Goal: Task Accomplishment & Management: Use online tool/utility

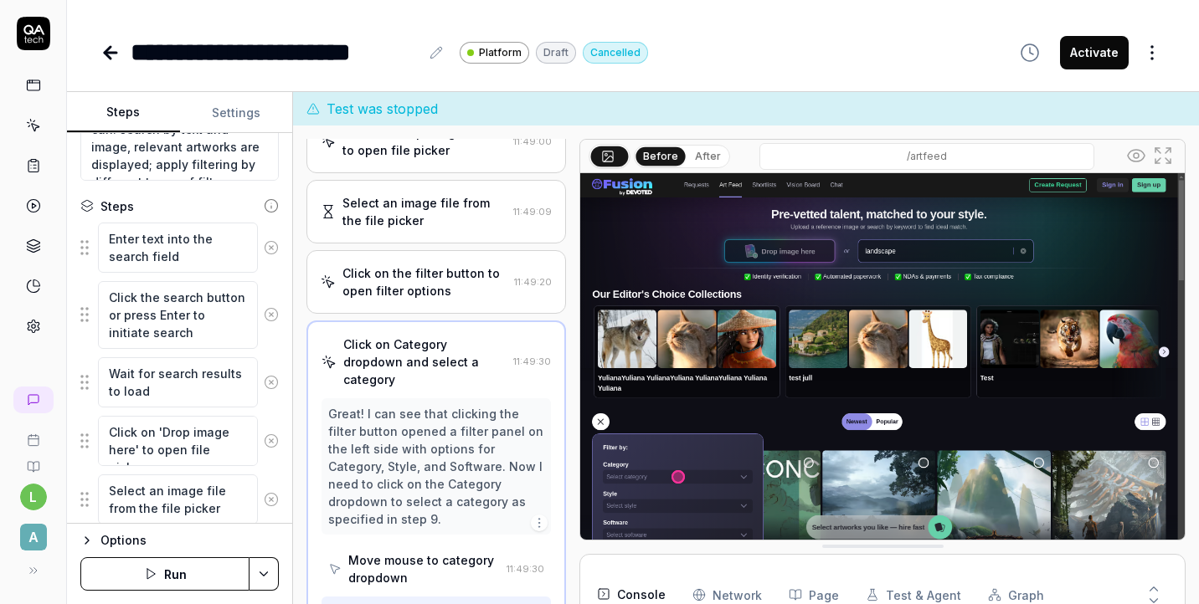
scroll to position [211, 0]
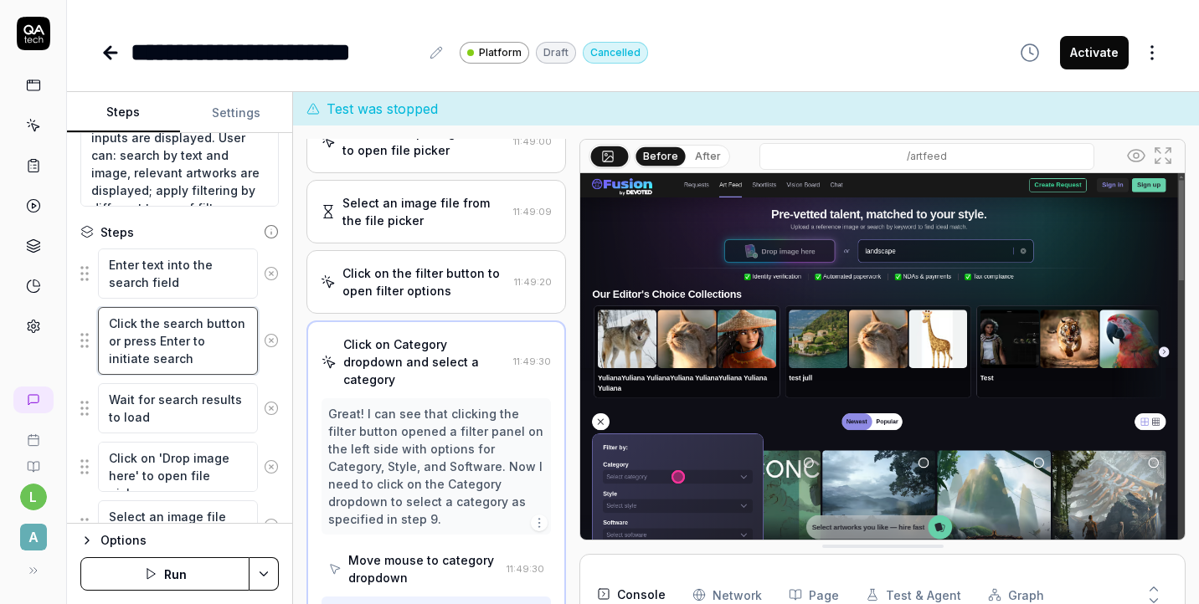
click at [176, 359] on textarea "Click the search button or press Enter to initiate search" at bounding box center [178, 341] width 160 height 68
type textarea "*"
click at [188, 279] on textarea "Enter text into the search field" at bounding box center [178, 274] width 160 height 50
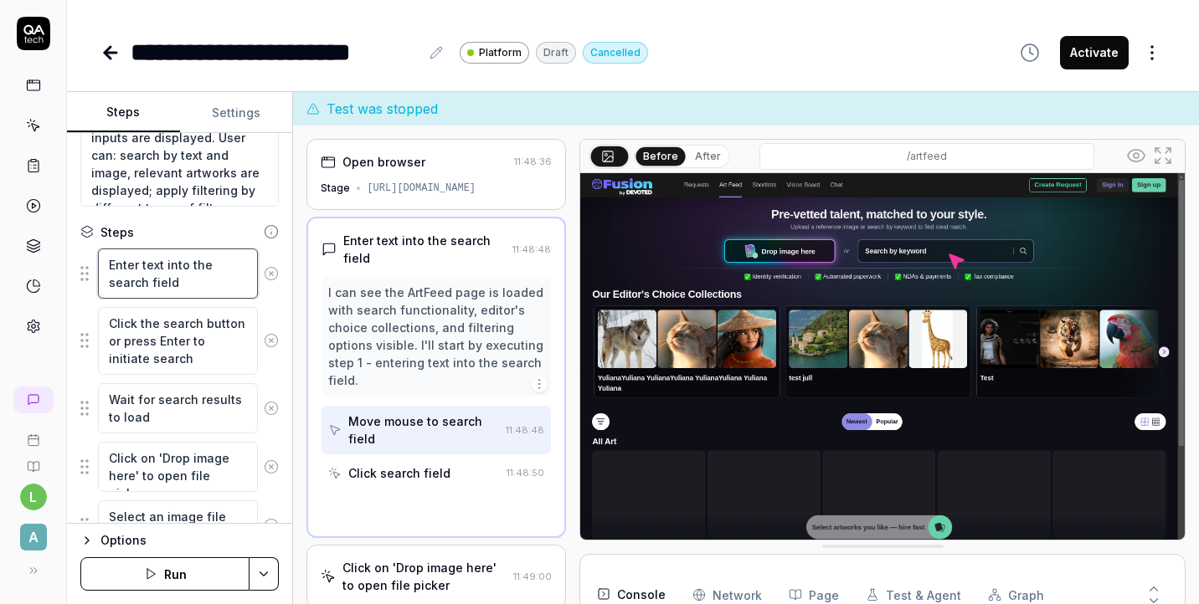
scroll to position [0, 0]
click at [164, 265] on textarea "Enter text into the search field" at bounding box center [178, 274] width 160 height 50
type textarea "Enter text ]into the search field"
type textarea "*"
type textarea "Enter text ]]into the search field"
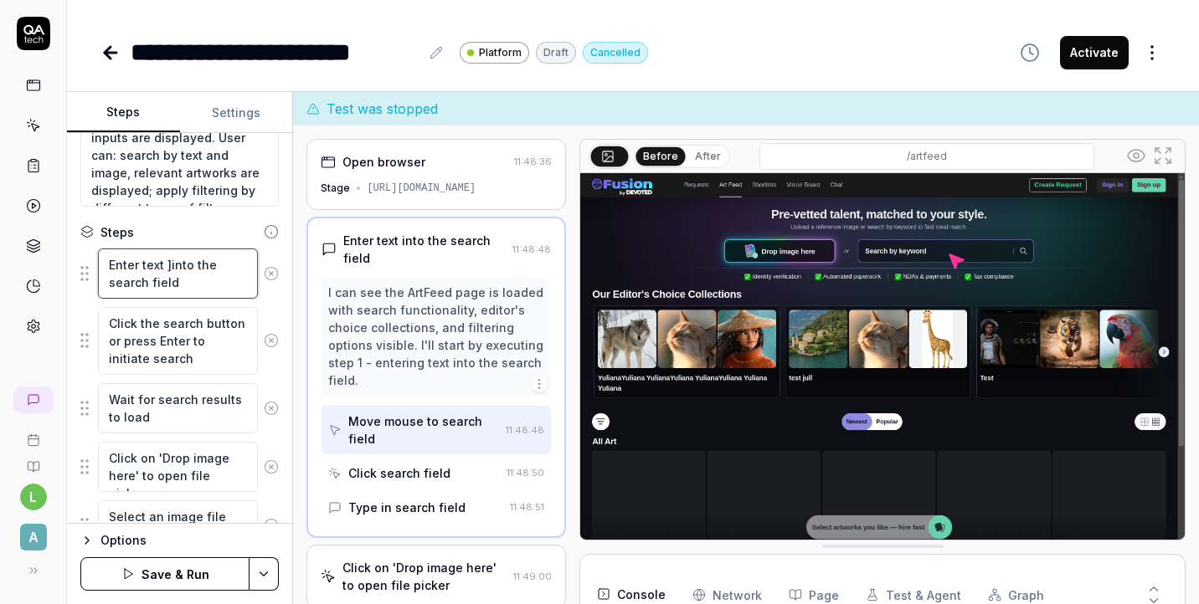
type textarea "*"
type textarea "Enter text ]into the search field"
type textarea "*"
type textarea "Enter text into the search field"
type textarea "*"
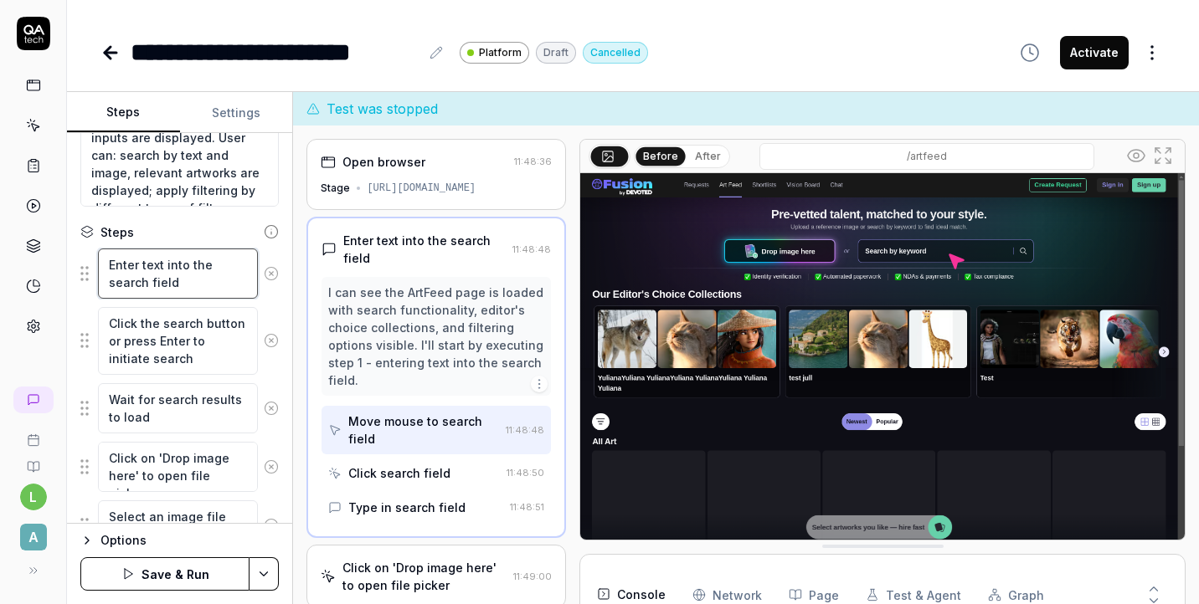
type textarea "Enter text [into the search field"
type textarea "*"
type textarea "Enter text []into the search field"
type textarea "*"
type textarea "Enter text [] into the search field"
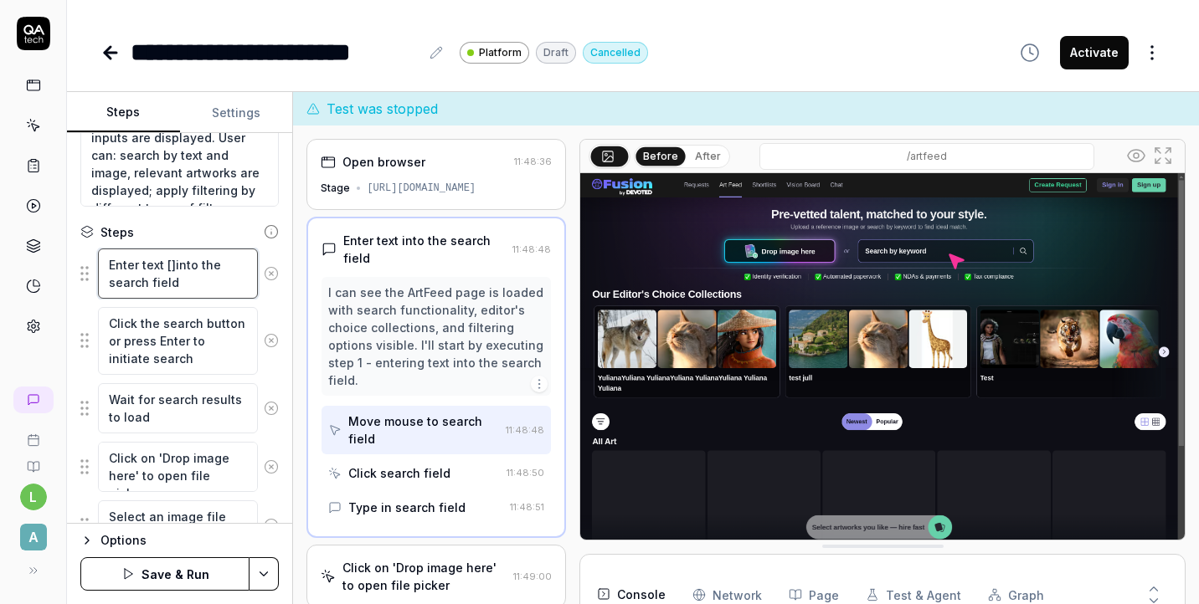
type textarea "*"
type textarea "Enter text [3] into the search field"
type textarea "*"
type textarea "Enter text [3d] into the search field"
type textarea "*"
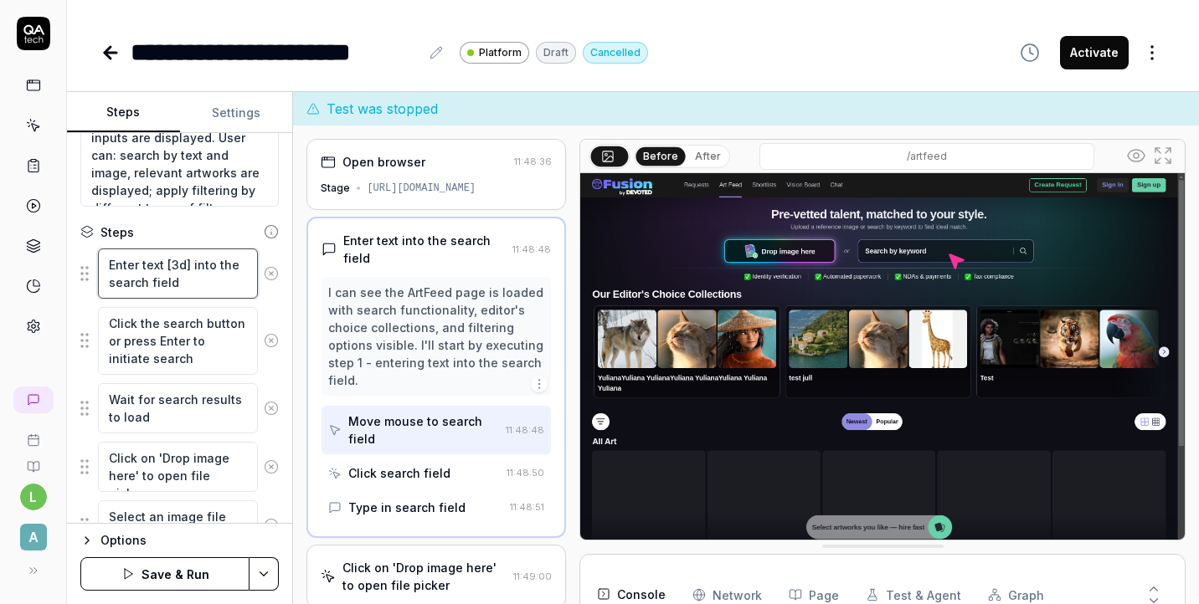
type textarea "Enter text [3d] into the search field"
click at [187, 573] on button "Save & Run" at bounding box center [164, 574] width 169 height 33
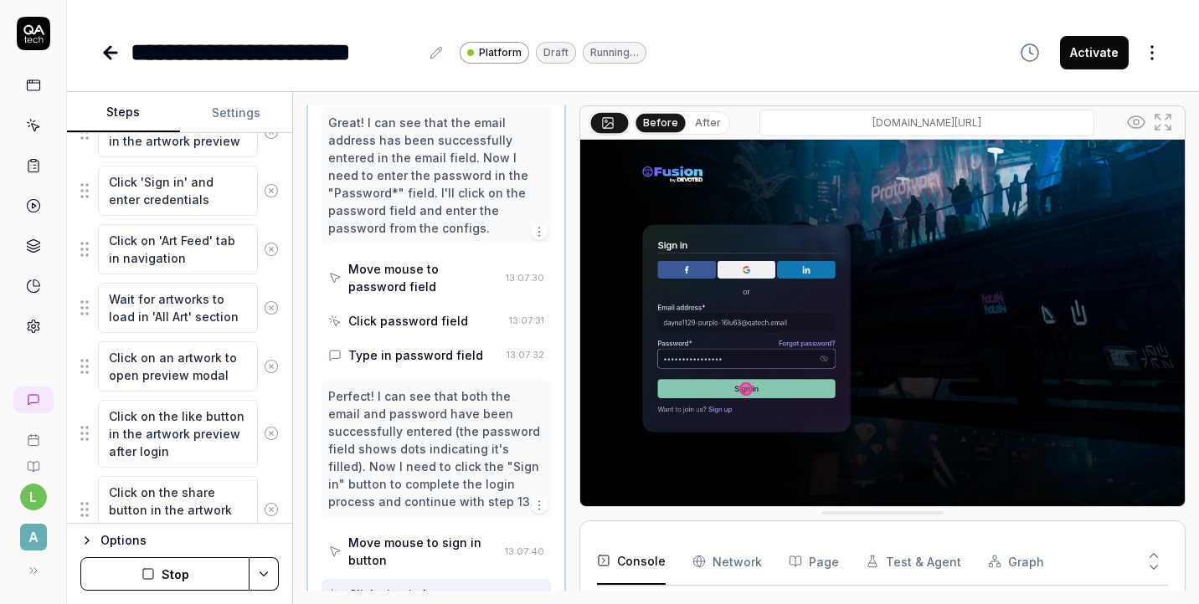
scroll to position [1015, 0]
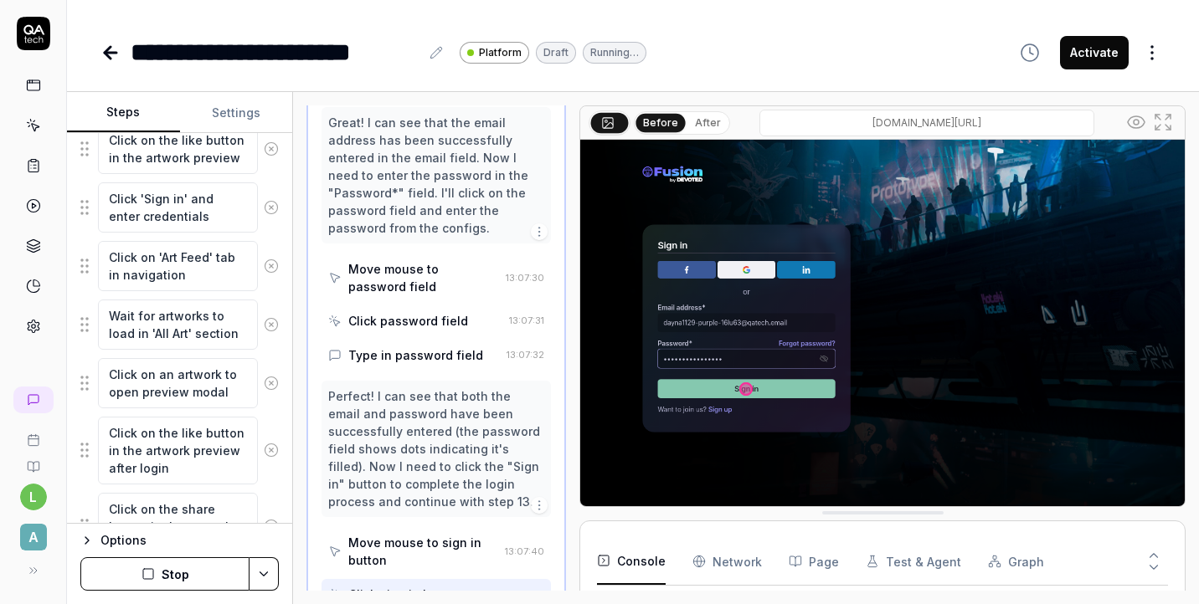
click at [213, 577] on button "Stop" at bounding box center [164, 574] width 169 height 33
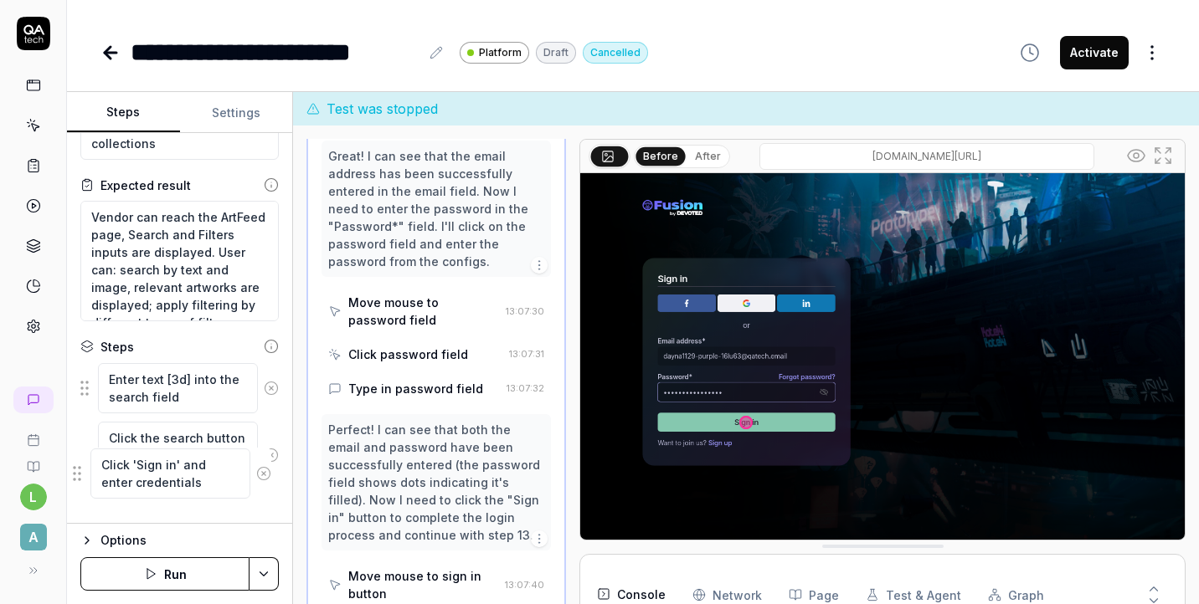
scroll to position [146, 0]
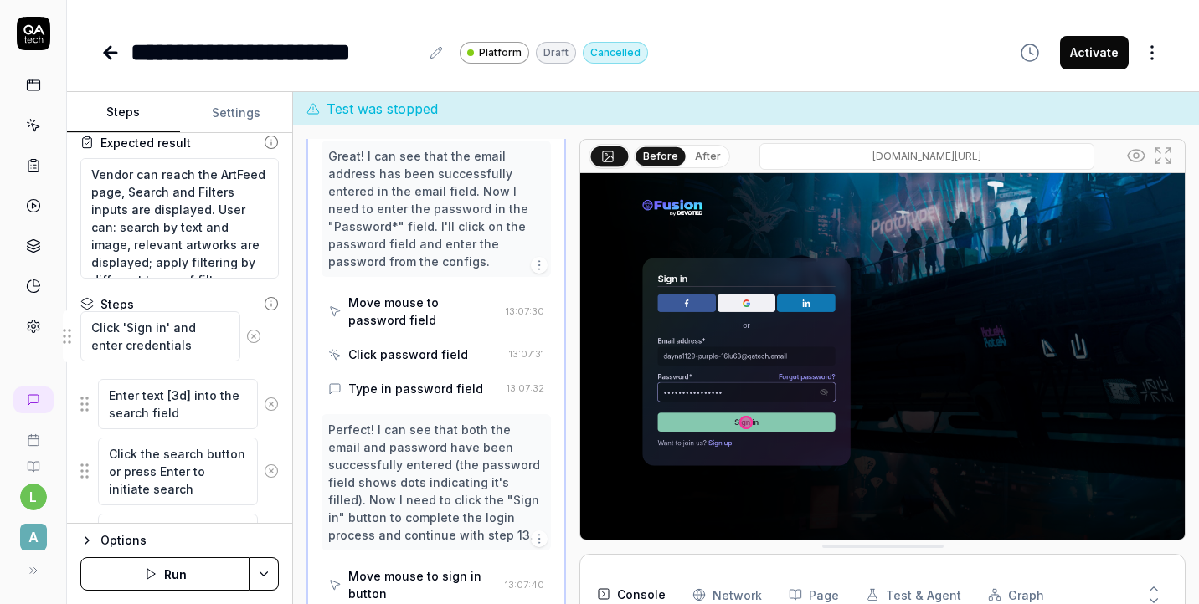
drag, startPoint x: 84, startPoint y: 181, endPoint x: 66, endPoint y: 338, distance: 158.4
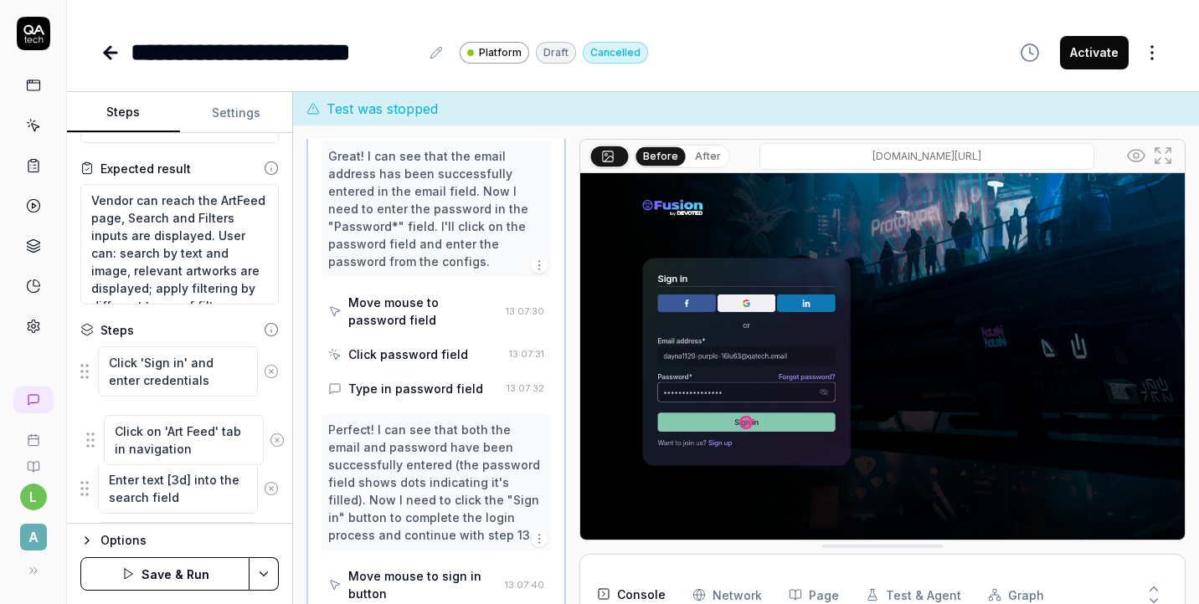
scroll to position [113, 0]
drag, startPoint x: 85, startPoint y: 179, endPoint x: 81, endPoint y: 431, distance: 252.0
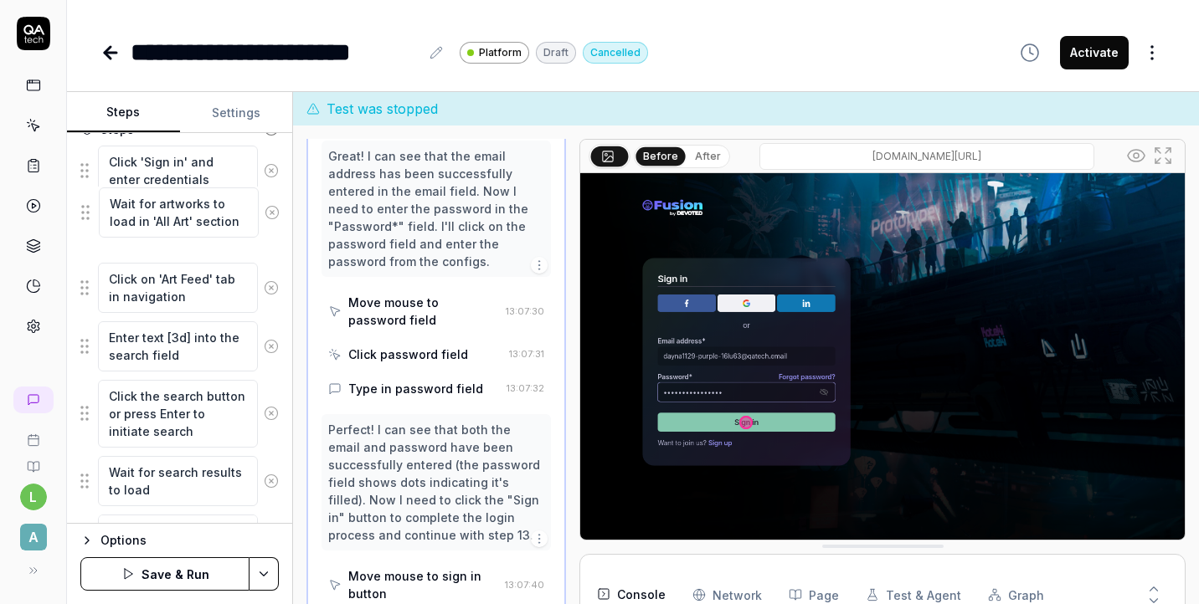
scroll to position [302, 0]
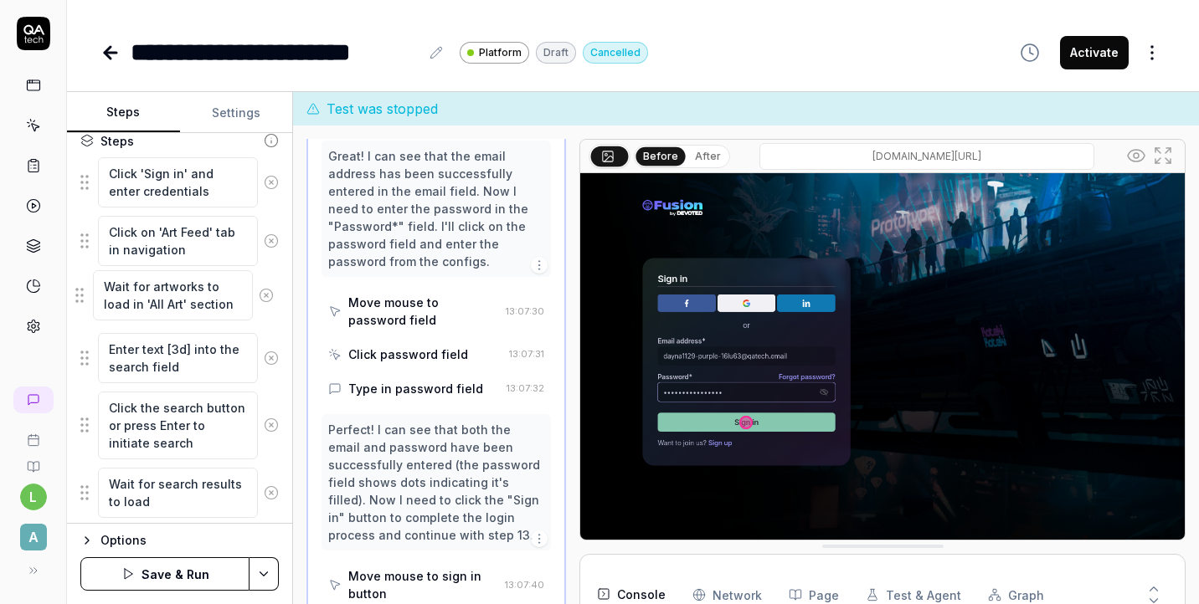
drag, startPoint x: 92, startPoint y: 237, endPoint x: 87, endPoint y: 298, distance: 61.3
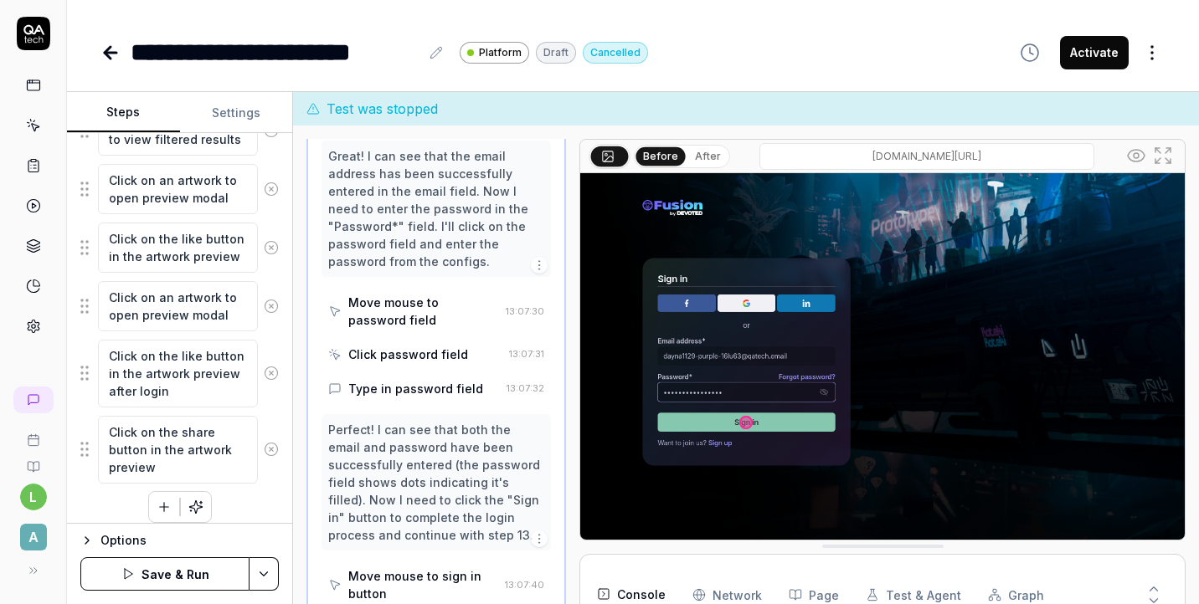
scroll to position [1105, 0]
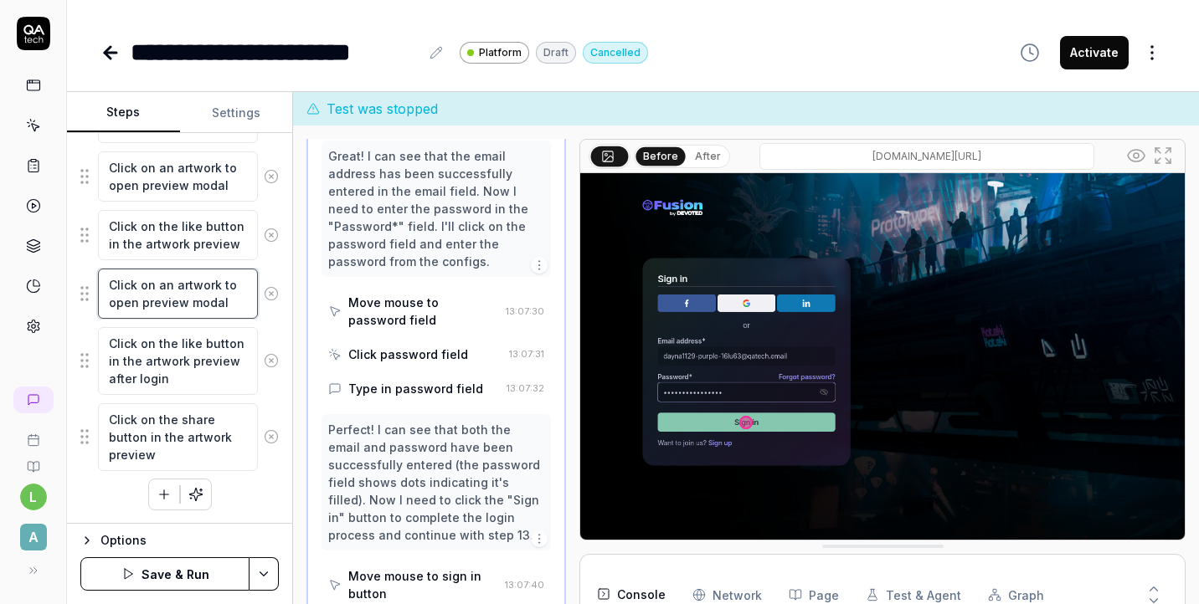
click at [122, 301] on textarea "Click on an artwork to open preview modal" at bounding box center [178, 294] width 160 height 50
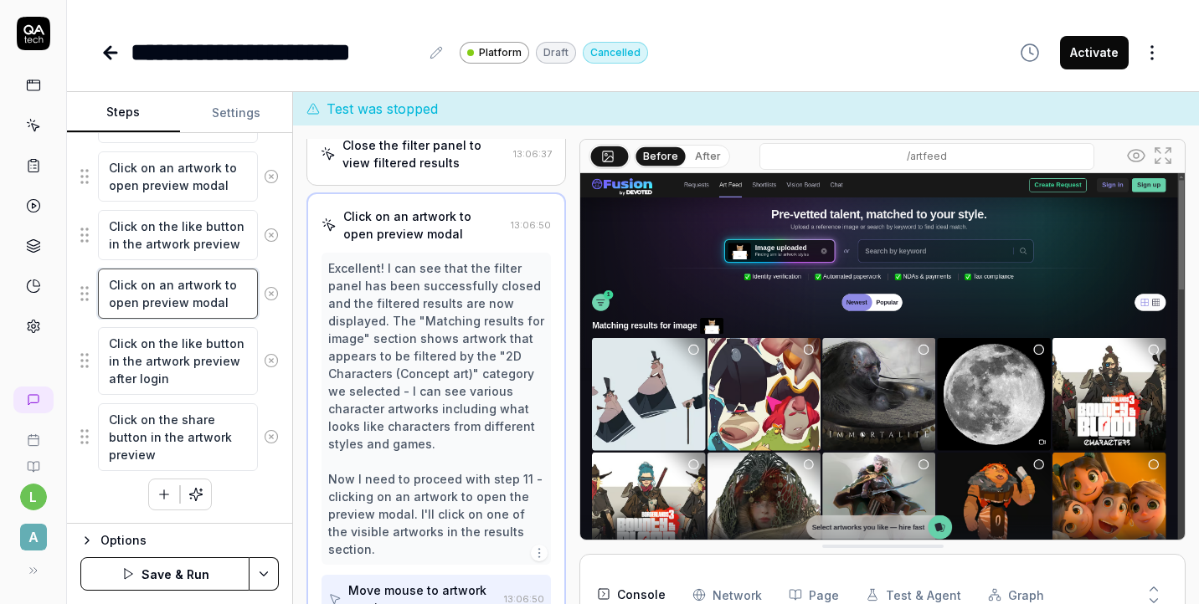
scroll to position [758, 0]
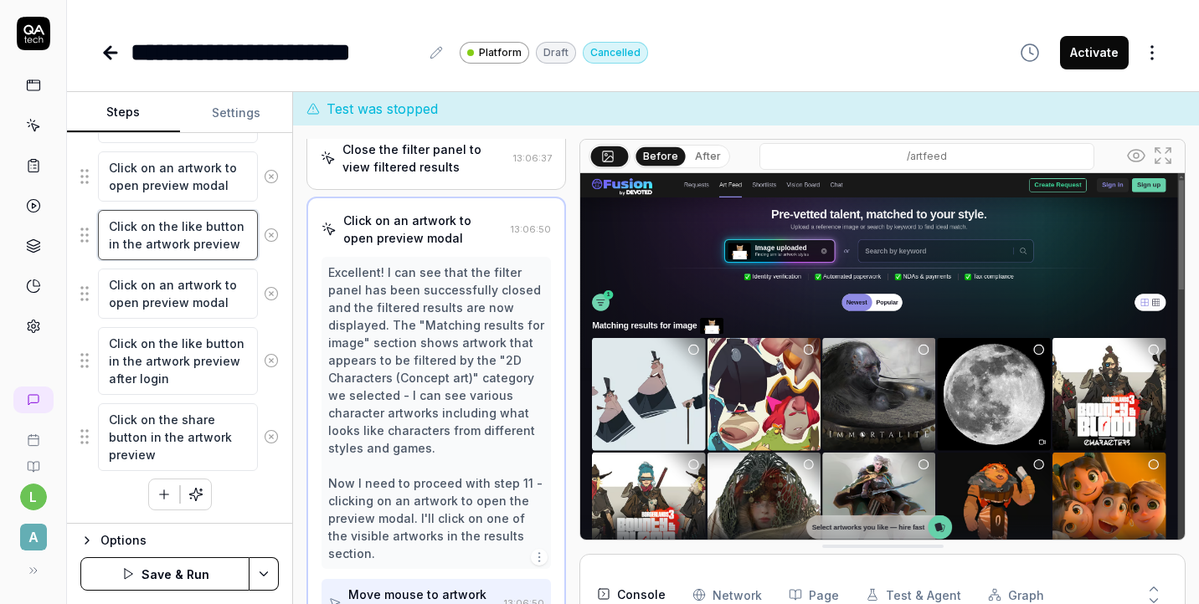
click at [172, 243] on textarea "Click on the like button in the artwork preview" at bounding box center [178, 235] width 160 height 50
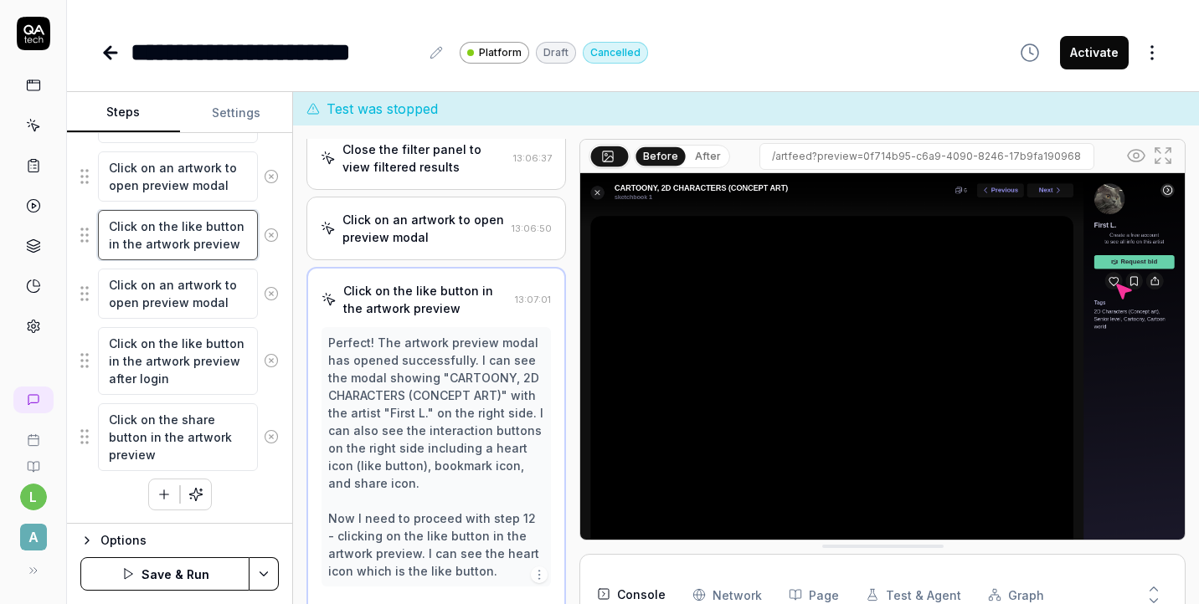
scroll to position [776, 0]
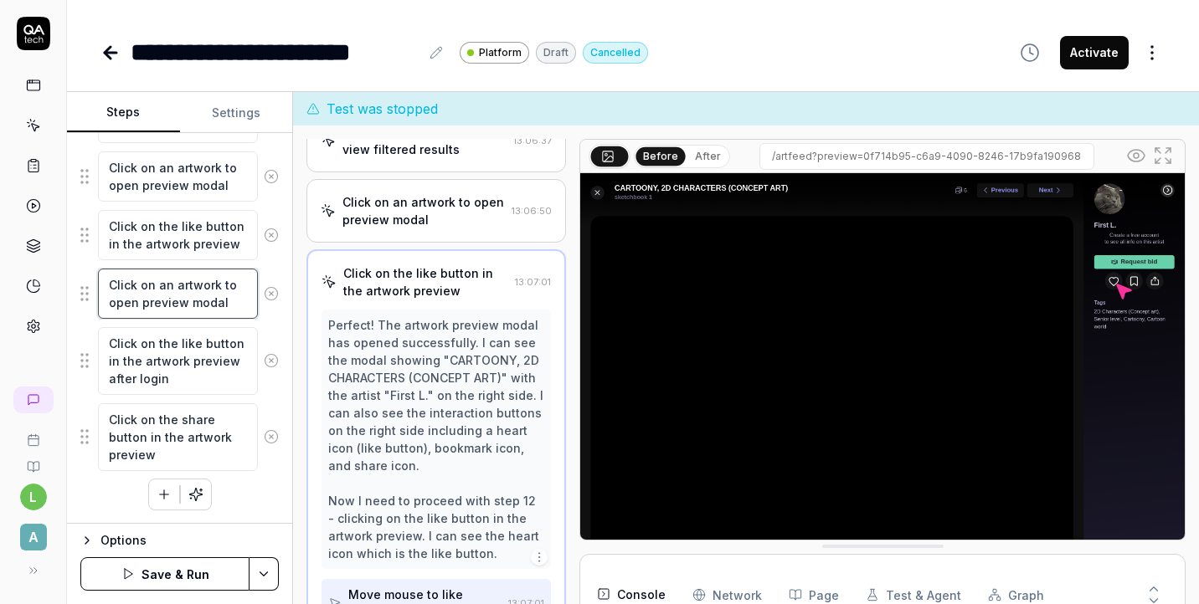
click at [178, 293] on textarea "Click on an artwork to open preview modal" at bounding box center [178, 294] width 160 height 50
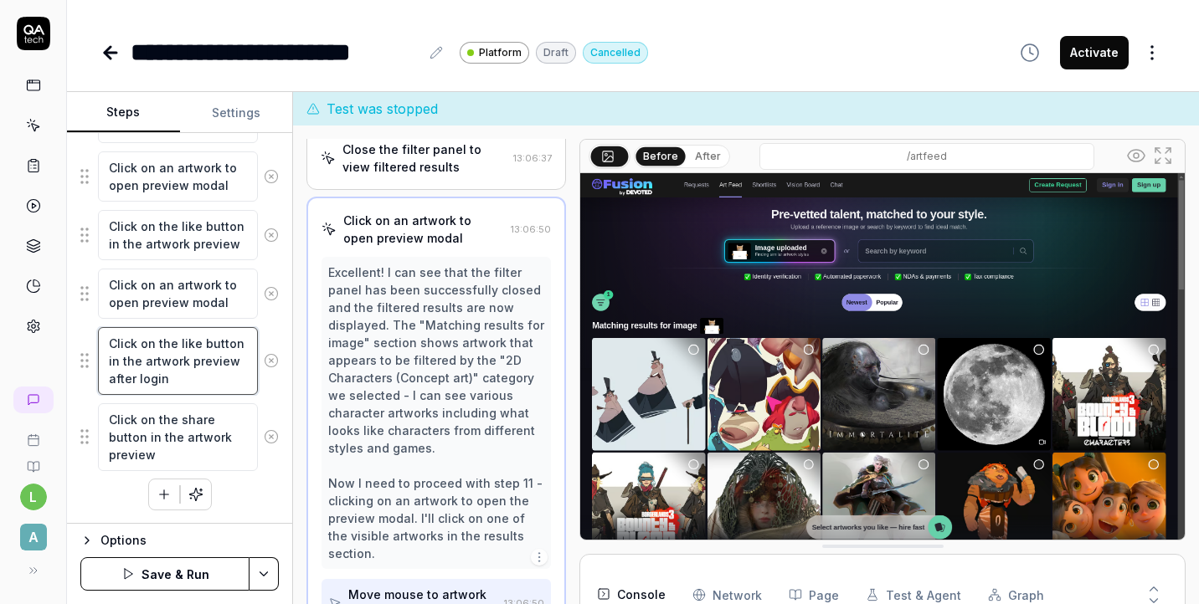
click at [183, 362] on textarea "Click on the like button in the artwork preview after login" at bounding box center [178, 361] width 160 height 68
click at [188, 419] on textarea "Click on the share button in the artwork preview" at bounding box center [178, 438] width 160 height 68
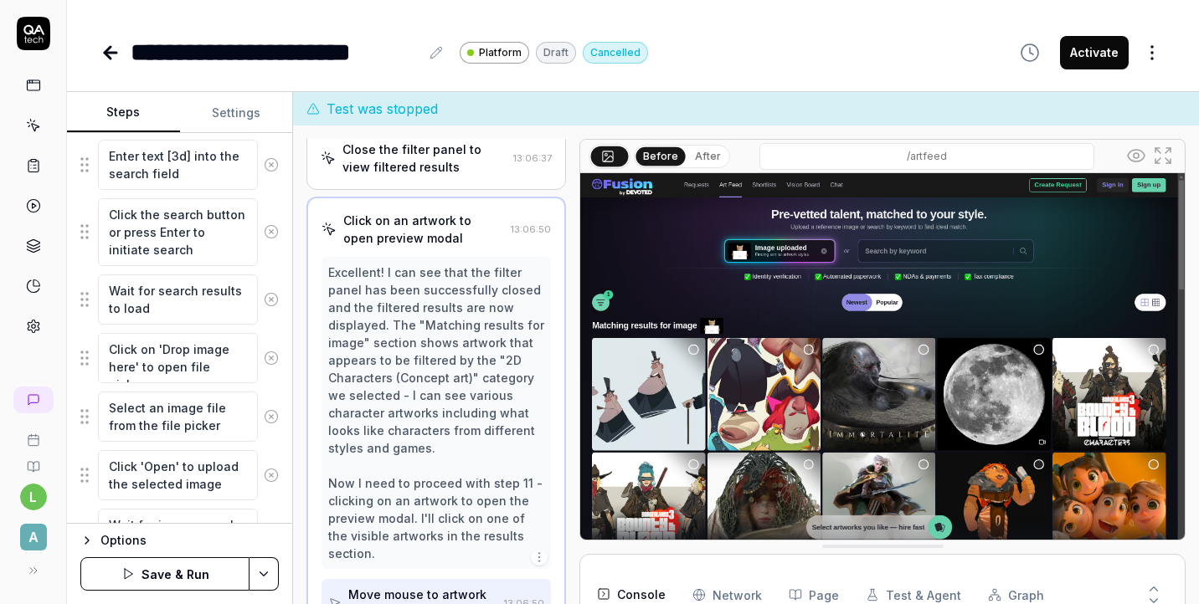
scroll to position [0, 0]
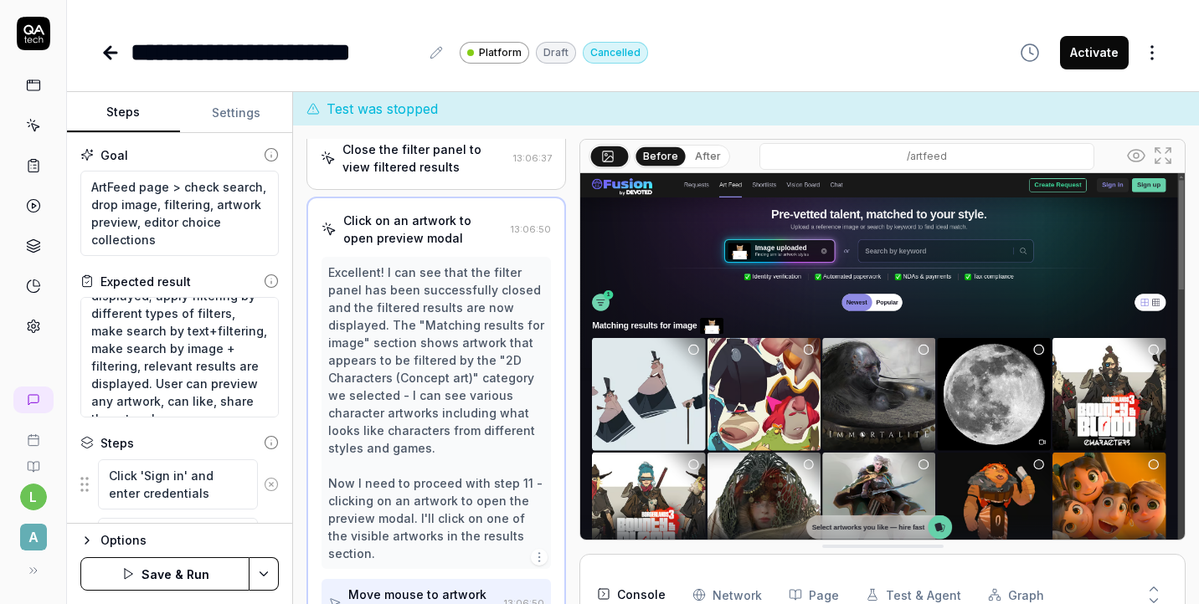
click at [162, 573] on button "Save & Run" at bounding box center [164, 574] width 169 height 33
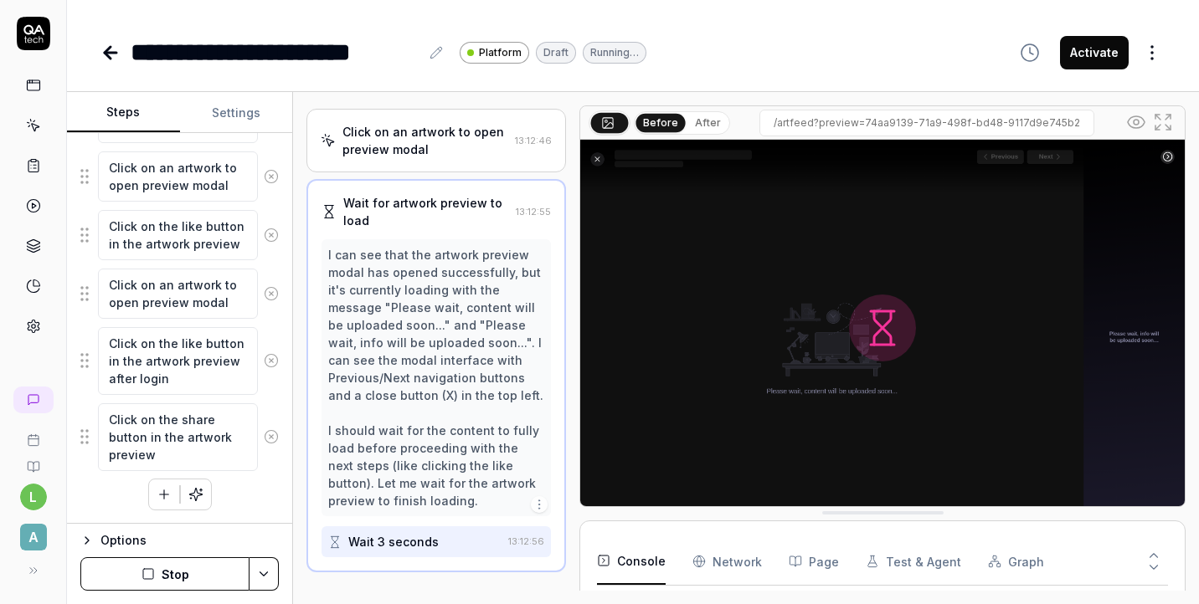
scroll to position [170, 0]
click at [182, 234] on textarea "Click on the like button in the artwork preview" at bounding box center [178, 235] width 160 height 50
click at [417, 246] on div "I can see that the artwork preview modal has opened successfully, but it's curr…" at bounding box center [436, 378] width 216 height 264
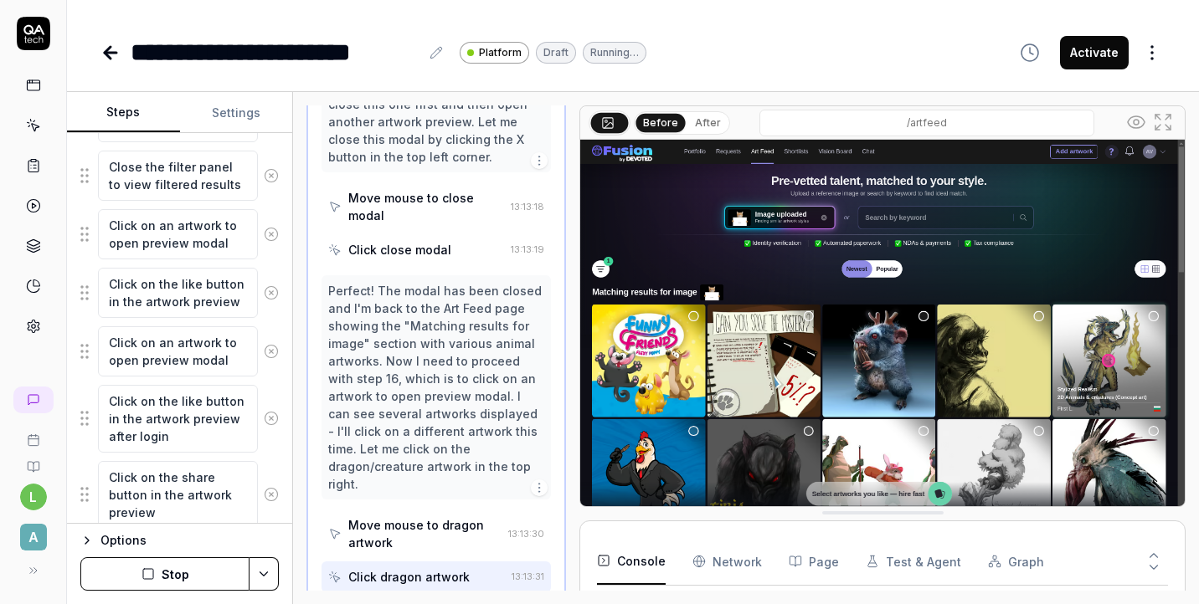
scroll to position [1702, 0]
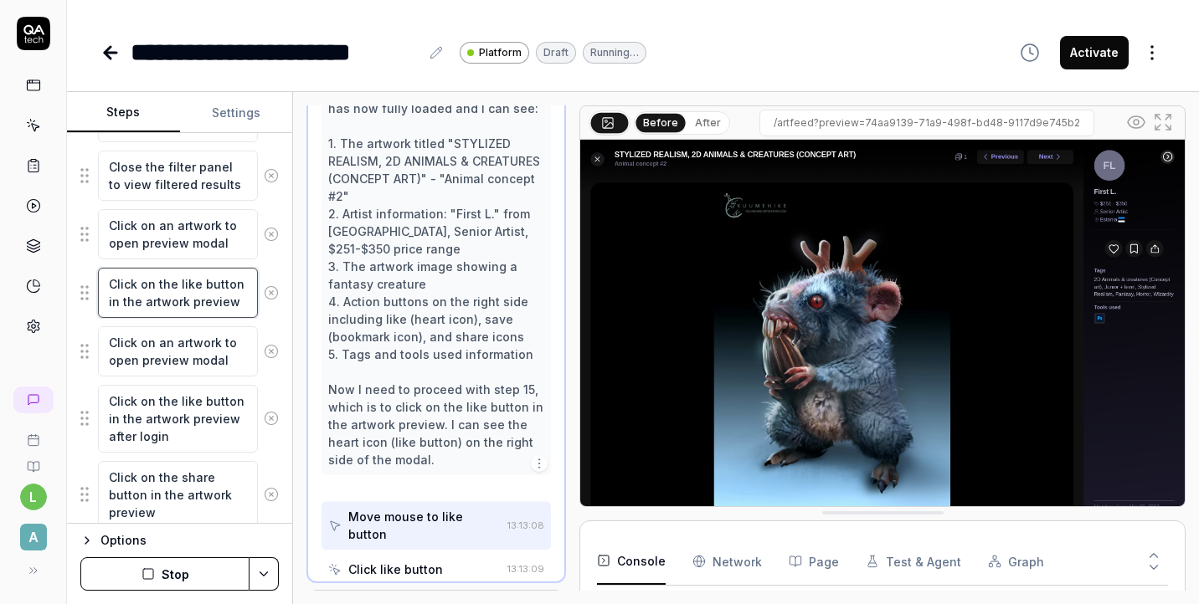
click at [233, 308] on textarea "Click on the like button in the artwork preview" at bounding box center [178, 293] width 160 height 50
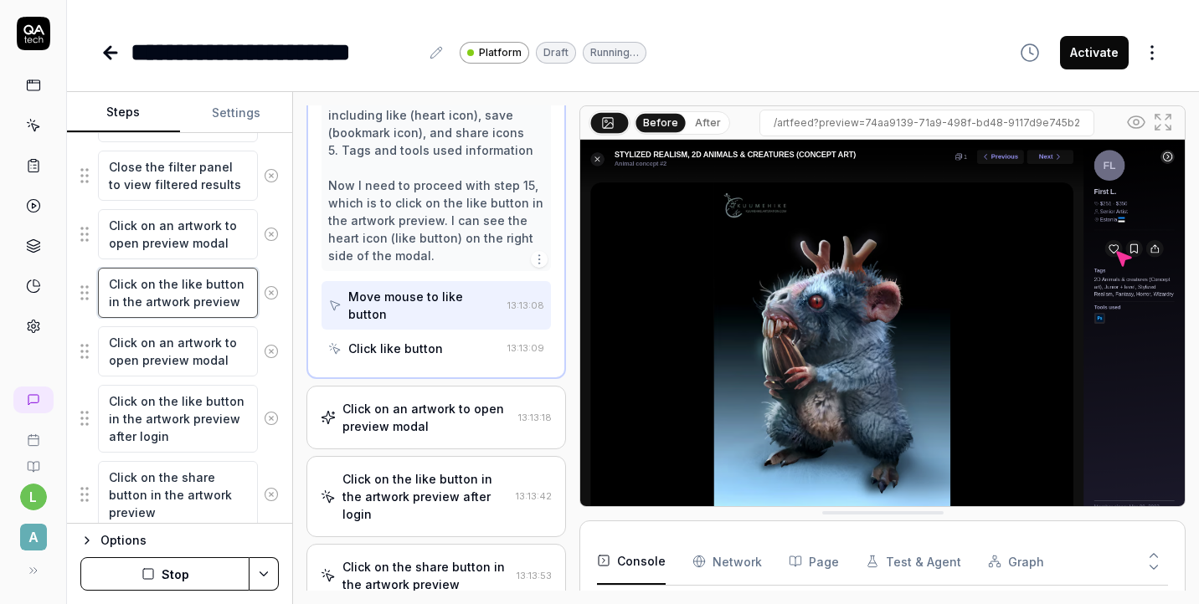
scroll to position [1638, 0]
click at [233, 349] on textarea "Click on an artwork to open preview modal" at bounding box center [178, 351] width 160 height 50
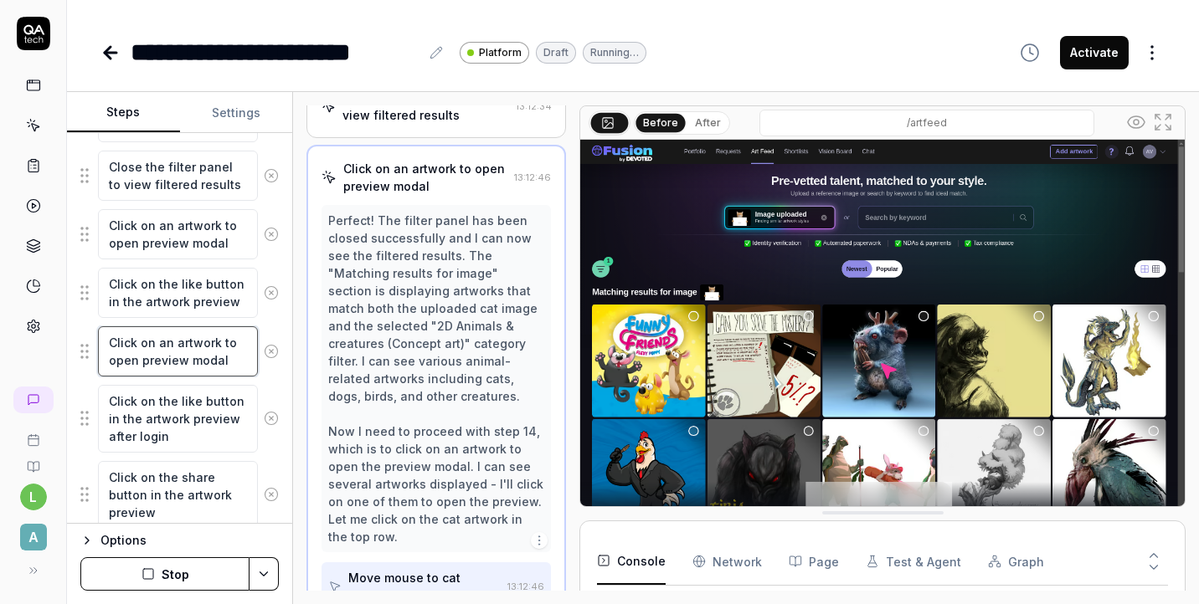
scroll to position [1163, 0]
click at [227, 416] on textarea "Click on the like button in the artwork preview after login" at bounding box center [178, 419] width 160 height 68
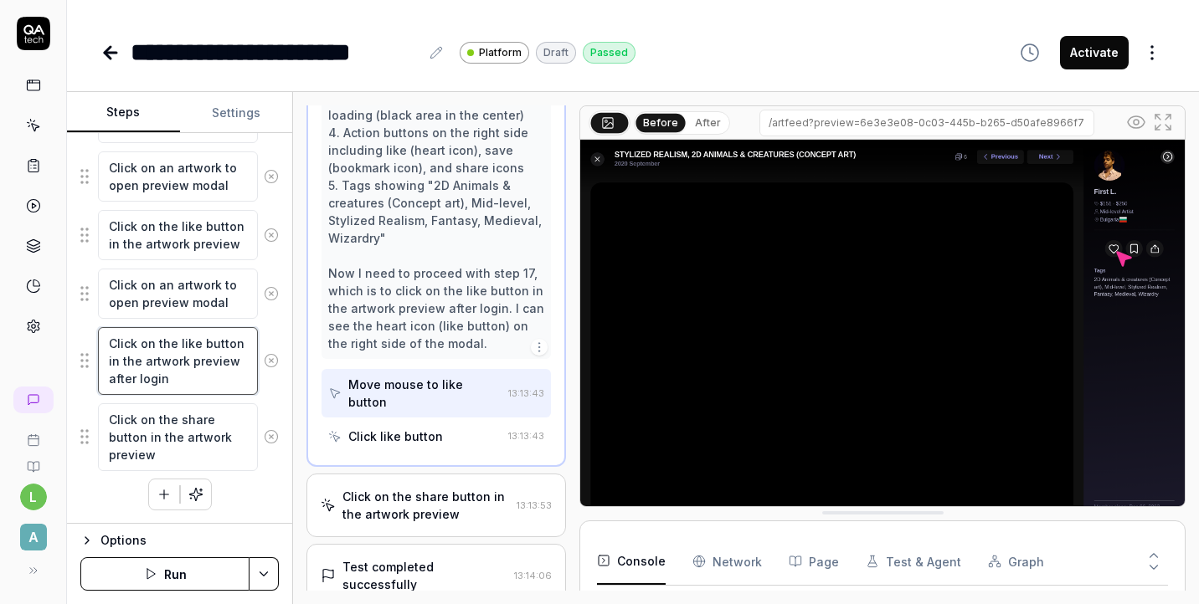
scroll to position [1813, 0]
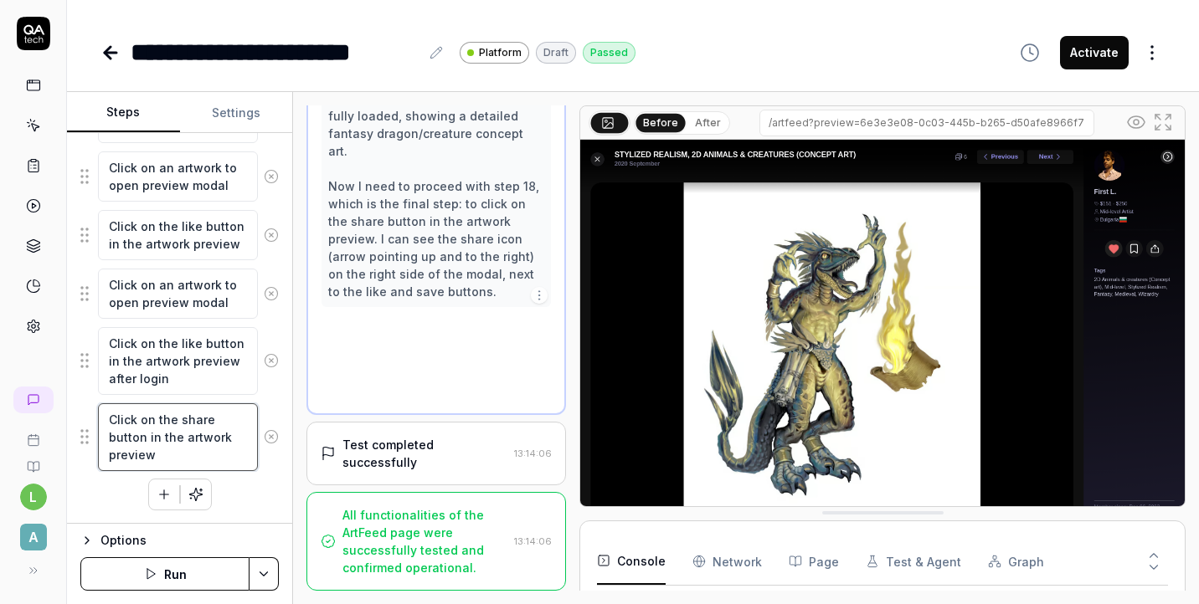
click at [185, 429] on textarea "Click on the share button in the artwork preview" at bounding box center [178, 438] width 160 height 68
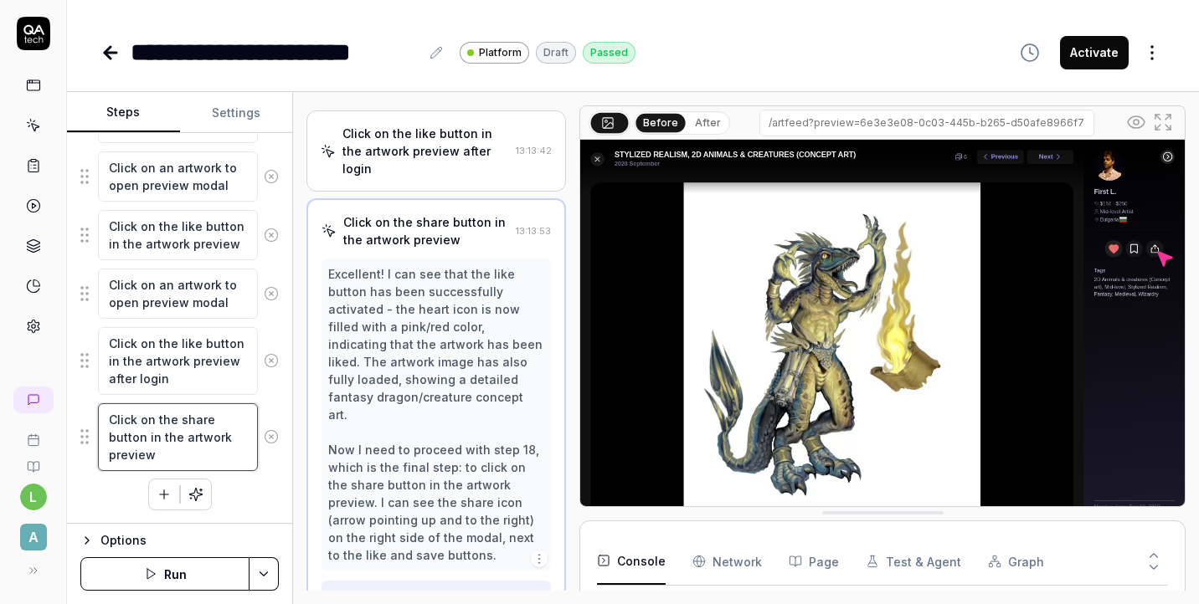
scroll to position [1508, 0]
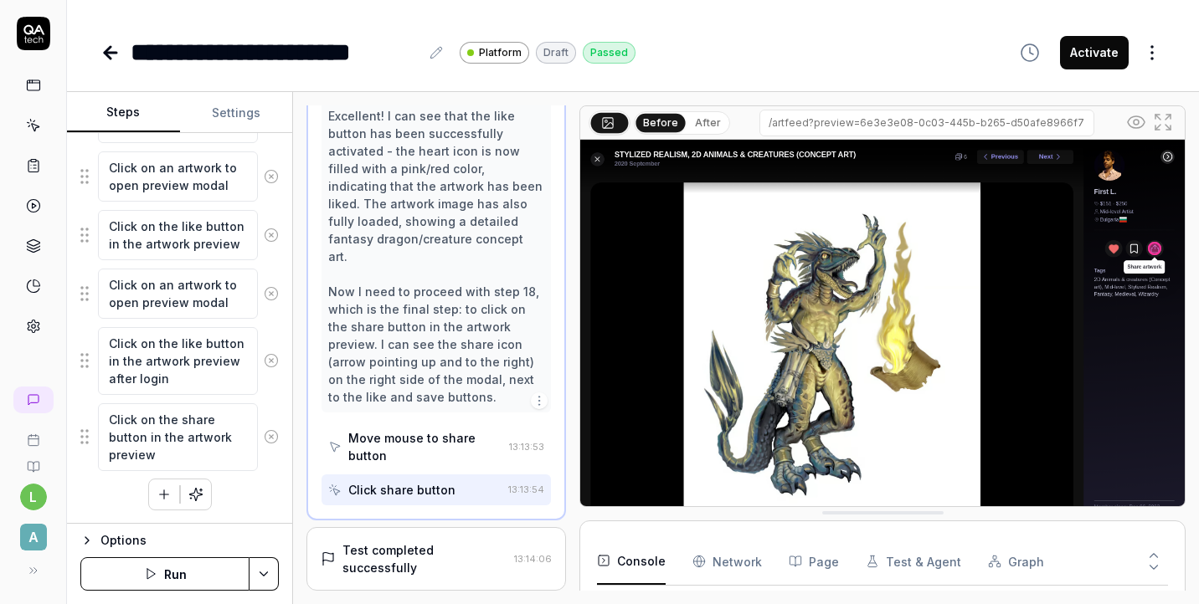
click at [428, 542] on div "Test completed successfully" at bounding box center [424, 559] width 165 height 35
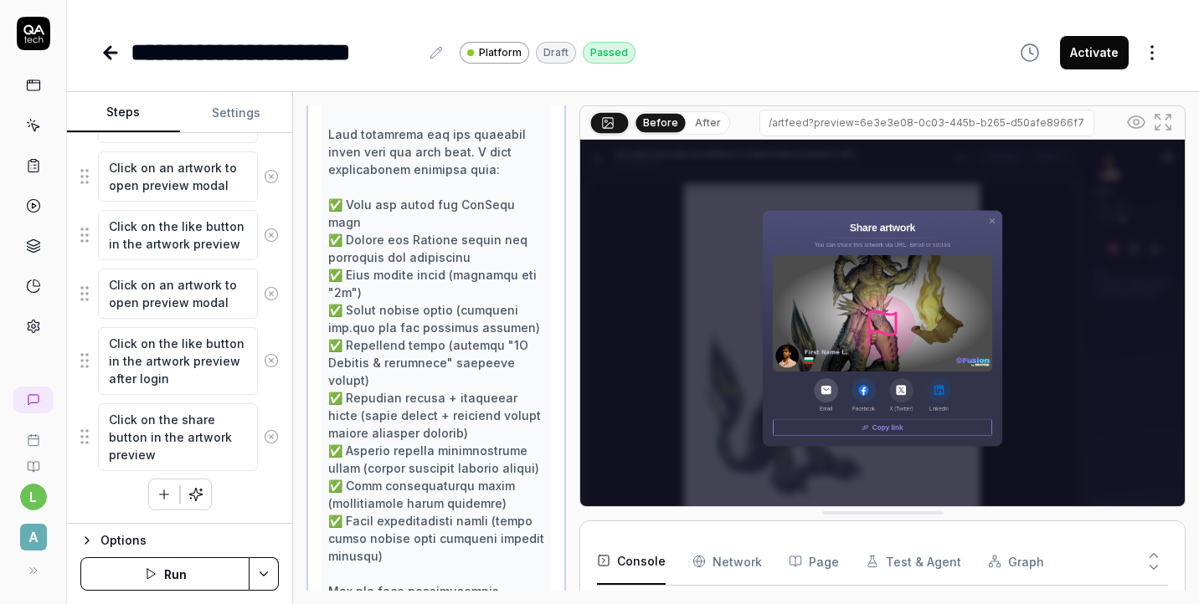
scroll to position [1990, 0]
click at [209, 253] on textarea "Click on the like button in the artwork preview" at bounding box center [178, 235] width 160 height 50
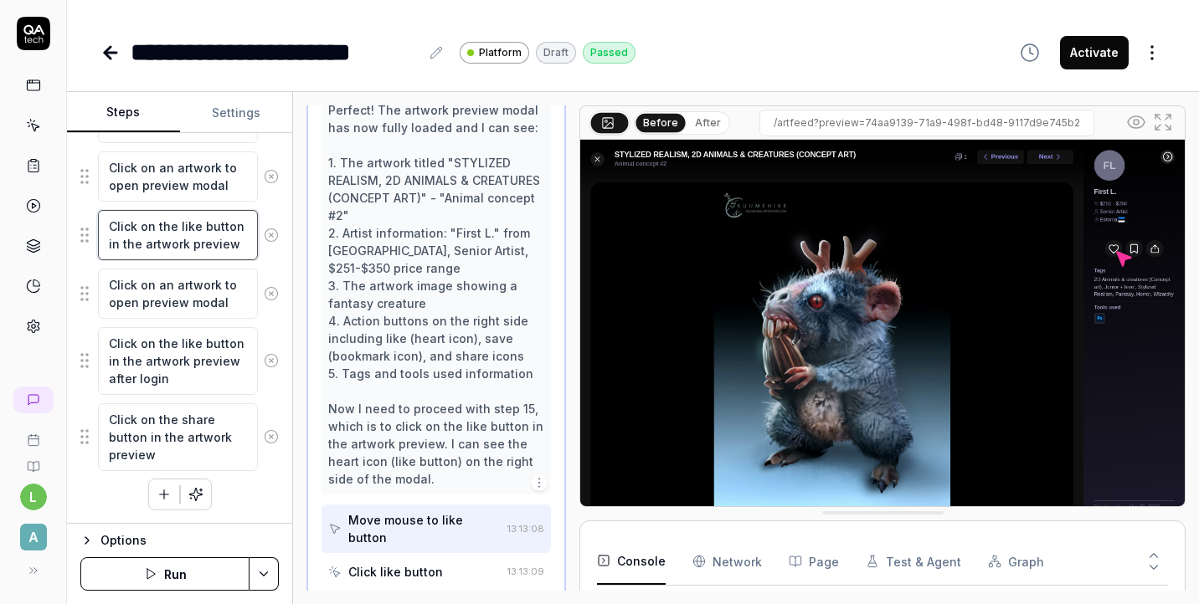
scroll to position [1374, 0]
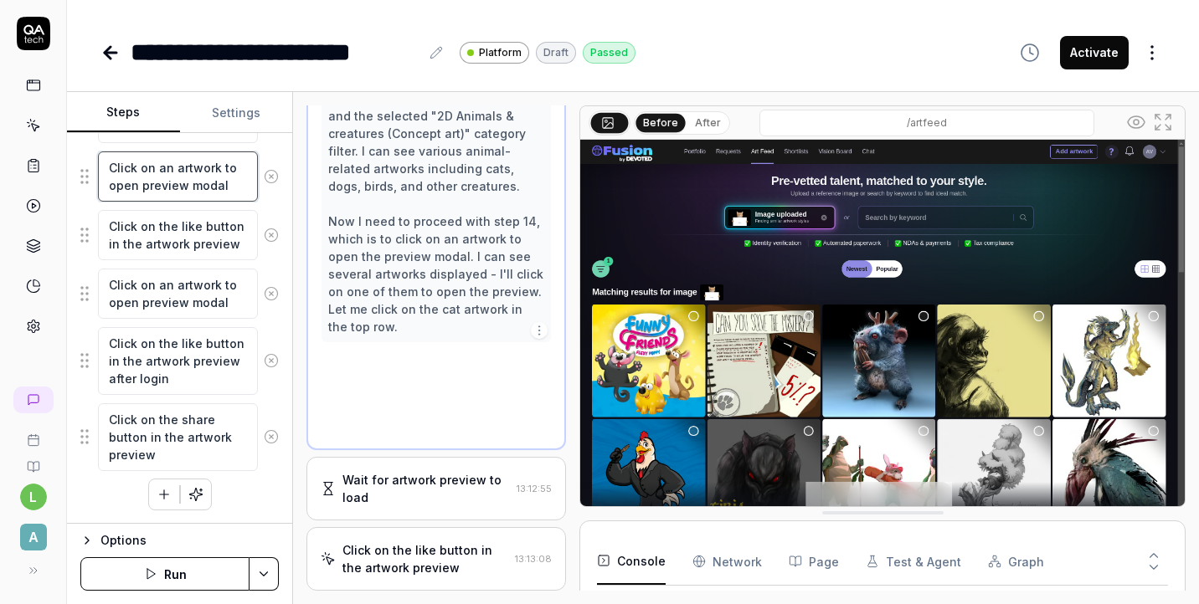
click at [198, 163] on textarea "Click on an artwork to open preview modal" at bounding box center [178, 177] width 160 height 50
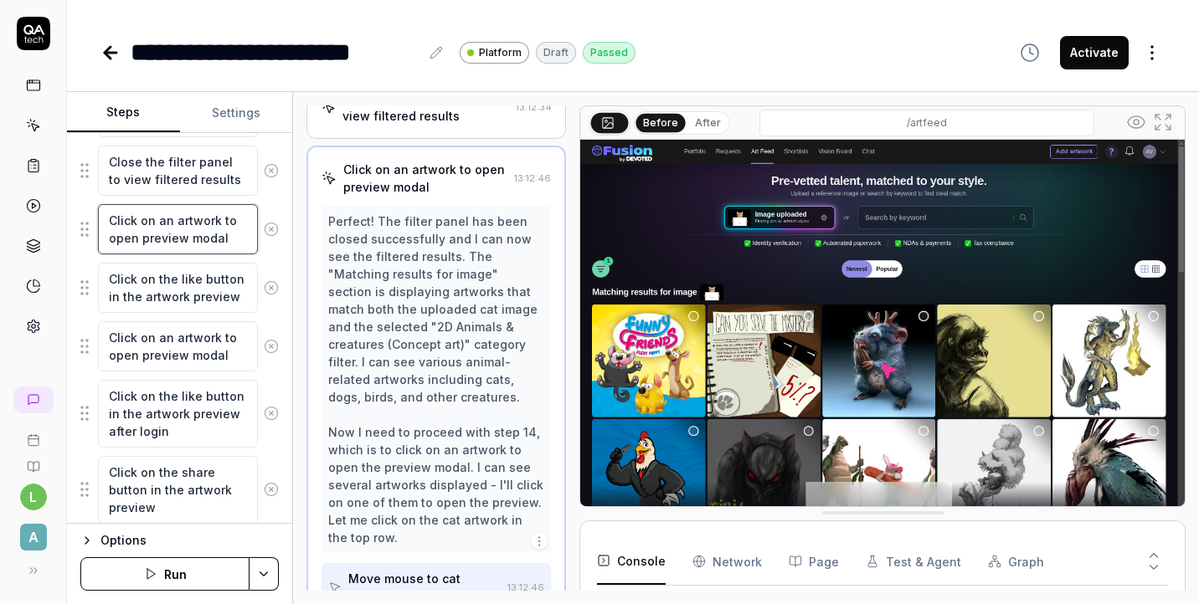
scroll to position [1013, 0]
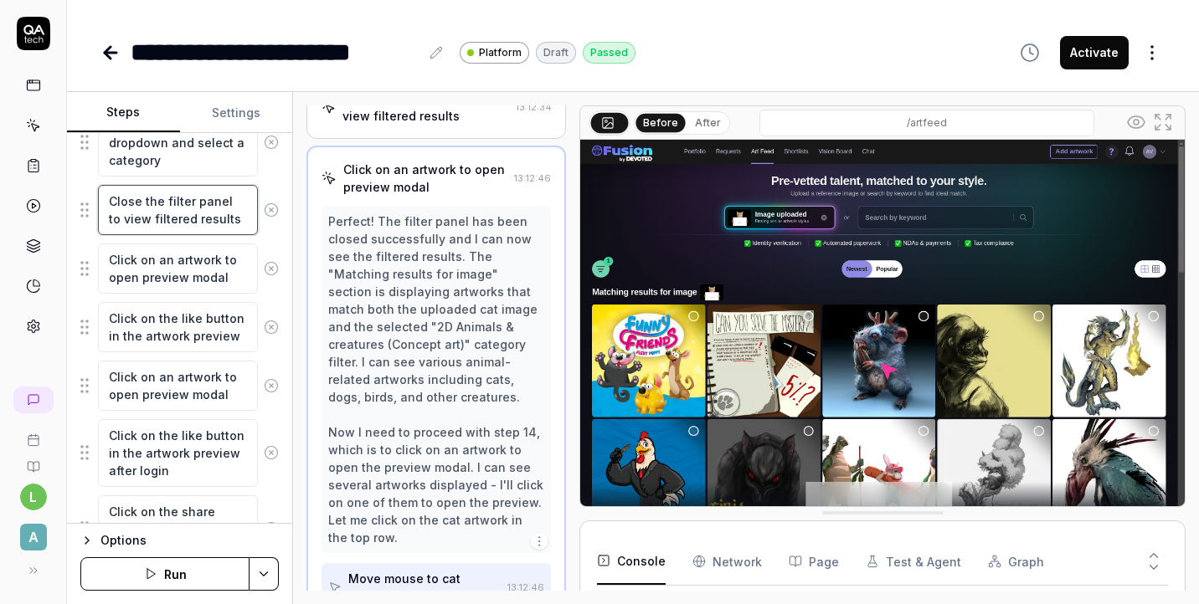
click at [202, 211] on textarea "Close the filter panel to view filtered results" at bounding box center [178, 210] width 160 height 50
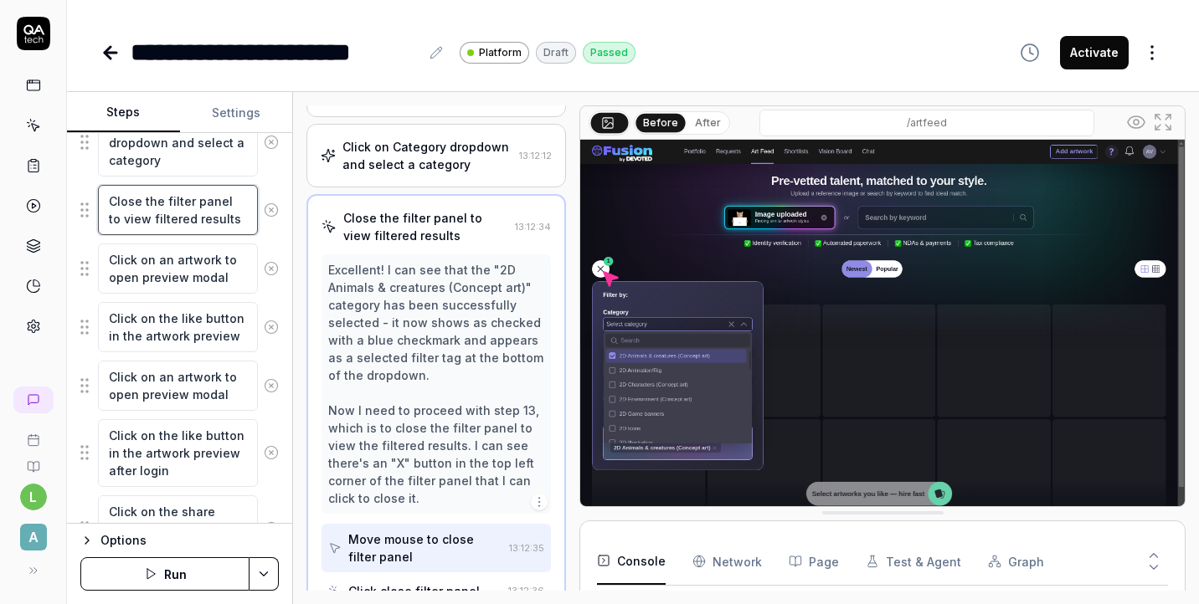
scroll to position [1040, 0]
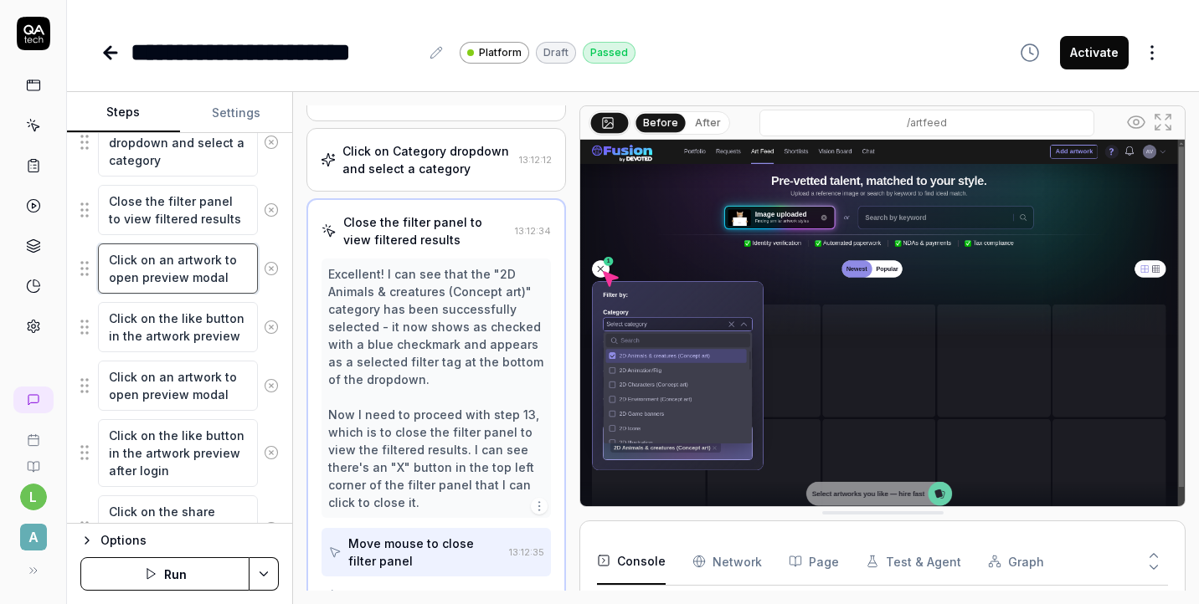
click at [202, 270] on textarea "Click on an artwork to open preview modal" at bounding box center [178, 269] width 160 height 50
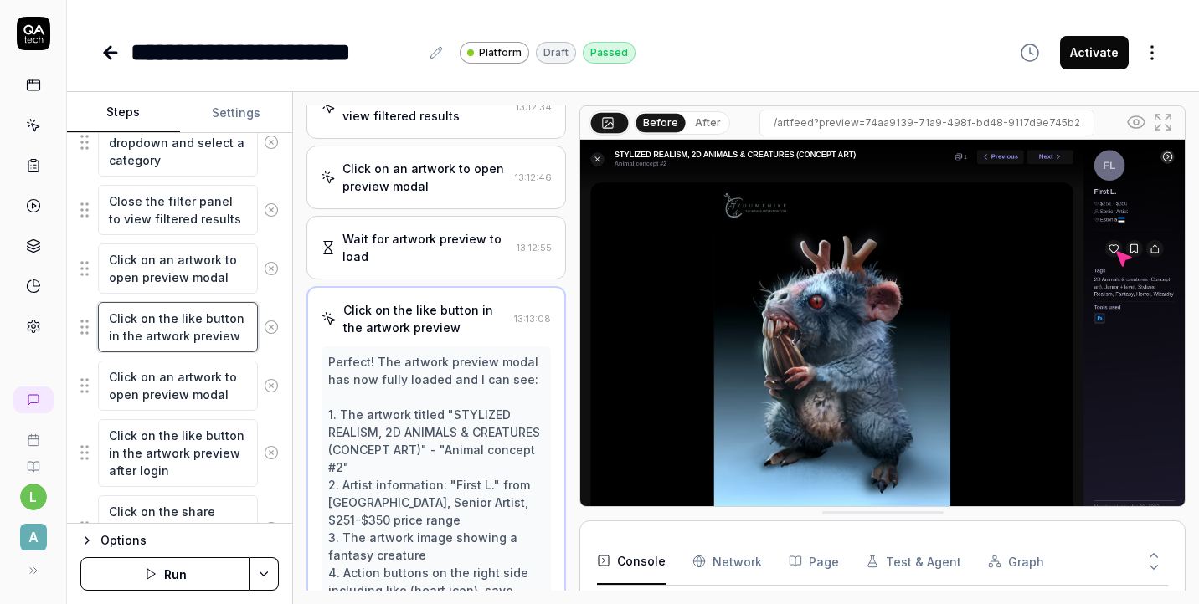
click at [208, 316] on textarea "Click on the like button in the artwork preview" at bounding box center [178, 327] width 160 height 50
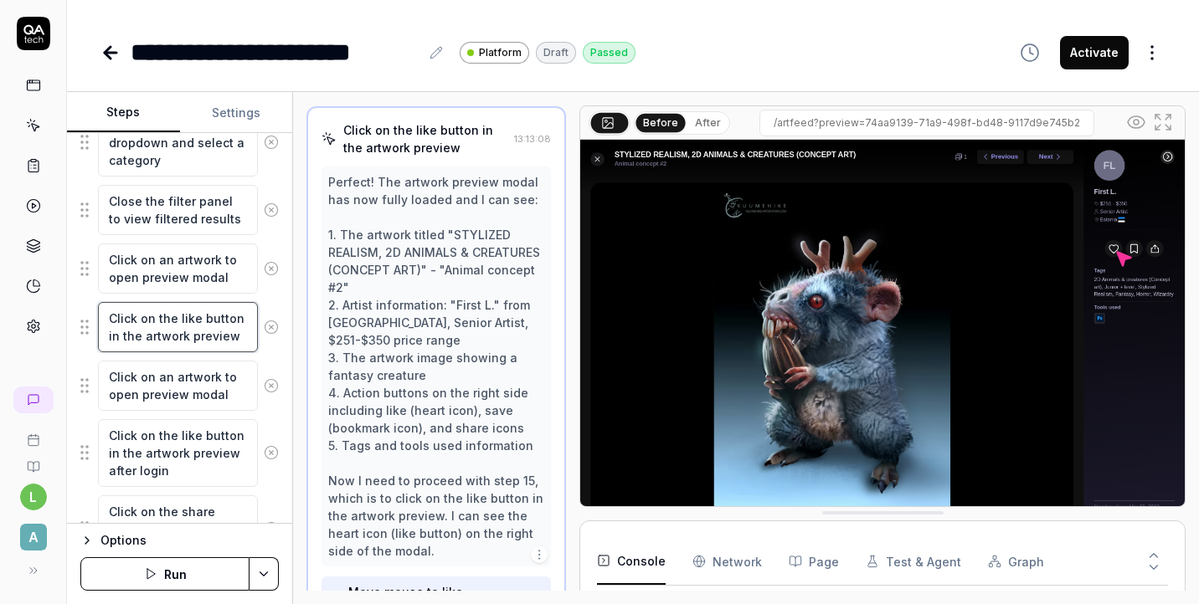
scroll to position [1374, 0]
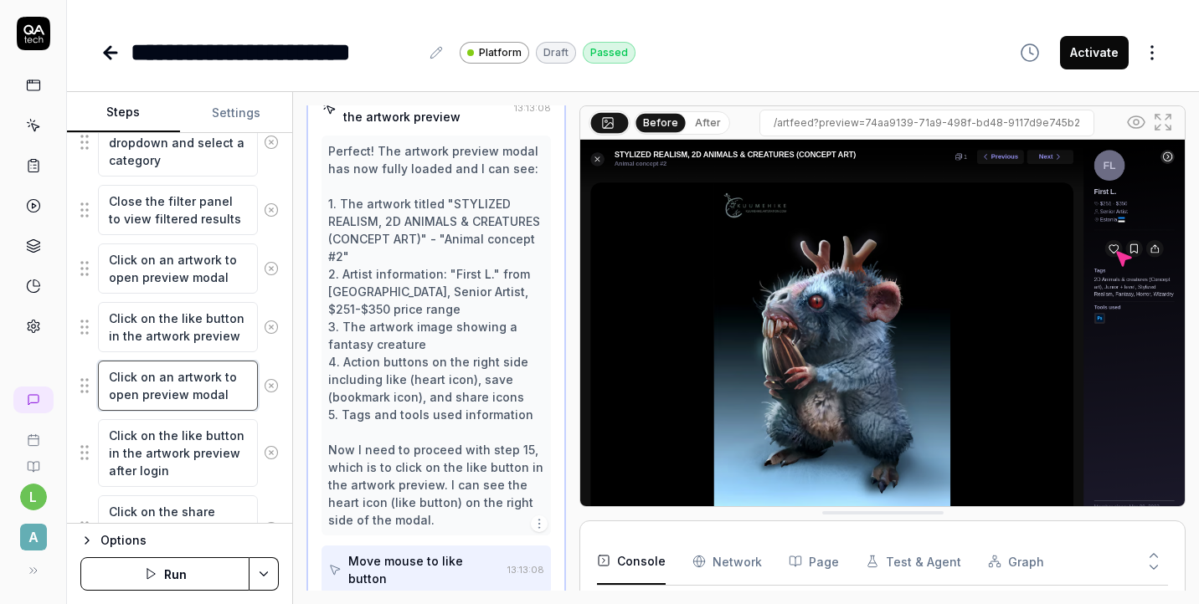
click at [205, 381] on textarea "Click on an artwork to open preview modal" at bounding box center [178, 386] width 160 height 50
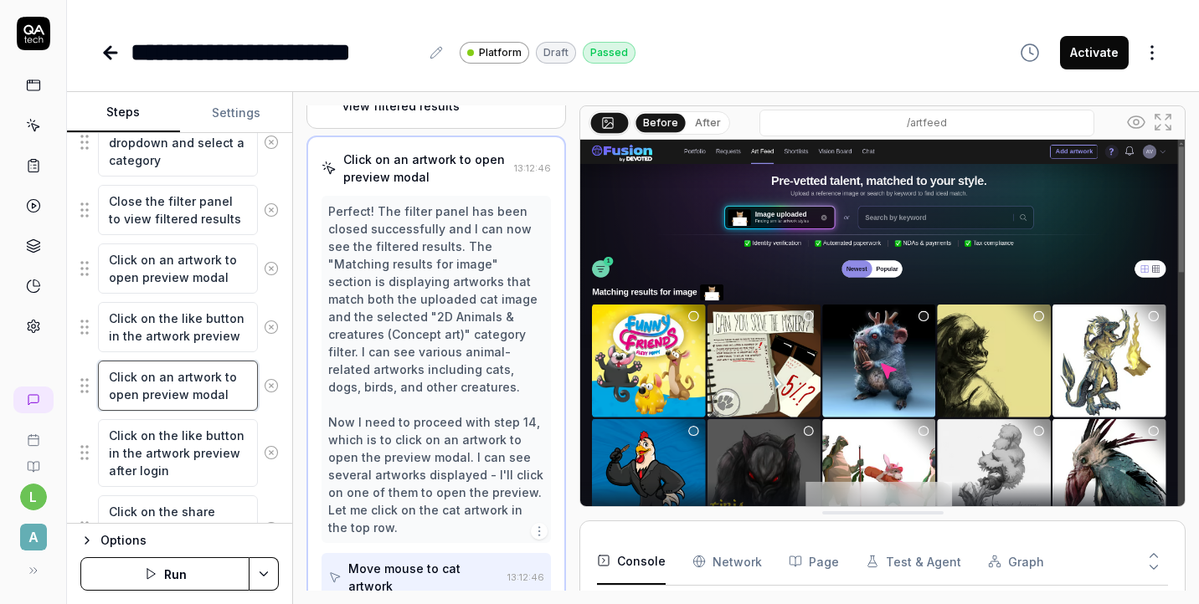
scroll to position [1163, 0]
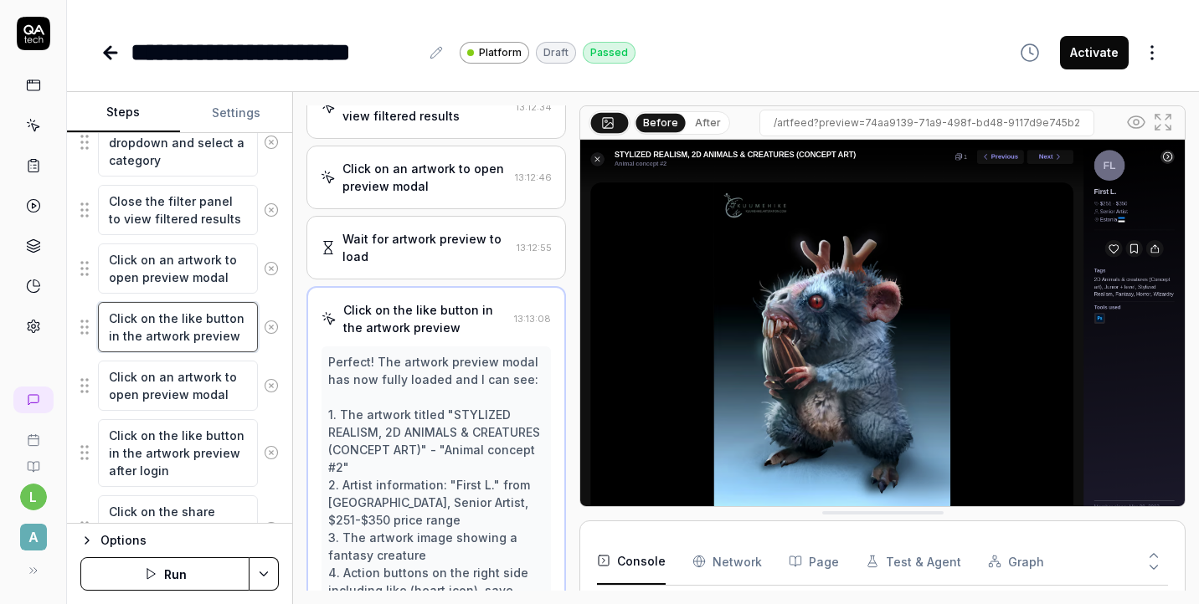
click at [205, 332] on textarea "Click on the like button in the artwork preview" at bounding box center [178, 327] width 160 height 50
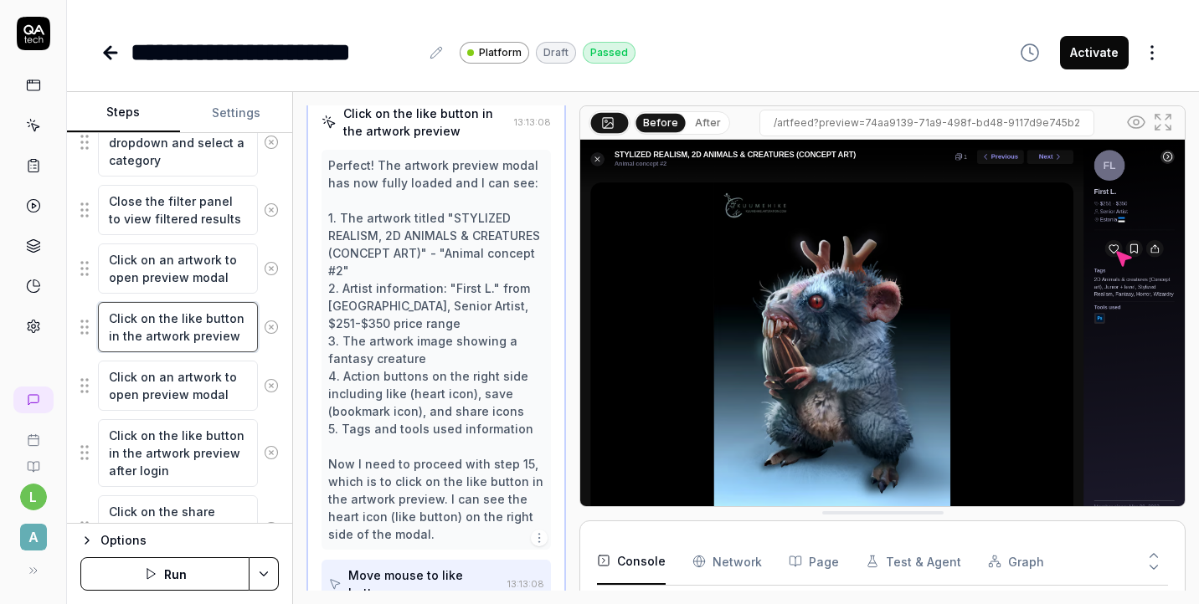
scroll to position [1374, 0]
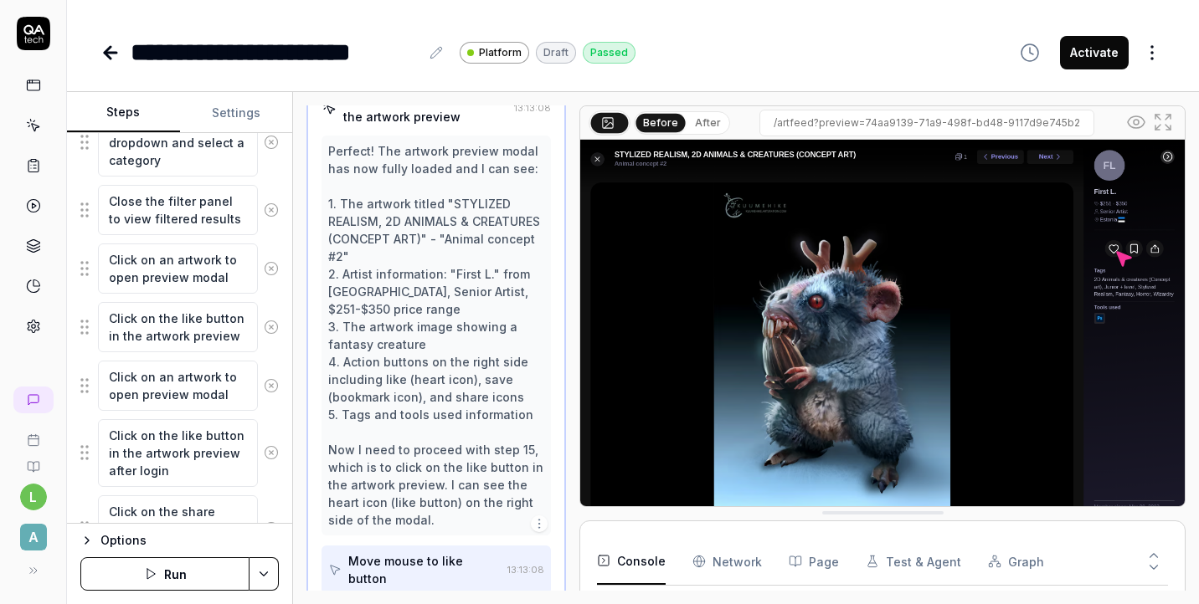
click at [455, 553] on div "Move mouse to like button" at bounding box center [424, 570] width 152 height 35
click at [438, 598] on div "Click like button" at bounding box center [414, 613] width 172 height 31
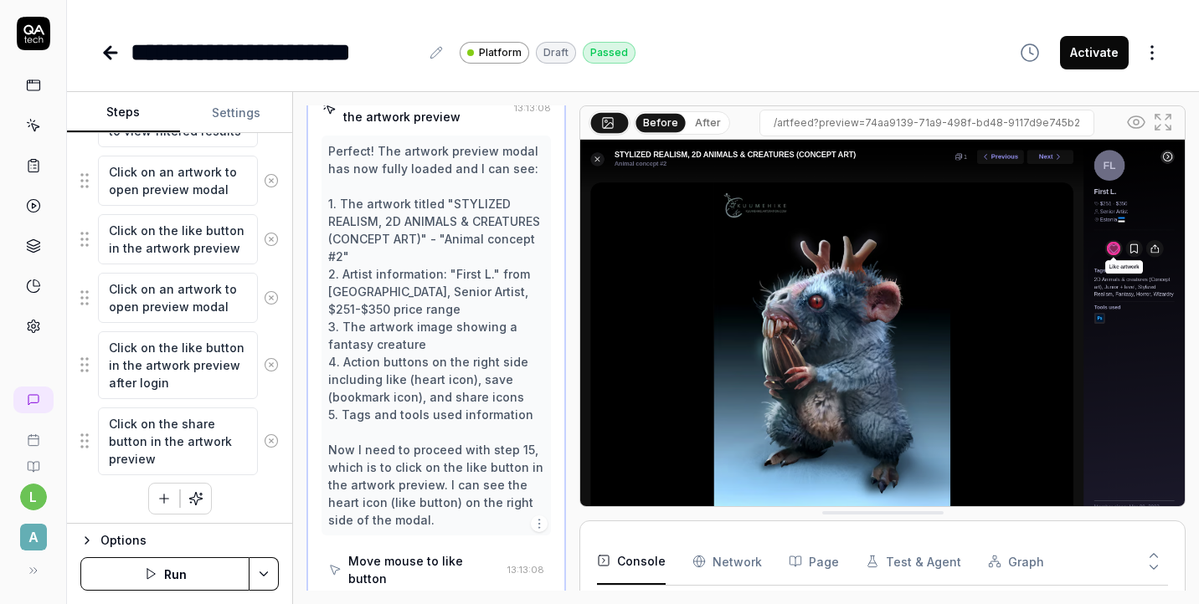
scroll to position [1105, 0]
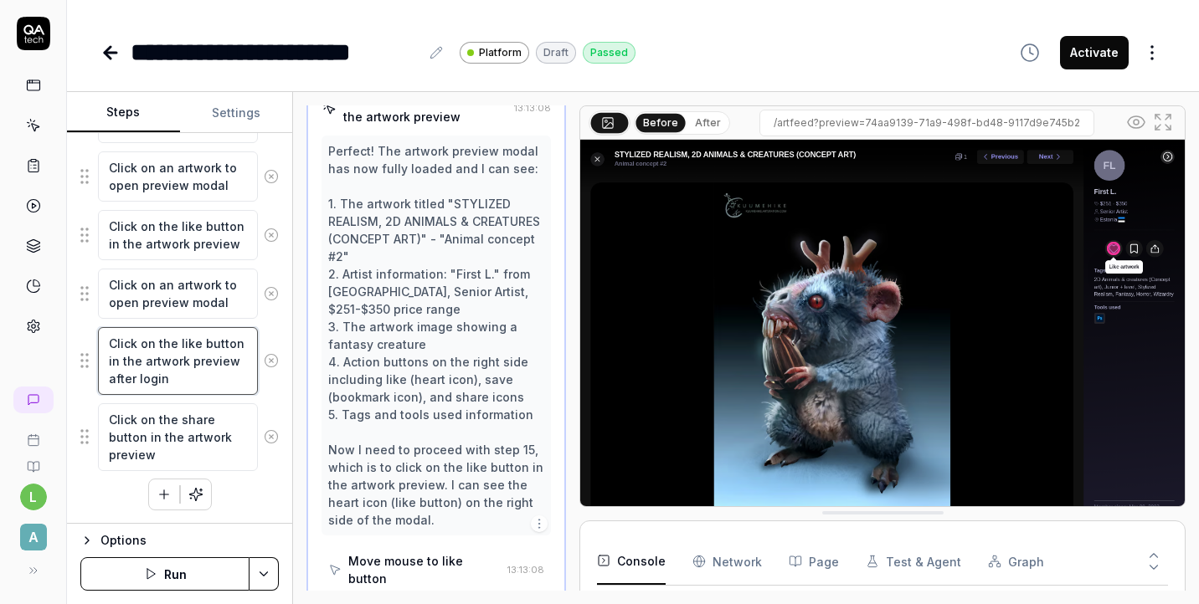
click at [202, 378] on textarea "Click on the like button in the artwork preview after login" at bounding box center [178, 361] width 160 height 68
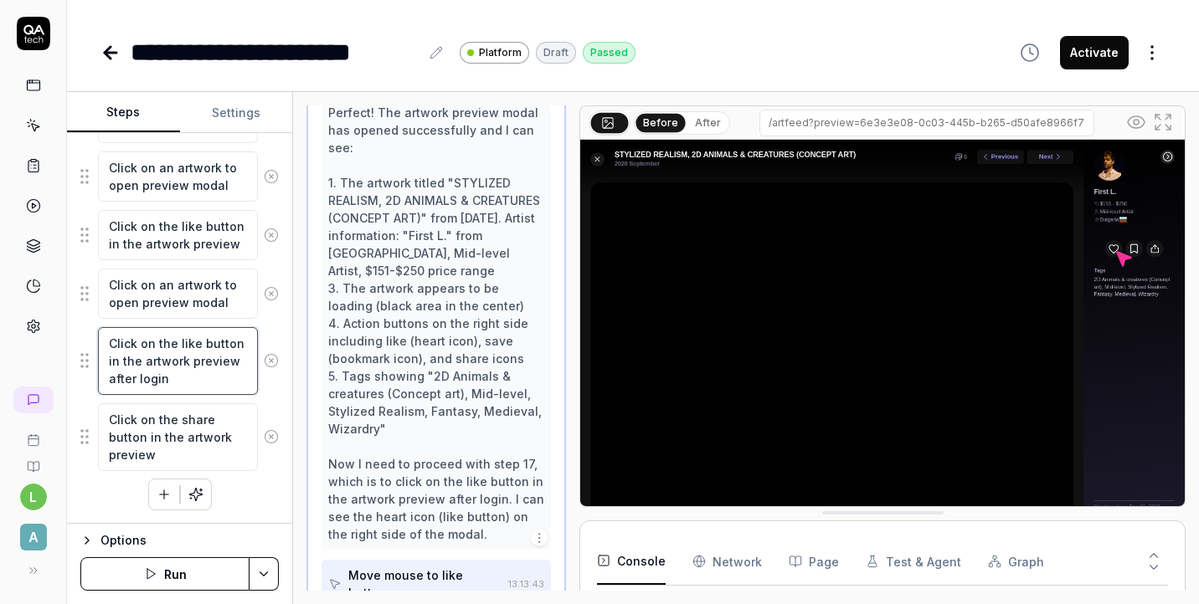
scroll to position [1585, 0]
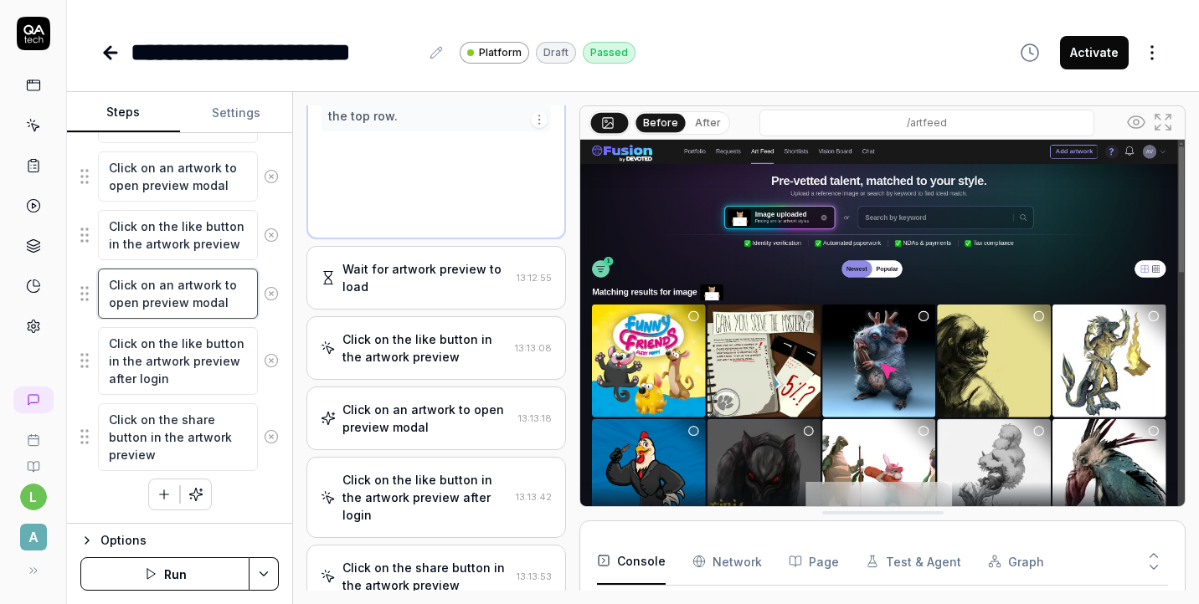
click at [193, 305] on textarea "Click on an artwork to open preview modal" at bounding box center [178, 294] width 160 height 50
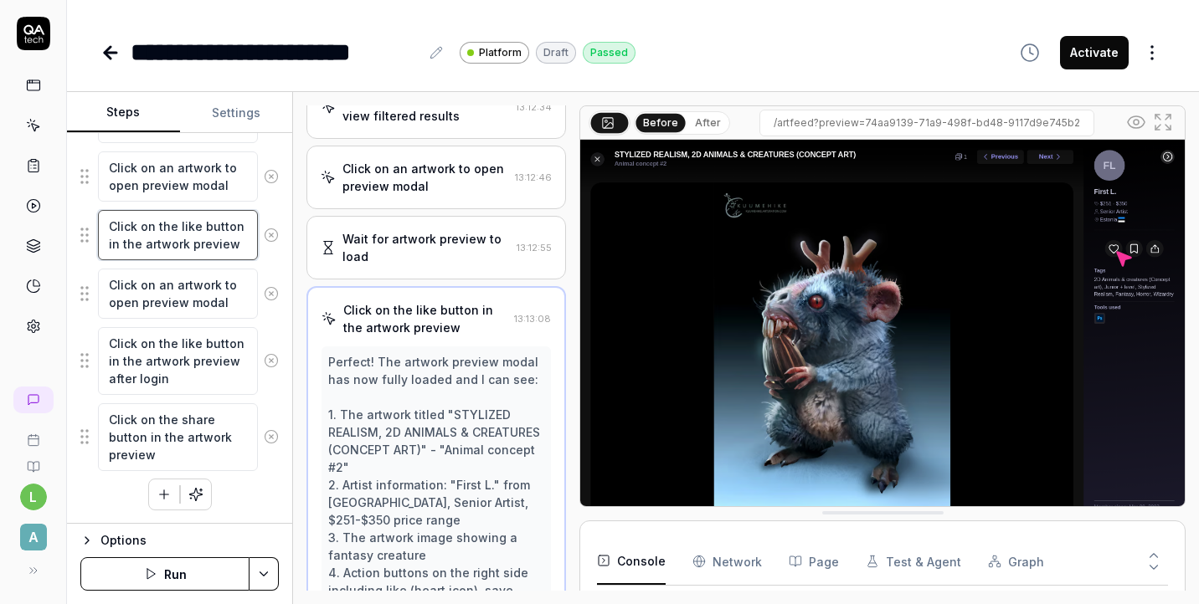
click at [212, 247] on textarea "Click on the like button in the artwork preview" at bounding box center [178, 235] width 160 height 50
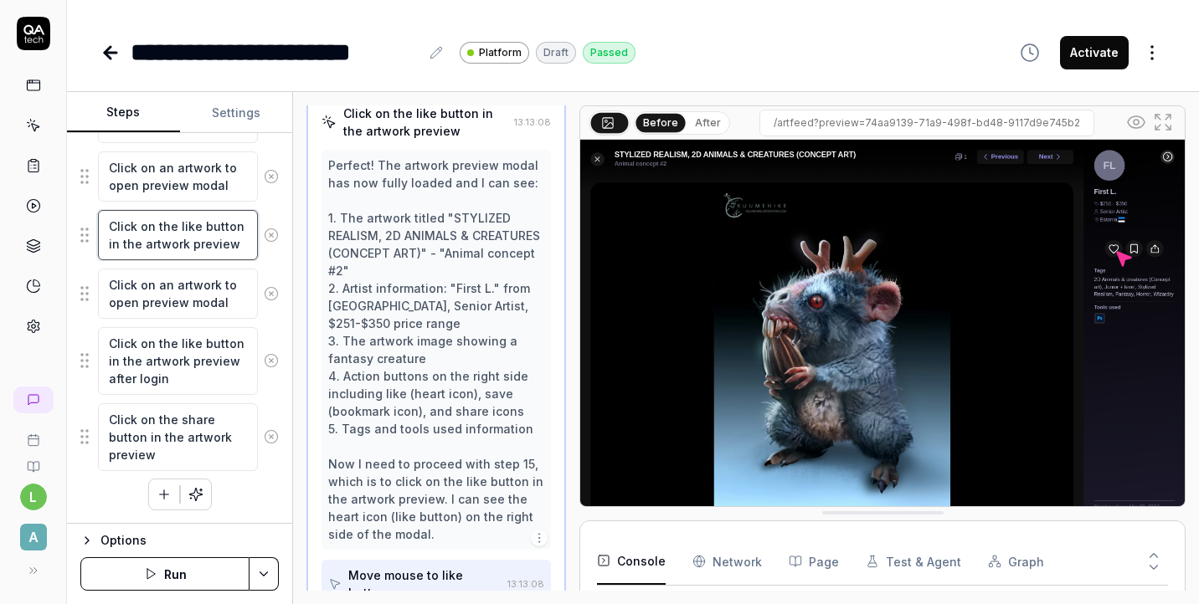
scroll to position [1374, 0]
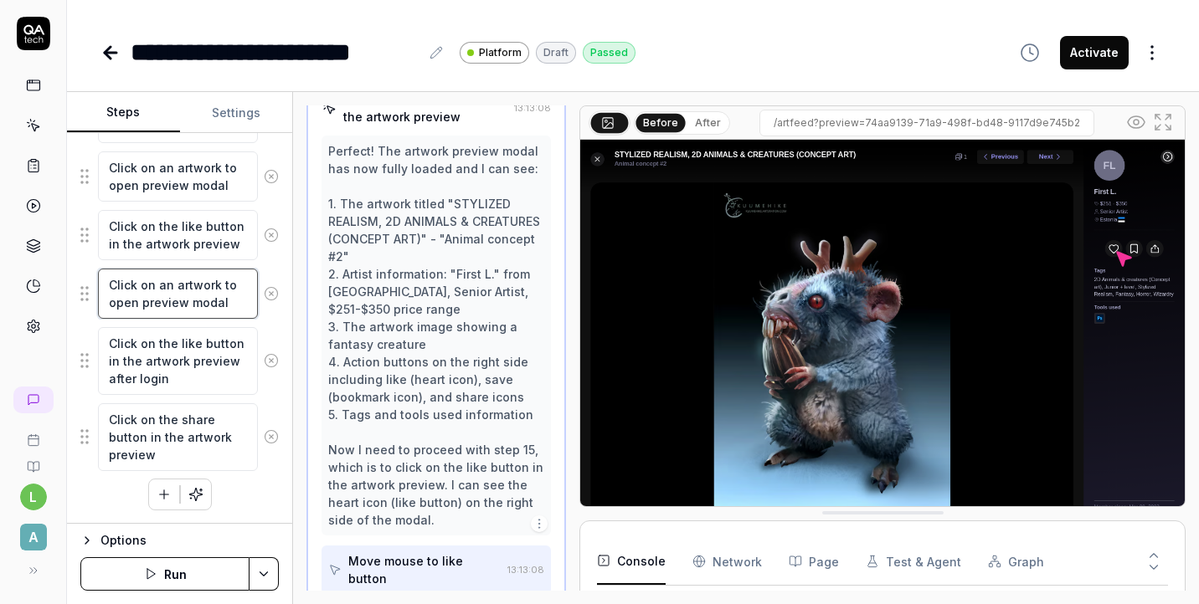
click at [205, 306] on textarea "Click on an artwork to open preview modal" at bounding box center [178, 294] width 160 height 50
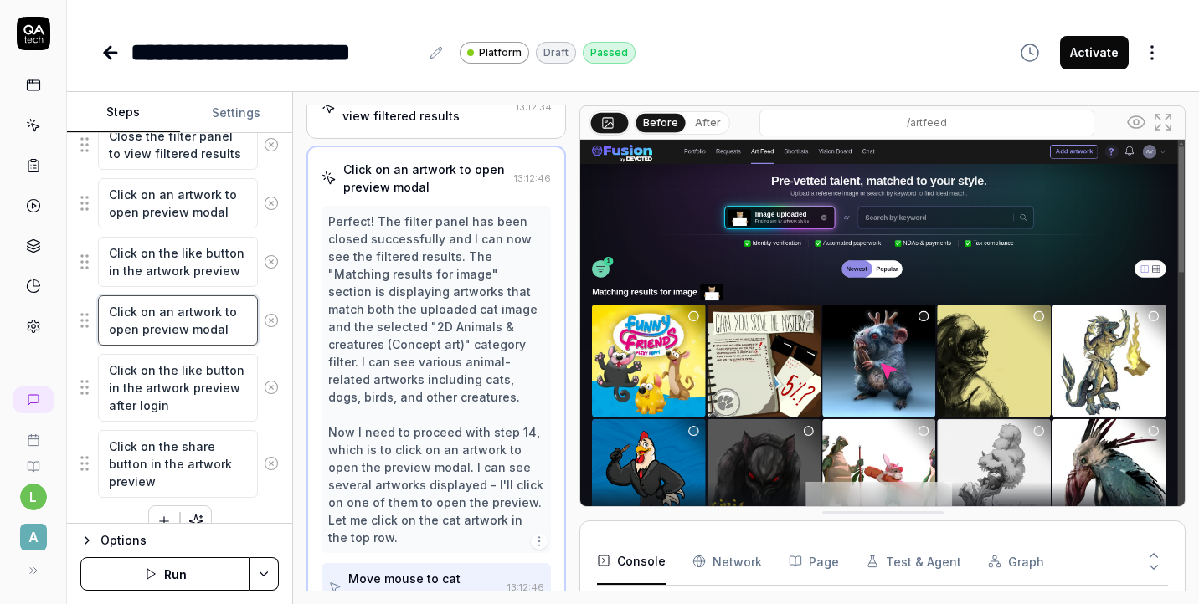
scroll to position [1076, 0]
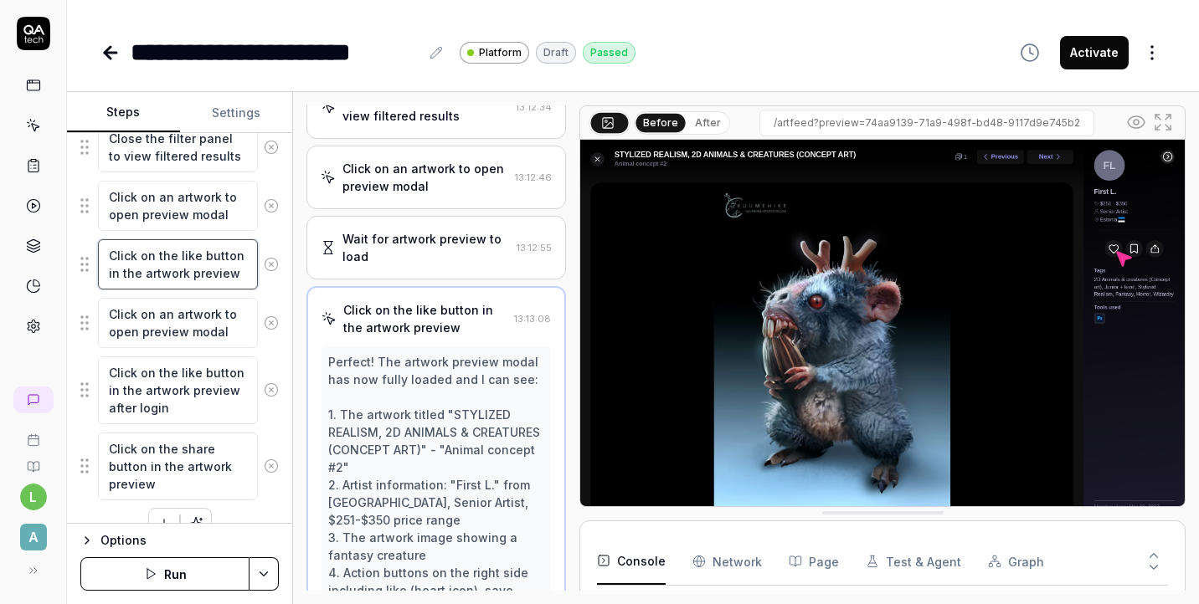
click at [231, 269] on textarea "Click on the like button in the artwork preview" at bounding box center [178, 264] width 160 height 50
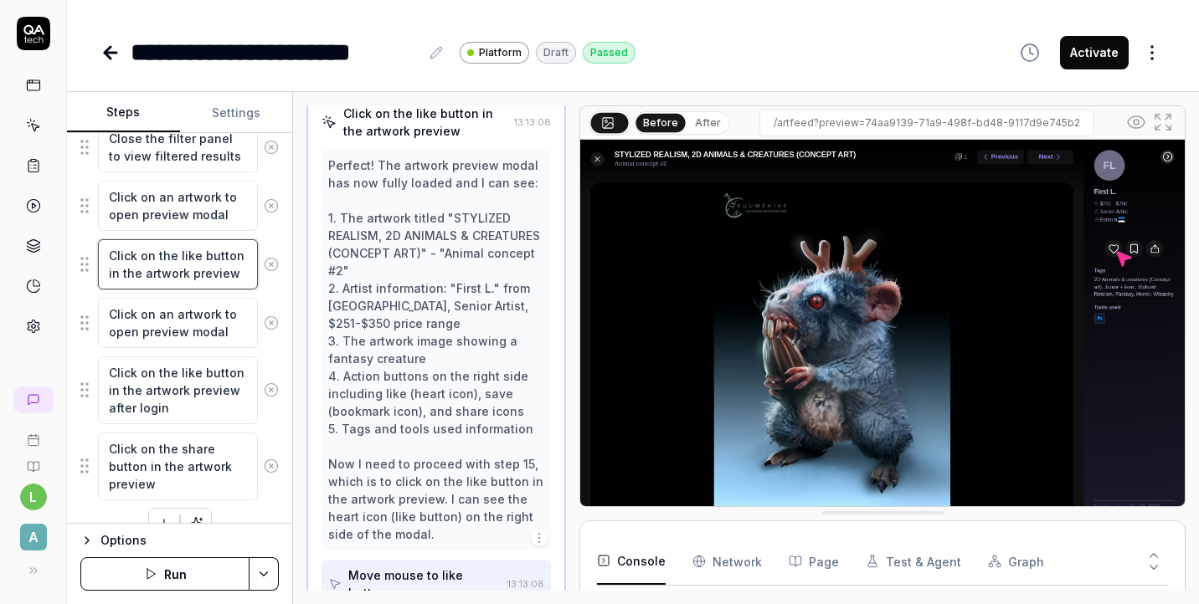
scroll to position [1374, 0]
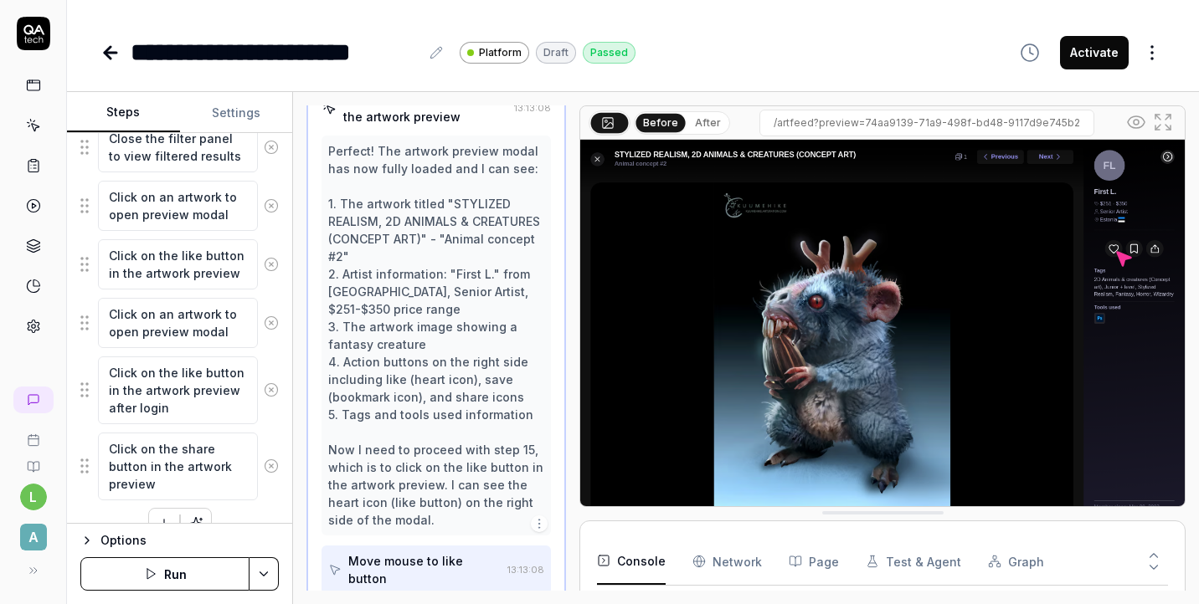
click at [445, 598] on div "Click like button" at bounding box center [414, 613] width 172 height 31
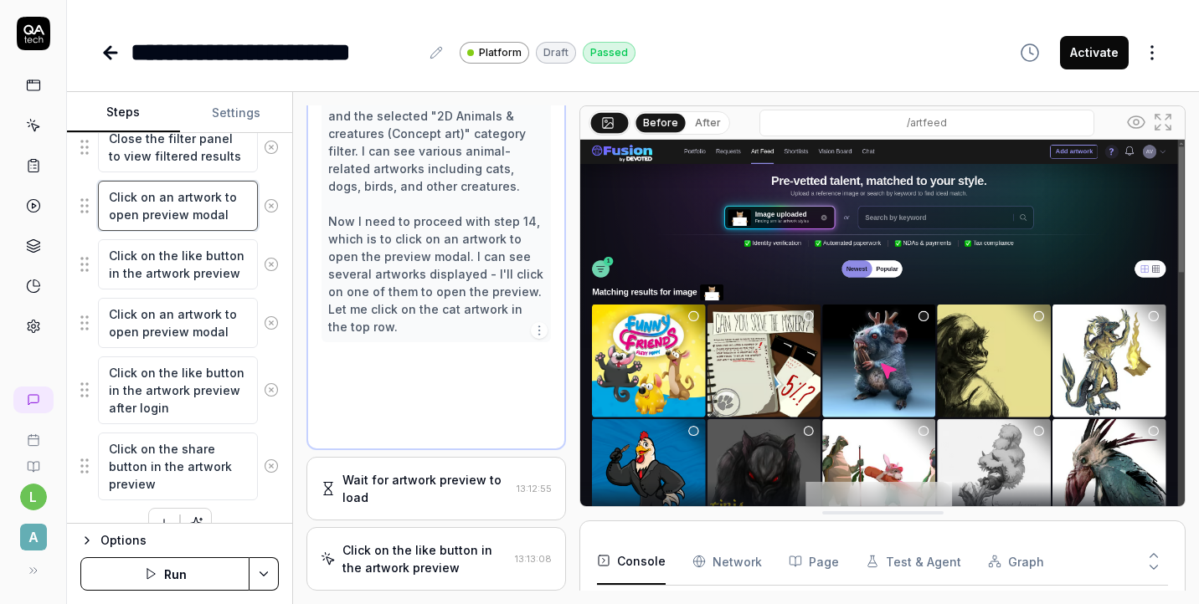
click at [205, 210] on textarea "Click on an artwork to open preview modal" at bounding box center [178, 206] width 160 height 50
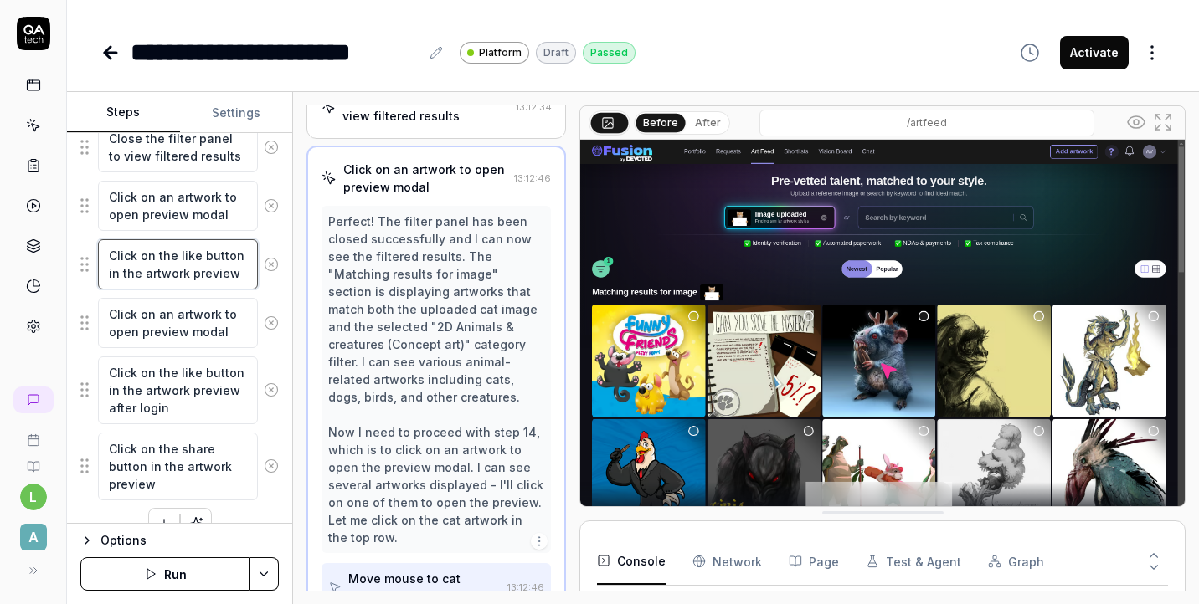
click at [212, 265] on textarea "Click on the like button in the artwork preview" at bounding box center [178, 264] width 160 height 50
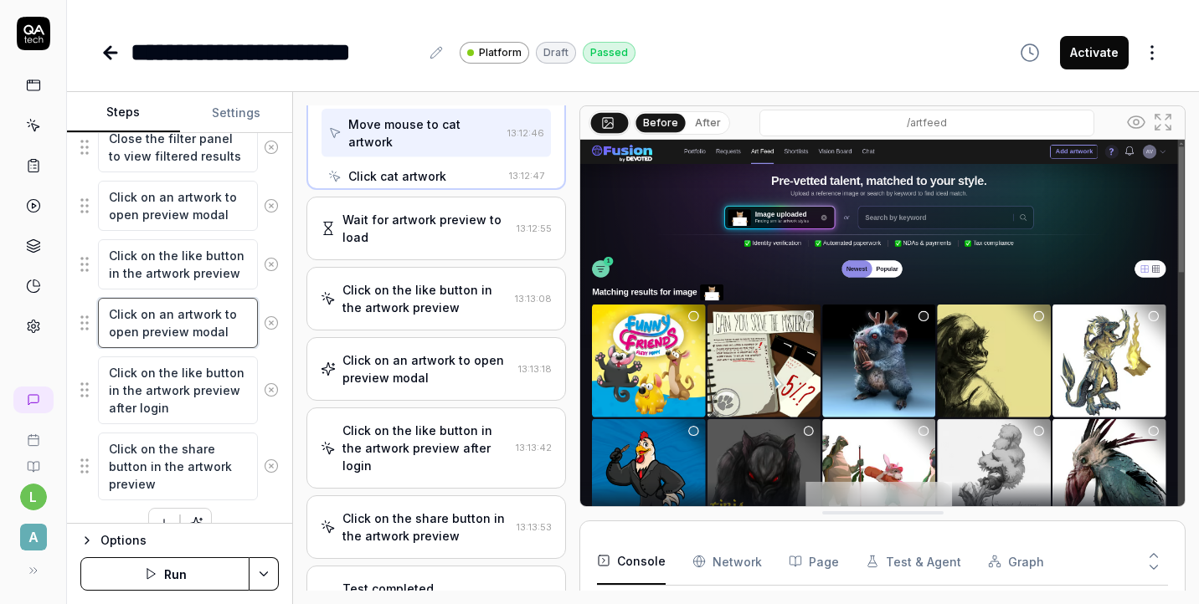
click at [244, 329] on textarea "Click on an artwork to open preview modal" at bounding box center [178, 323] width 160 height 50
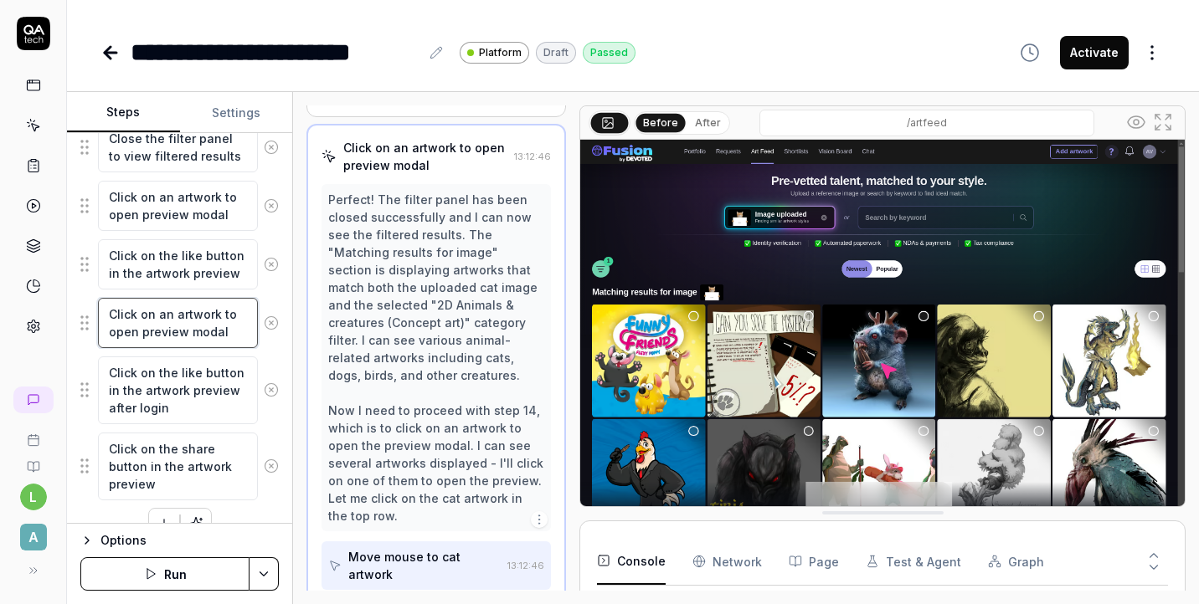
scroll to position [1163, 0]
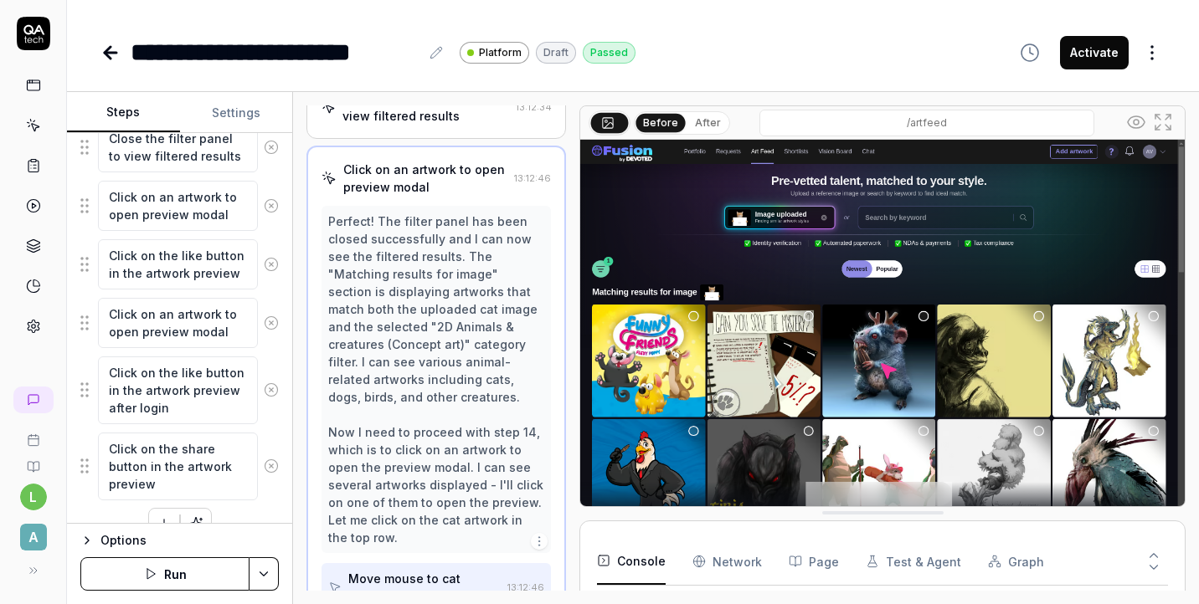
click at [270, 323] on icon at bounding box center [271, 323] width 15 height 15
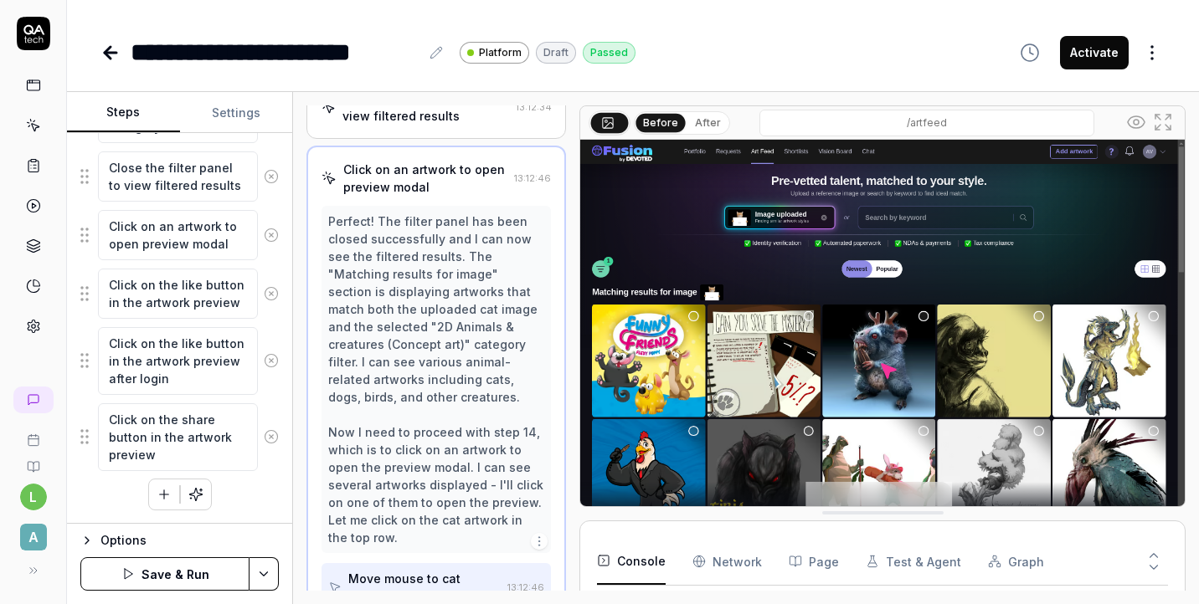
scroll to position [1046, 0]
click at [189, 286] on textarea "Click on the like button in the artwork preview" at bounding box center [178, 294] width 160 height 50
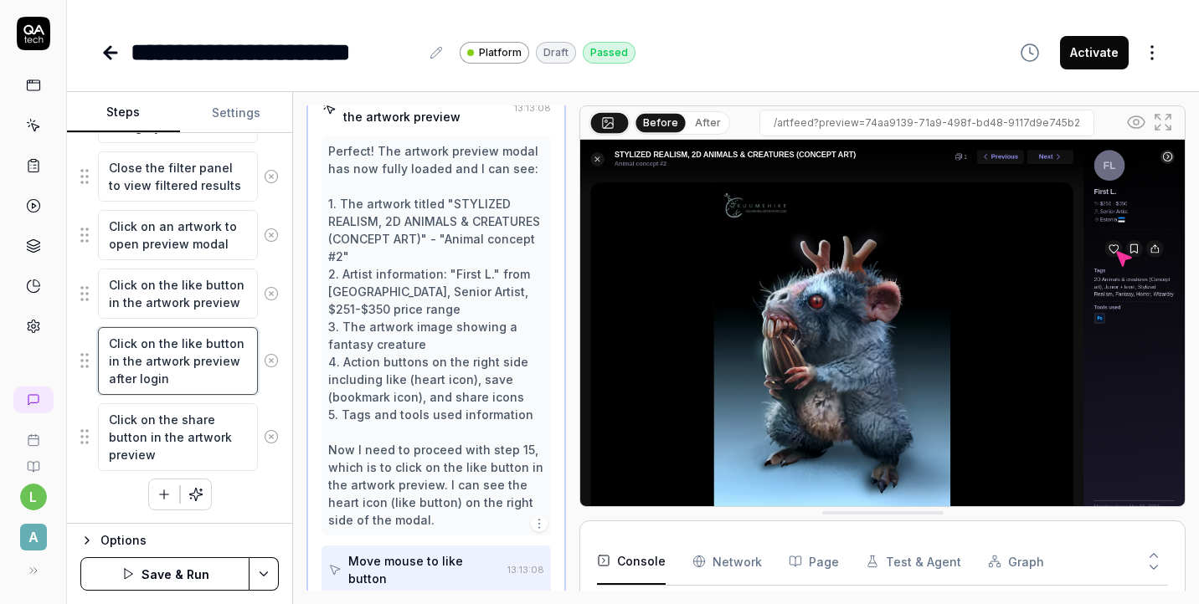
click at [219, 362] on textarea "Click on the like button in the artwork preview after login" at bounding box center [178, 361] width 160 height 68
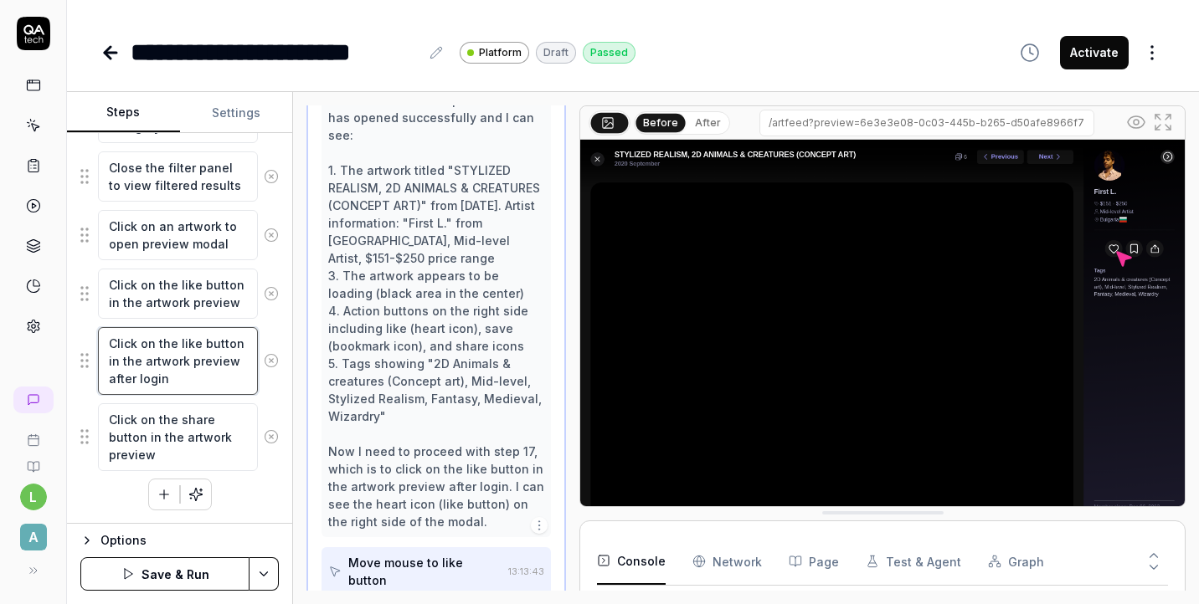
scroll to position [1585, 0]
click at [270, 362] on icon at bounding box center [271, 360] width 15 height 15
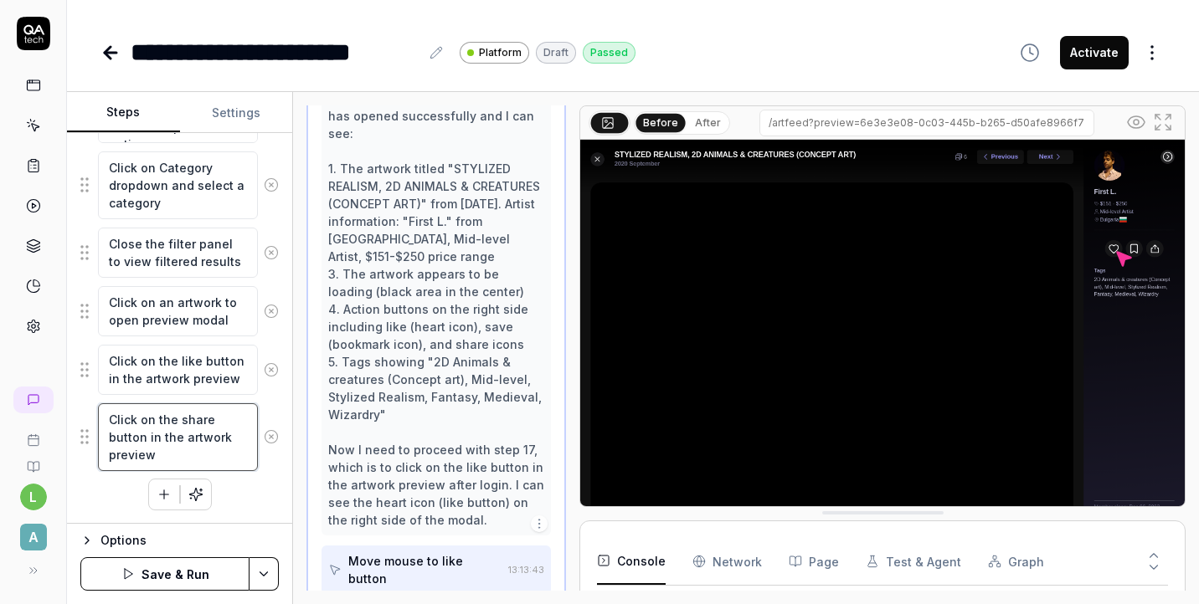
click at [220, 430] on textarea "Click on the share button in the artwork preview" at bounding box center [178, 438] width 160 height 68
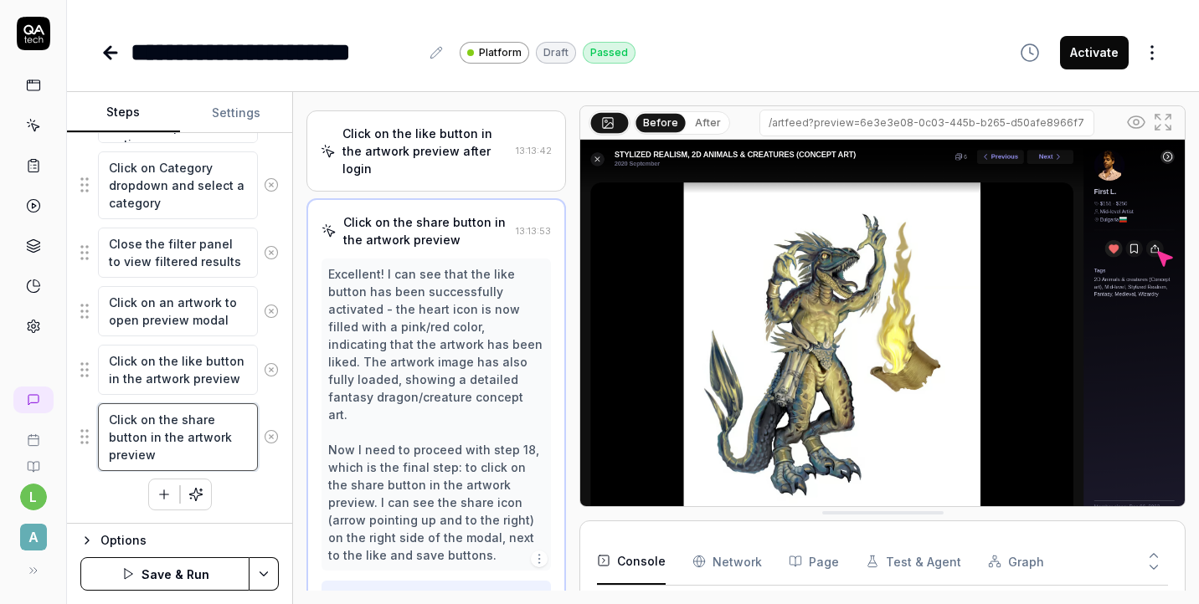
scroll to position [1479, 0]
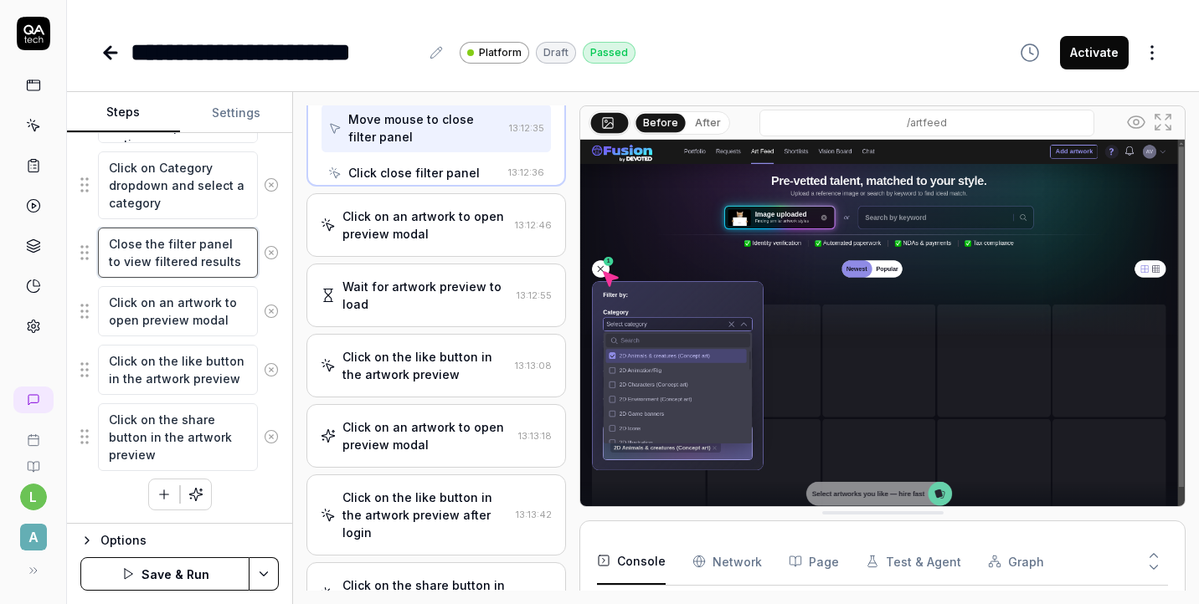
click at [152, 228] on textarea "Close the filter panel to view filtered results" at bounding box center [178, 253] width 160 height 50
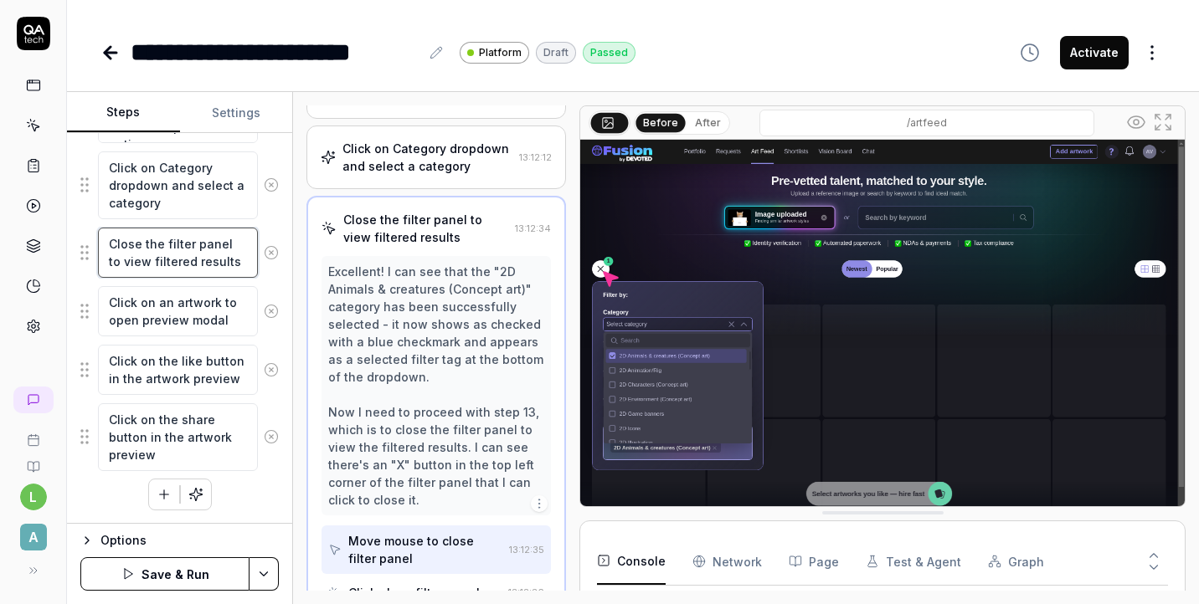
scroll to position [1040, 0]
click at [194, 310] on textarea "Click on an artwork to open preview modal" at bounding box center [178, 311] width 160 height 50
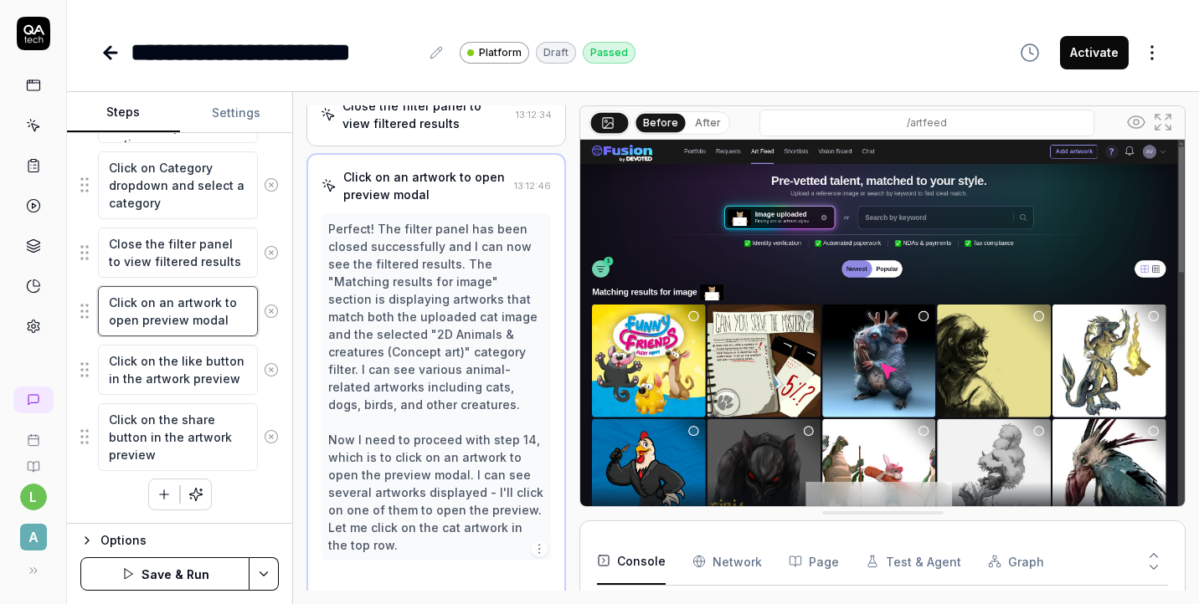
scroll to position [1163, 0]
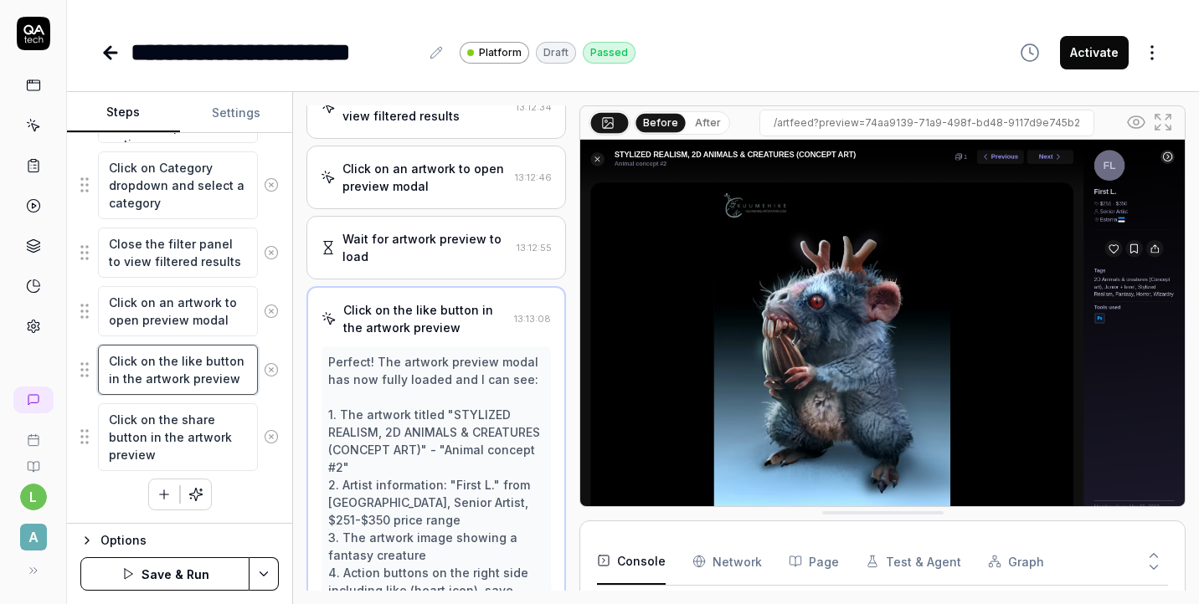
click at [203, 374] on textarea "Click on the like button in the artwork preview" at bounding box center [178, 370] width 160 height 50
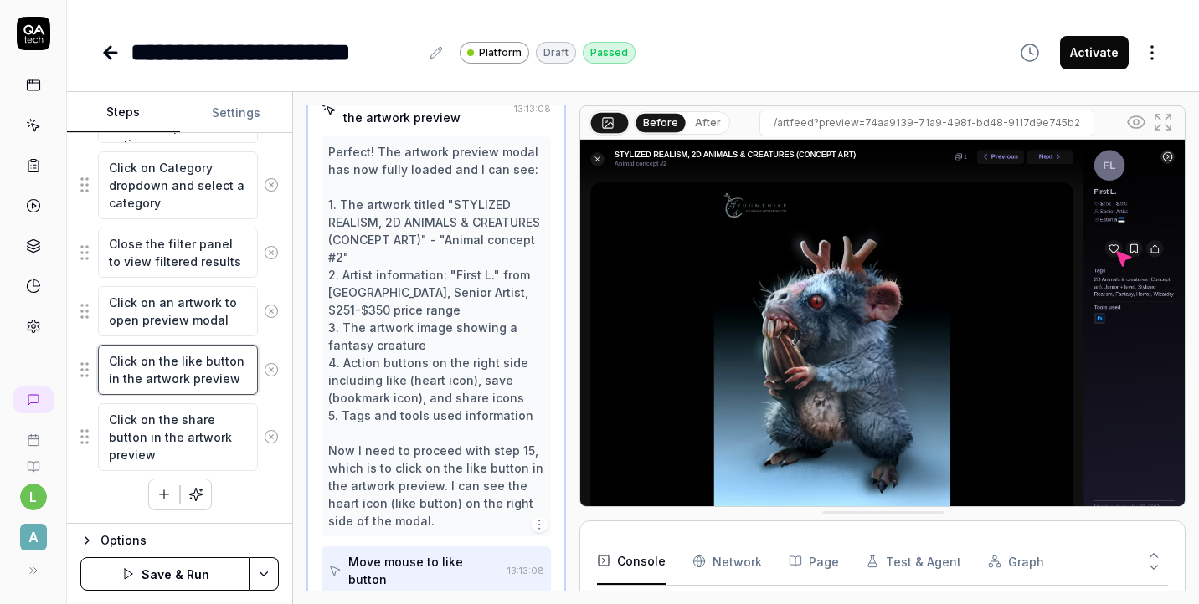
scroll to position [1374, 0]
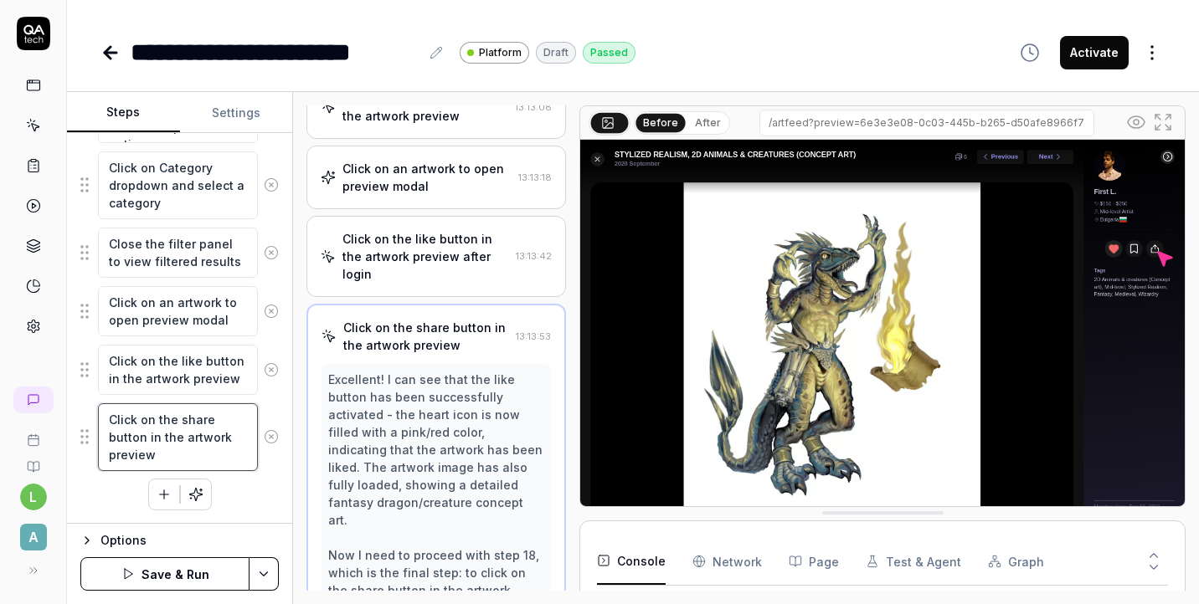
click at [213, 429] on textarea "Click on the share button in the artwork preview" at bounding box center [178, 438] width 160 height 68
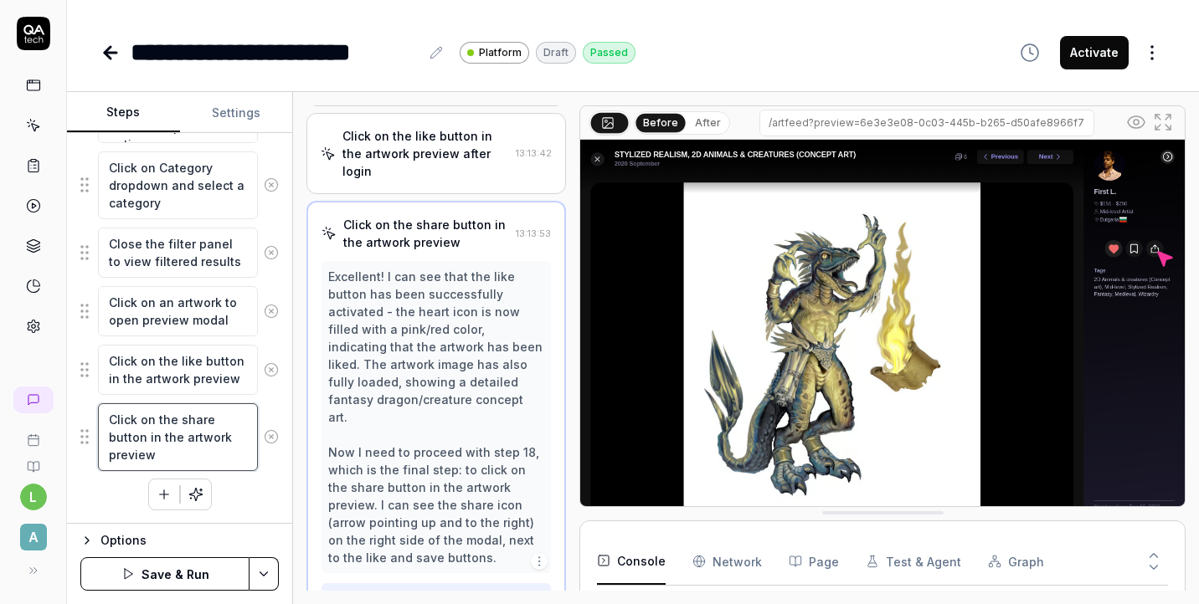
scroll to position [1479, 0]
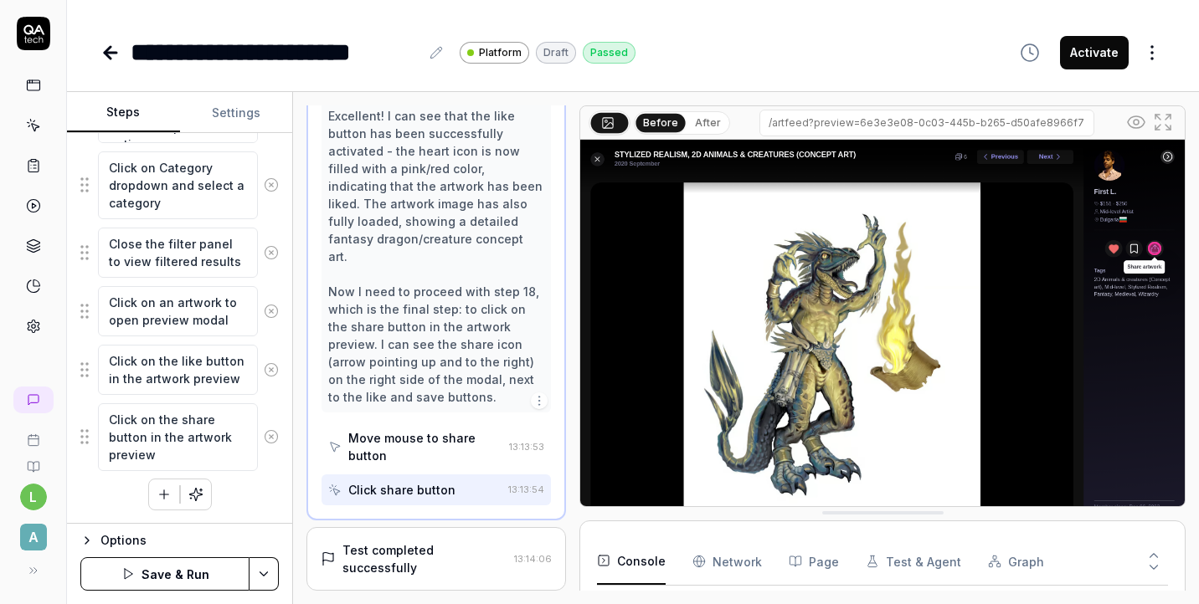
click at [404, 542] on div "Test completed successfully" at bounding box center [424, 559] width 165 height 35
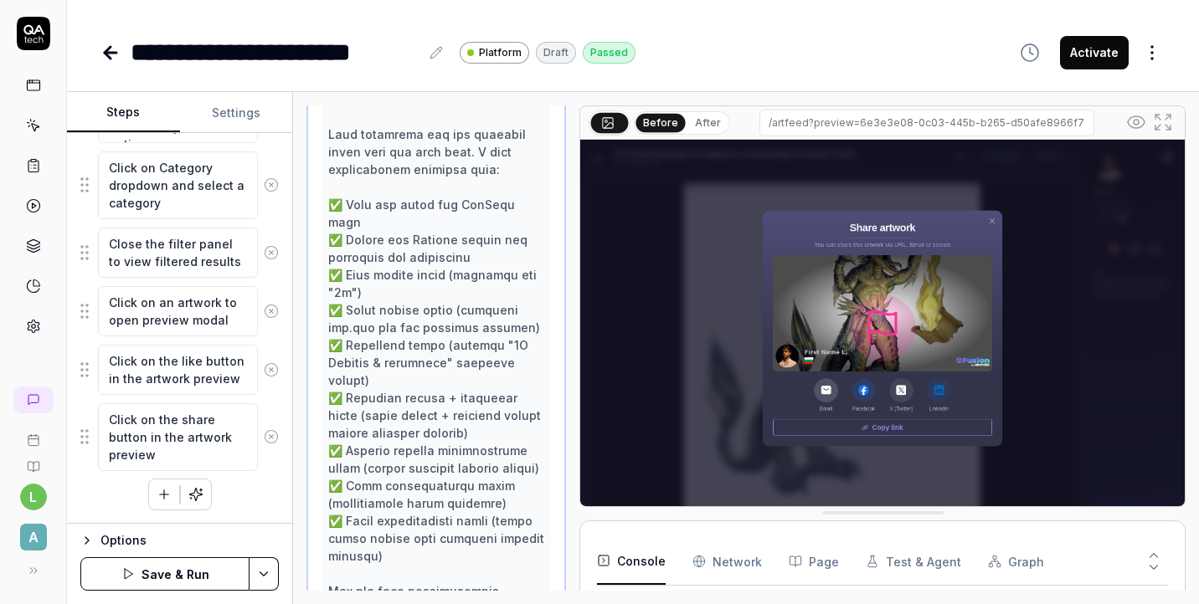
scroll to position [1990, 0]
click at [166, 496] on icon "button" at bounding box center [164, 494] width 15 height 15
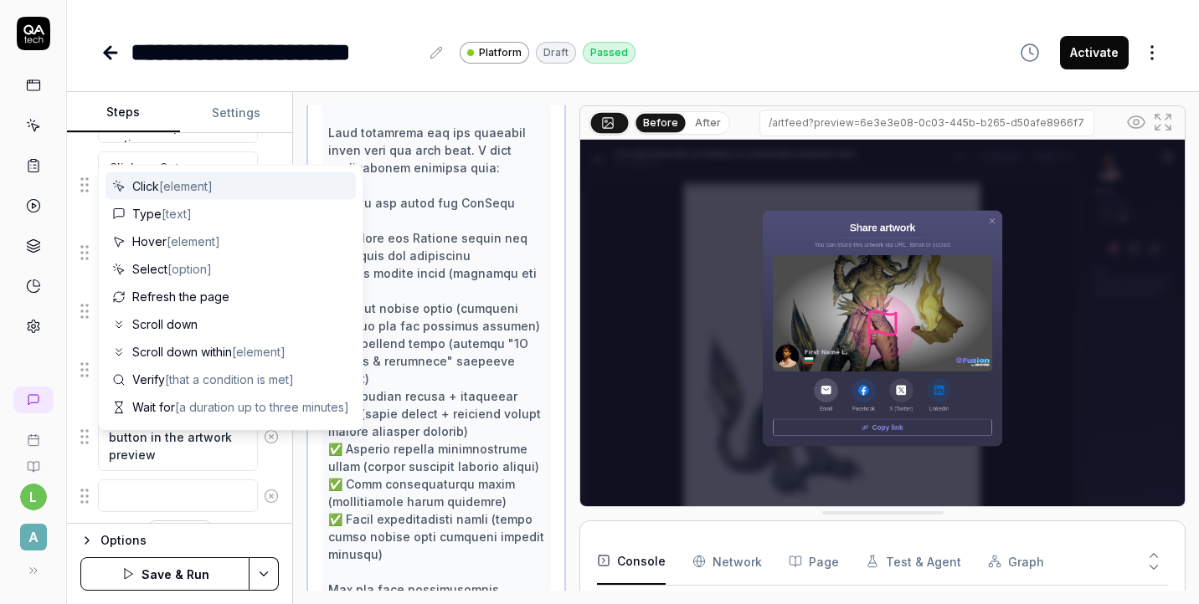
scroll to position [1012, 0]
type textarea "*"
type textarea "c"
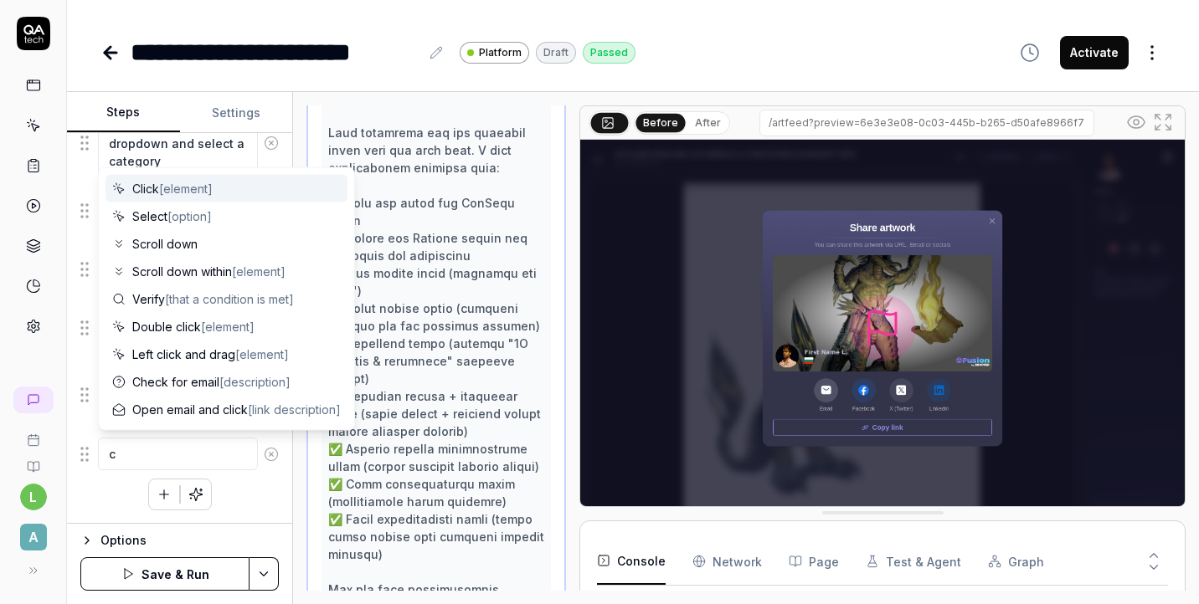
type textarea "*"
type textarea "c="
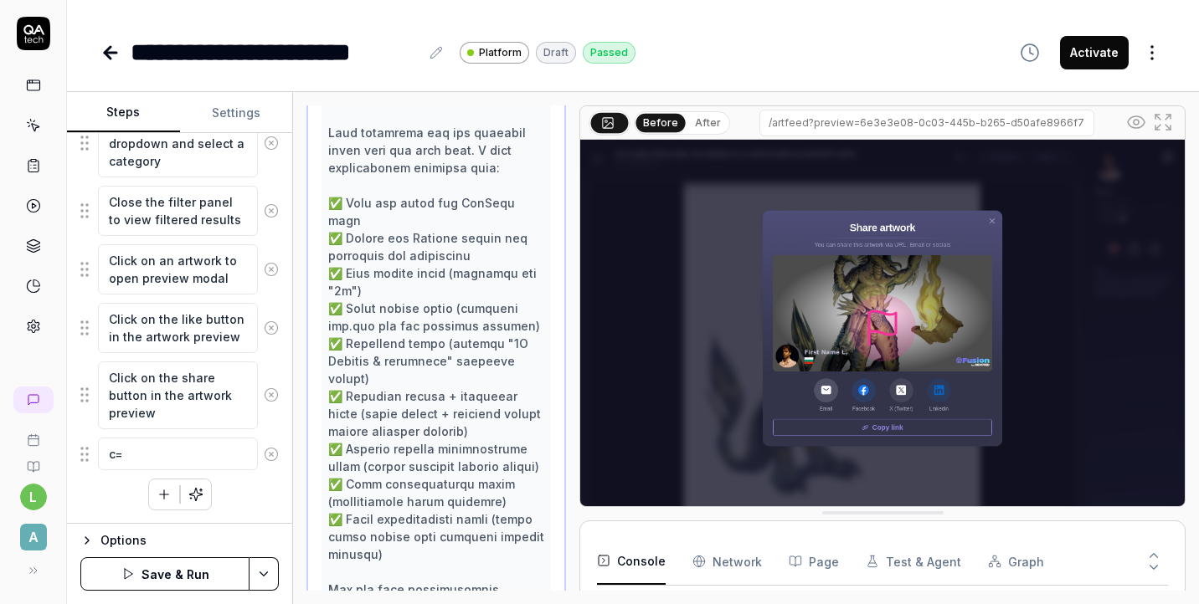
type textarea "*"
type textarea "c=="
type textarea "*"
type textarea "c==="
type textarea "*"
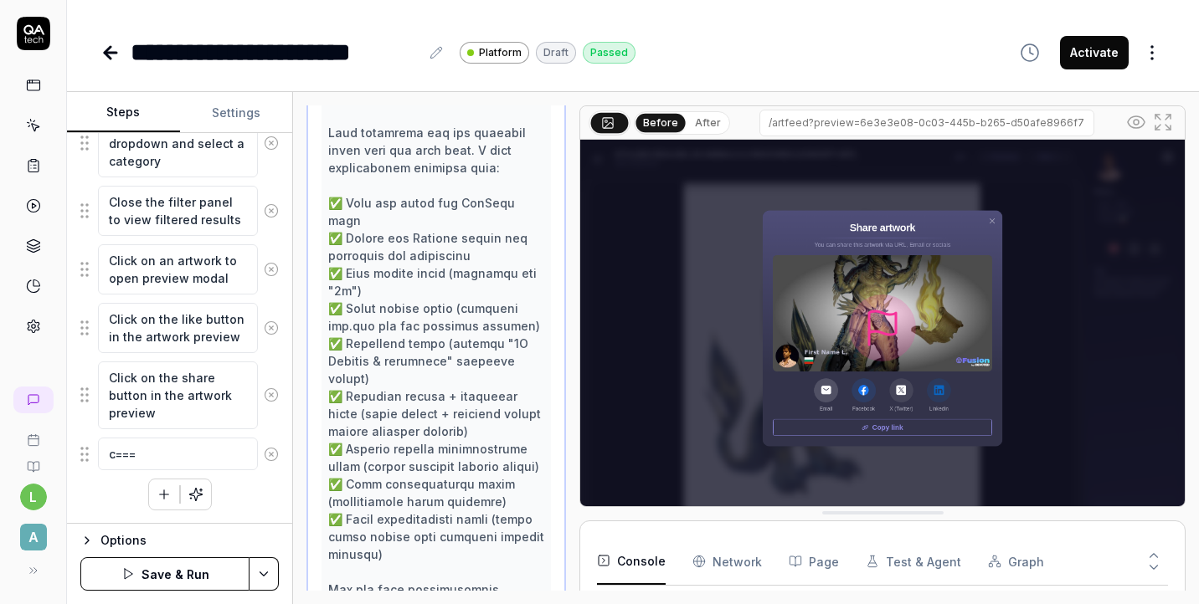
type textarea "c=="
type textarea "*"
type textarea "c="
type textarea "*"
type textarea "c"
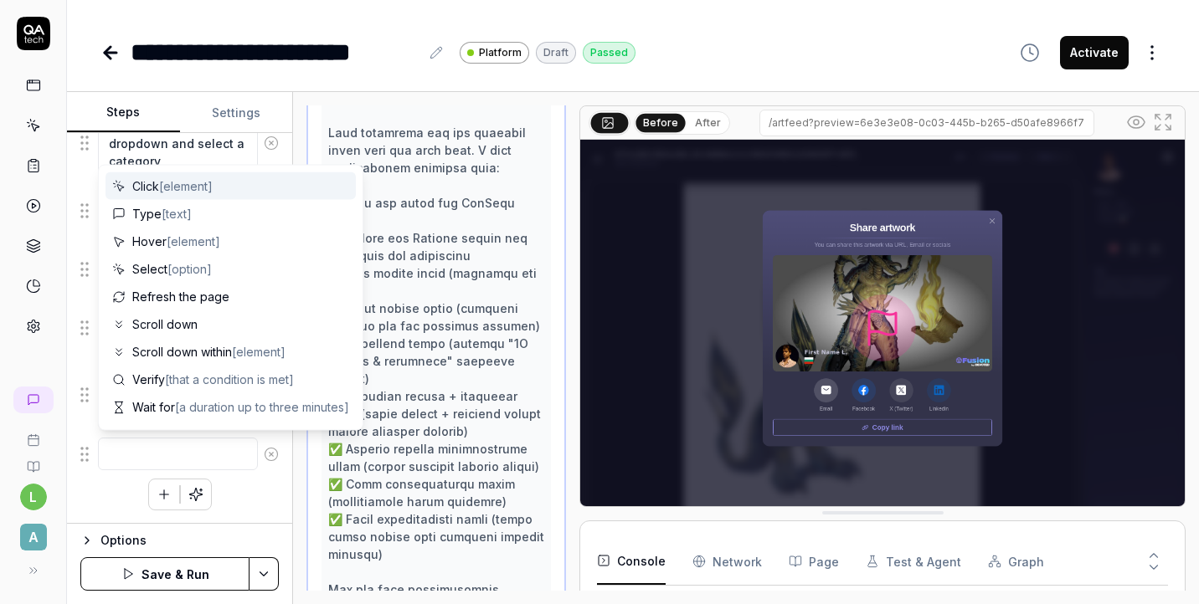
type textarea "*"
type textarea "C"
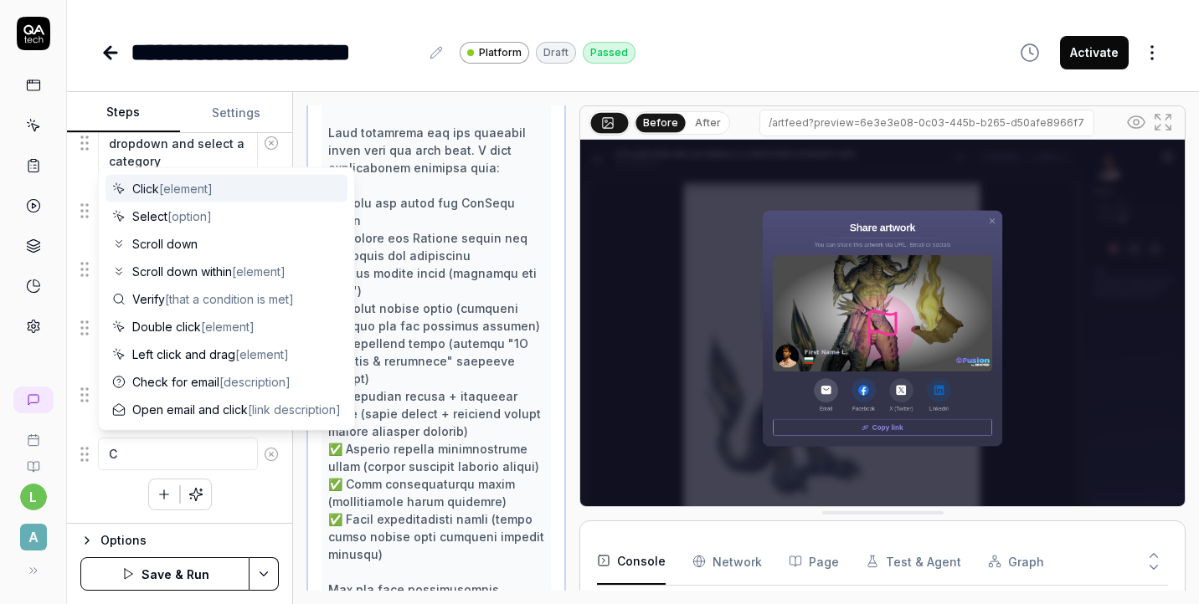
type textarea "*"
type textarea "Cl"
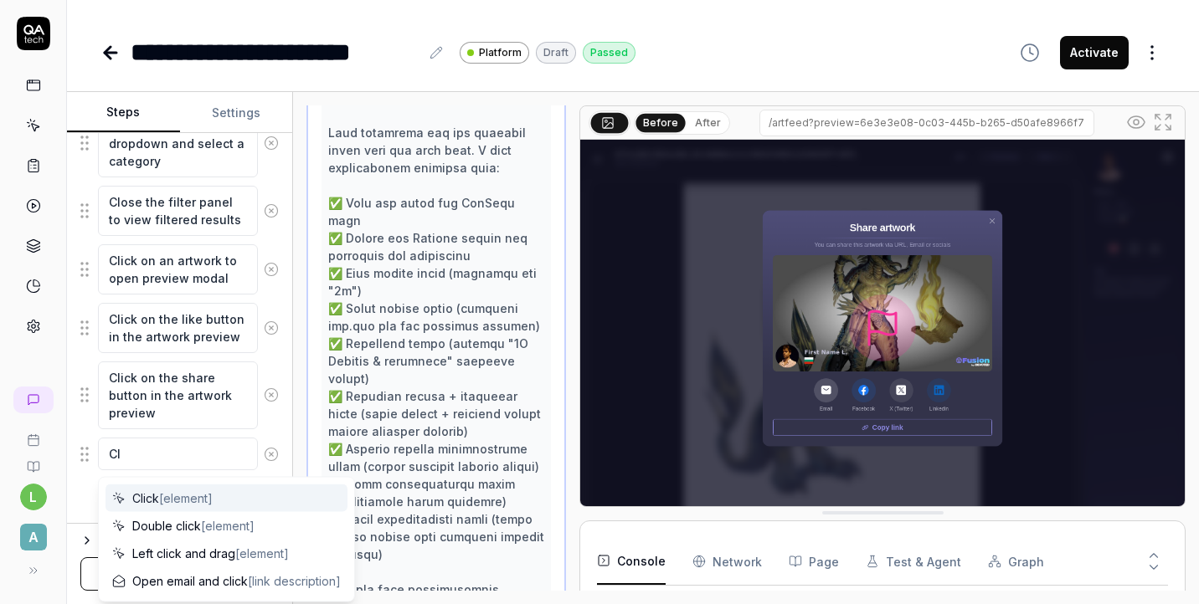
type textarea "*"
type textarea "Clo"
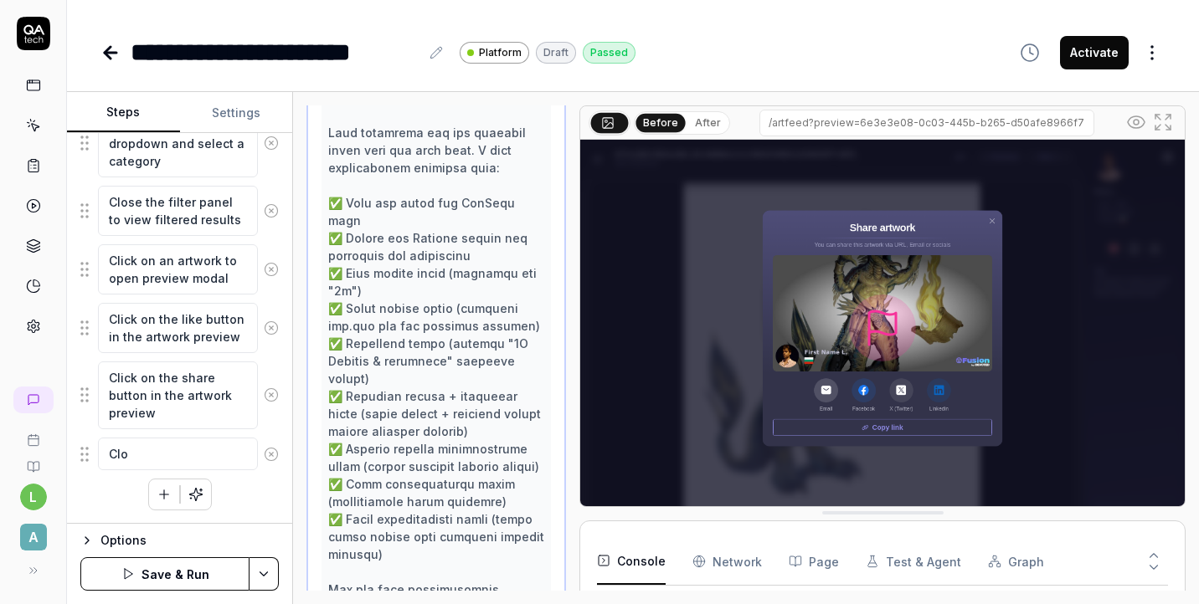
type textarea "*"
type textarea "Cl"
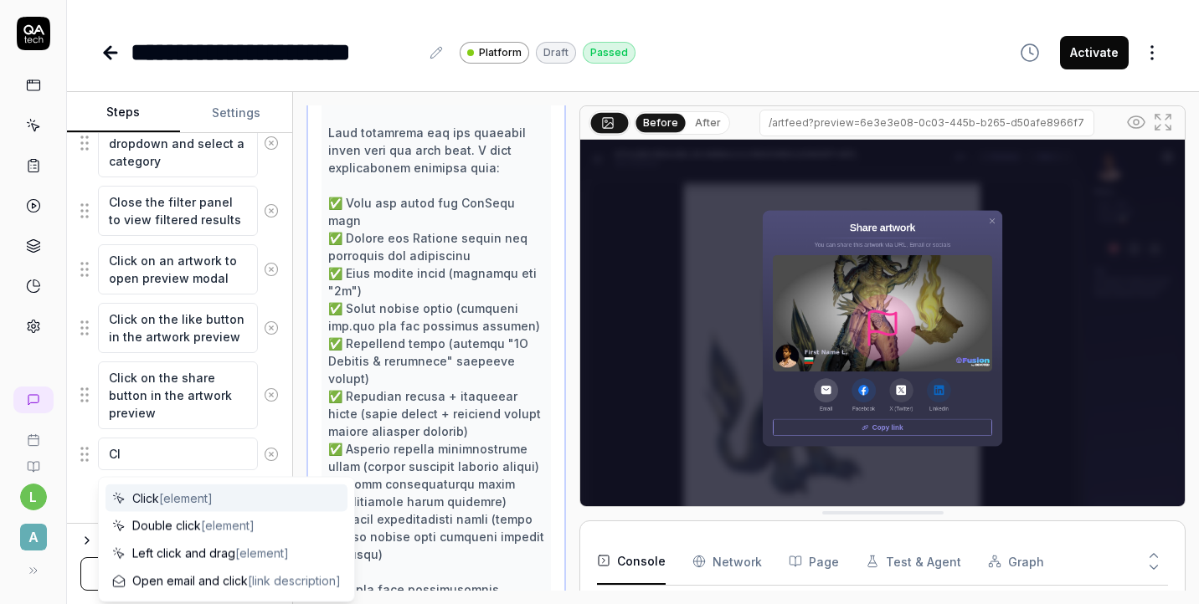
type textarea "*"
type textarea "Cli"
type textarea "*"
type textarea "Clic"
type textarea "*"
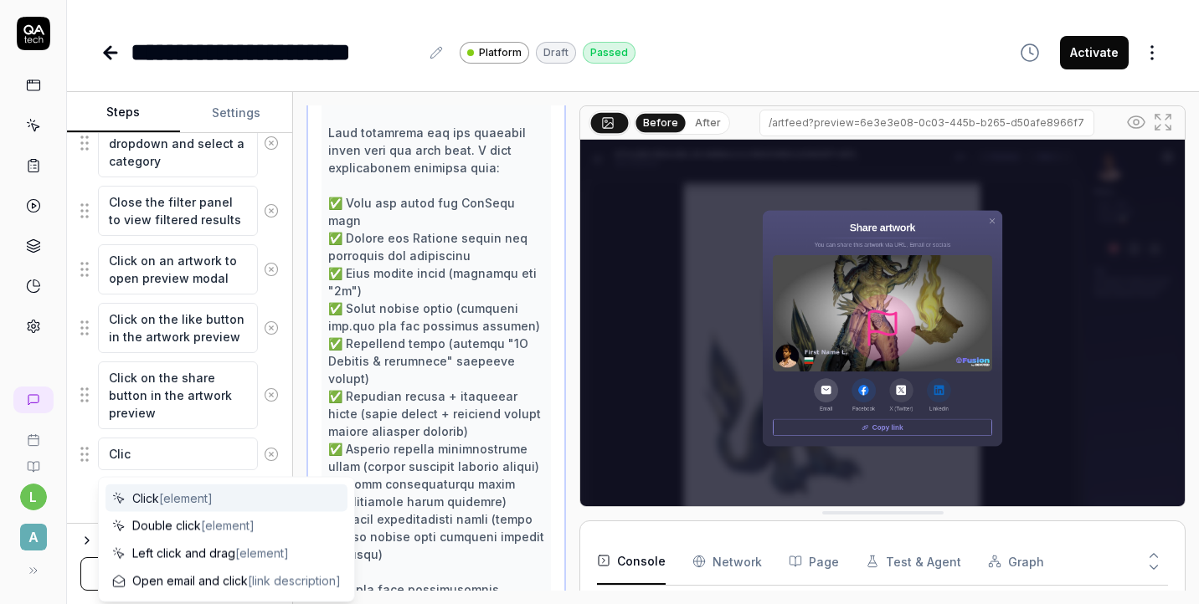
type textarea "Click"
type textarea "*"
type textarea "Click"
type textarea "*"
type textarea "Click ["
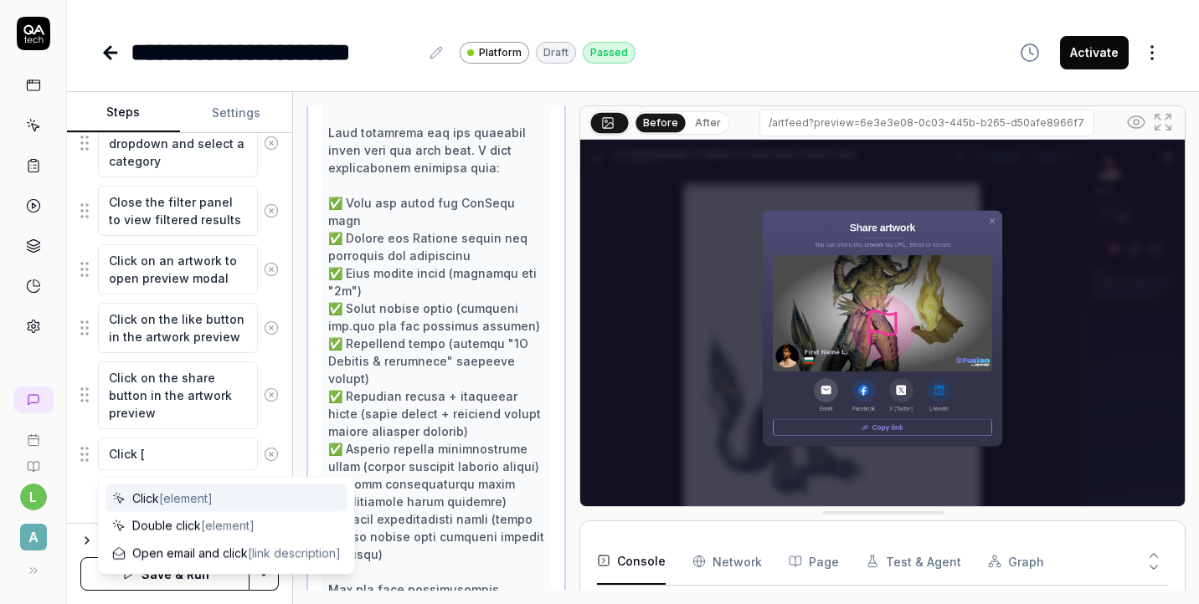
type textarea "*"
type textarea "Click []"
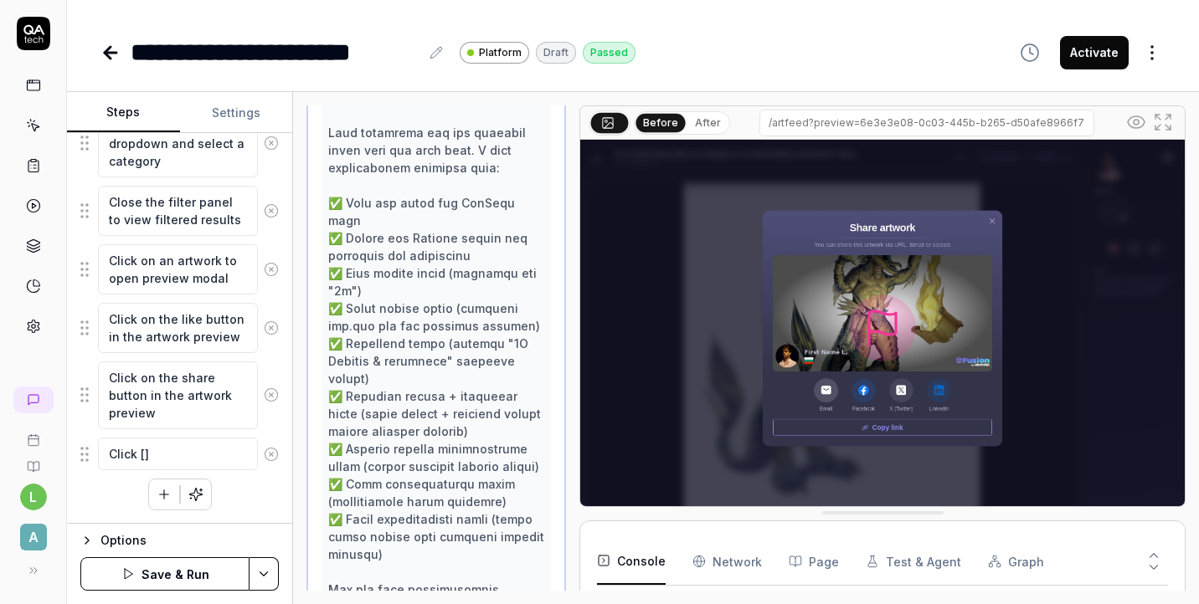
type textarea "*"
type textarea "Click [C]"
type textarea "*"
type textarea "Click [C;]"
type textarea "*"
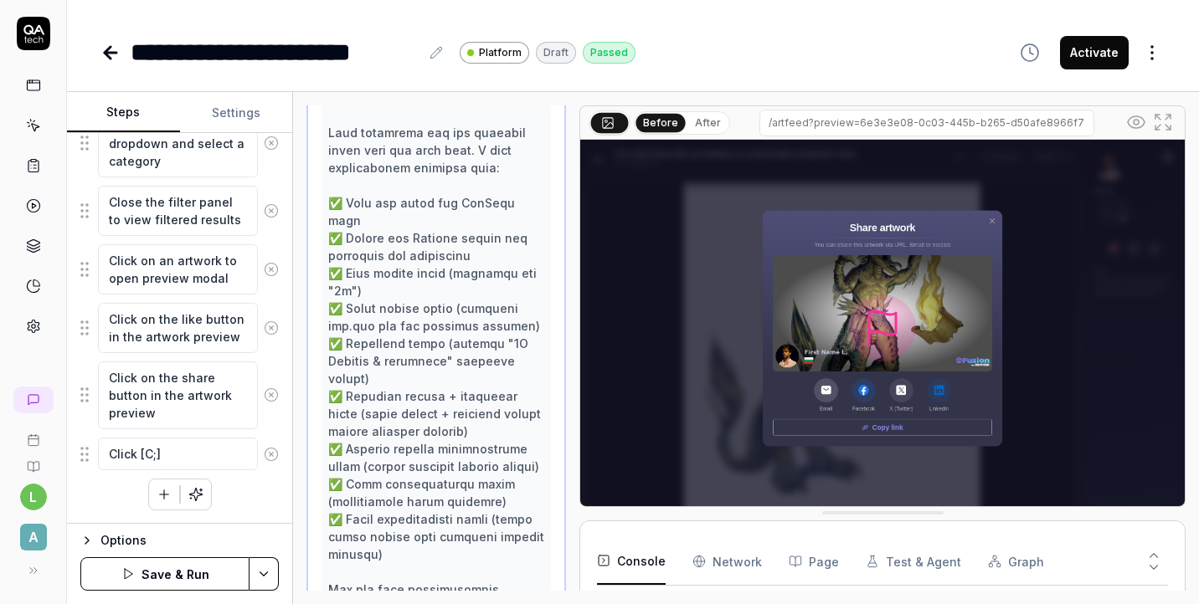
type textarea "Click [C]"
type textarea "*"
type textarea "Click [Cl]"
type textarea "*"
type textarea "Click [Clo]"
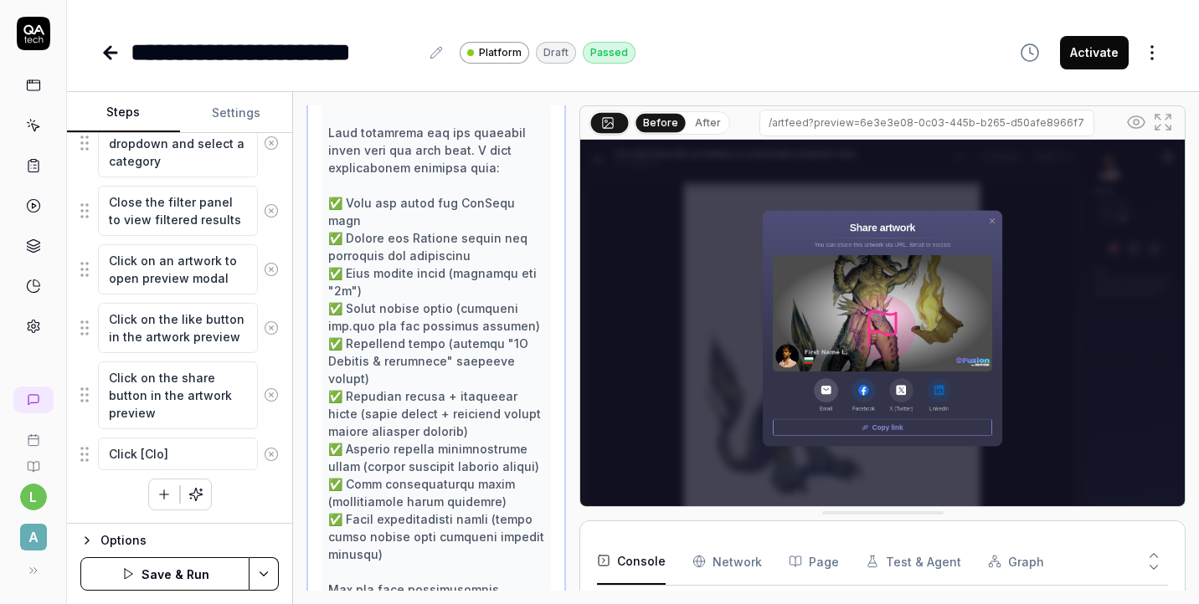
type textarea "*"
type textarea "Click [Clos]"
type textarea "*"
type textarea "Click [Close]"
type textarea "*"
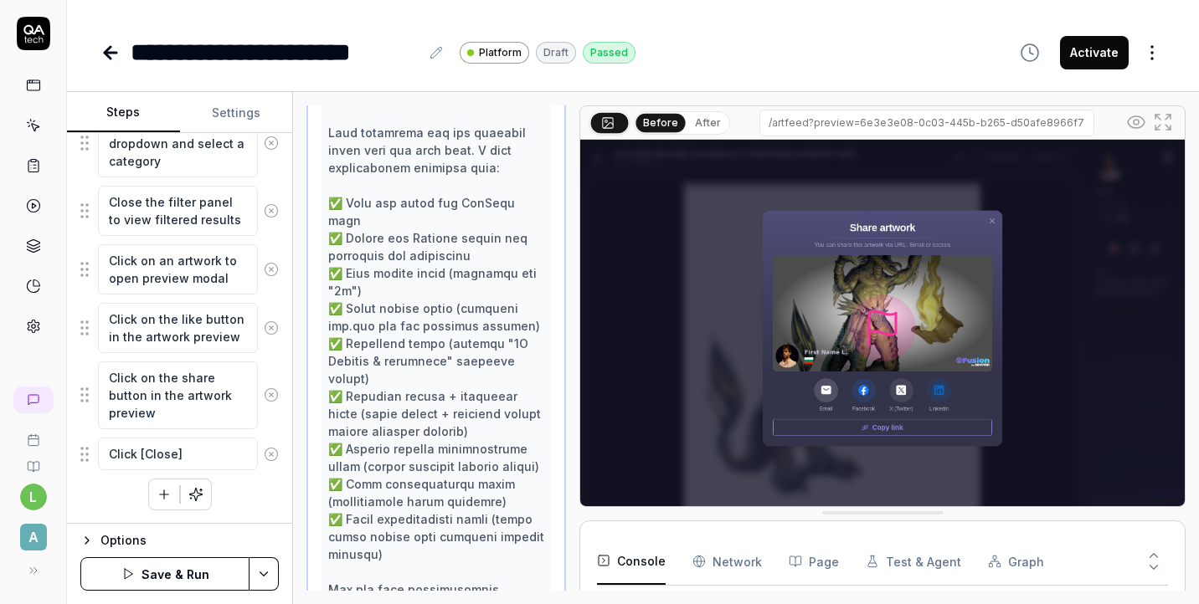
type textarea "Click [Close]"
type textarea "*"
type textarea "Click [Close] o"
type textarea "*"
type textarea "Click [Close] on"
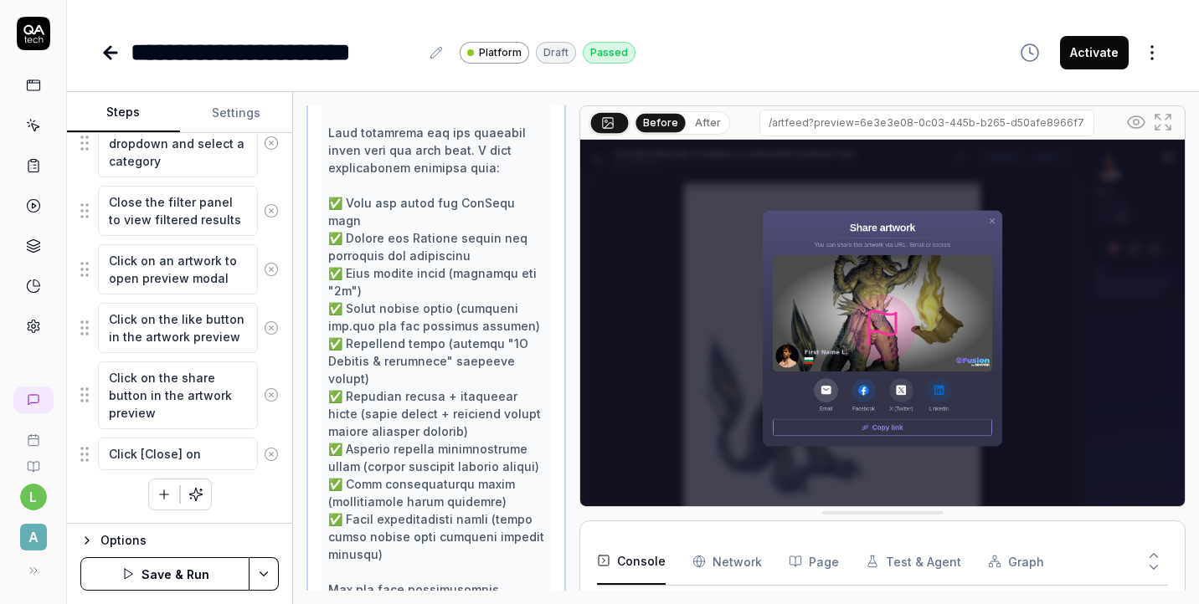
type textarea "*"
type textarea "Click [Close] on"
type textarea "*"
type textarea "Click [Close] on s"
type textarea "*"
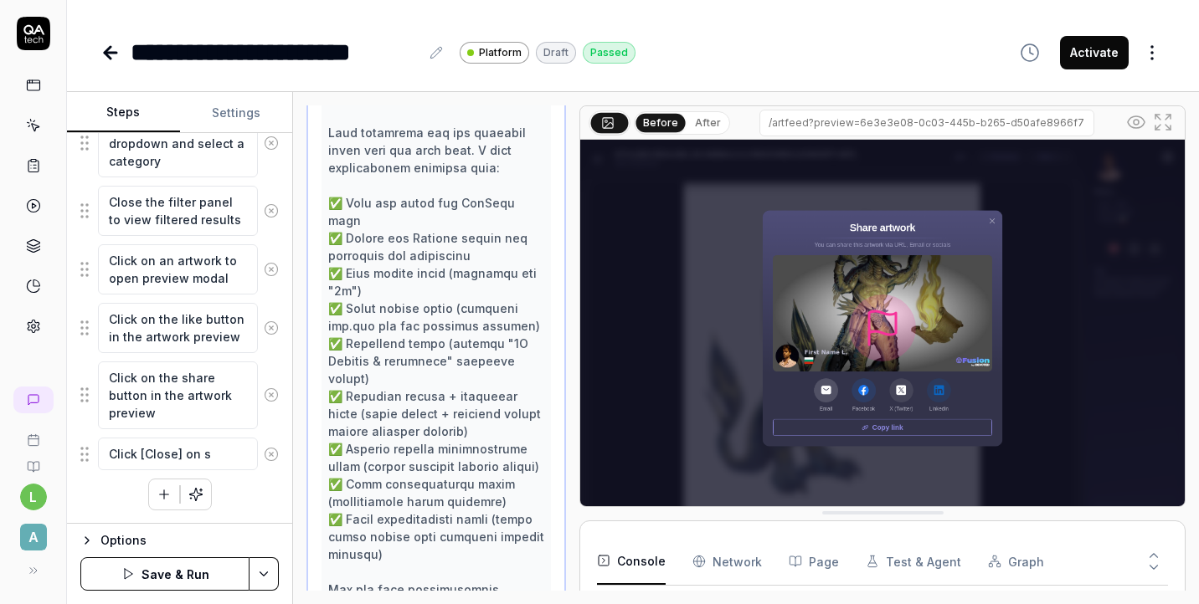
type textarea "Click [Close] on sh"
type textarea "*"
type textarea "Click [Close] on sha"
type textarea "*"
type textarea "Click [Close] on shar"
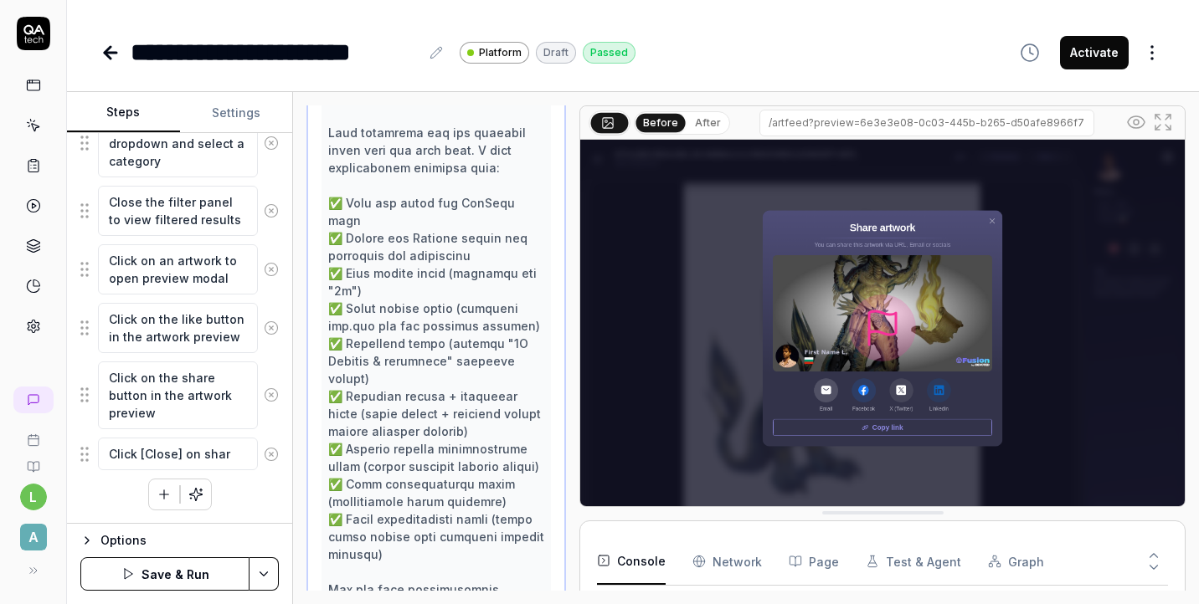
type textarea "*"
type textarea "Click [Close] on share"
type textarea "*"
type textarea "Click [Close] on share"
type textarea "*"
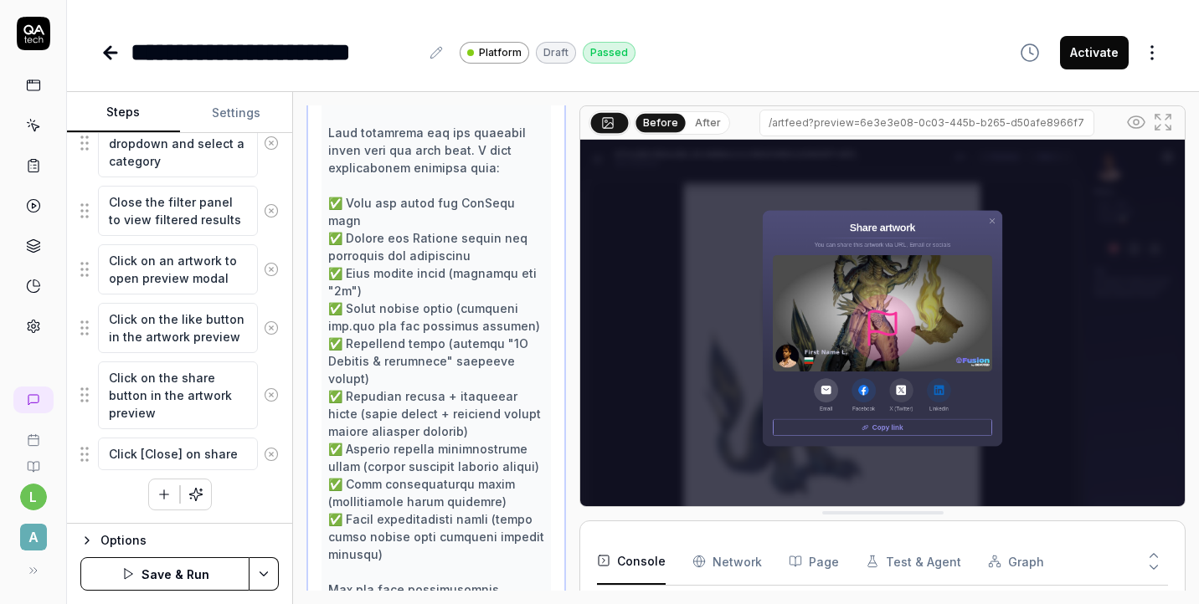
type textarea "Click [Close] on share a"
type textarea "*"
type textarea "Click [Close] on share ar"
type textarea "*"
type textarea "Click [Close] on share art"
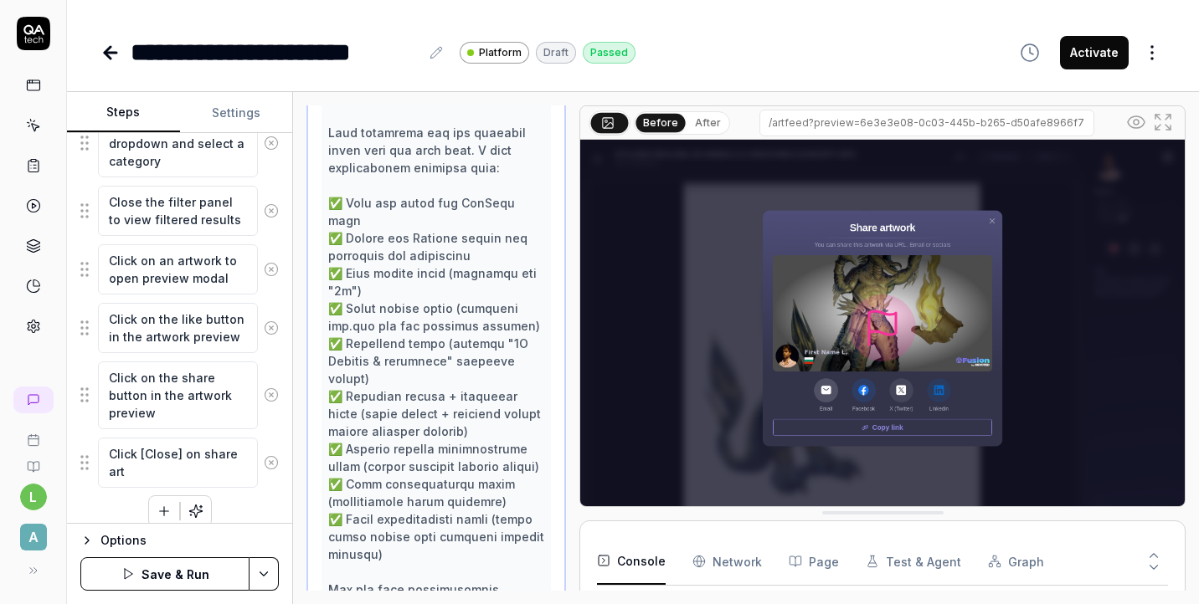
type textarea "*"
type textarea "Click [Close] on share artw"
type textarea "*"
type textarea "Click [Close] on share artwo"
type textarea "*"
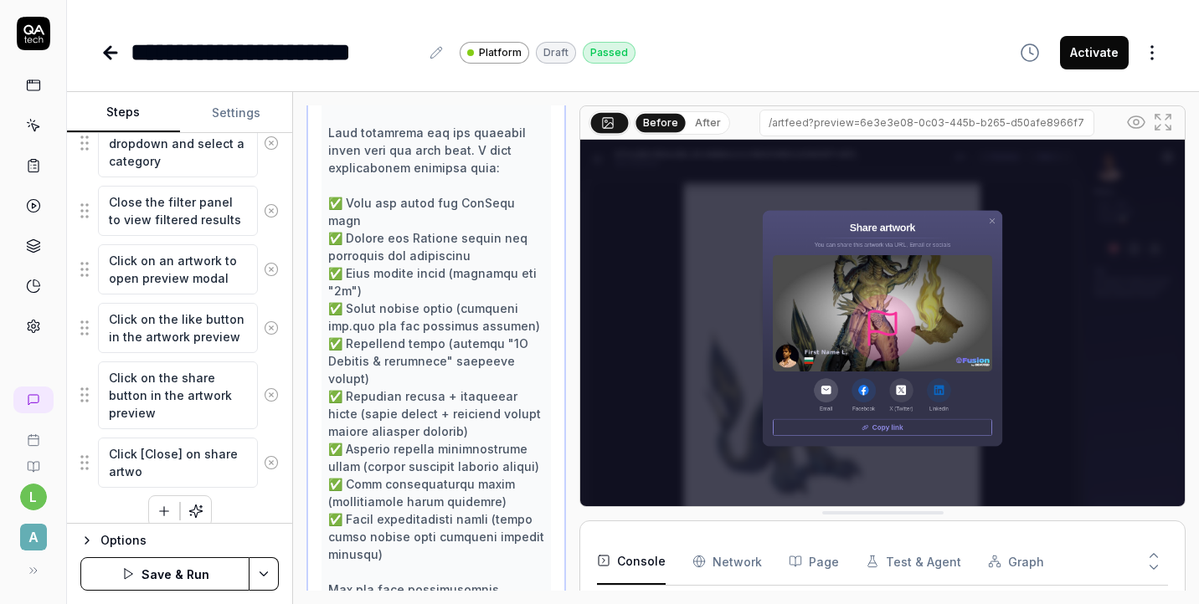
type textarea "Click [Close] on share artwor"
type textarea "*"
type textarea "Click [Close] on share artwork"
type textarea "*"
type textarea "Click [Close] on share artwork"
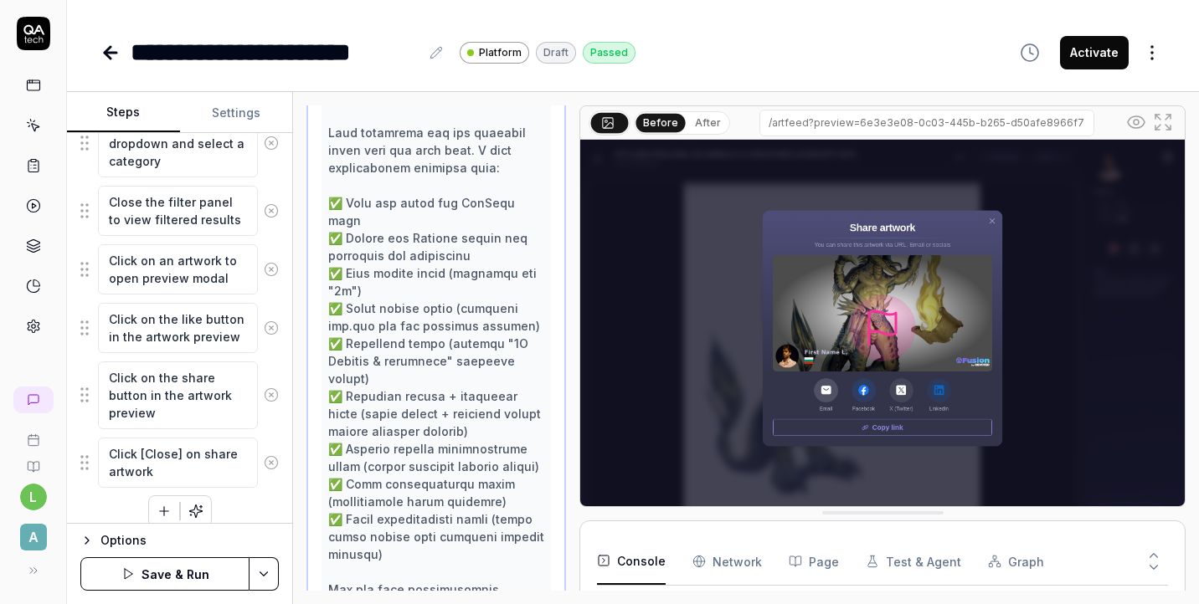
type textarea "*"
type textarea "Click [Close] on share artwork p"
type textarea "*"
type textarea "Click [Close] on share artwork pa"
type textarea "*"
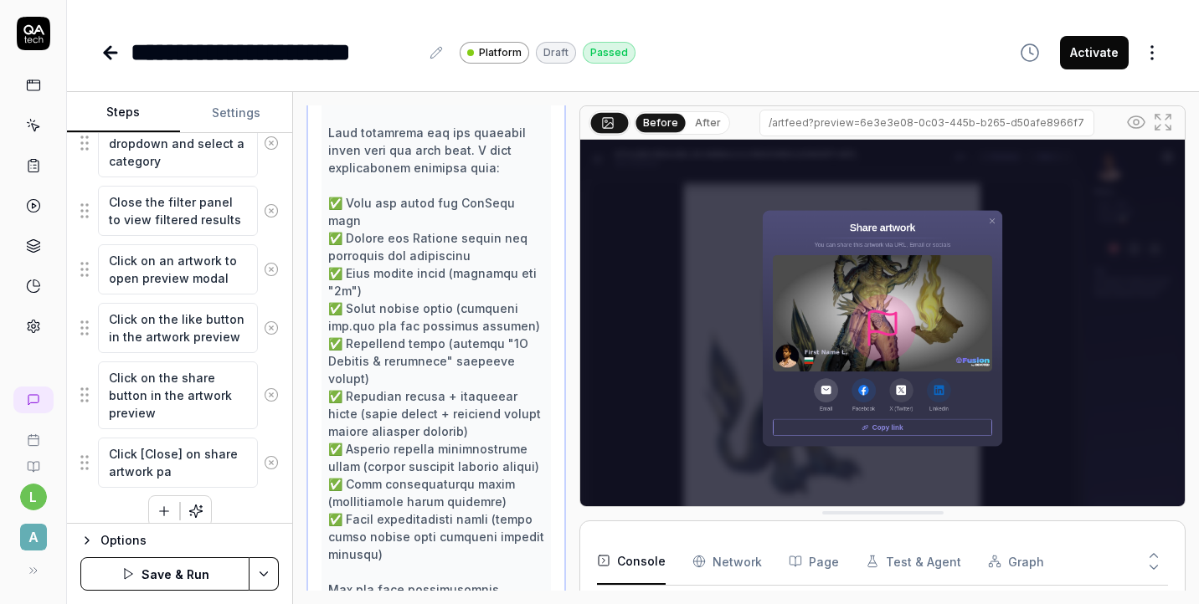
type textarea "Click [Close] on share artwork pag"
type textarea "*"
type textarea "Click [Close] on share artwork page"
click at [160, 512] on icon "button" at bounding box center [164, 511] width 15 height 15
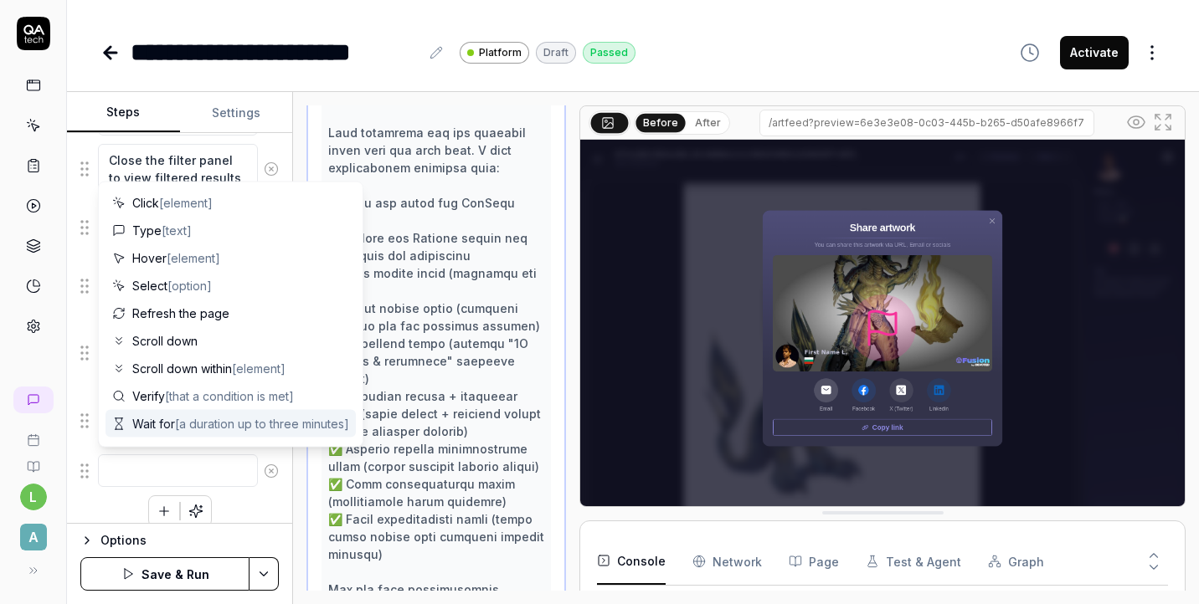
click at [190, 455] on textarea at bounding box center [178, 471] width 160 height 33
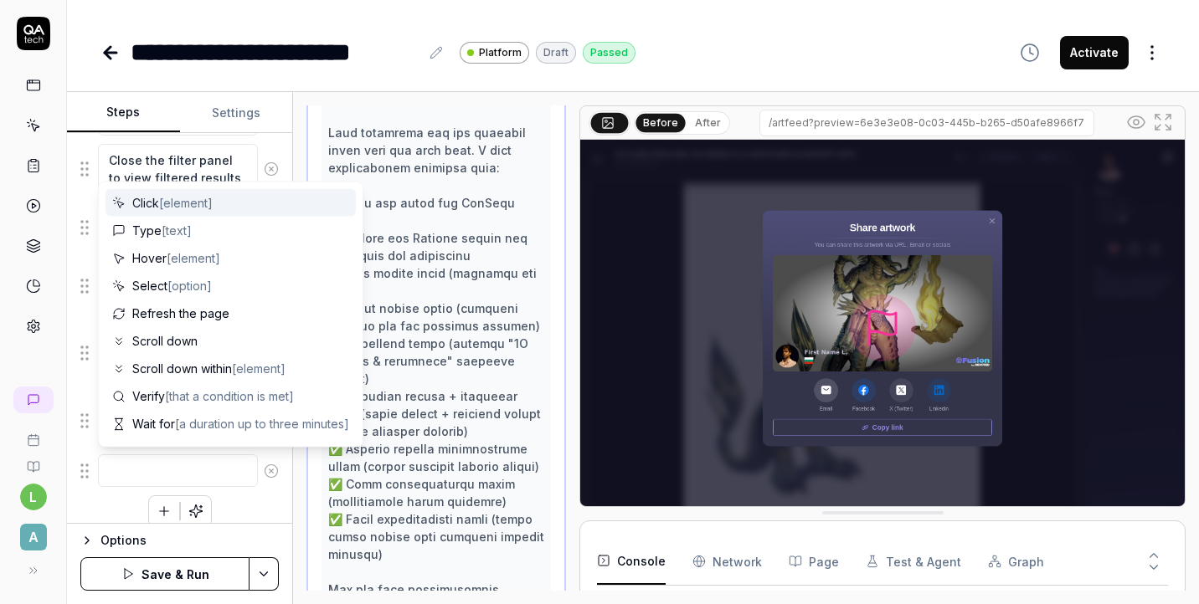
click at [203, 204] on span "[element]" at bounding box center [186, 203] width 54 height 14
type textarea "*"
type textarea "Click"
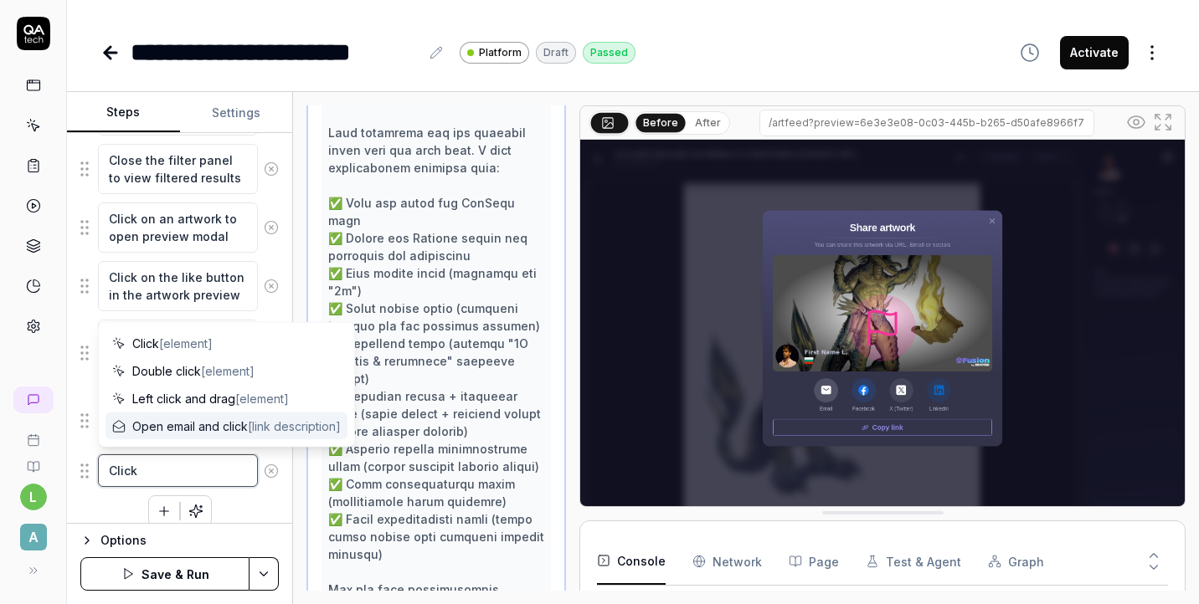
drag, startPoint x: 152, startPoint y: 468, endPoint x: 101, endPoint y: 469, distance: 50.2
click at [101, 469] on textarea "Click" at bounding box center [178, 471] width 160 height 33
type textarea "*"
type textarea "V"
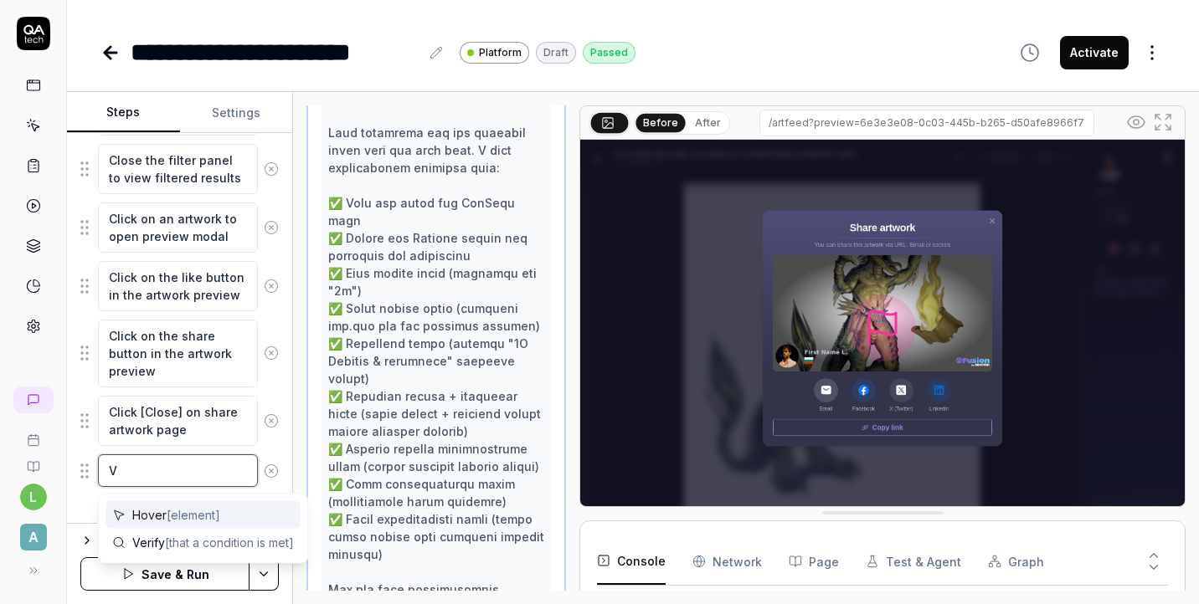
type textarea "*"
type textarea "Ve"
type textarea "*"
type textarea "Ver"
type textarea "*"
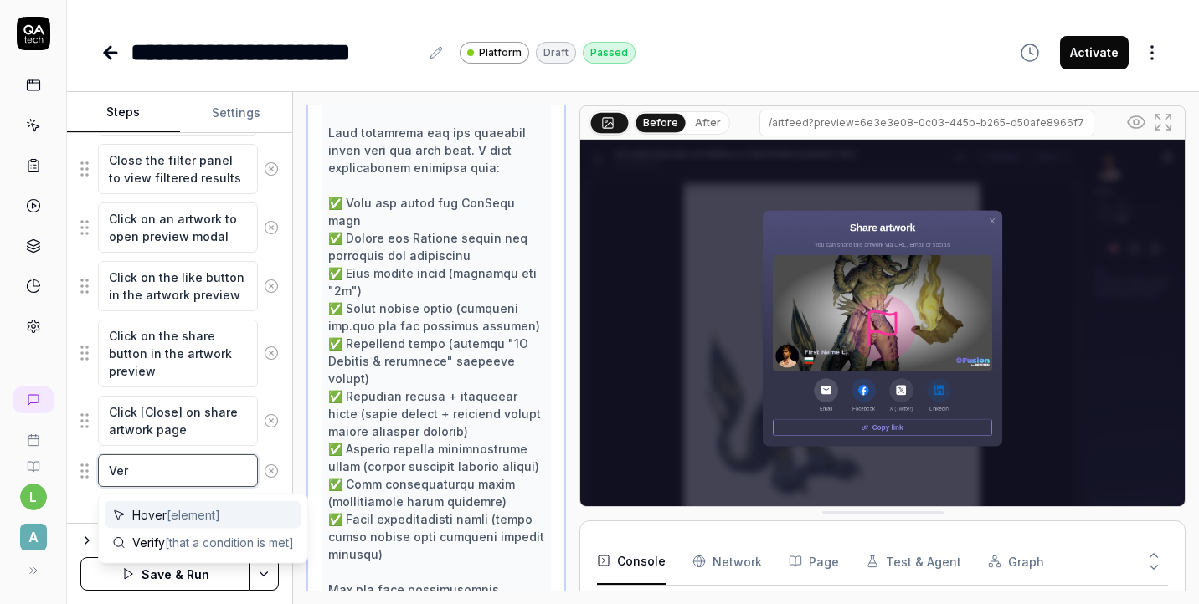
type textarea "Veri"
type textarea "*"
type textarea "Verif"
type textarea "*"
type textarea "Verify"
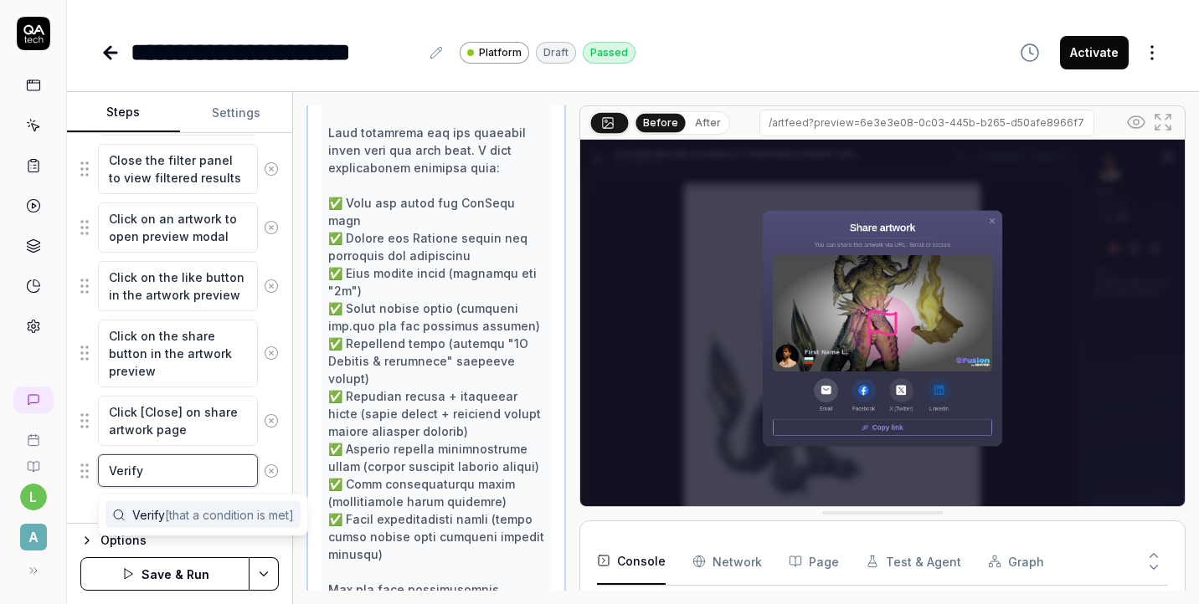
type textarea "*"
type textarea "Verify"
type textarea "*"
type textarea "Verify ["
type textarea "*"
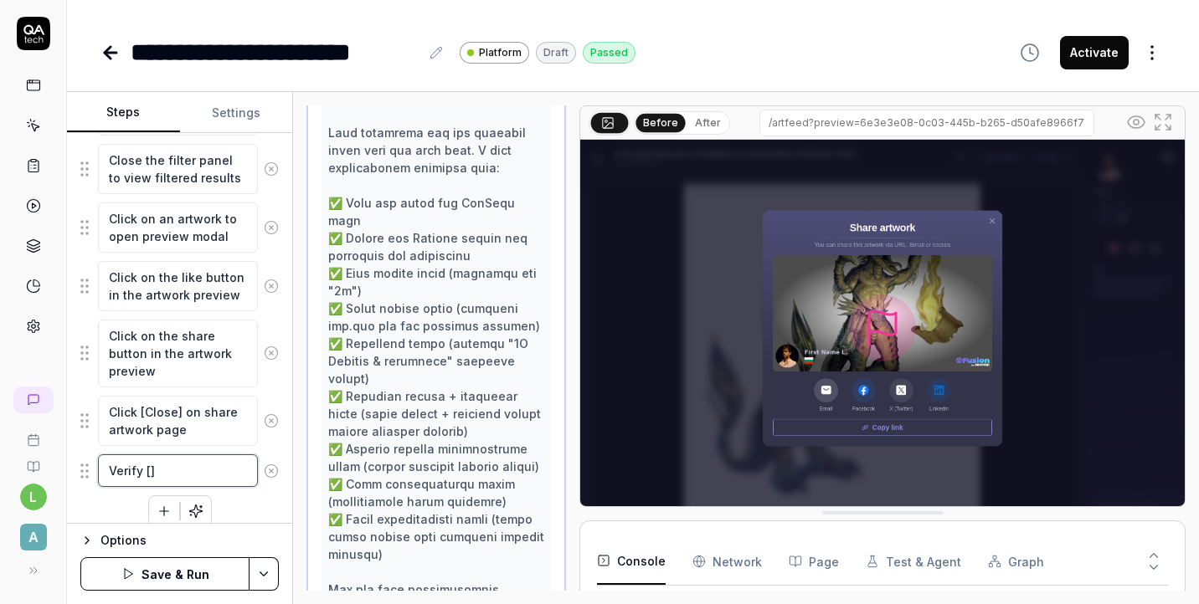
type textarea "Verify []"
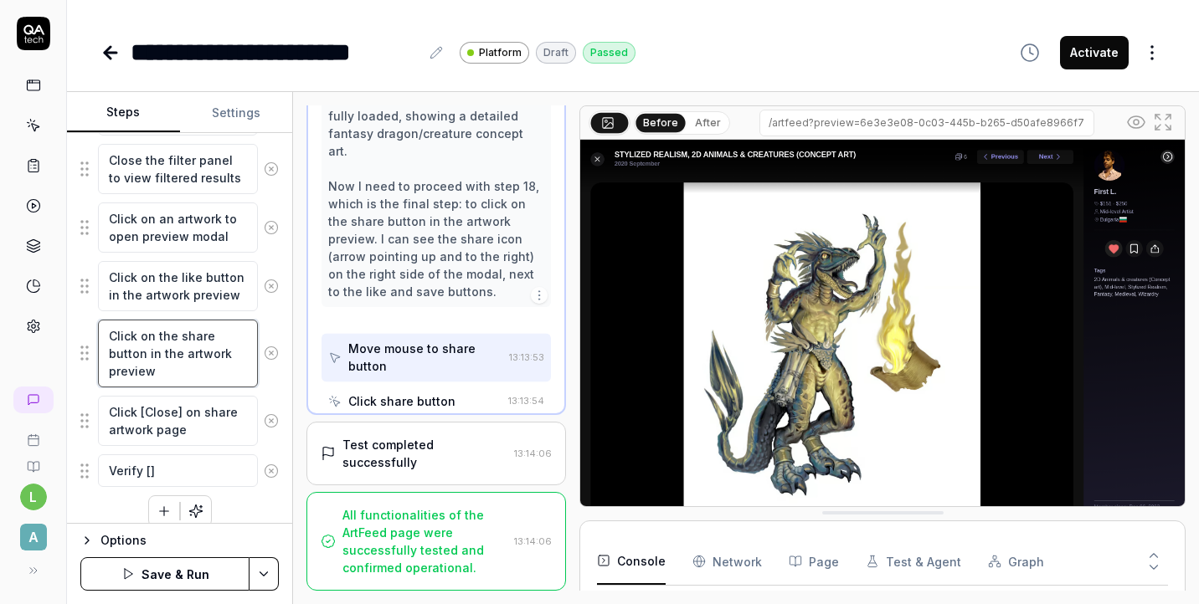
click at [195, 349] on textarea "Click on the share button in the artwork preview" at bounding box center [178, 354] width 160 height 68
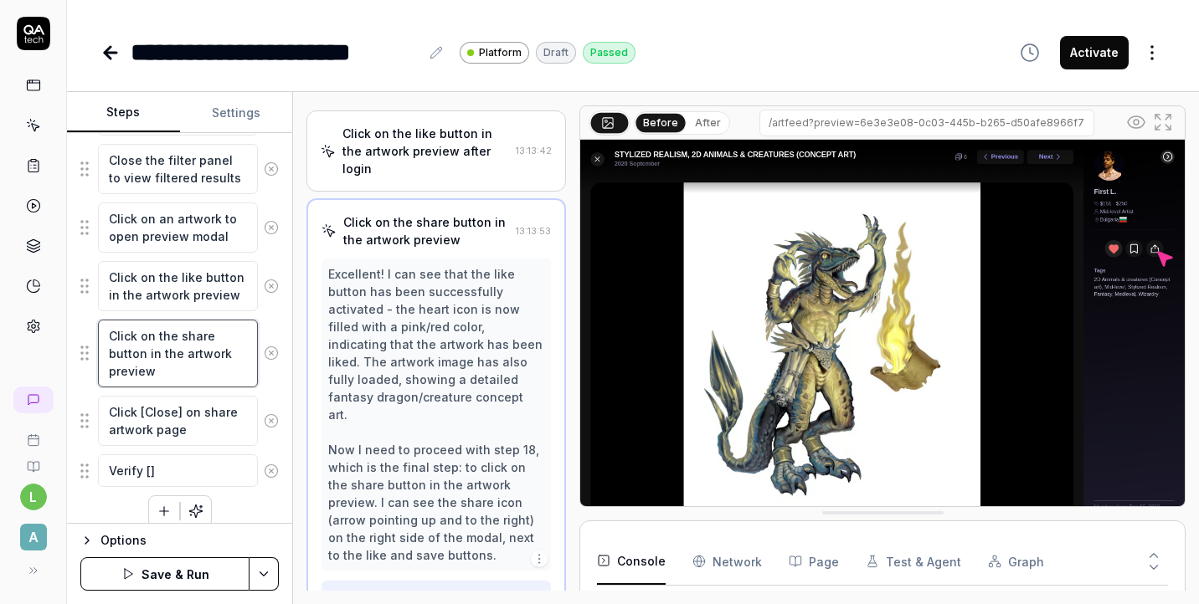
scroll to position [1071, 0]
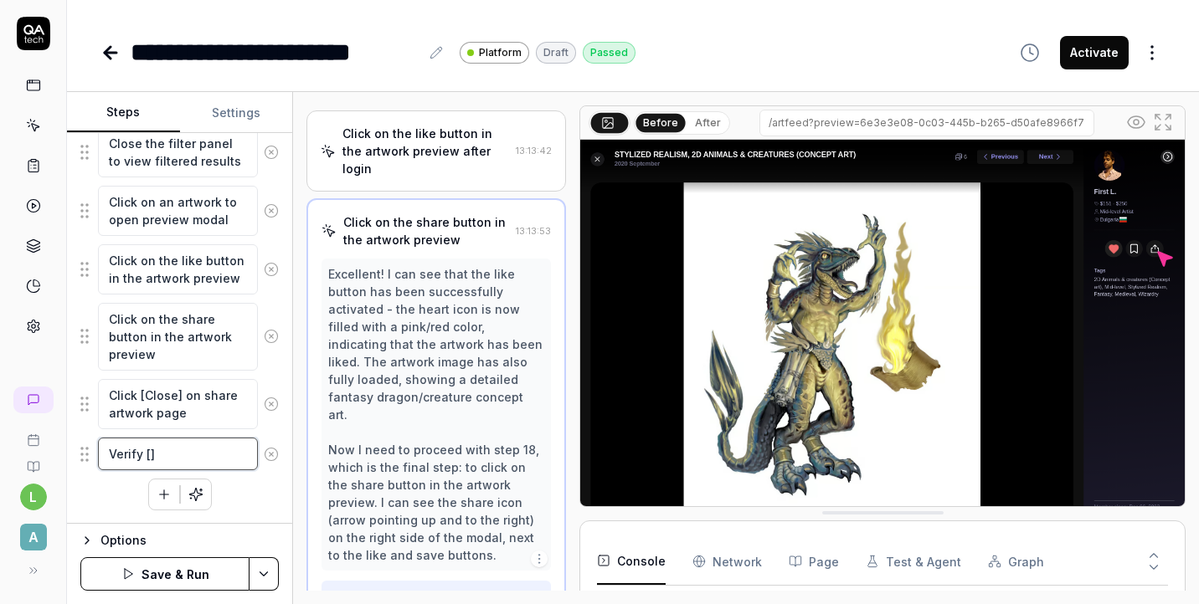
type textarea "*"
click at [147, 453] on textarea "Verify []" at bounding box center [178, 454] width 160 height 33
click at [150, 454] on textarea "Verify []" at bounding box center [178, 454] width 160 height 33
type textarea "Verify [T]"
type textarea "*"
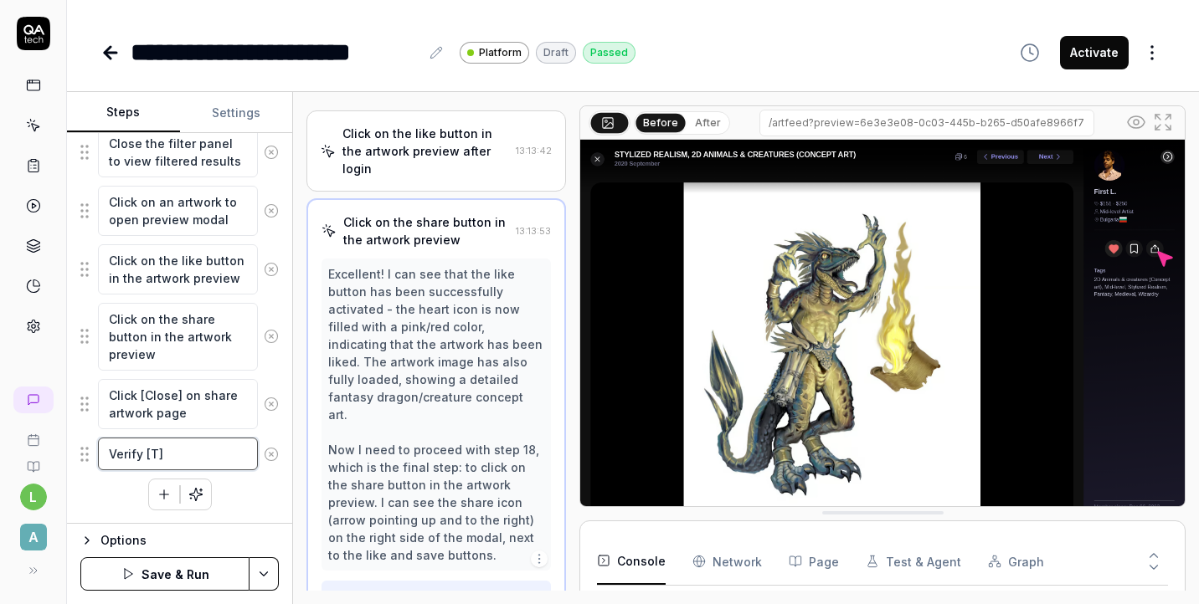
type textarea "Verify [Th]"
type textarea "*"
type textarea "Verify [Tha]"
type textarea "*"
type textarea "Verify [That]"
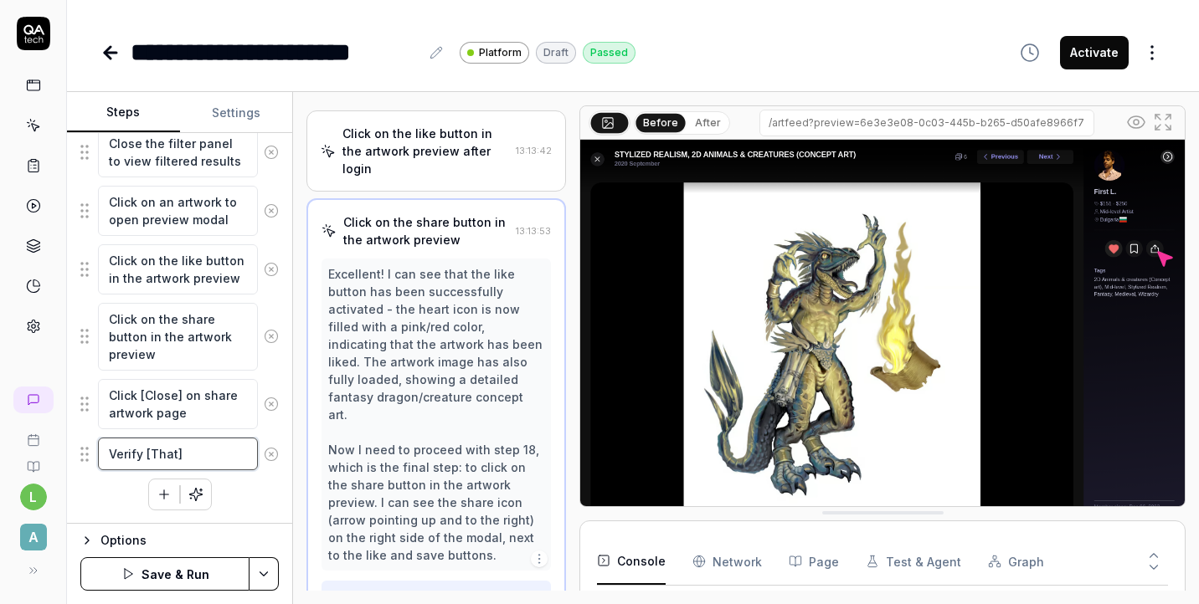
type textarea "*"
type textarea "Verify [That ]"
type textarea "*"
type textarea "Verify [That]"
type textarea "*"
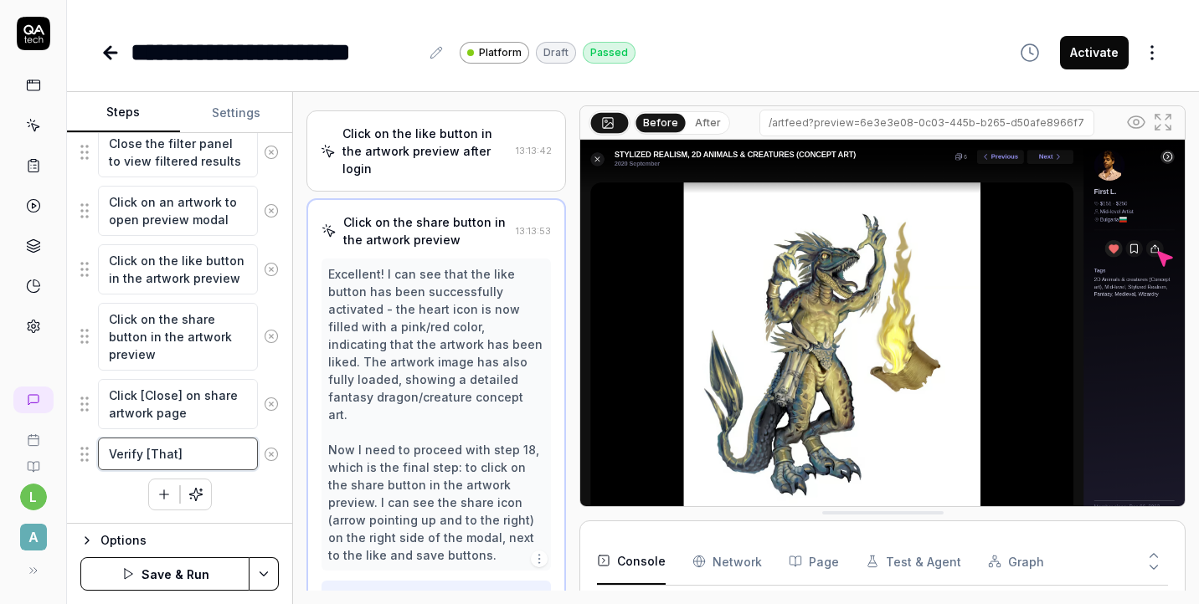
type textarea "Verify [Tha]"
type textarea "*"
type textarea "Verify [Th]"
type textarea "*"
type textarea "Verify [T]"
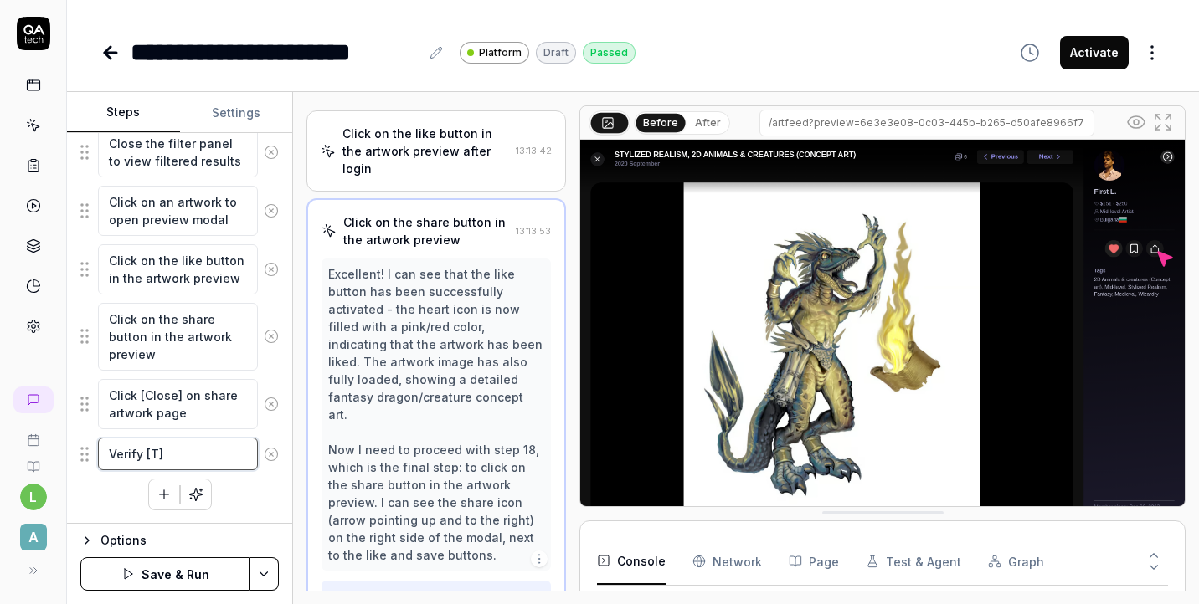
type textarea "*"
type textarea "Verify []"
type textarea "*"
type textarea "Verify ]"
type textarea "*"
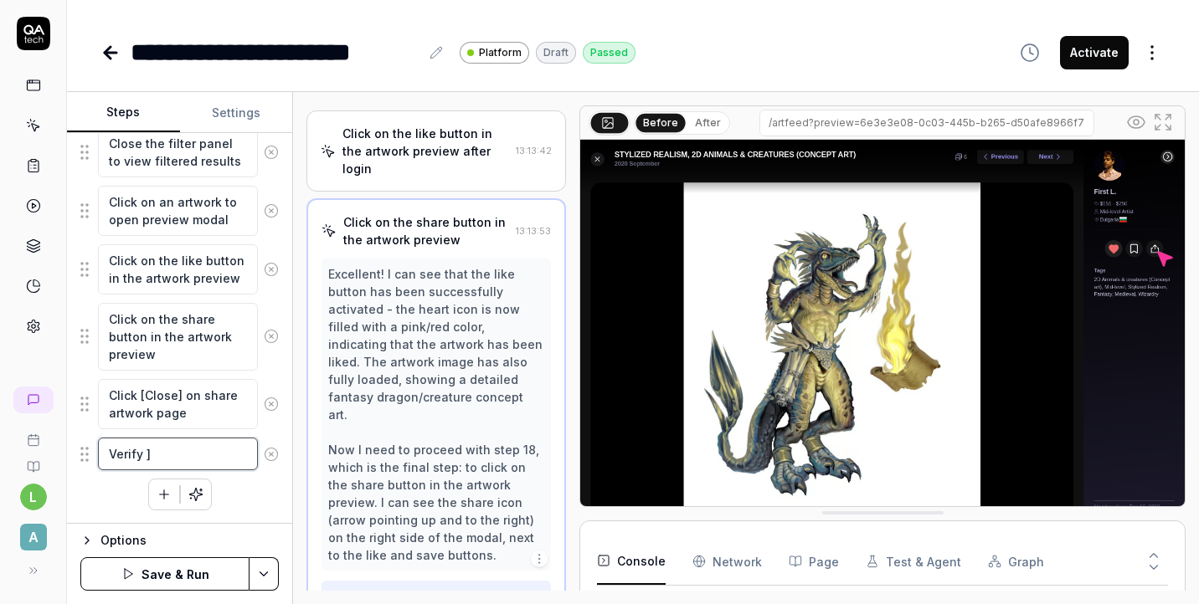
type textarea "Verify []"
type textarea "*"
type textarea "Verify [t]"
type textarea "*"
type textarea "Verify [th]"
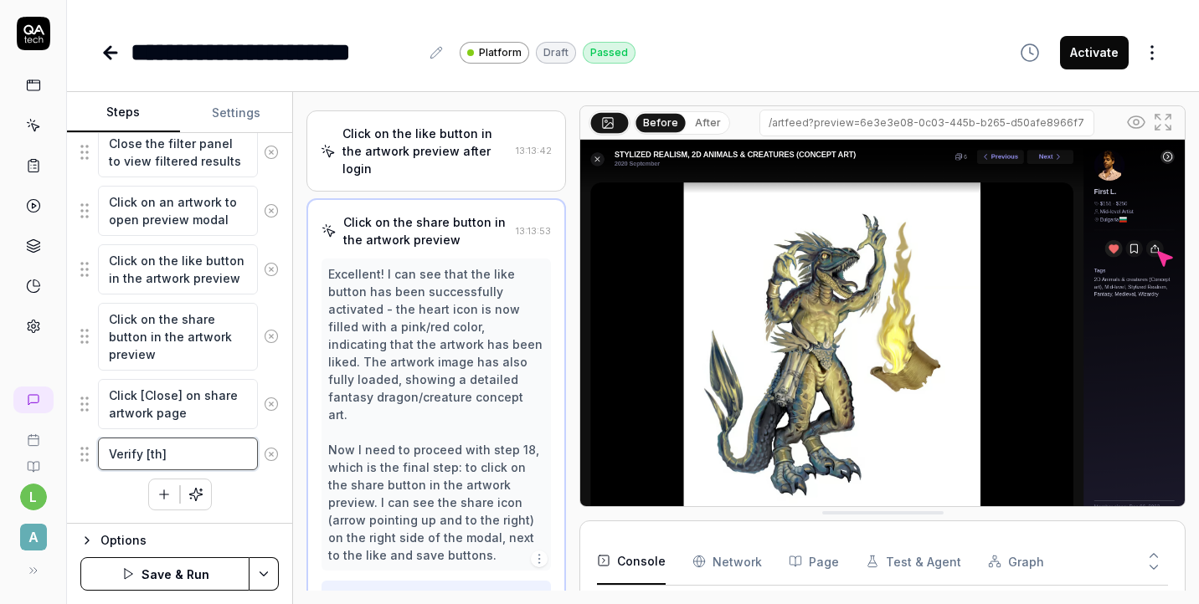
type textarea "*"
type textarea "Verify [tha]"
type textarea "*"
type textarea "Verify [that]"
type textarea "*"
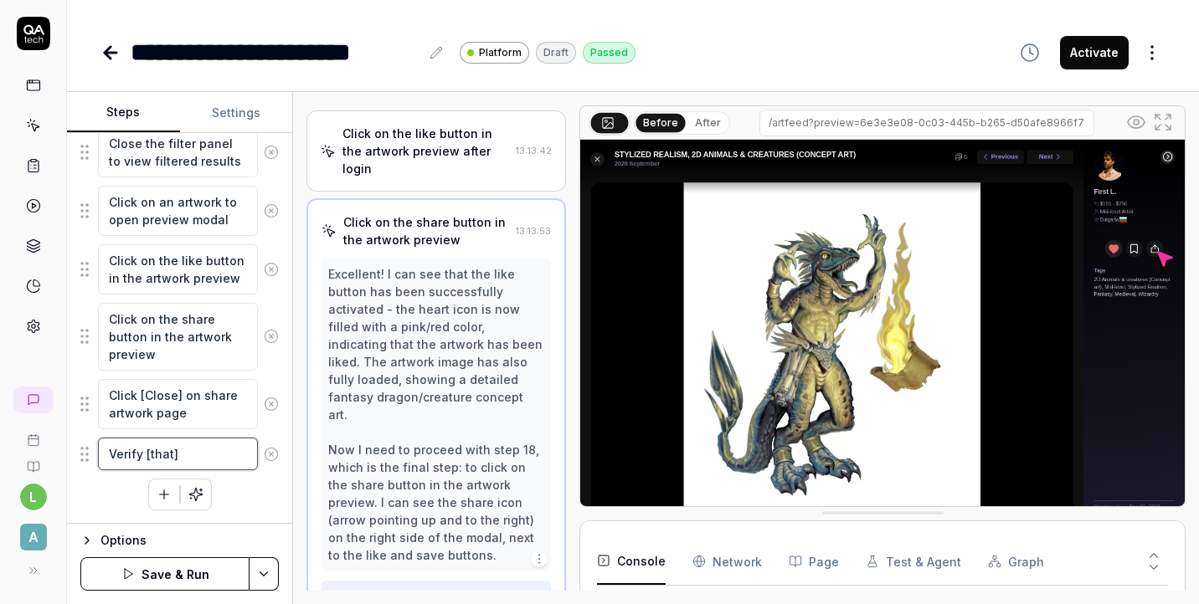
type textarea "Verify [that ]"
type textarea "*"
type textarea "Verify [that P]"
type textarea "*"
type textarea "Verify [that Pr]"
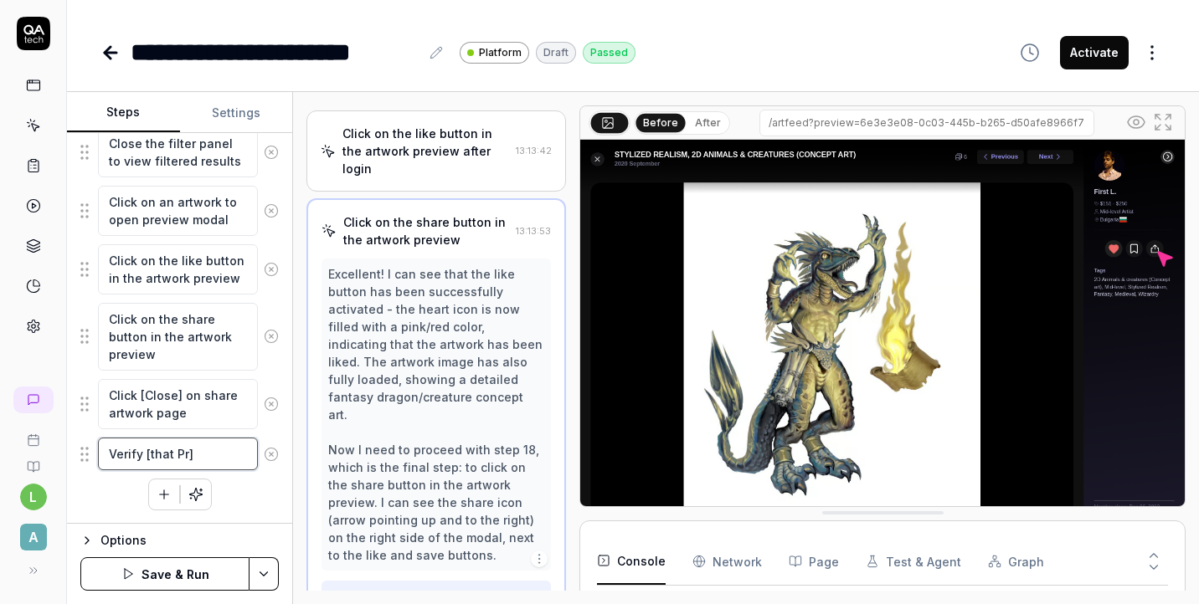
type textarea "*"
type textarea "Verify [that Pre]"
type textarea "*"
type textarea "Verify [that Prev]"
type textarea "*"
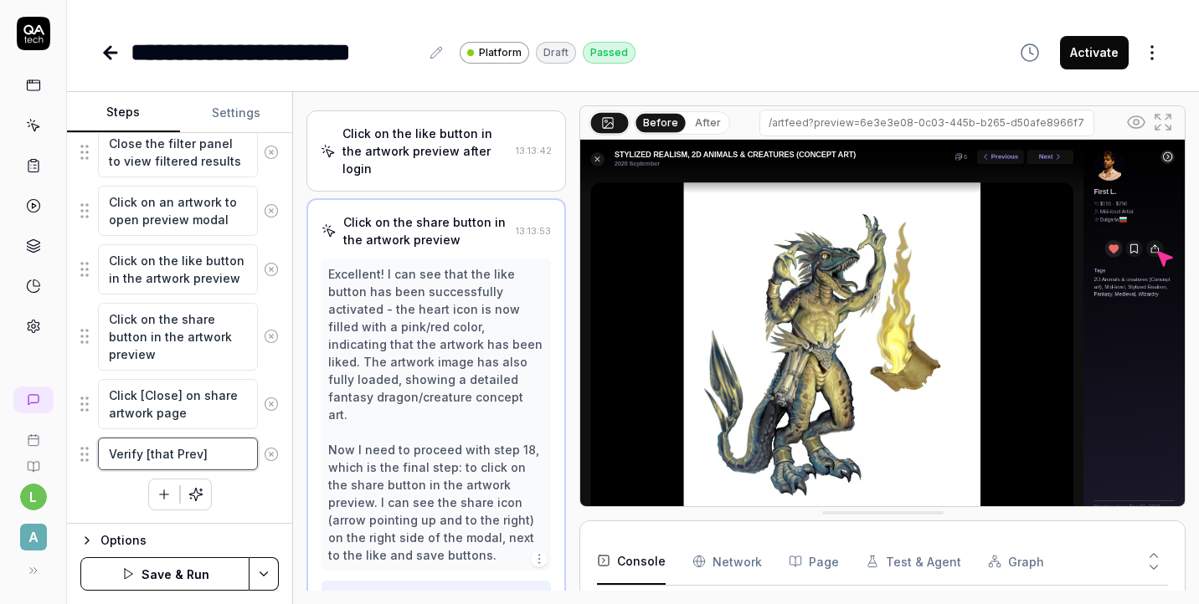
type textarea "Verify [that Previ]"
type textarea "*"
type textarea "Verify [that Previo]"
type textarea "*"
type textarea "Verify [that Previou]"
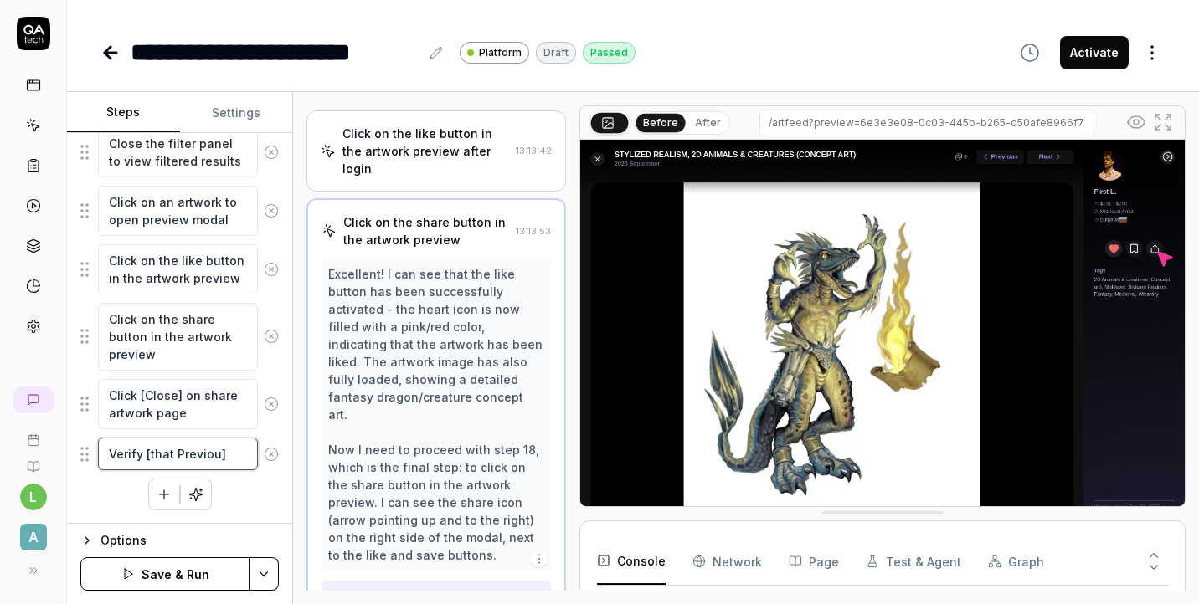
type textarea "*"
type textarea "Verify [that Previous]"
type textarea "*"
type textarea "Verify [that Previous ]"
type textarea "*"
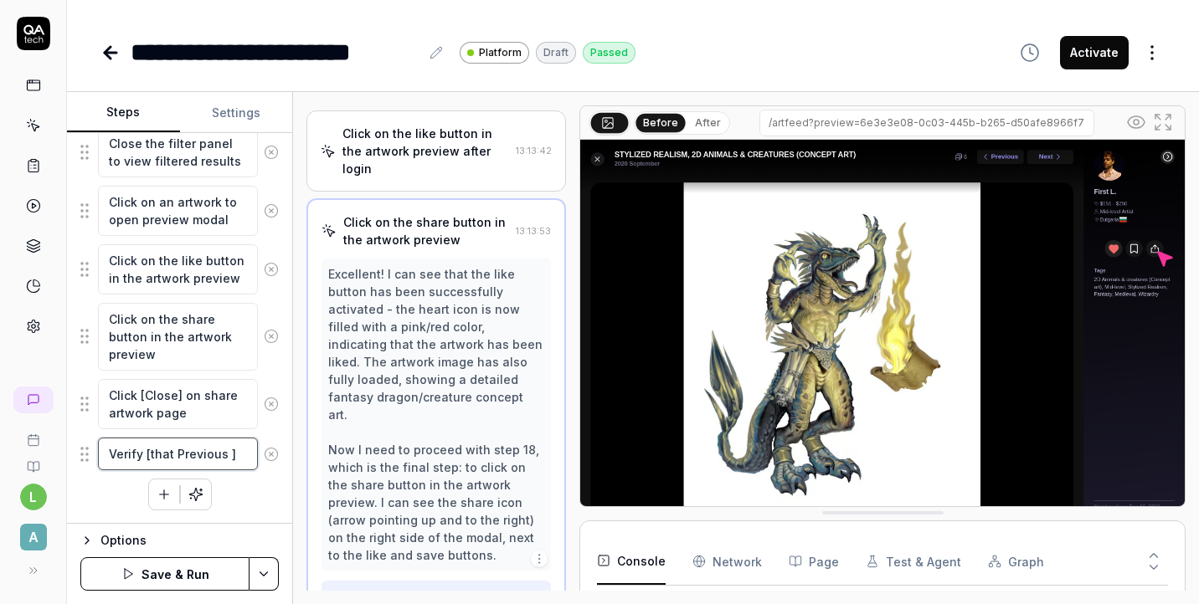
type textarea "Verify [that Previous a]"
type textarea "*"
type textarea "Verify [that Previous an]"
type textarea "*"
type textarea "Verify [that Previous and]"
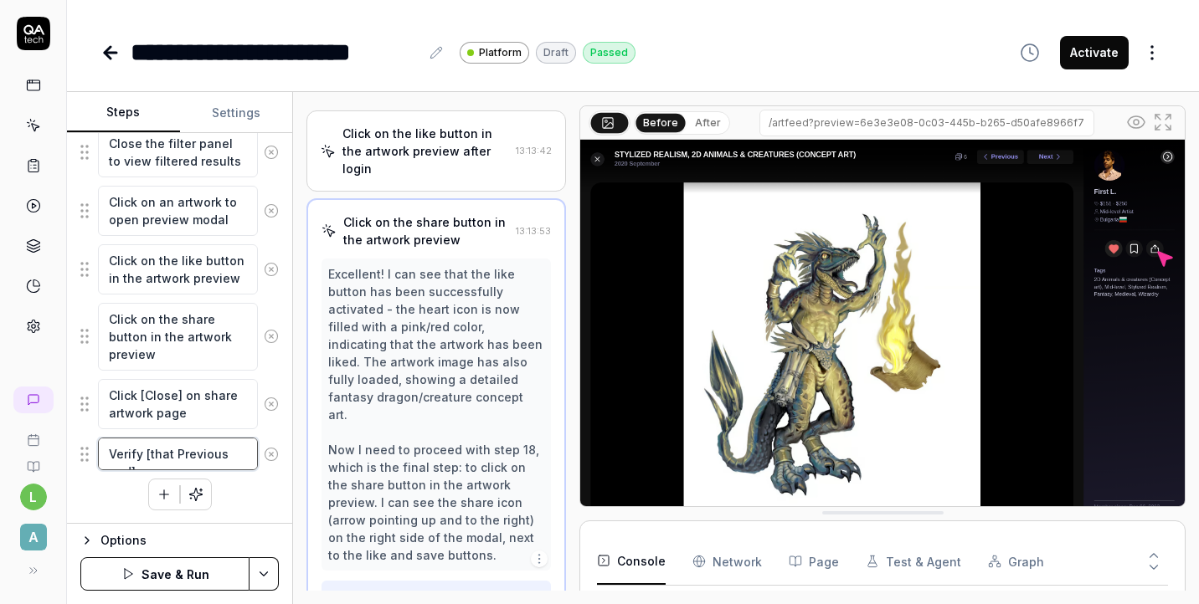
type textarea "*"
type textarea "Verify [that Previous and ]"
type textarea "*"
type textarea "Verify [that Previous and N]"
type textarea "*"
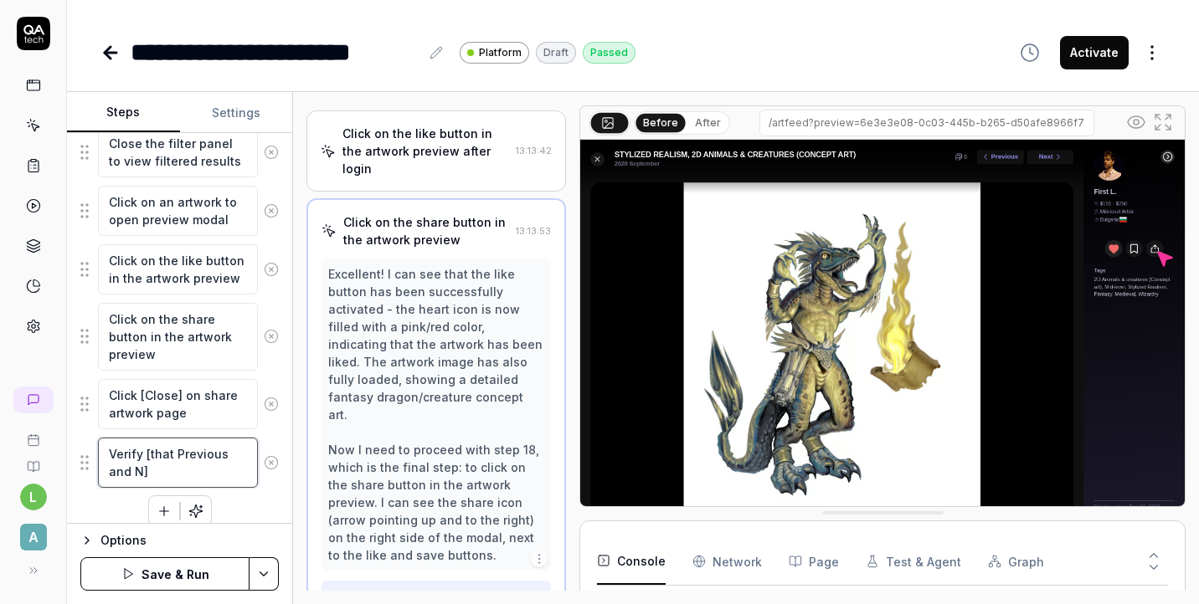
type textarea "Verify [that Previous and Ne]"
type textarea "*"
type textarea "Verify [that Previous and Nex]"
type textarea "*"
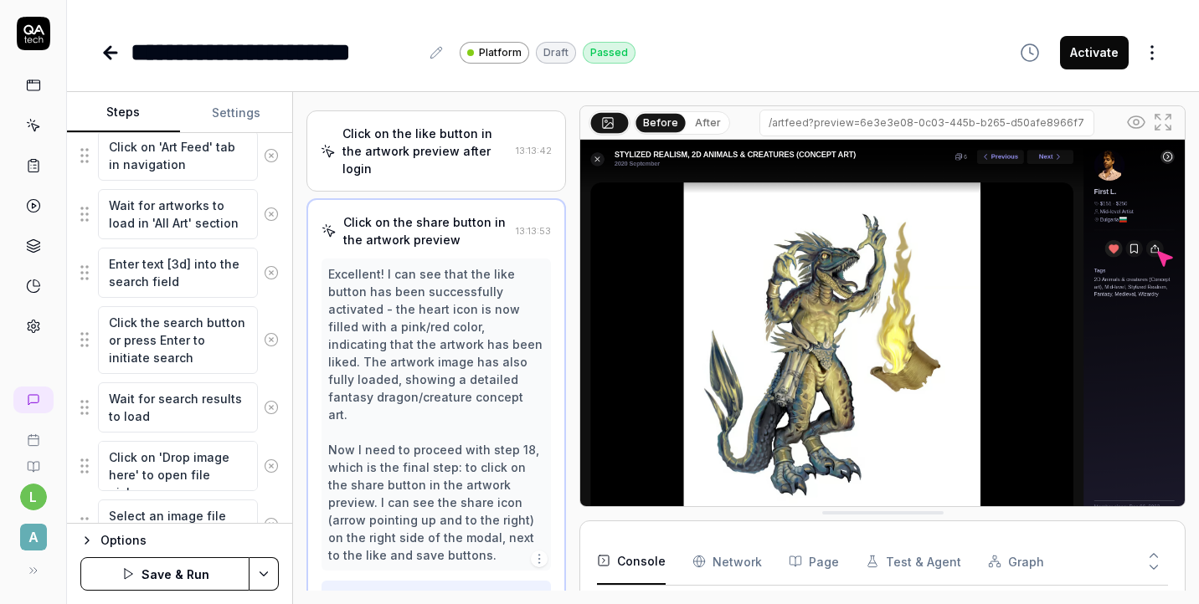
scroll to position [384, 0]
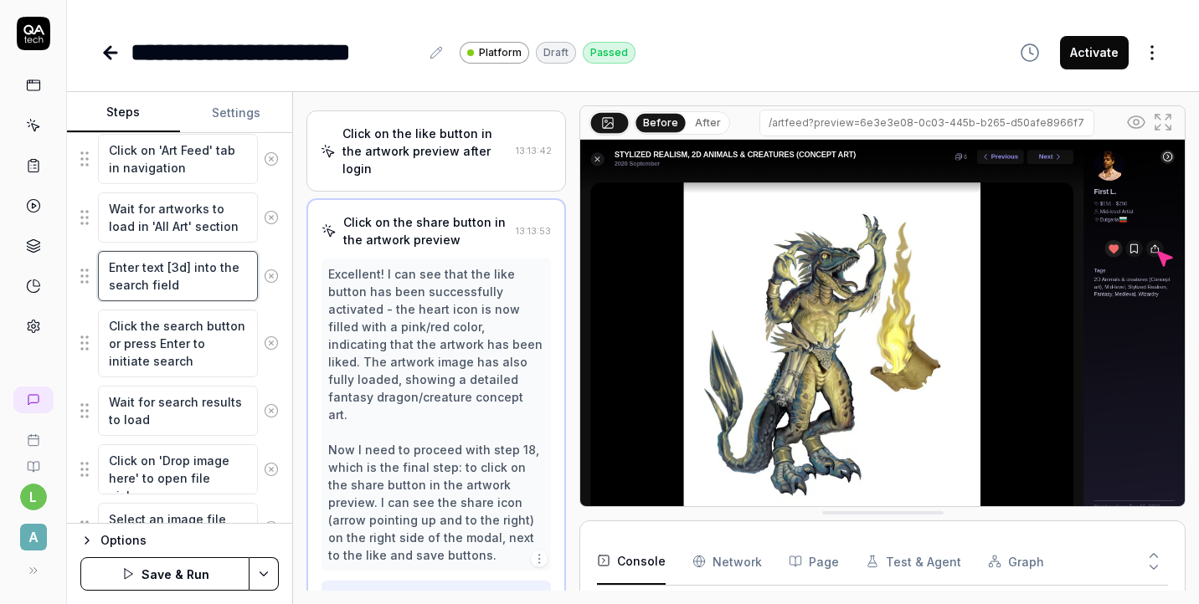
click at [195, 275] on textarea "Enter text [3d] into the search field" at bounding box center [178, 276] width 160 height 50
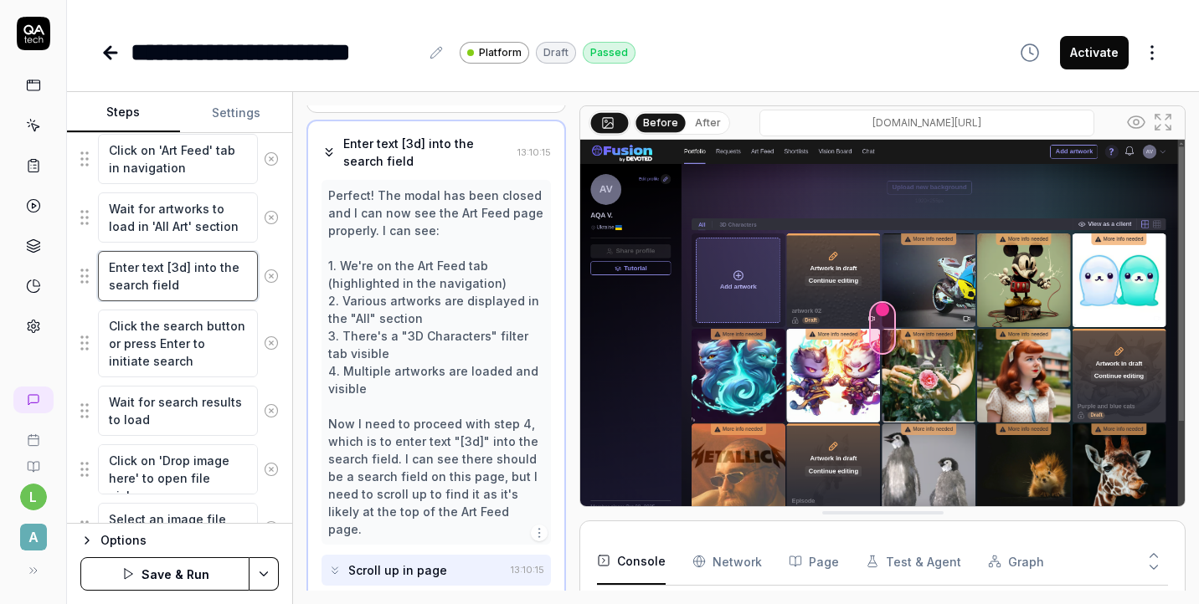
scroll to position [249, 0]
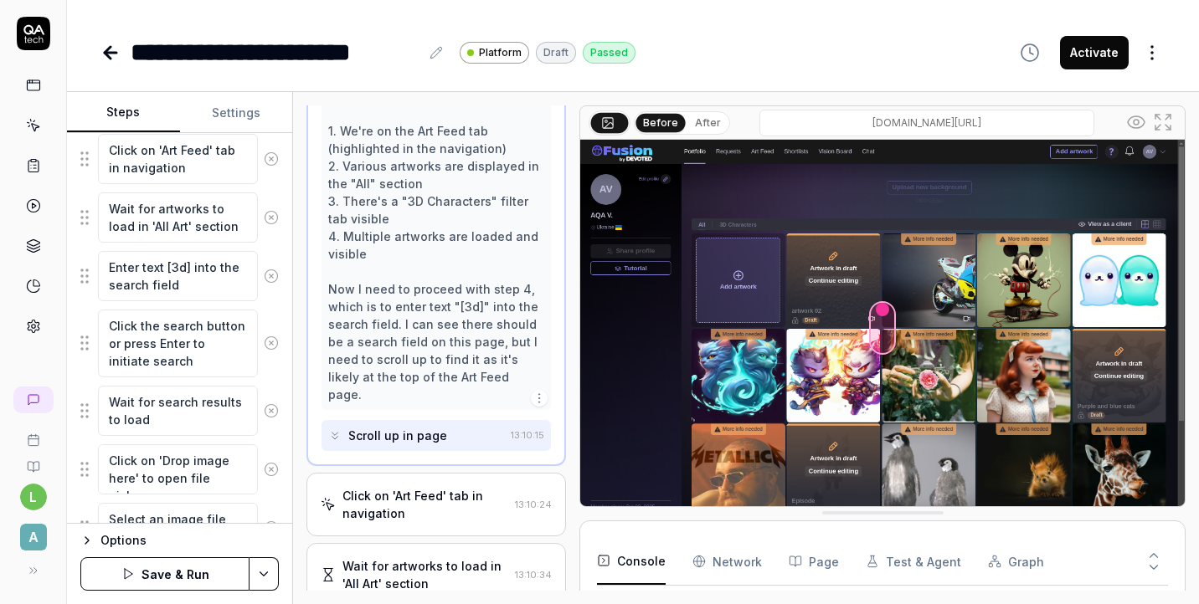
click at [445, 494] on div "Click on 'Art Feed' tab in navigation" at bounding box center [425, 504] width 166 height 35
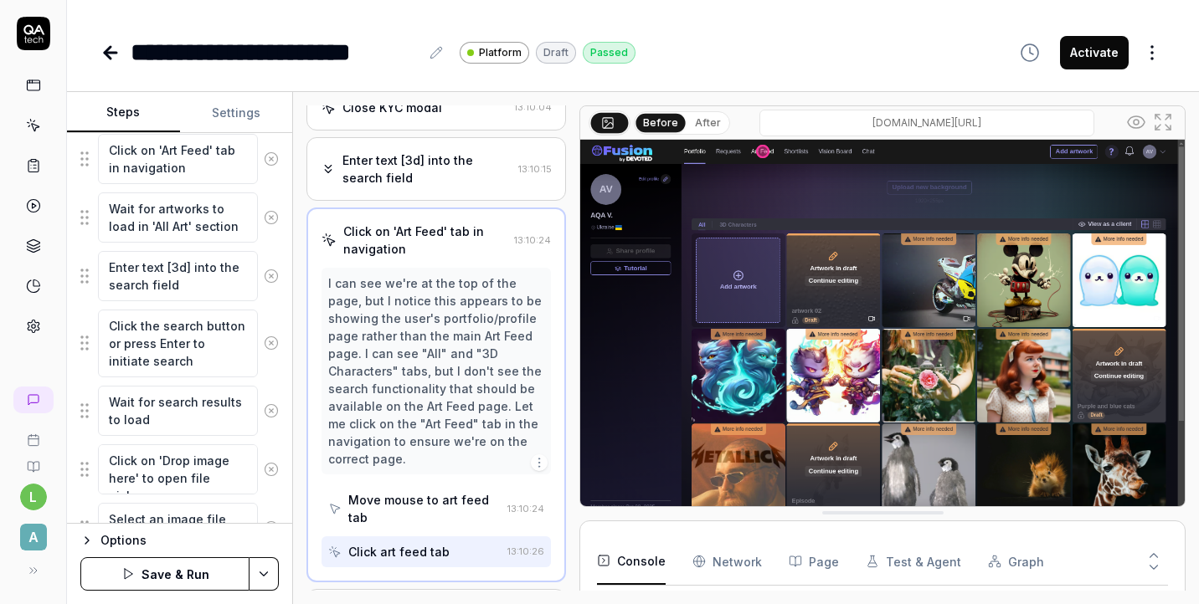
scroll to position [231, 0]
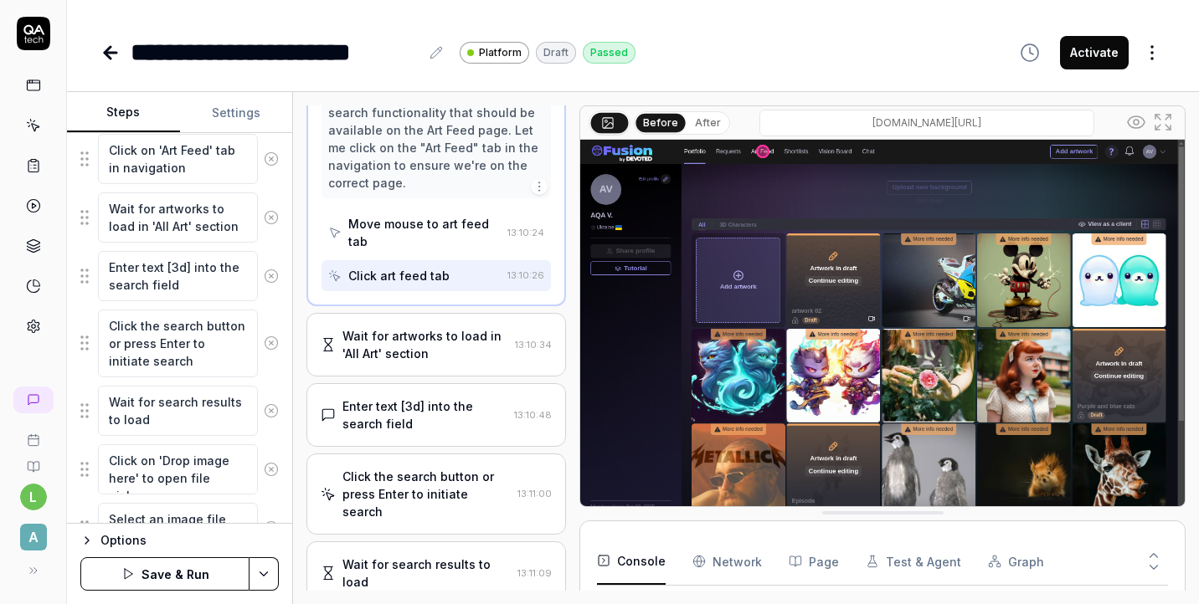
click at [431, 429] on div "Enter text [3d] into the search field" at bounding box center [424, 415] width 165 height 35
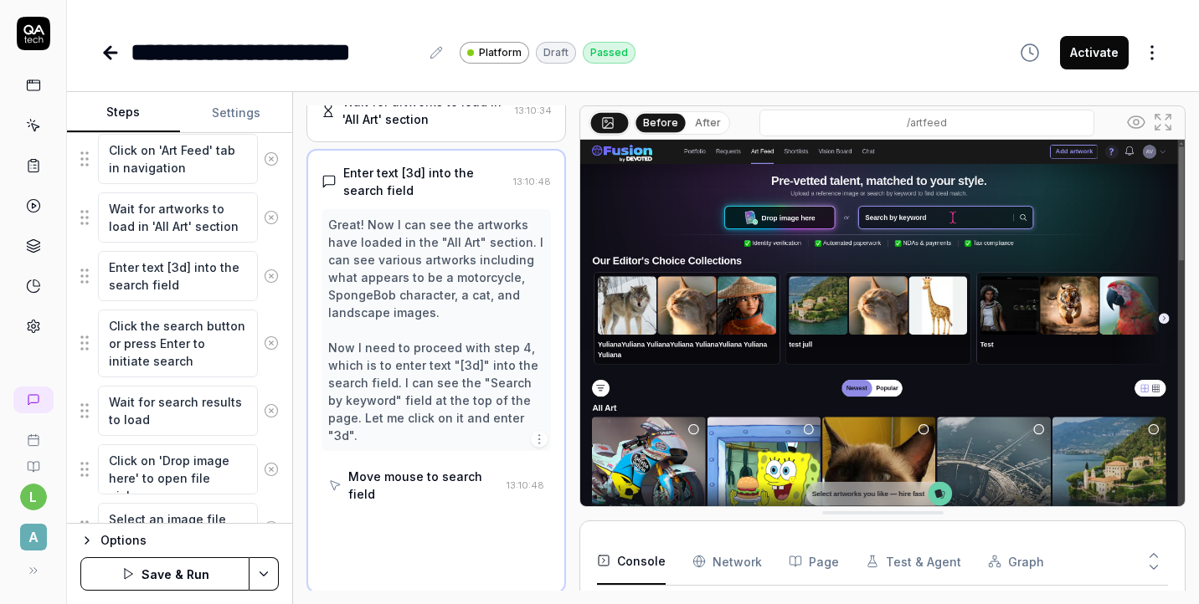
scroll to position [424, 0]
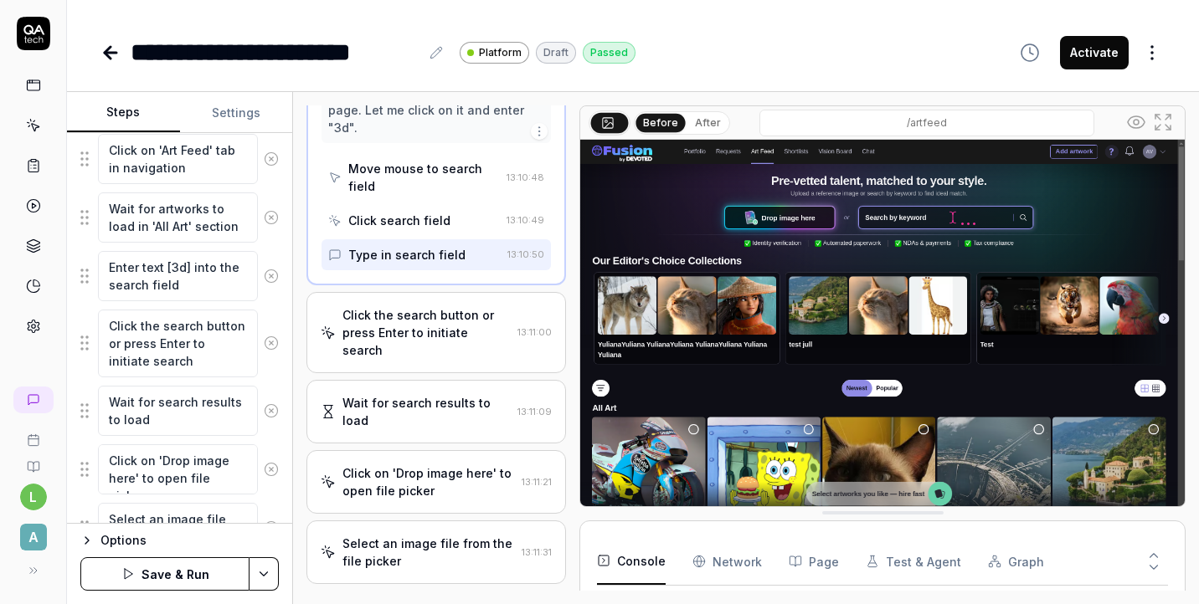
click at [414, 314] on div "Click the search button or press Enter to initiate search" at bounding box center [426, 332] width 168 height 53
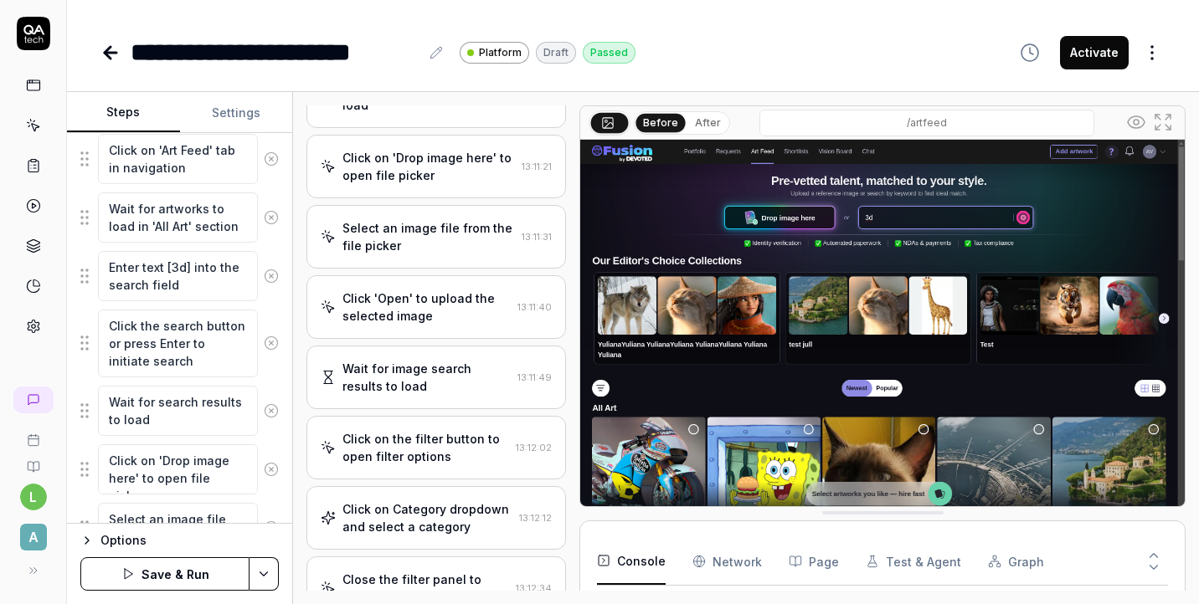
click at [402, 149] on div "Click on 'Drop image here' to open file picker" at bounding box center [428, 166] width 172 height 35
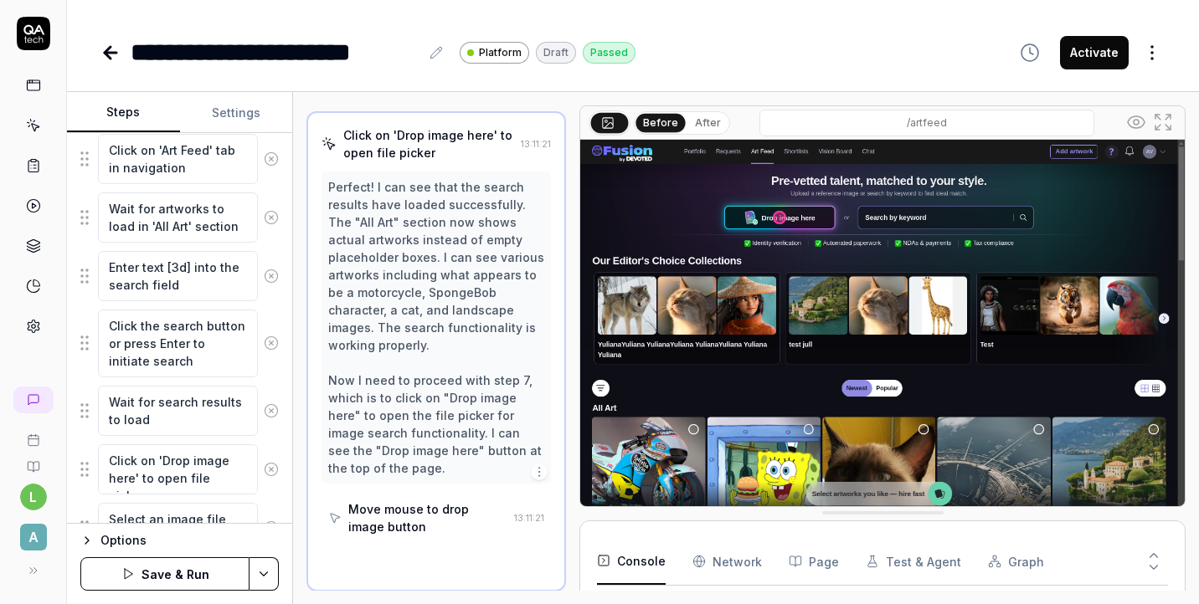
scroll to position [671, 0]
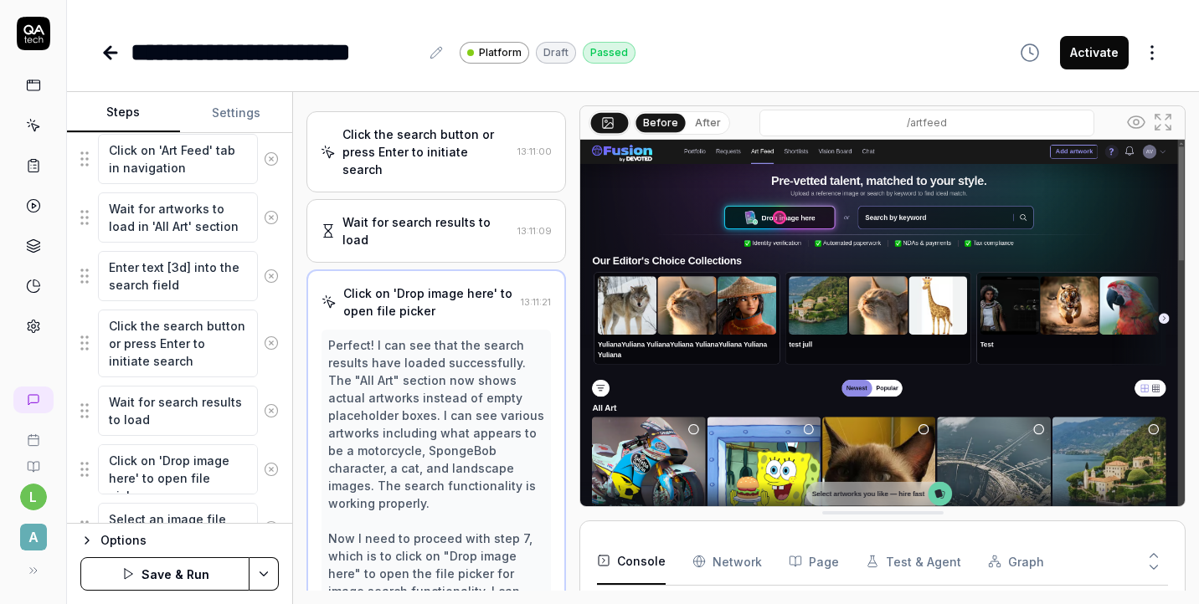
click at [406, 213] on div "Wait for search results to load 13:11:09" at bounding box center [436, 231] width 260 height 64
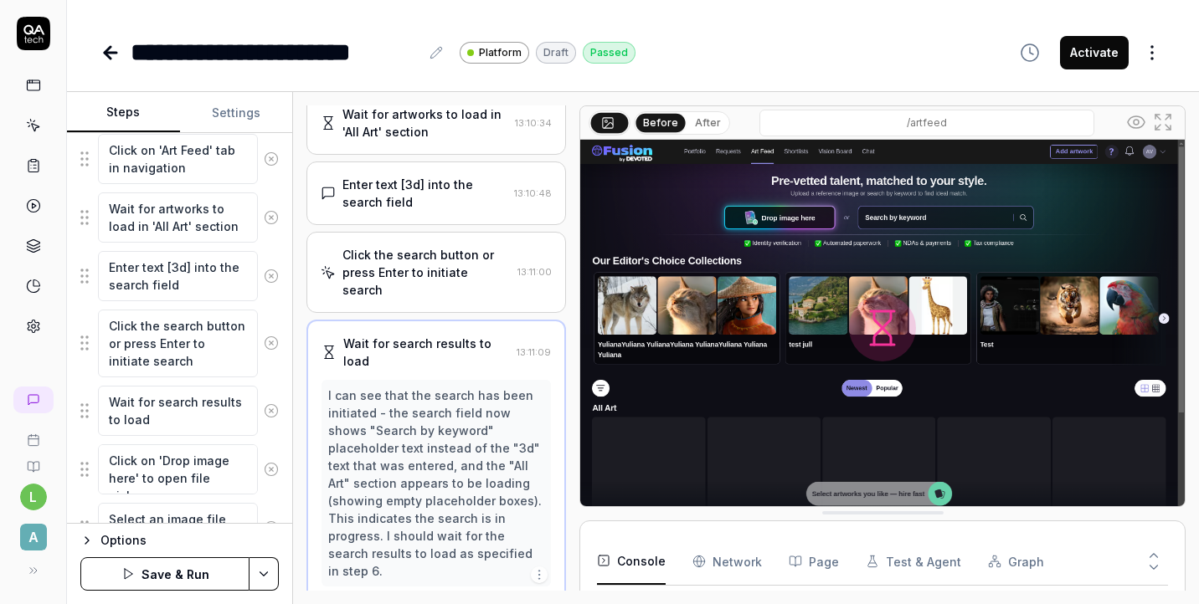
scroll to position [425, 0]
click at [120, 536] on div "Options" at bounding box center [189, 541] width 178 height 20
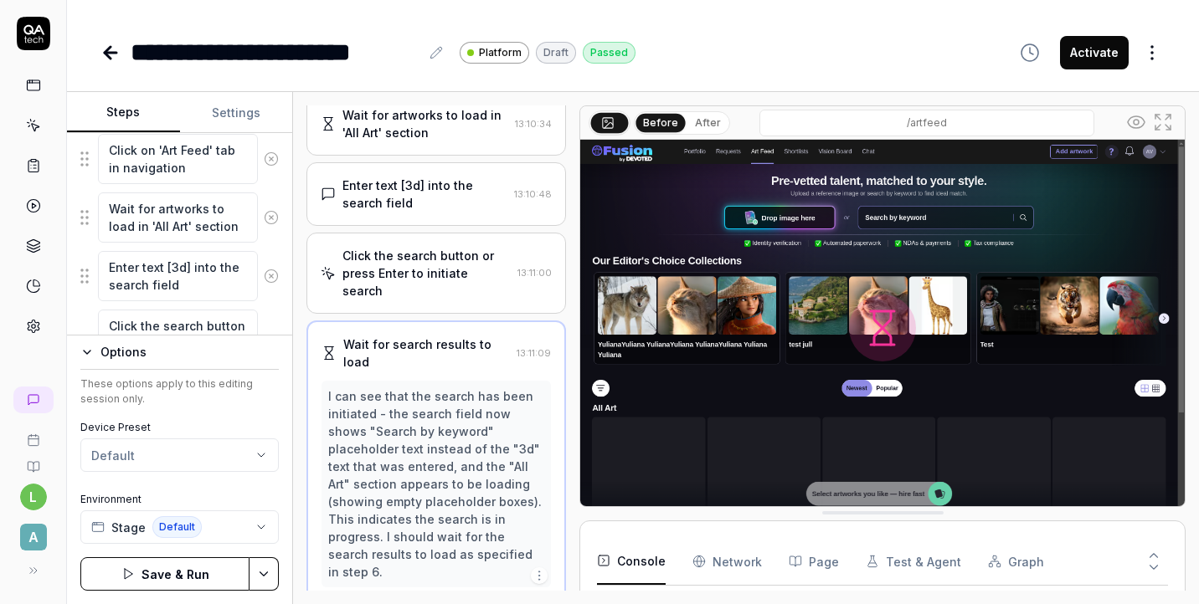
click at [140, 355] on div "Options" at bounding box center [189, 352] width 178 height 20
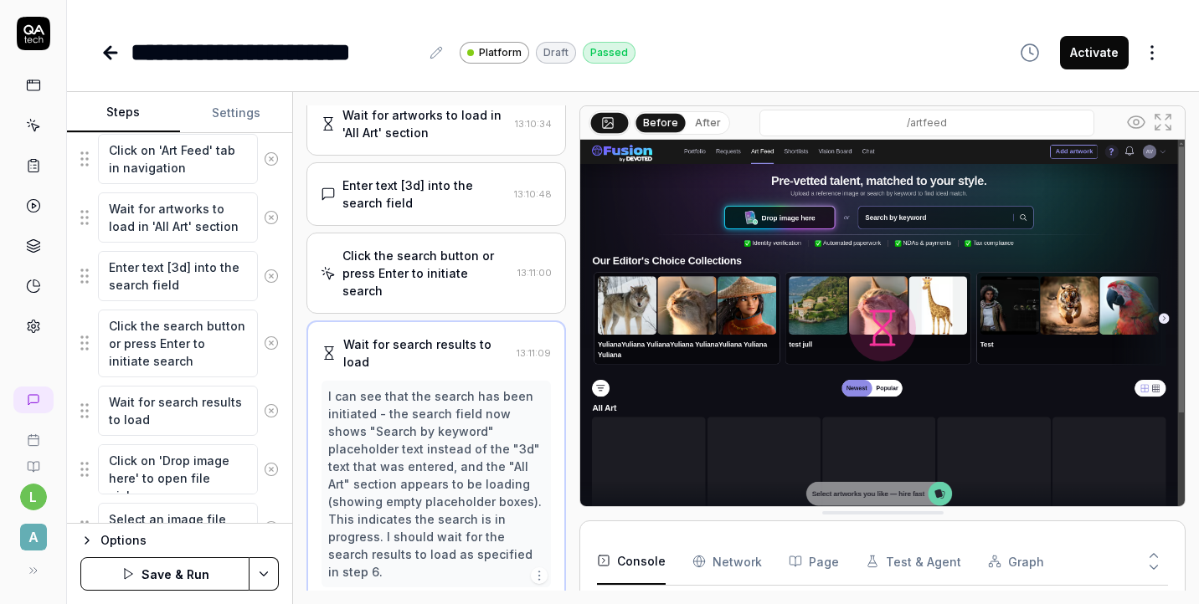
scroll to position [1140, 0]
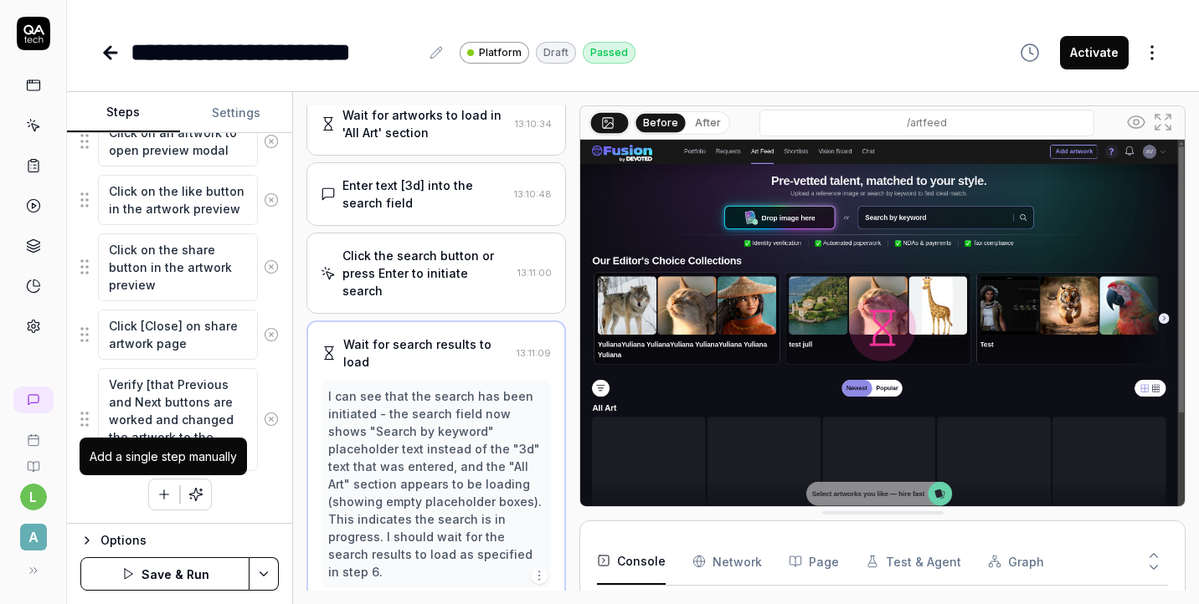
click at [159, 502] on button "button" at bounding box center [164, 495] width 30 height 30
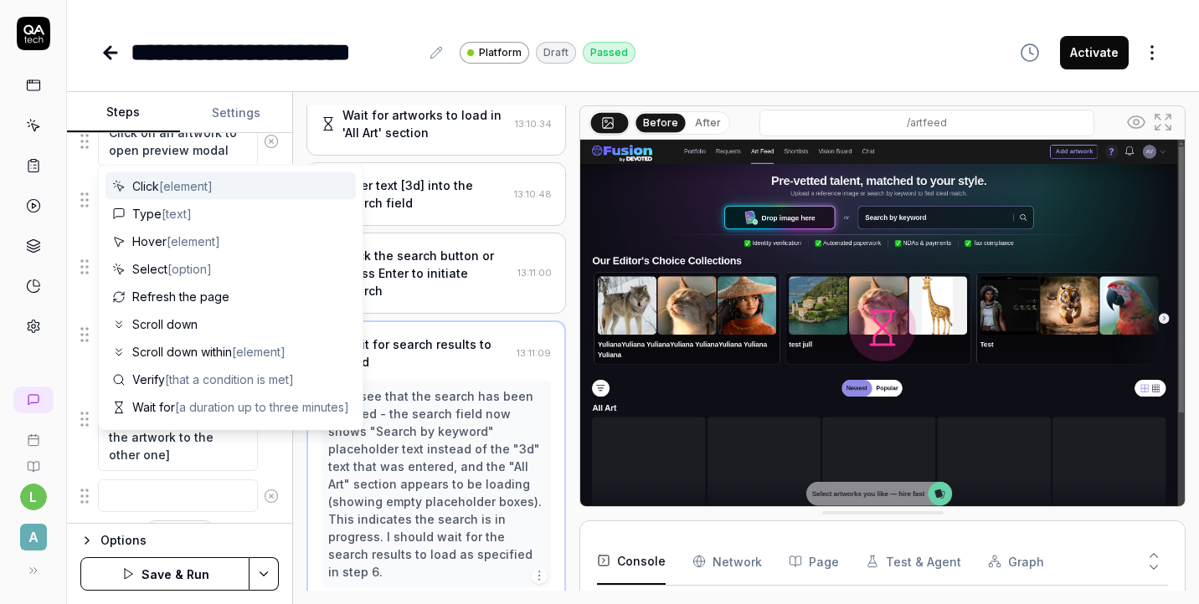
scroll to position [1182, 0]
click at [173, 183] on span "[element]" at bounding box center [186, 186] width 54 height 14
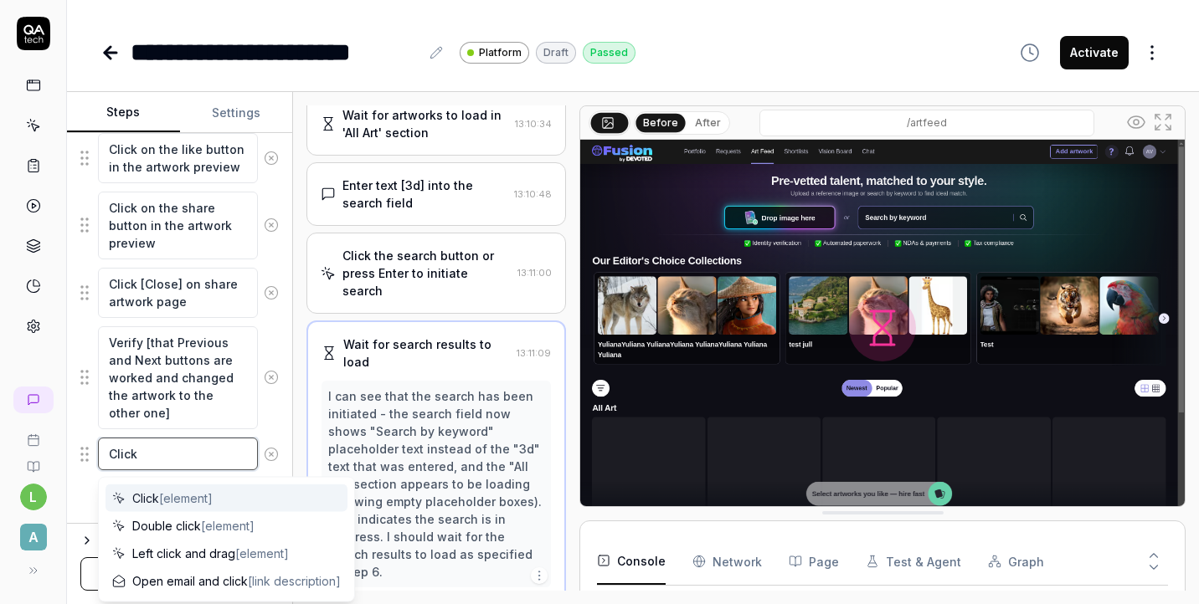
drag, startPoint x: 161, startPoint y: 445, endPoint x: 99, endPoint y: 440, distance: 62.2
click at [99, 441] on textarea "Click" at bounding box center [178, 454] width 160 height 33
paste textarea "Make sure the artworks are visible Scroll down to view the search results"
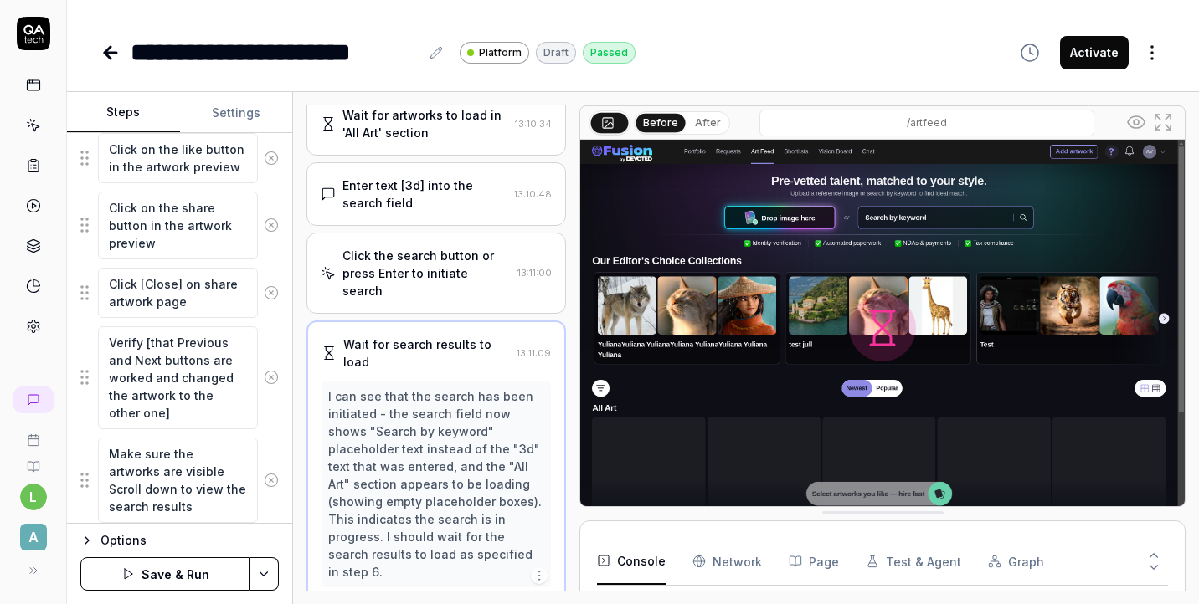
click at [278, 450] on div "Make sure the artworks are visible Scroll down to view the search results" at bounding box center [179, 480] width 198 height 87
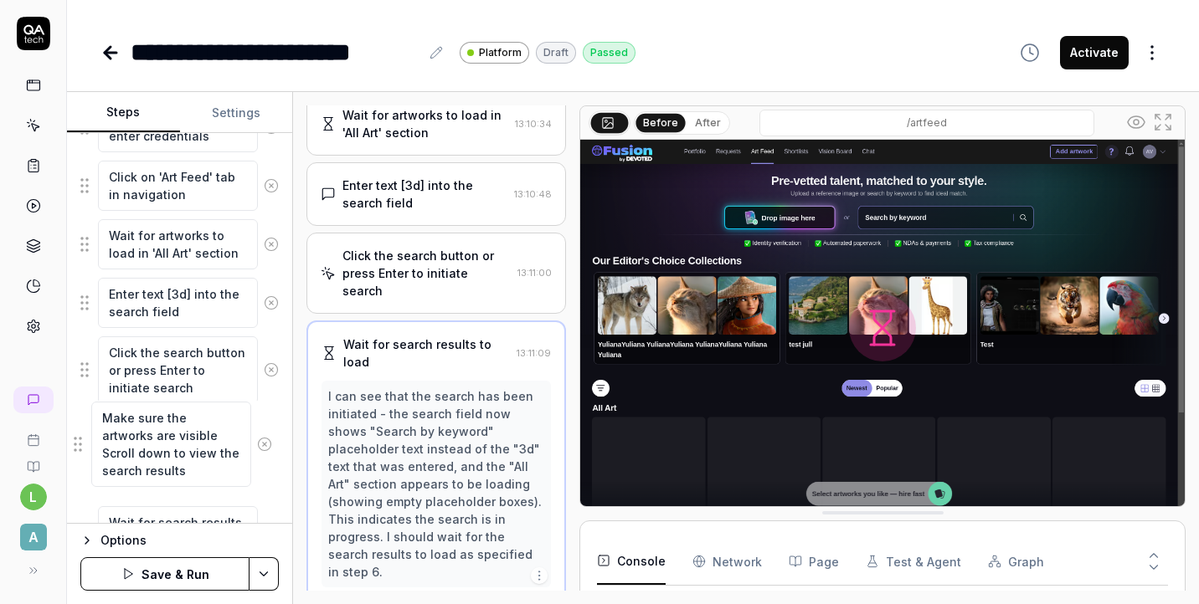
scroll to position [377, 0]
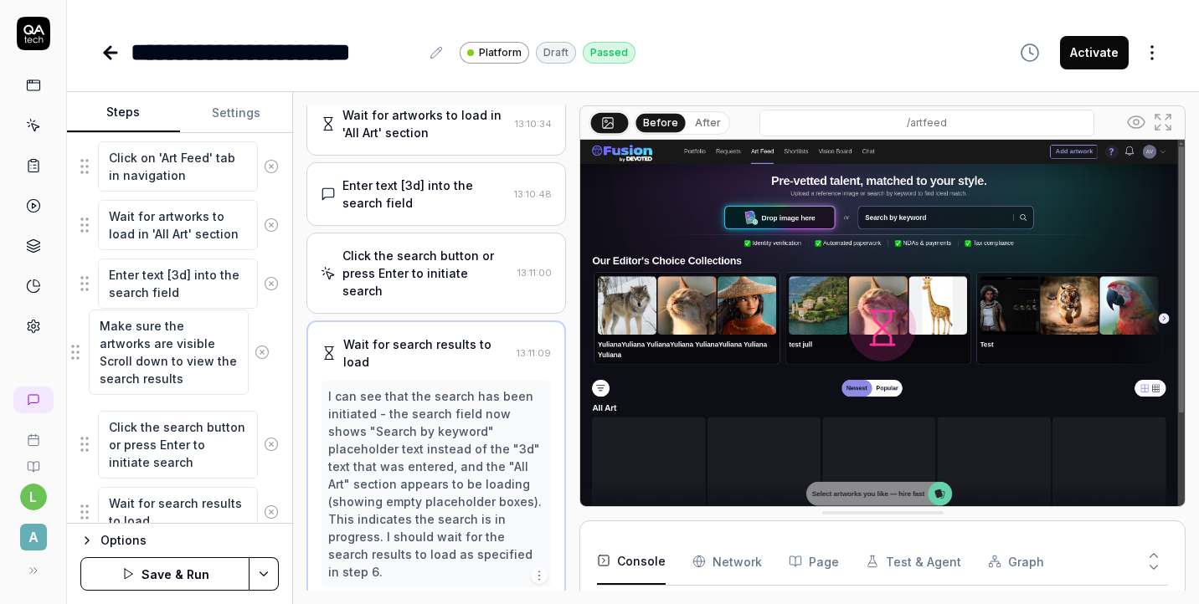
drag, startPoint x: 85, startPoint y: 481, endPoint x: 77, endPoint y: 355, distance: 125.9
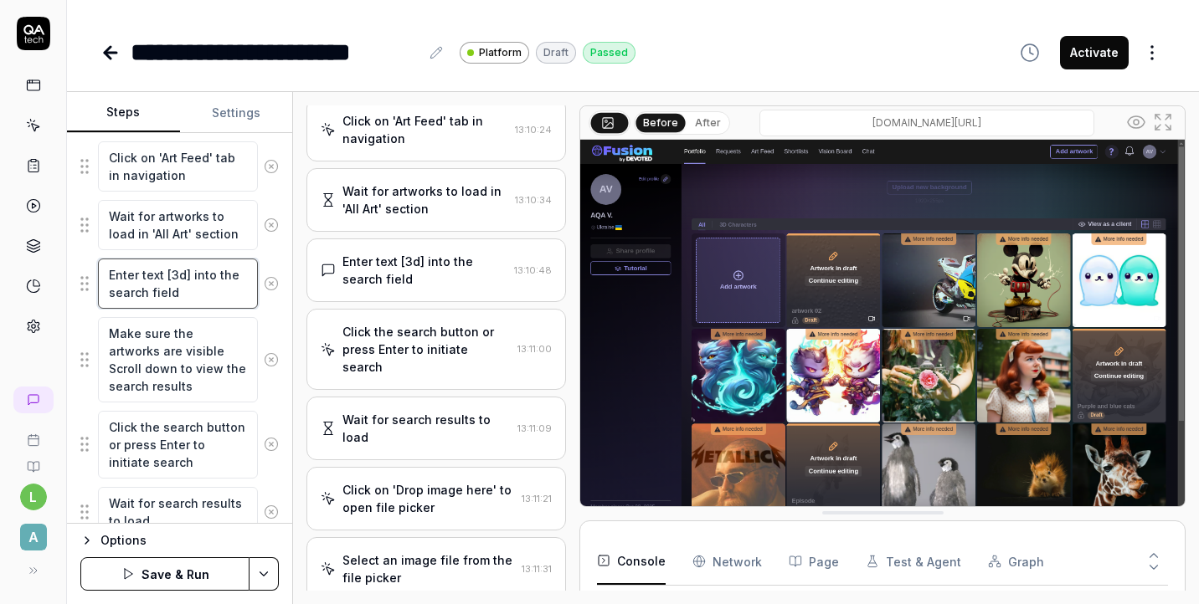
click at [185, 283] on textarea "Enter text [3d] into the search field" at bounding box center [178, 284] width 160 height 50
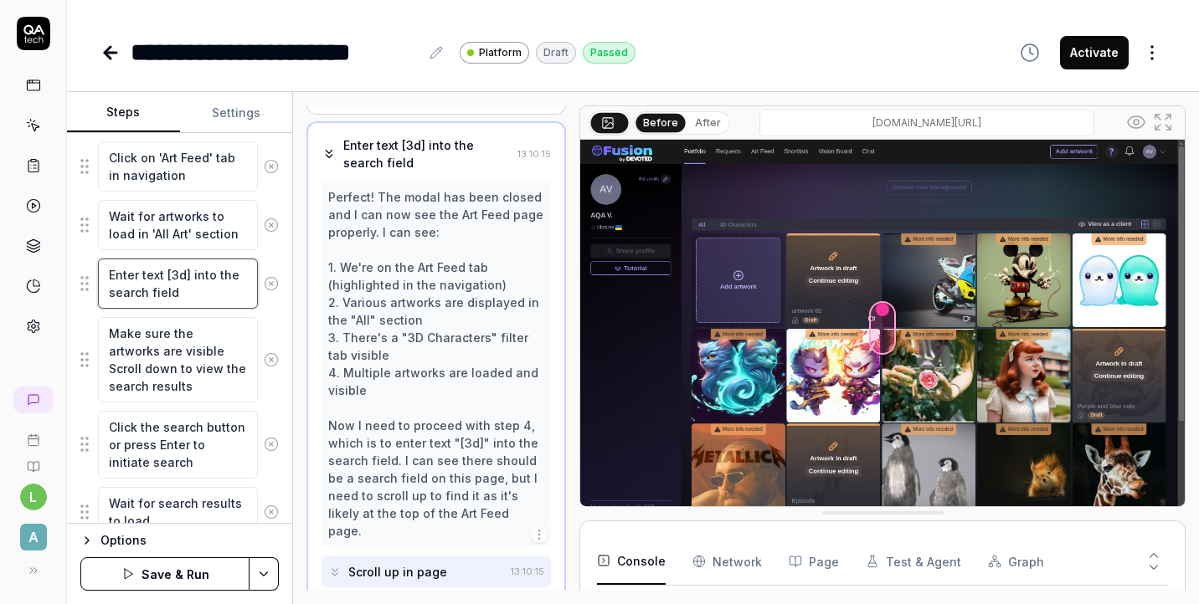
scroll to position [249, 0]
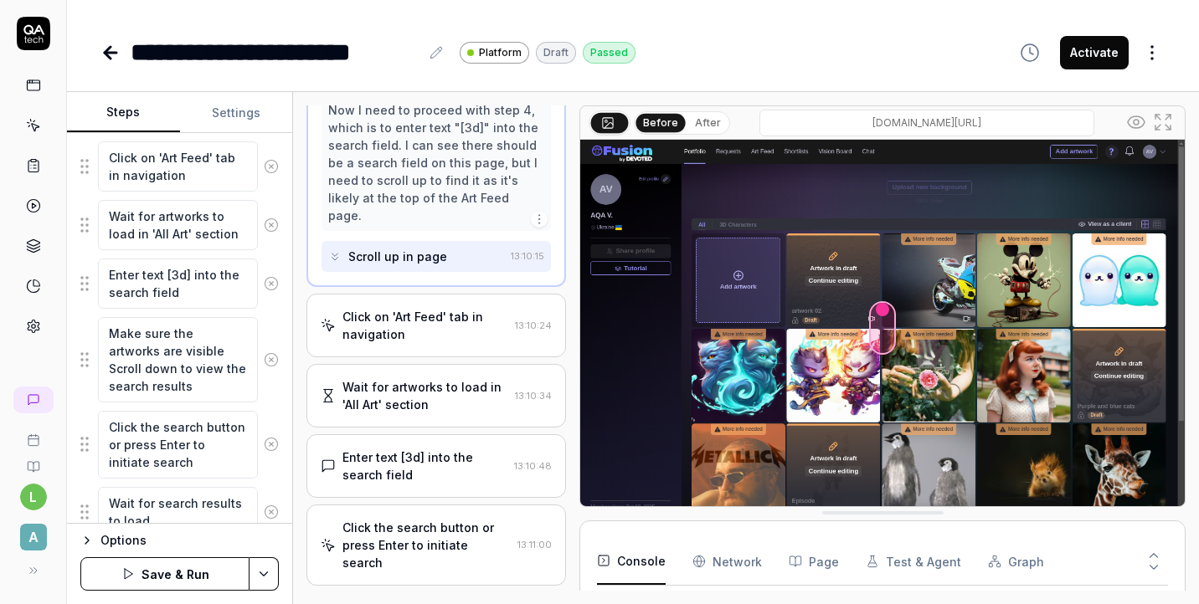
click at [453, 449] on div "Enter text [3d] into the search field" at bounding box center [424, 466] width 165 height 35
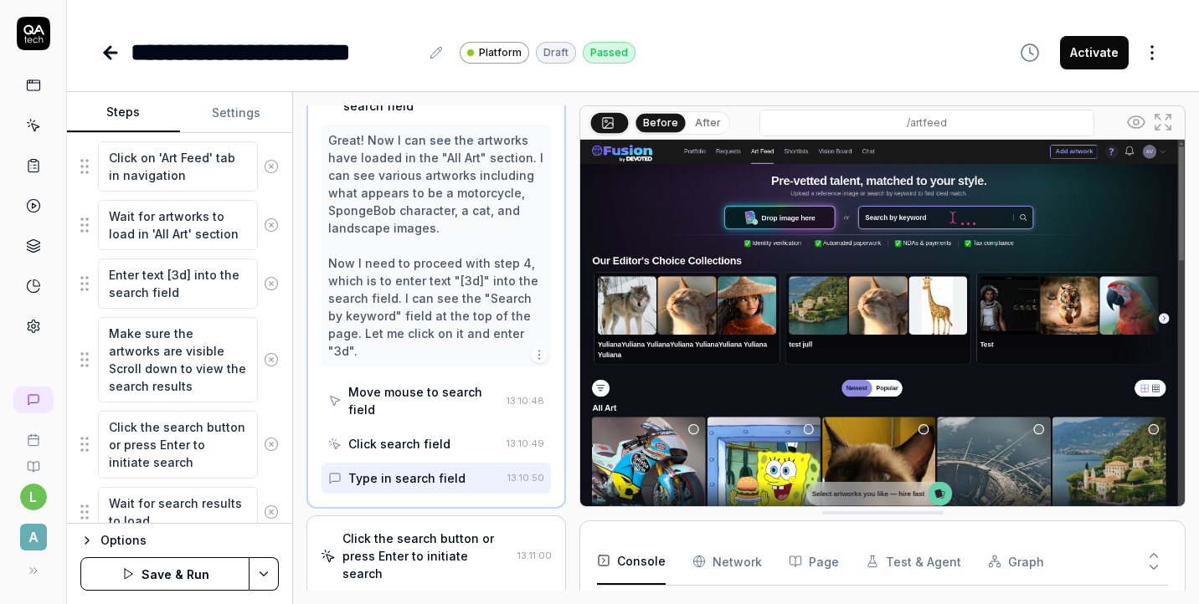
scroll to position [541, 0]
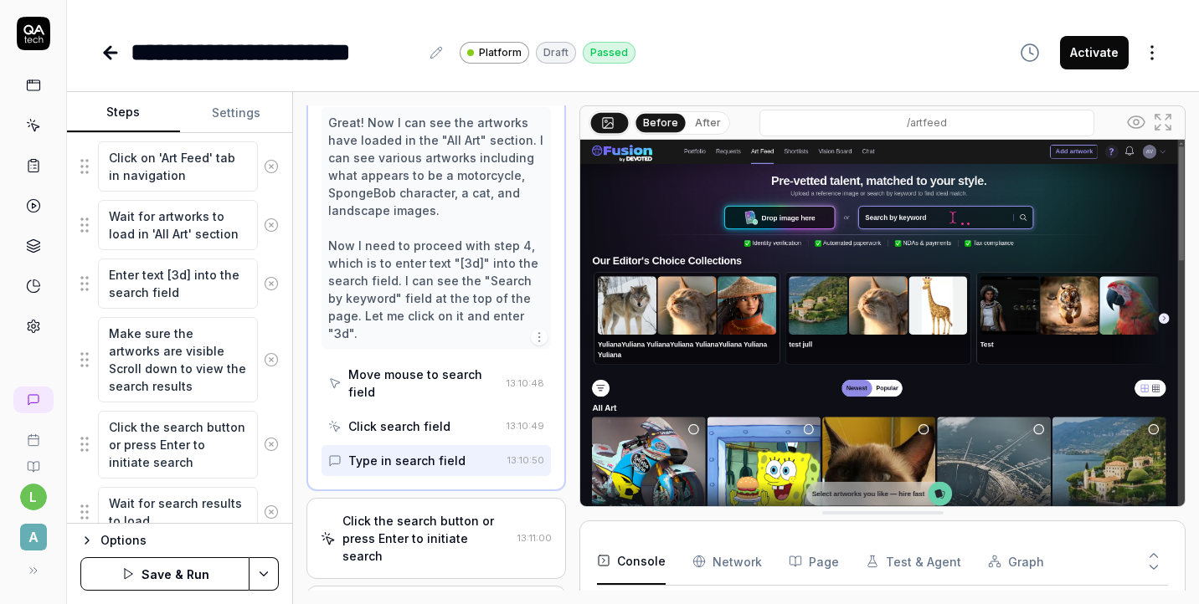
click at [437, 517] on div "Click the search button or press Enter to initiate search" at bounding box center [426, 538] width 168 height 53
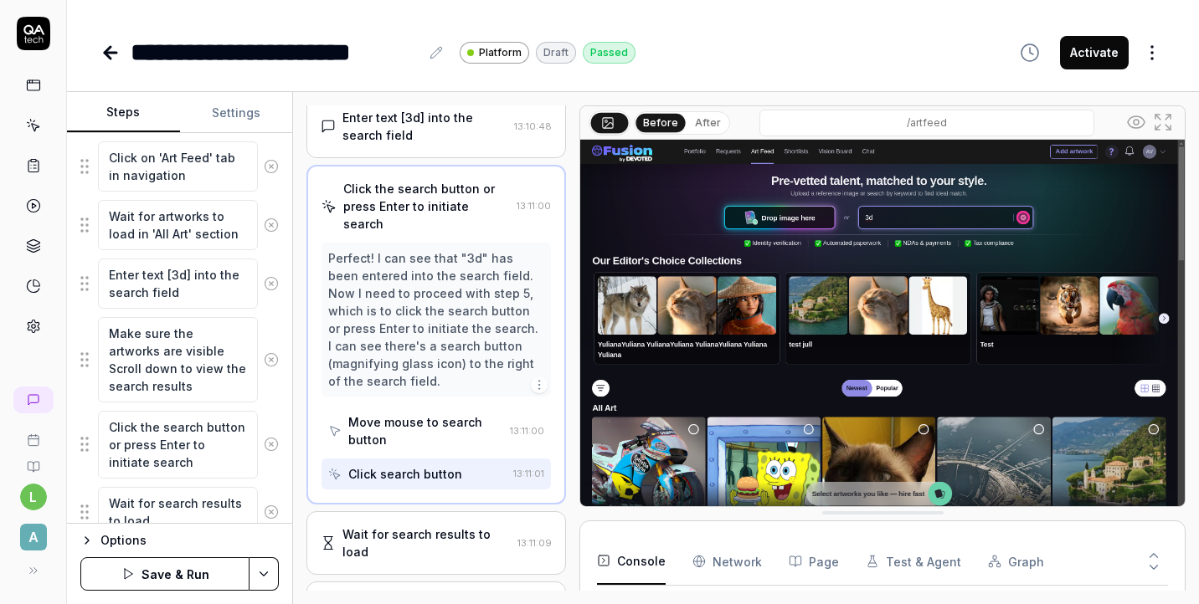
scroll to position [498, 0]
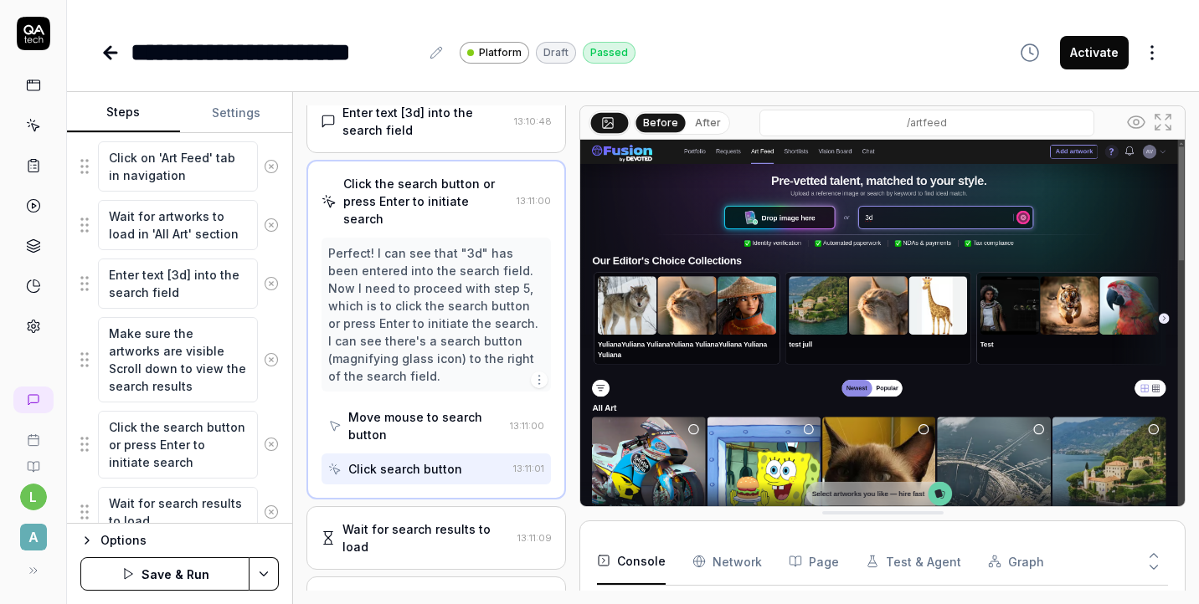
click at [437, 521] on div "Wait for search results to load" at bounding box center [426, 538] width 168 height 35
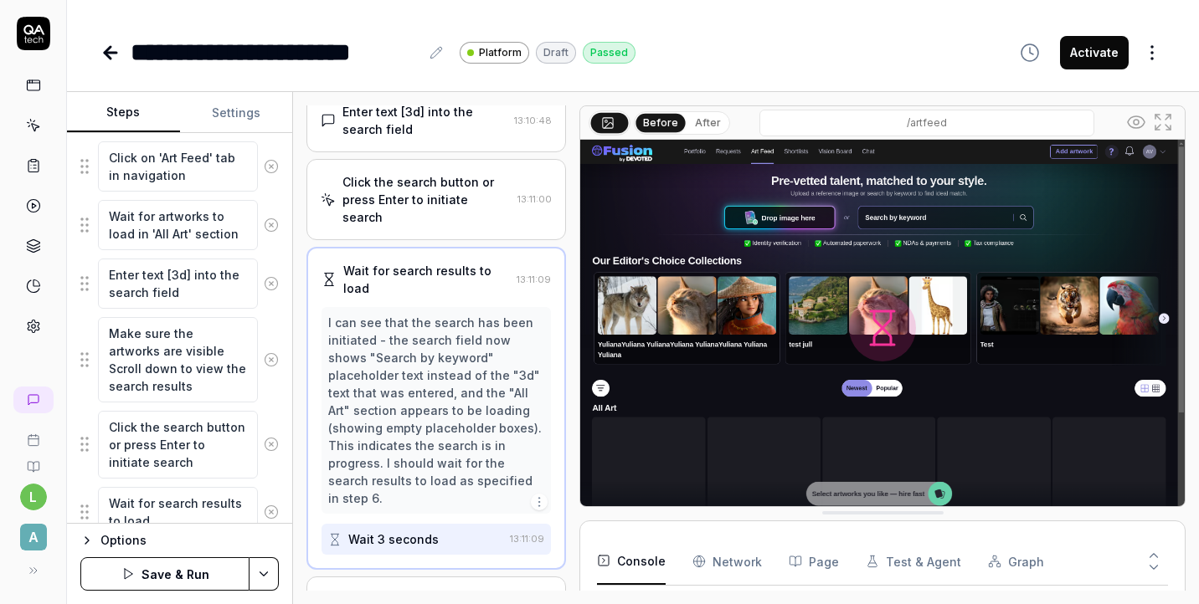
scroll to position [491, 0]
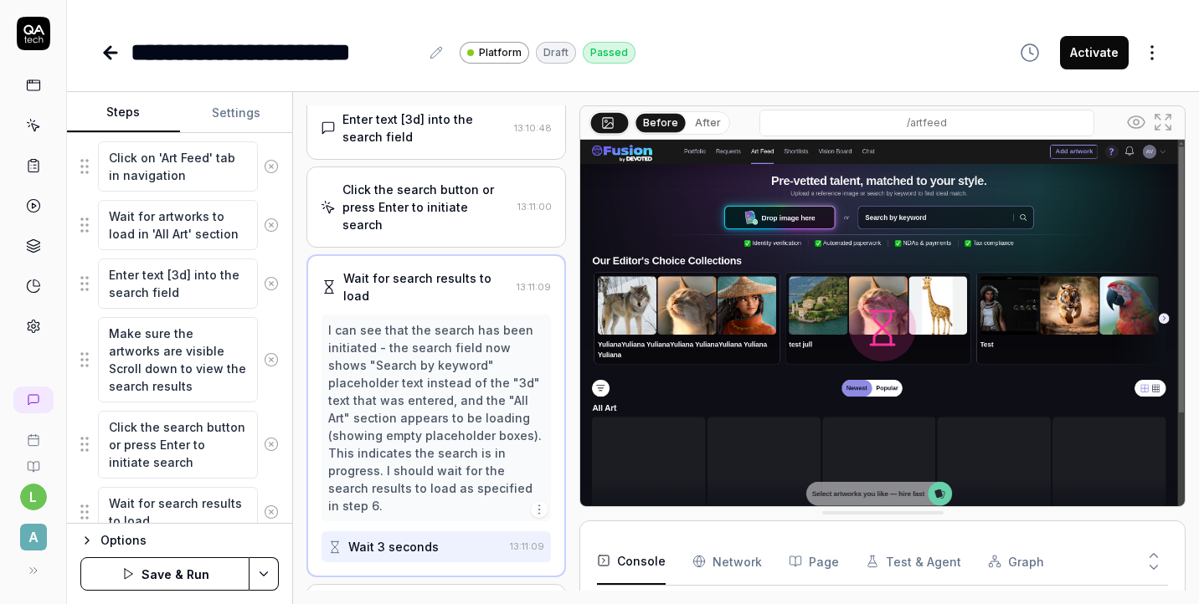
click at [416, 208] on div "Click the search button or press Enter to initiate search" at bounding box center [426, 207] width 168 height 53
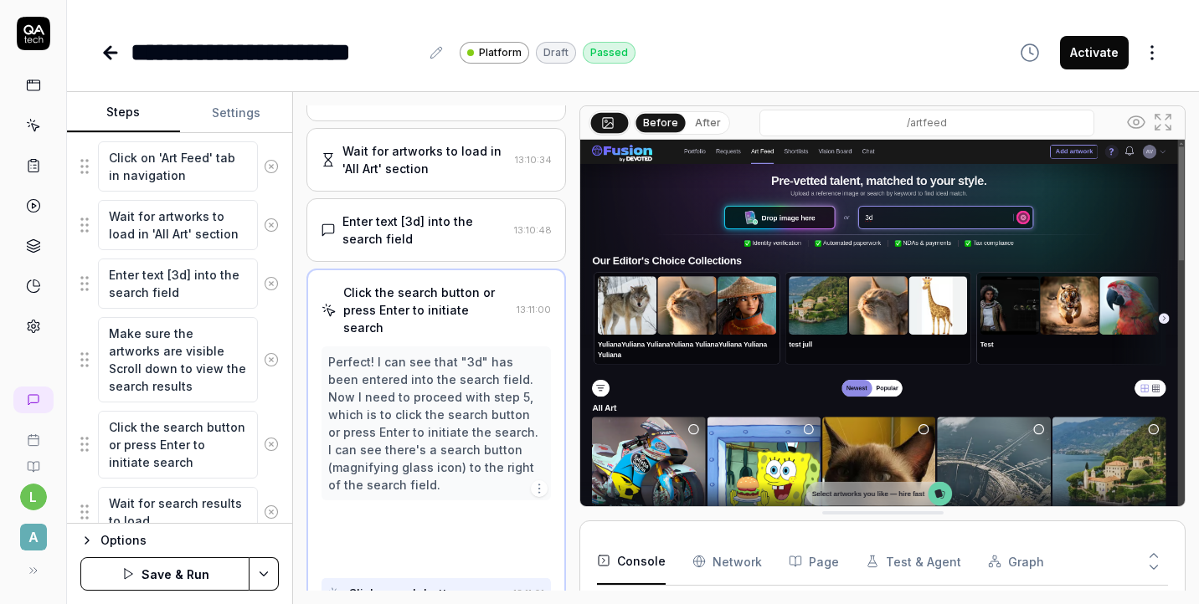
scroll to position [389, 0]
click at [88, 546] on icon "button" at bounding box center [86, 540] width 13 height 13
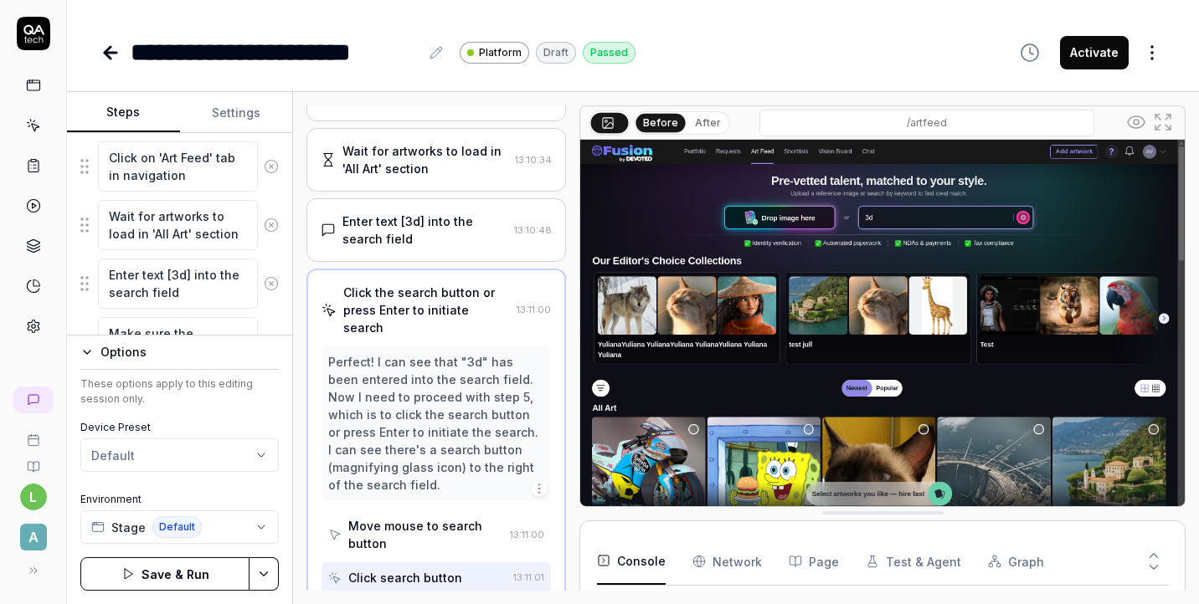
click at [184, 356] on div "Options" at bounding box center [189, 352] width 178 height 20
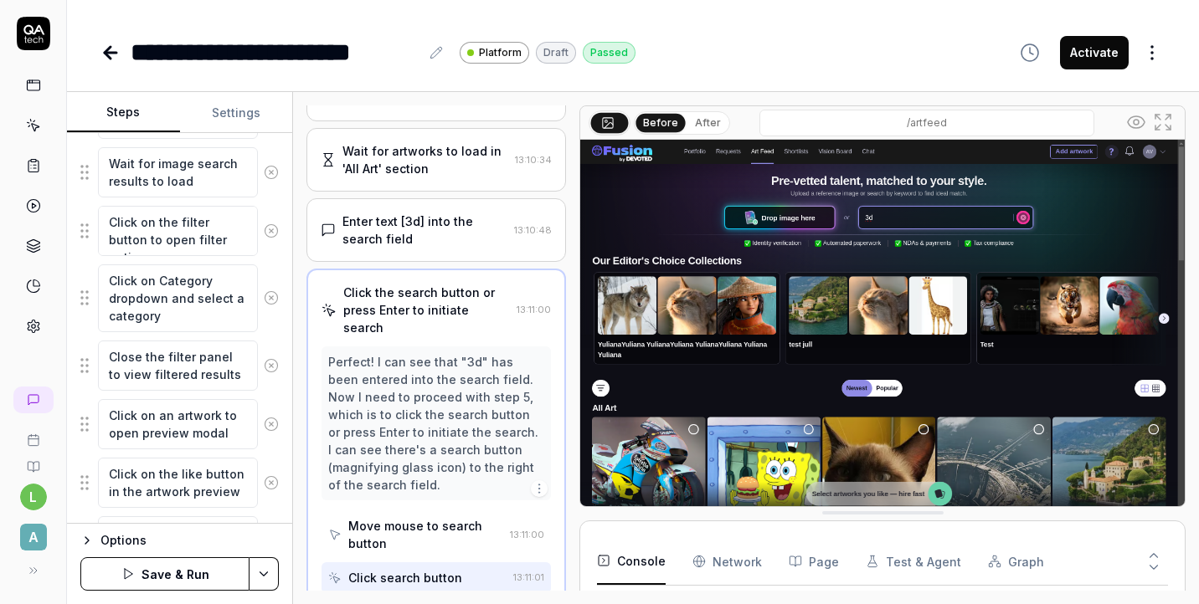
scroll to position [1234, 0]
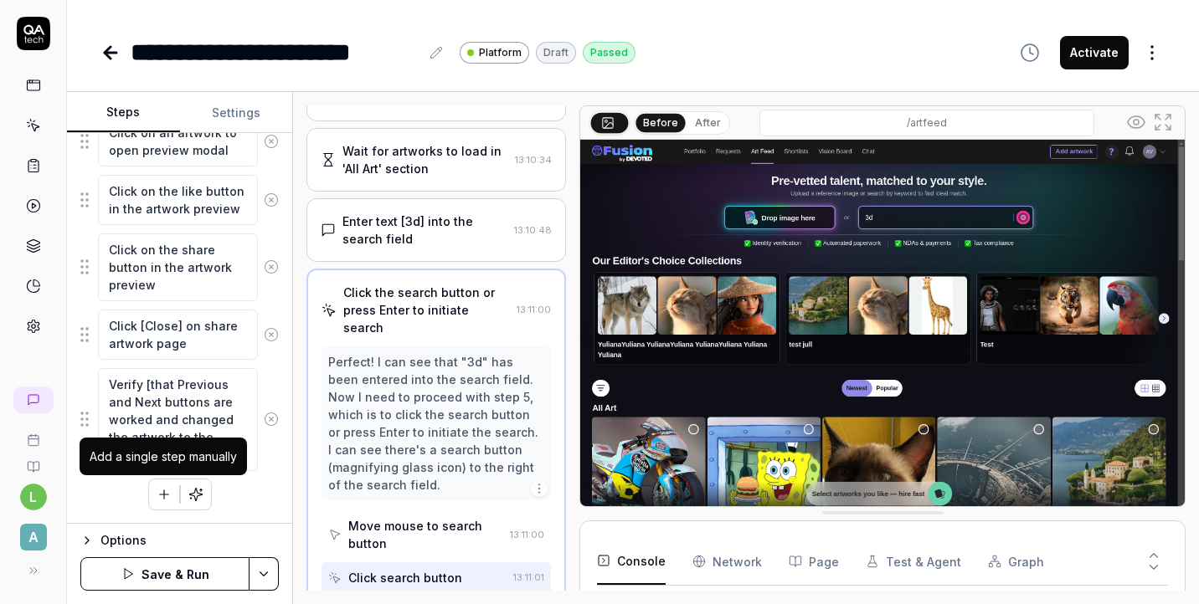
click at [164, 492] on icon "button" at bounding box center [164, 494] width 0 height 9
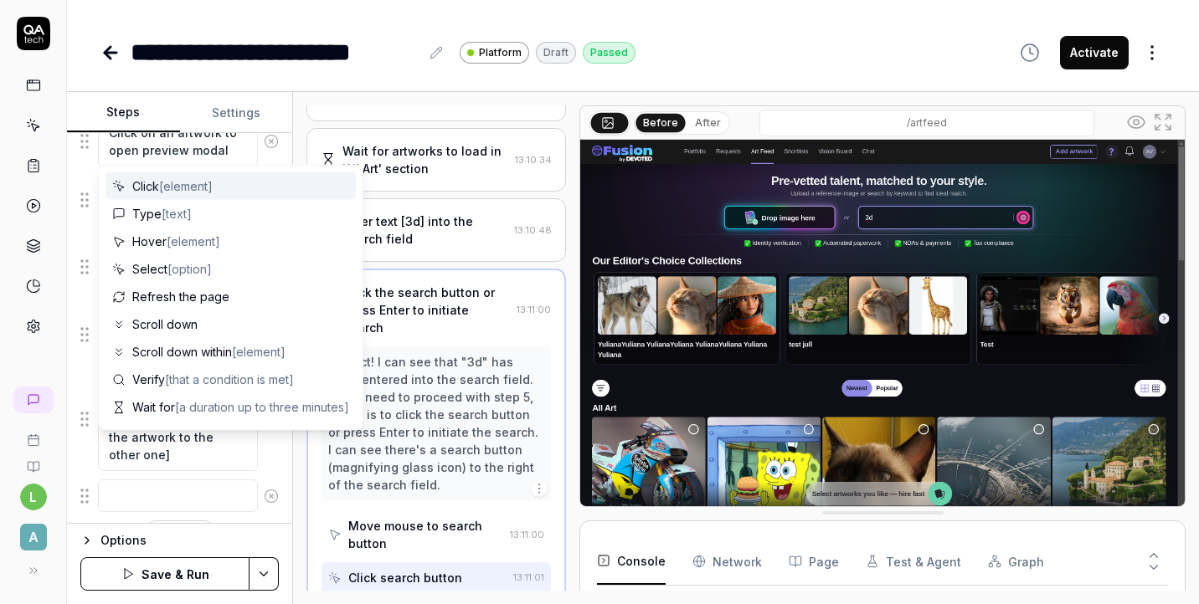
scroll to position [1276, 0]
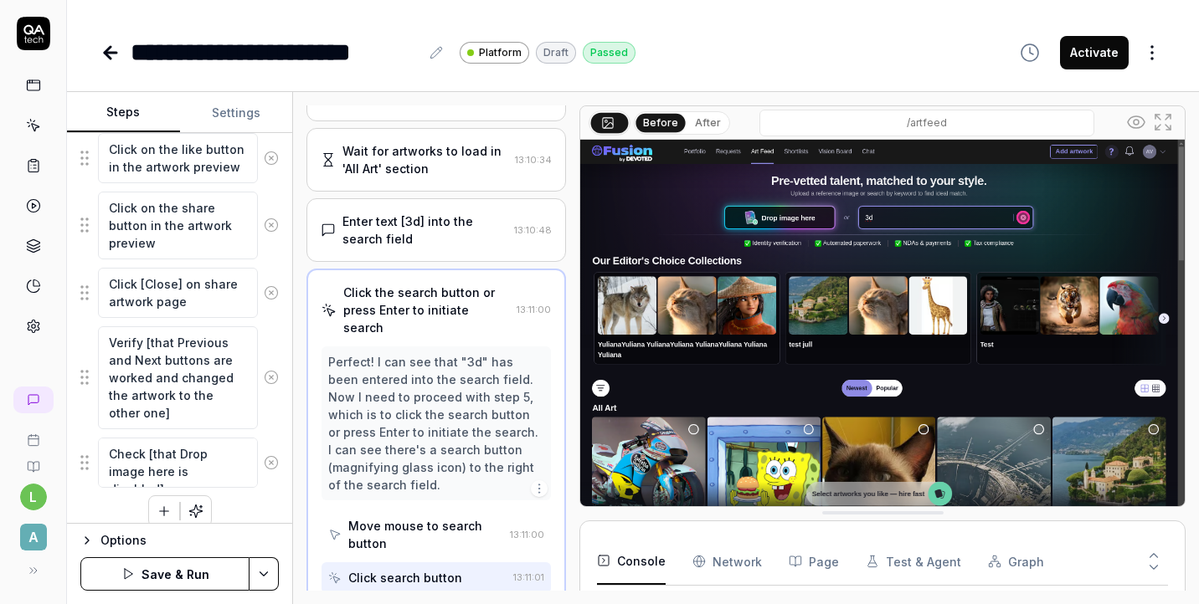
click at [229, 469] on textarea "Check [that Drop image here is disabled]" at bounding box center [178, 463] width 160 height 50
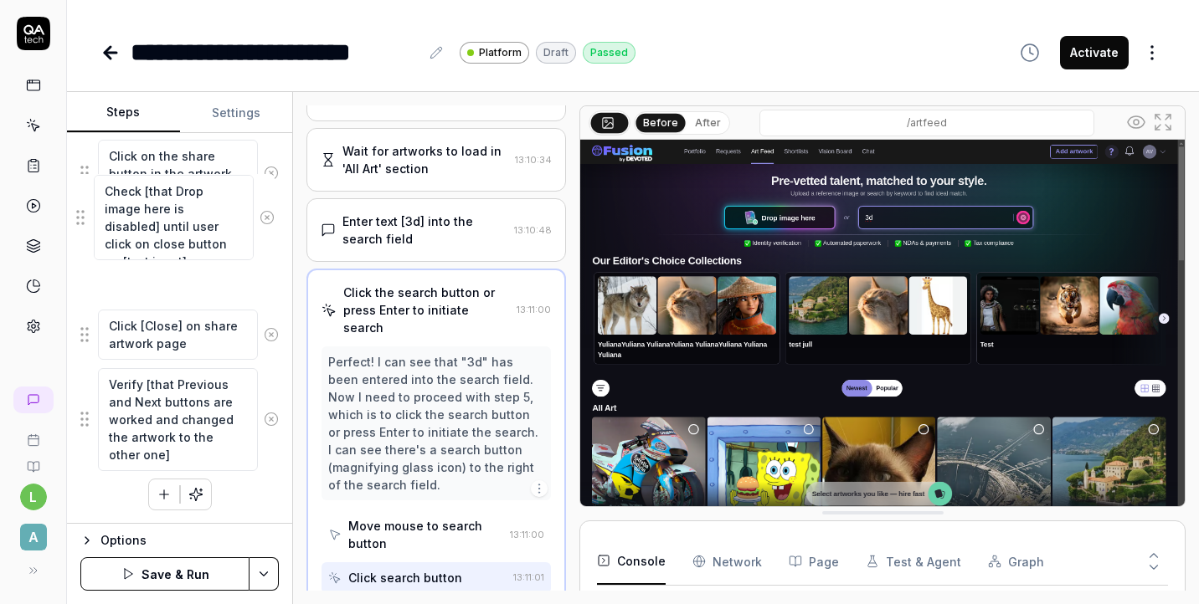
drag, startPoint x: 85, startPoint y: 478, endPoint x: 80, endPoint y: 218, distance: 259.6
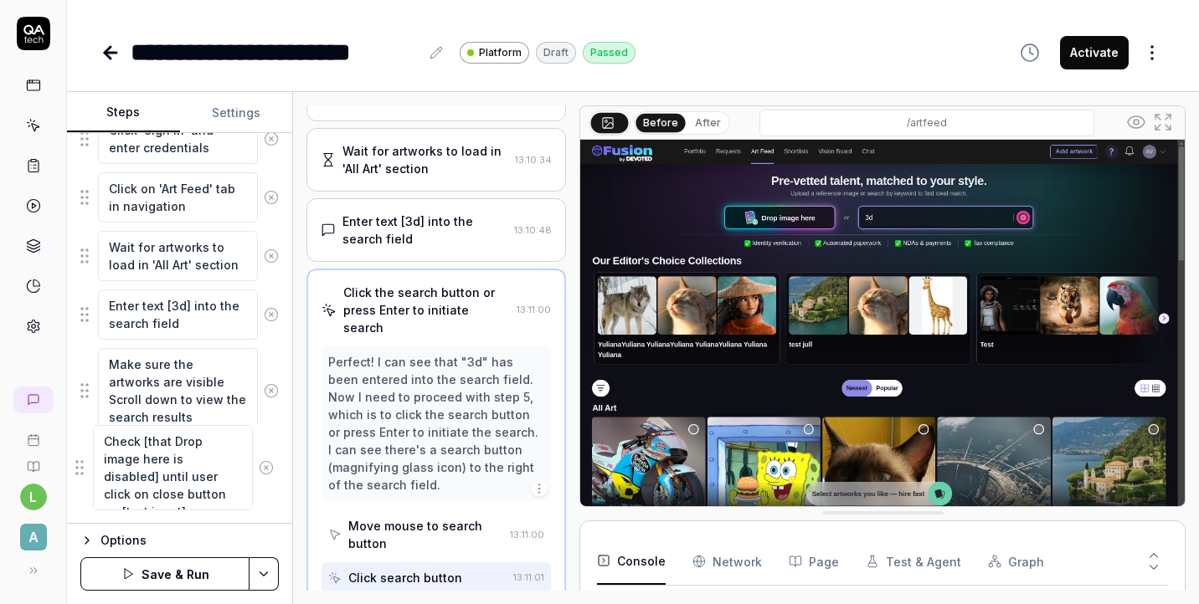
scroll to position [395, 0]
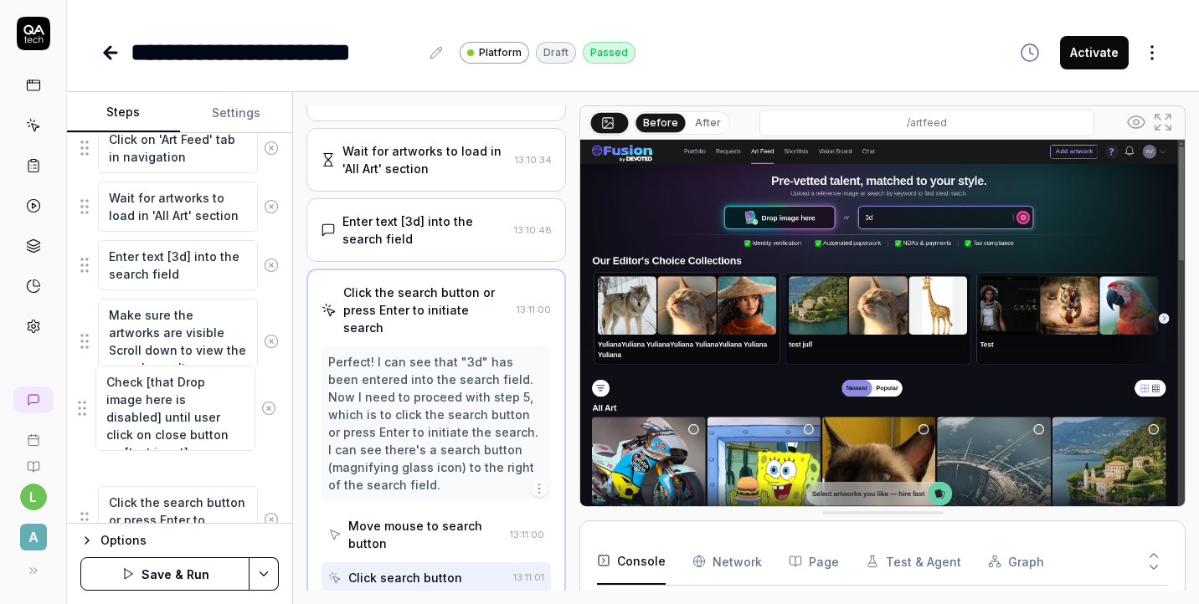
drag, startPoint x: 85, startPoint y: 260, endPoint x: 82, endPoint y: 410, distance: 150.7
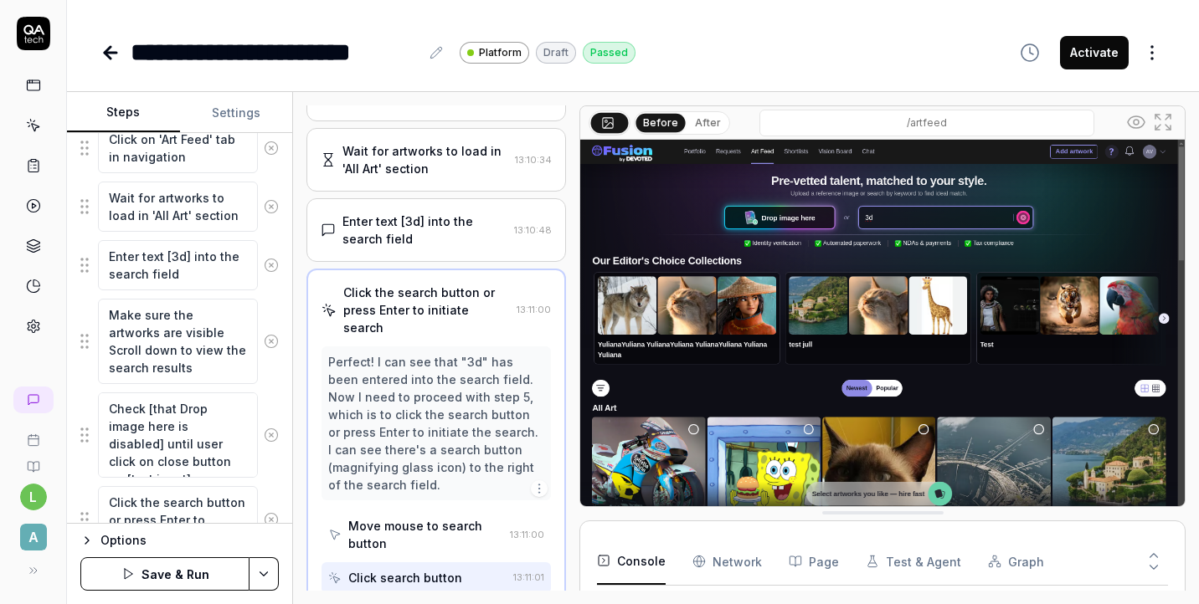
click at [203, 573] on button "Save & Run" at bounding box center [164, 574] width 169 height 33
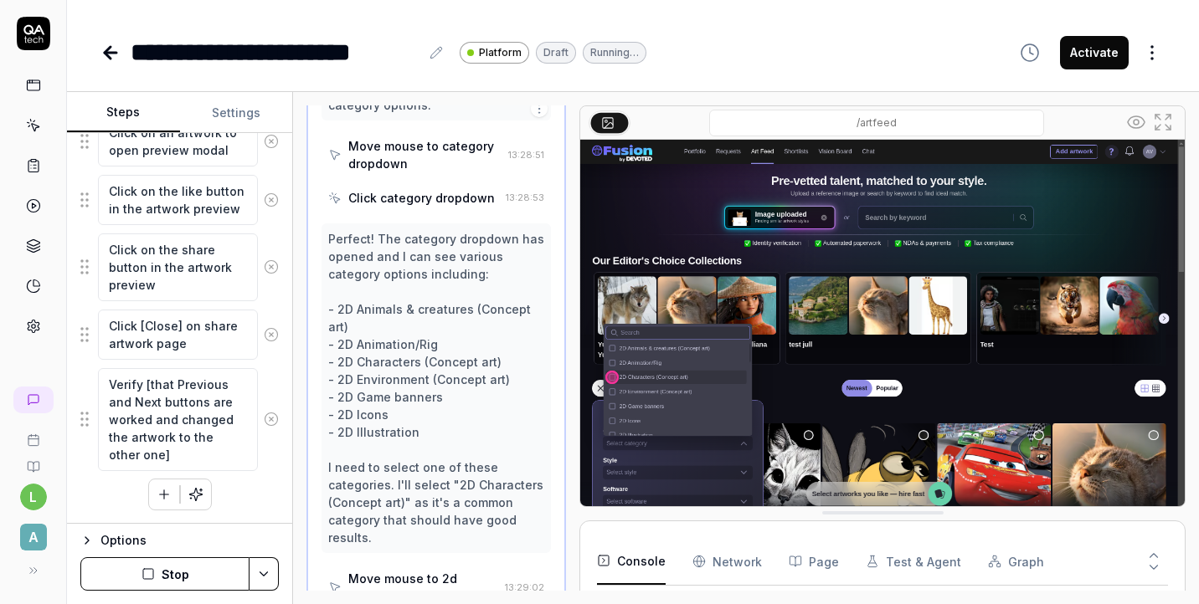
scroll to position [75, 0]
click at [162, 498] on icon "button" at bounding box center [164, 494] width 15 height 15
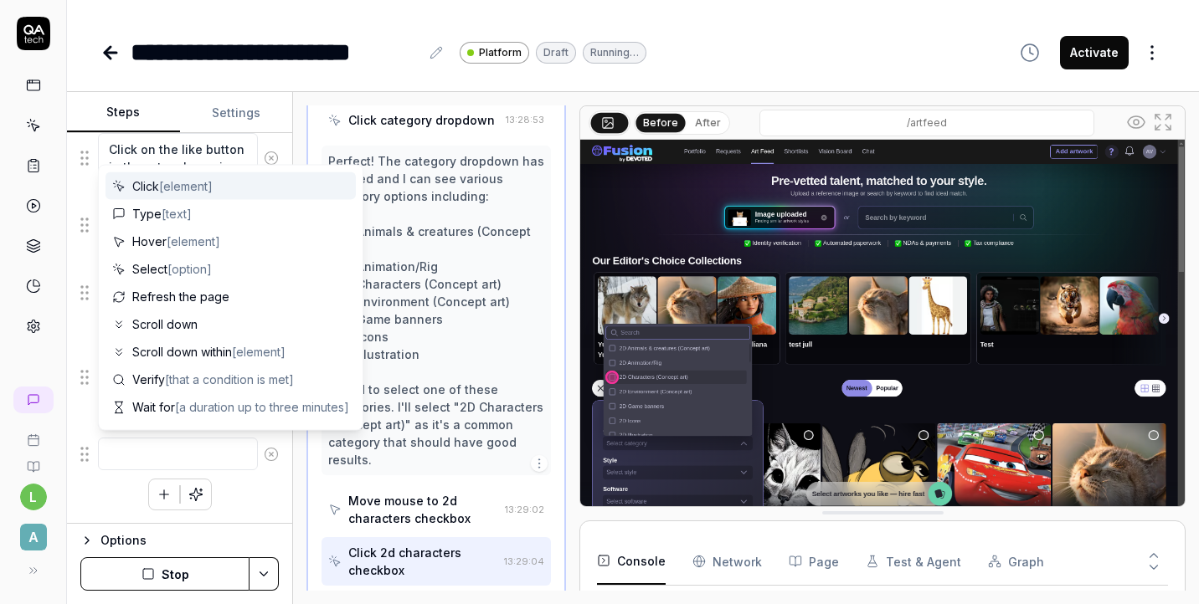
scroll to position [1667, 0]
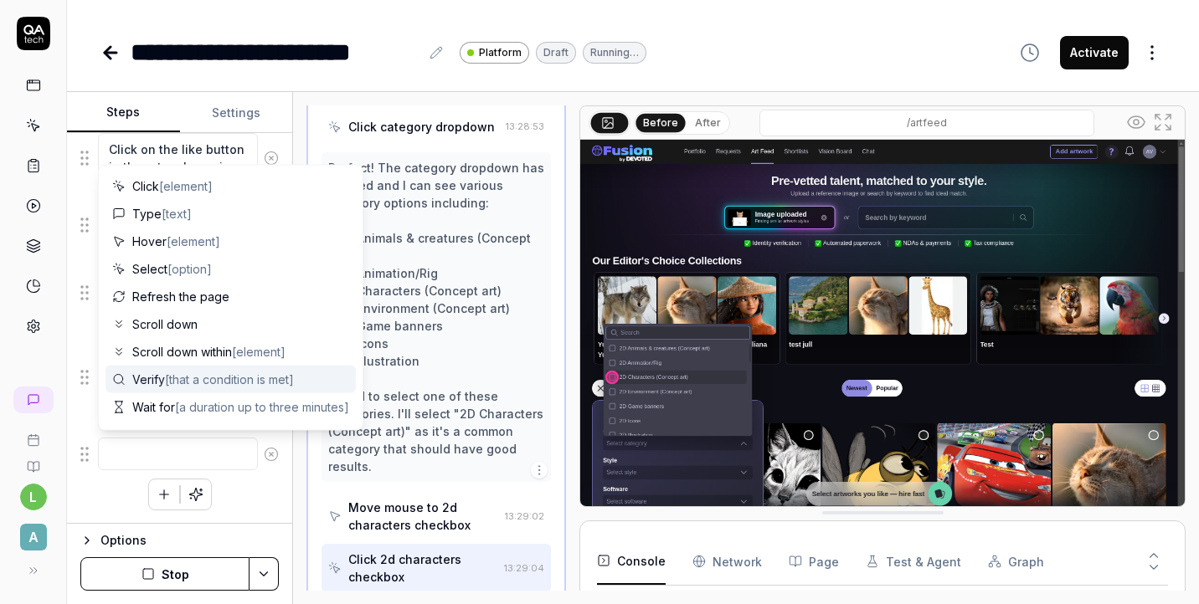
click at [179, 379] on span "[that a condition is met]" at bounding box center [229, 380] width 129 height 14
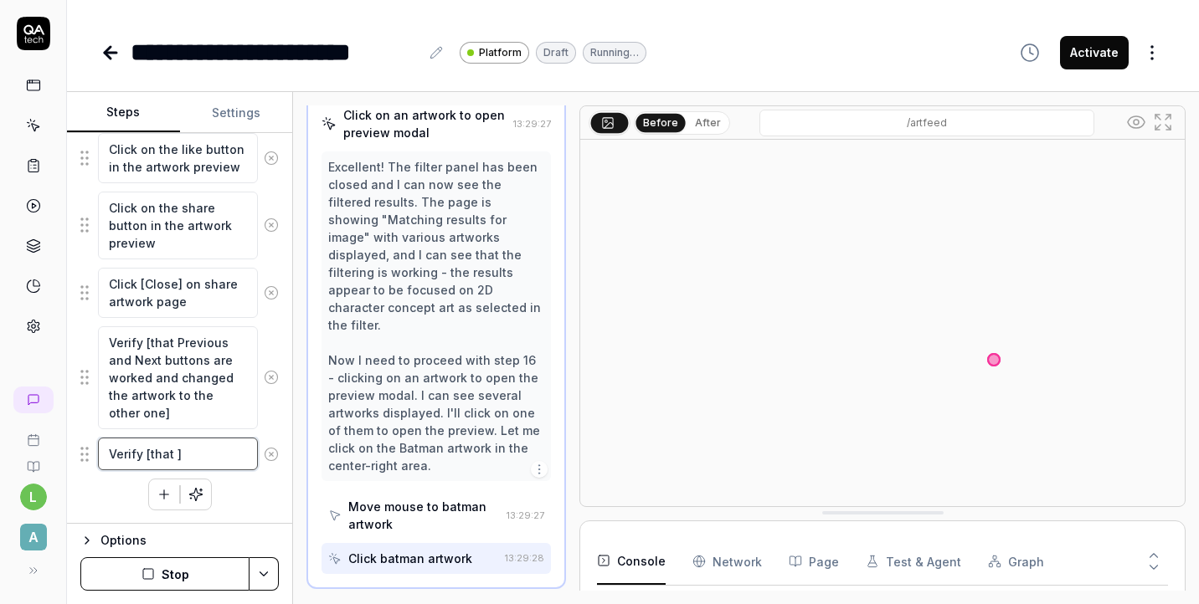
scroll to position [1339, 0]
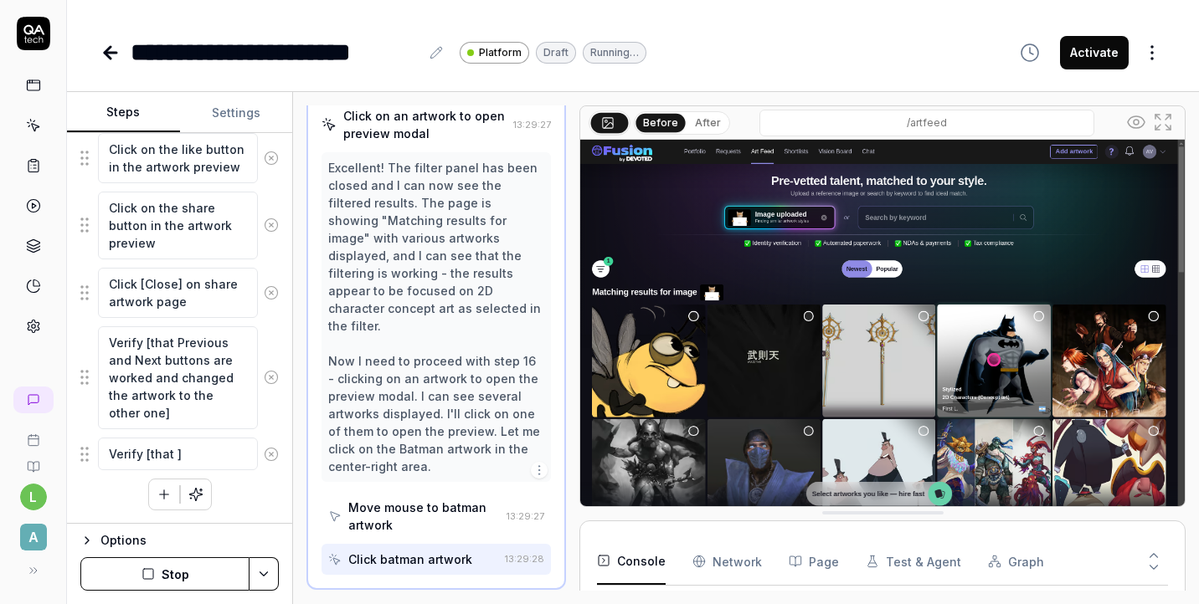
click at [268, 460] on icon at bounding box center [271, 454] width 15 height 15
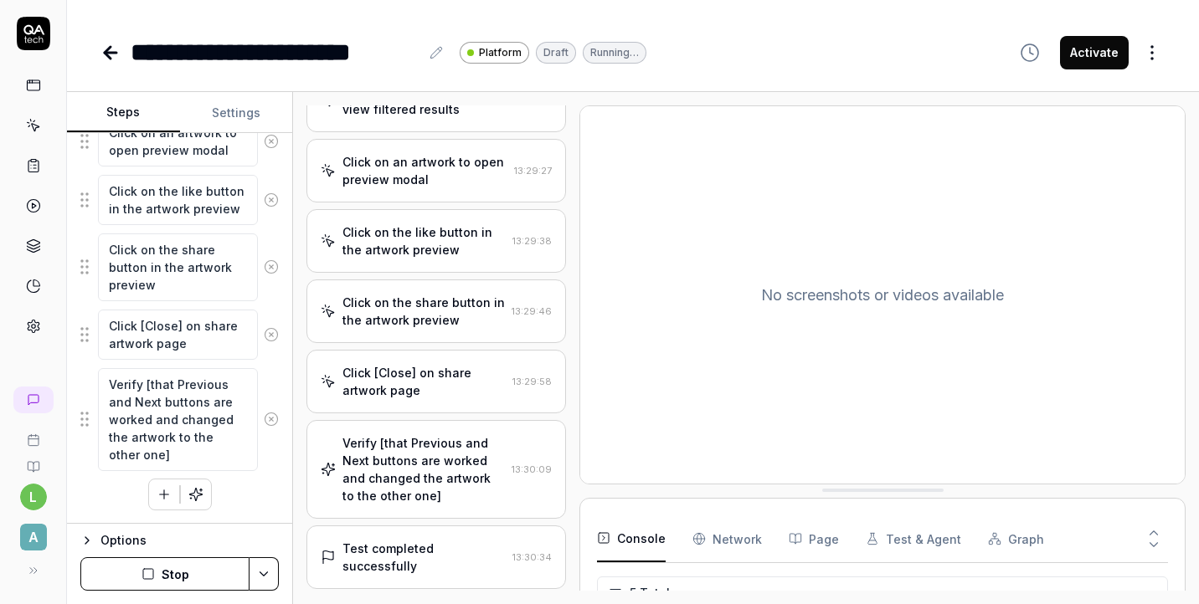
scroll to position [1293, 0]
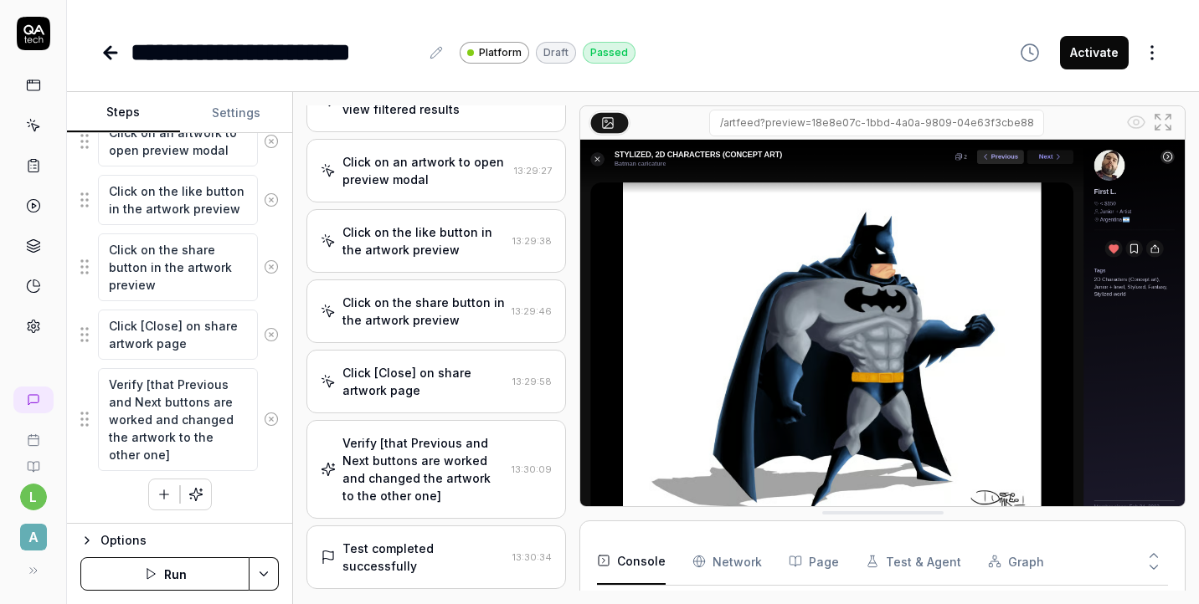
click at [161, 493] on icon "button" at bounding box center [164, 494] width 15 height 15
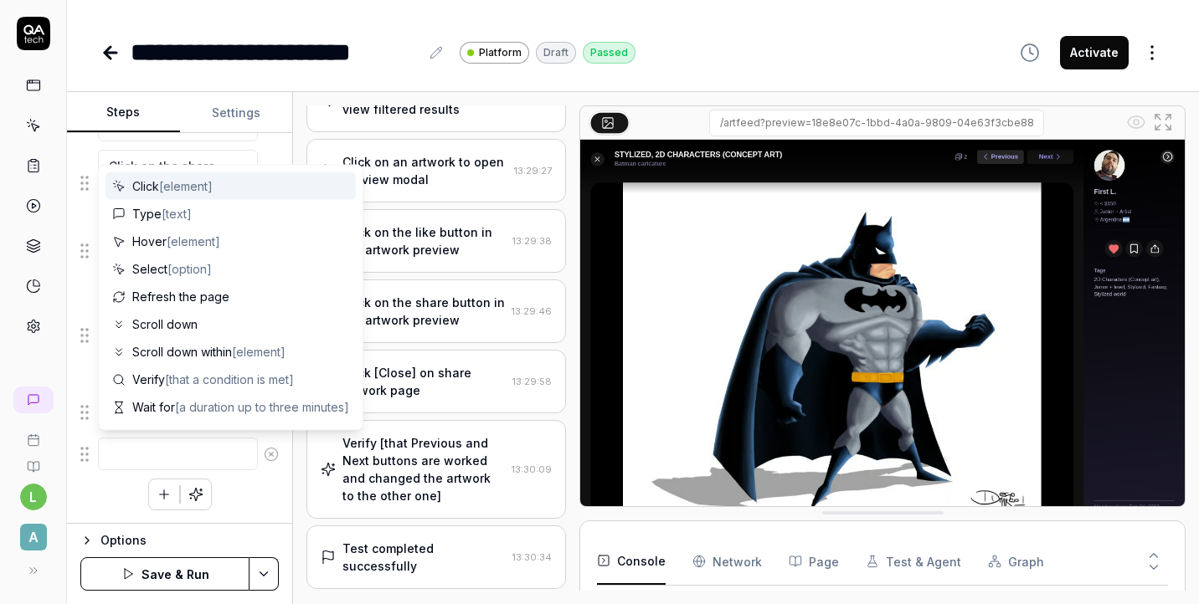
click at [187, 183] on span "[element]" at bounding box center [186, 186] width 54 height 14
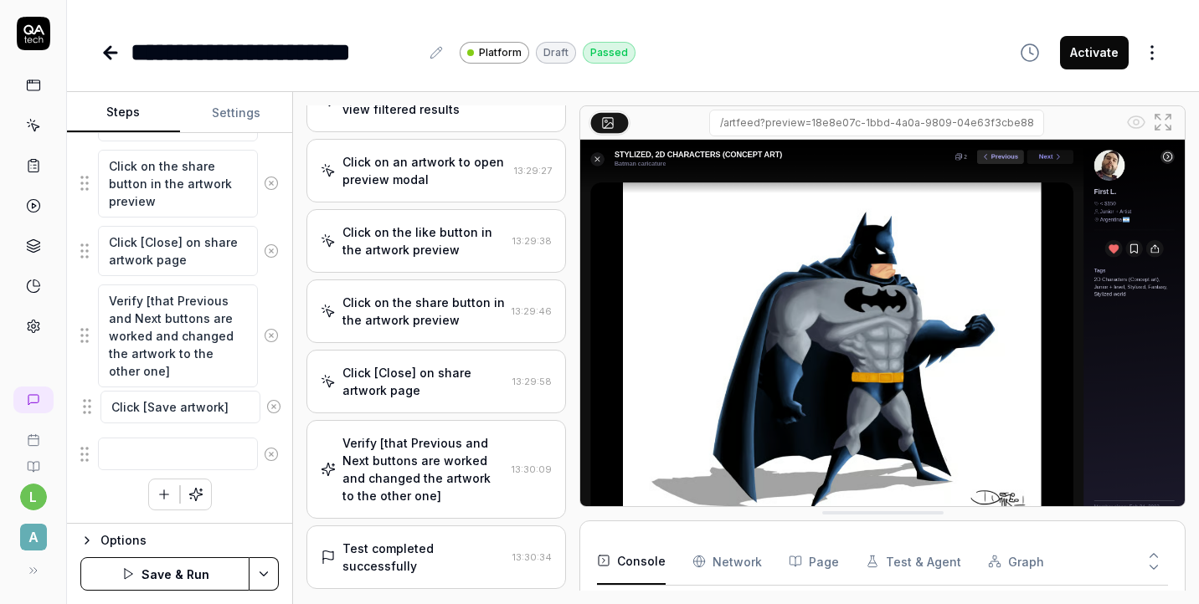
drag, startPoint x: 83, startPoint y: 452, endPoint x: 85, endPoint y: 406, distance: 46.1
click at [193, 465] on textarea at bounding box center [178, 454] width 160 height 33
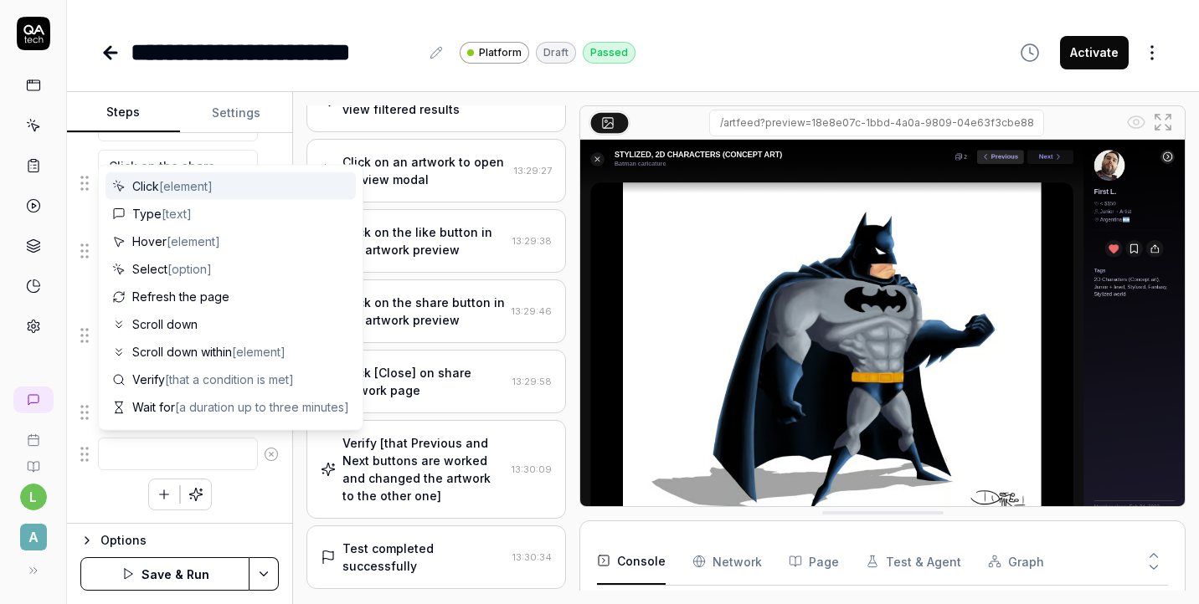
click at [191, 188] on span "[element]" at bounding box center [186, 186] width 54 height 14
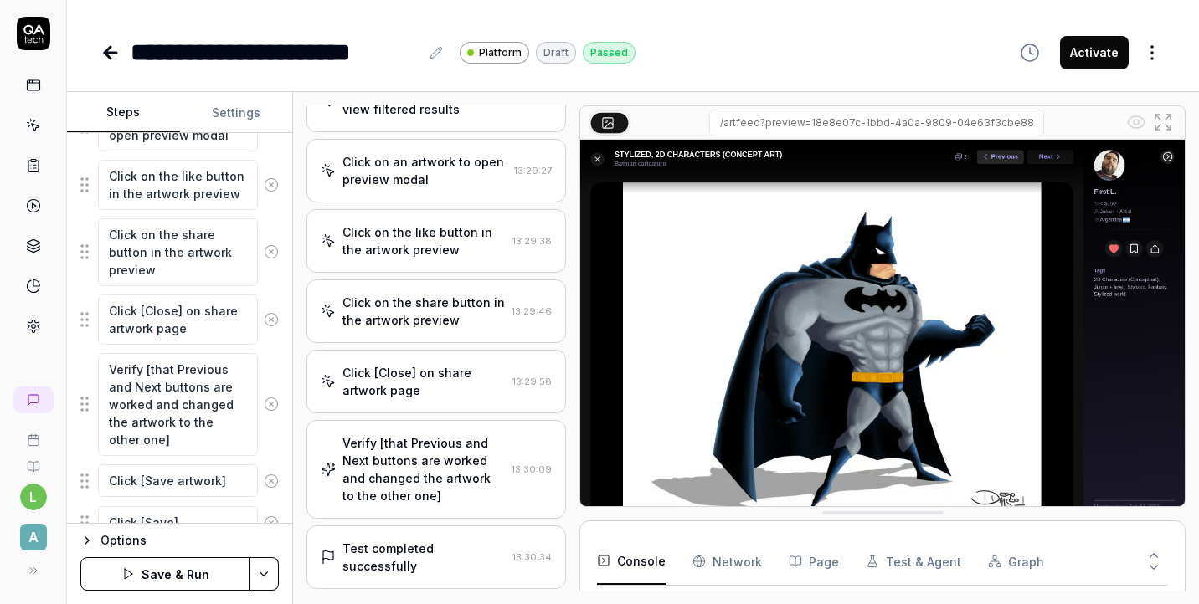
scroll to position [1346, 0]
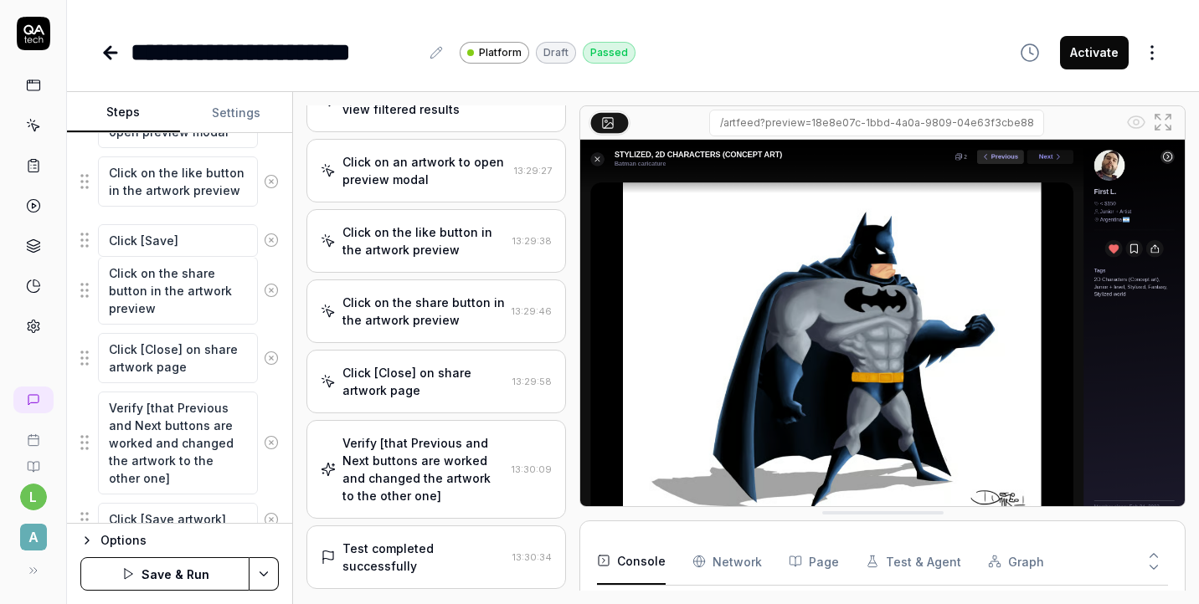
drag, startPoint x: 88, startPoint y: 522, endPoint x: 88, endPoint y: 244, distance: 277.1
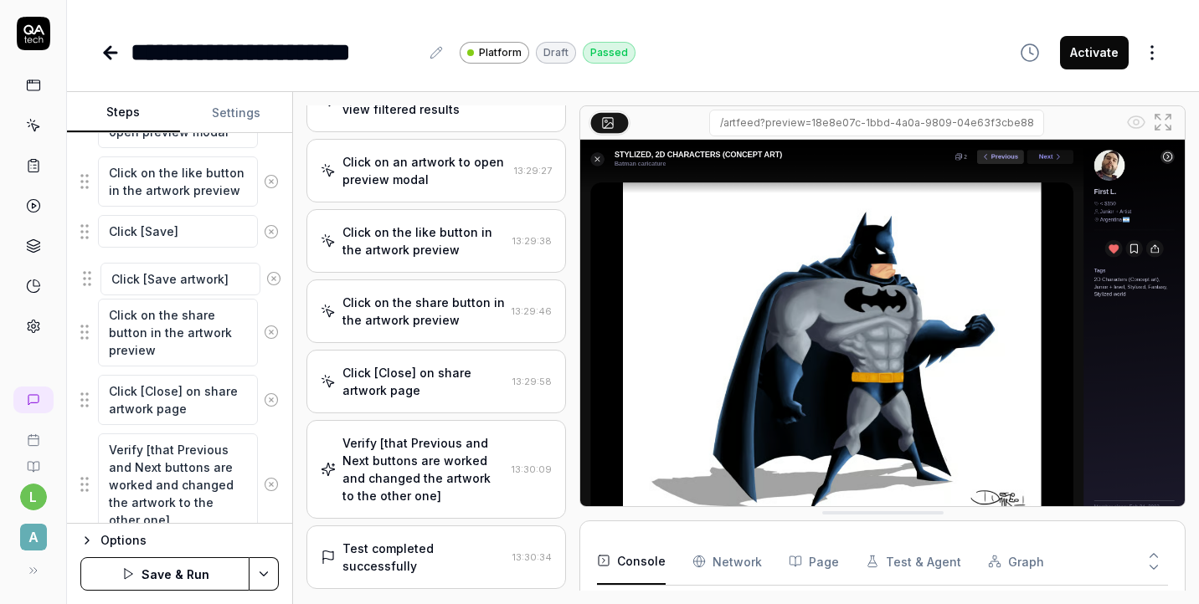
drag, startPoint x: 85, startPoint y: 518, endPoint x: 86, endPoint y: 279, distance: 239.4
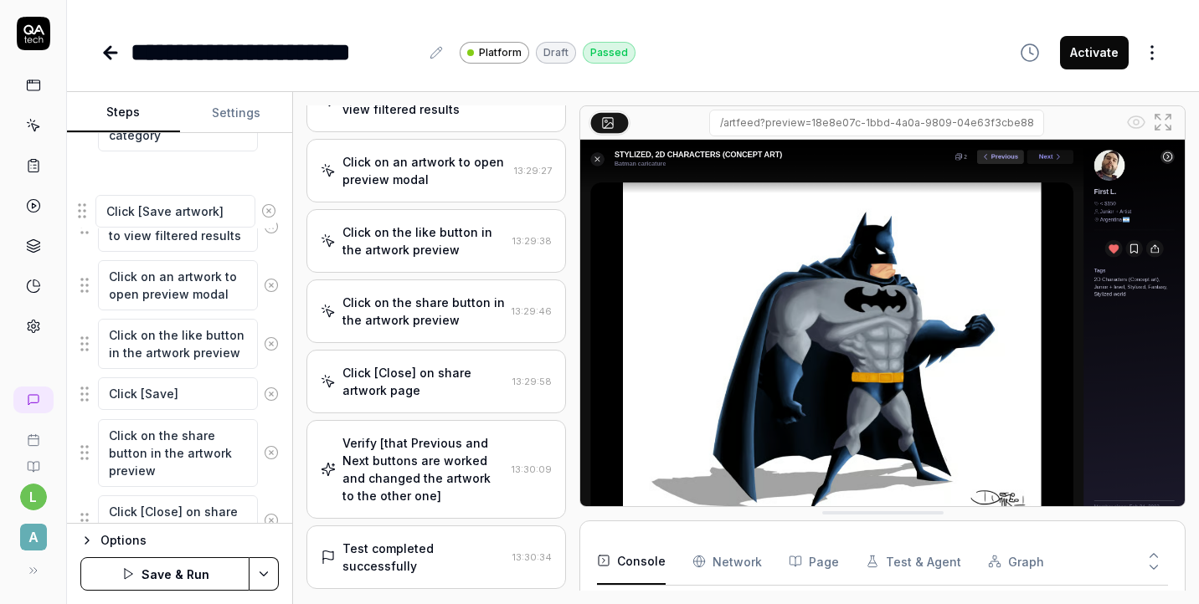
scroll to position [1211, 0]
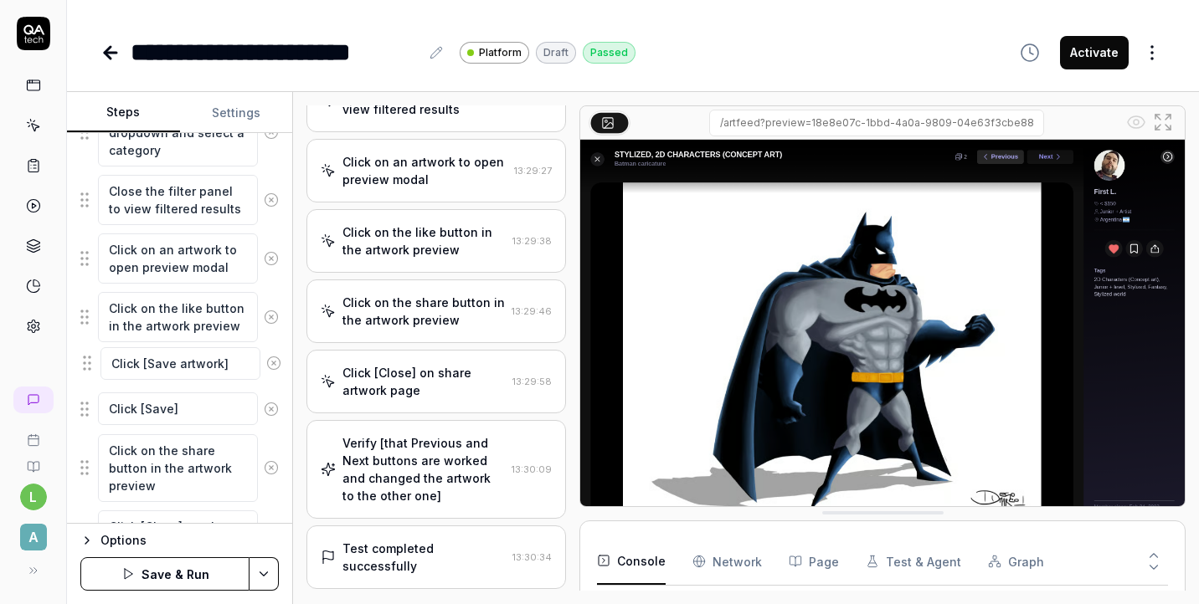
drag, startPoint x: 86, startPoint y: 210, endPoint x: 89, endPoint y: 366, distance: 155.7
click at [111, 409] on textarea "Click [Save]" at bounding box center [178, 409] width 160 height 33
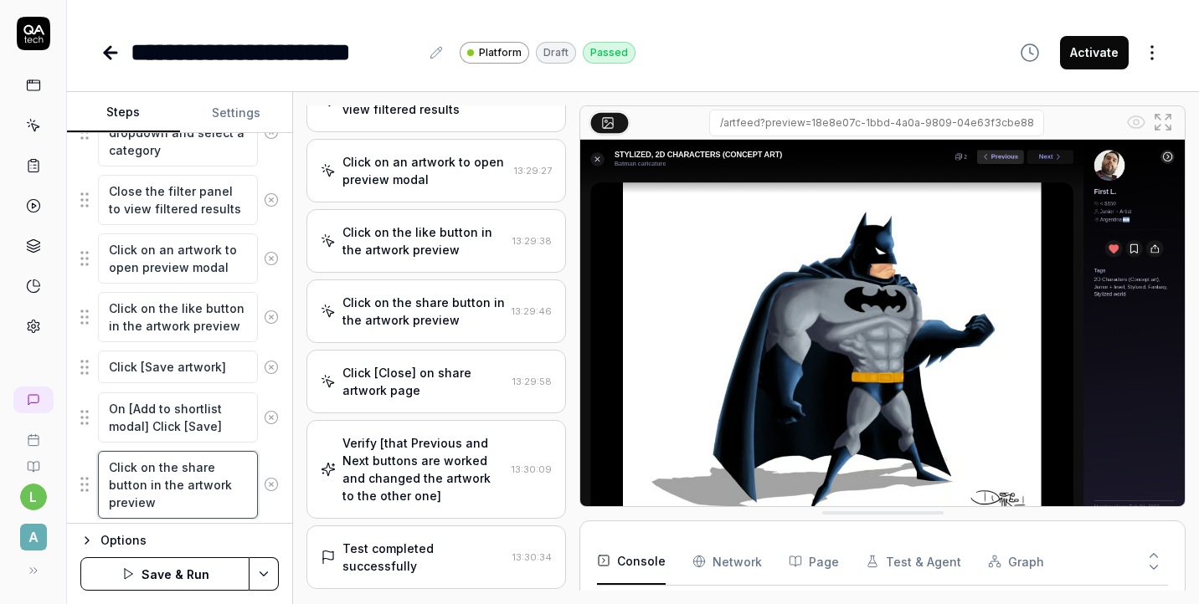
click at [194, 491] on textarea "Click on the share button in the artwork preview" at bounding box center [178, 485] width 160 height 68
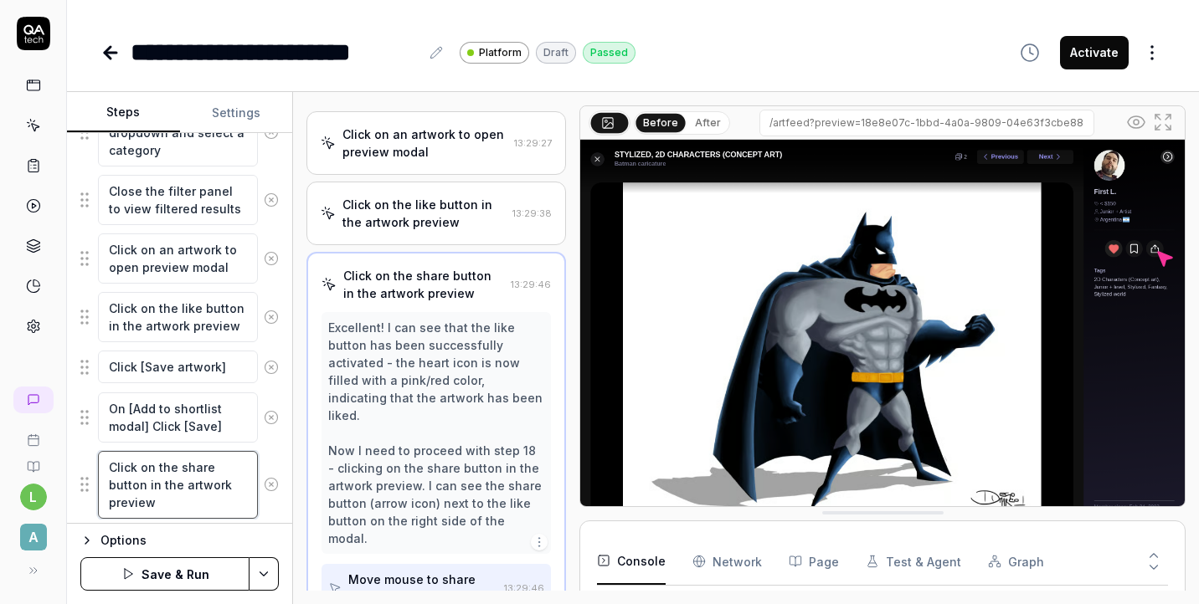
scroll to position [1321, 0]
click at [189, 573] on button "Save & Run" at bounding box center [164, 574] width 169 height 33
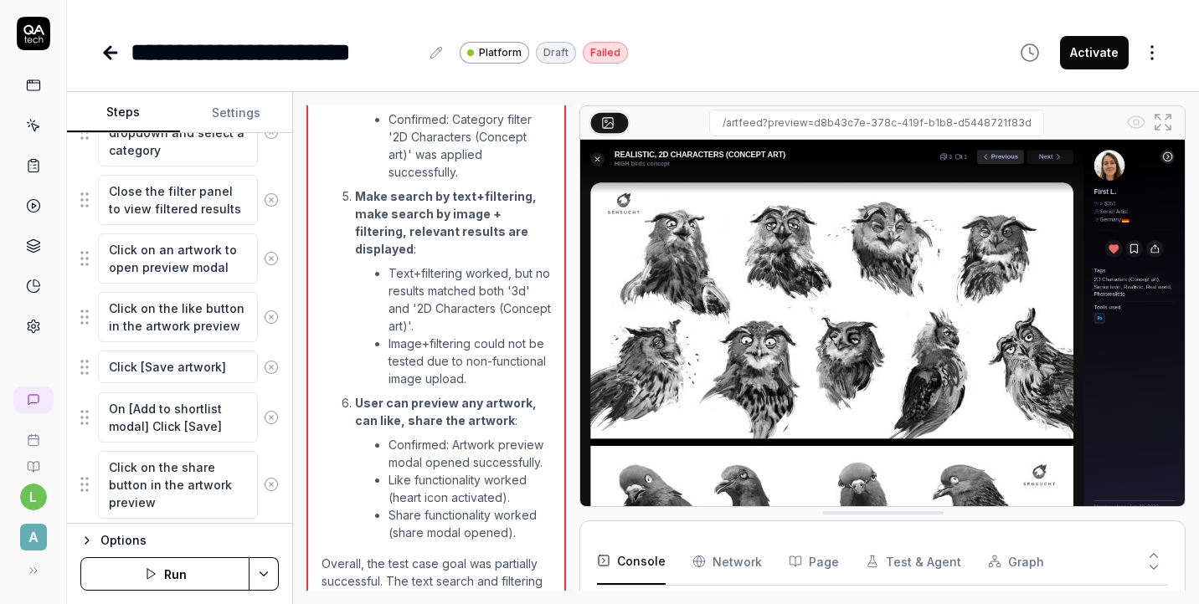
scroll to position [11, 0]
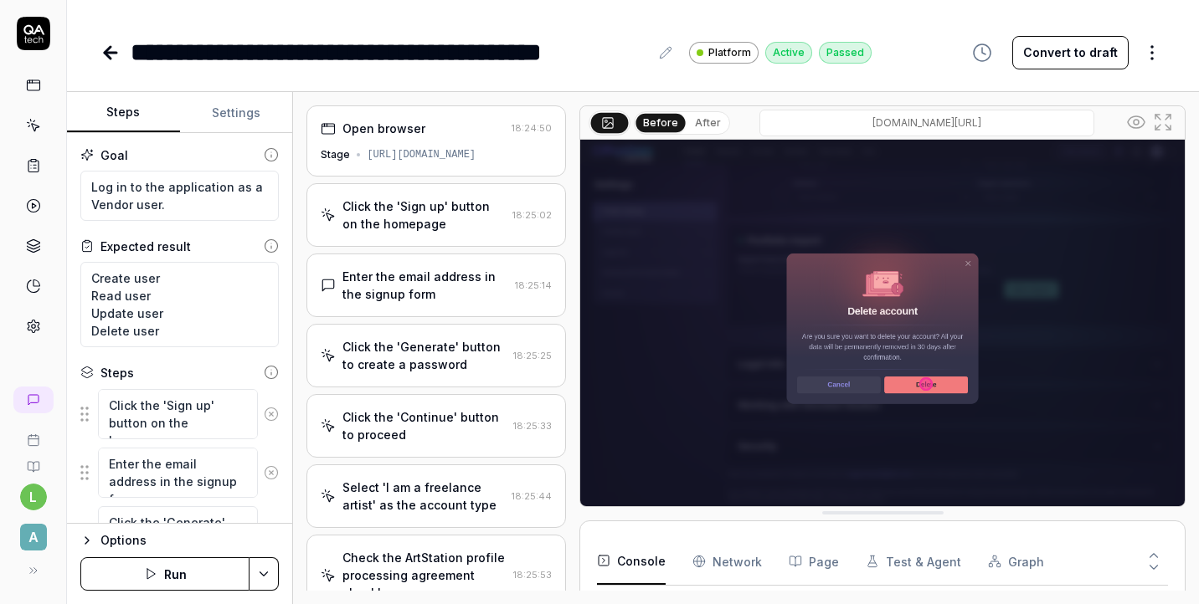
scroll to position [258, 0]
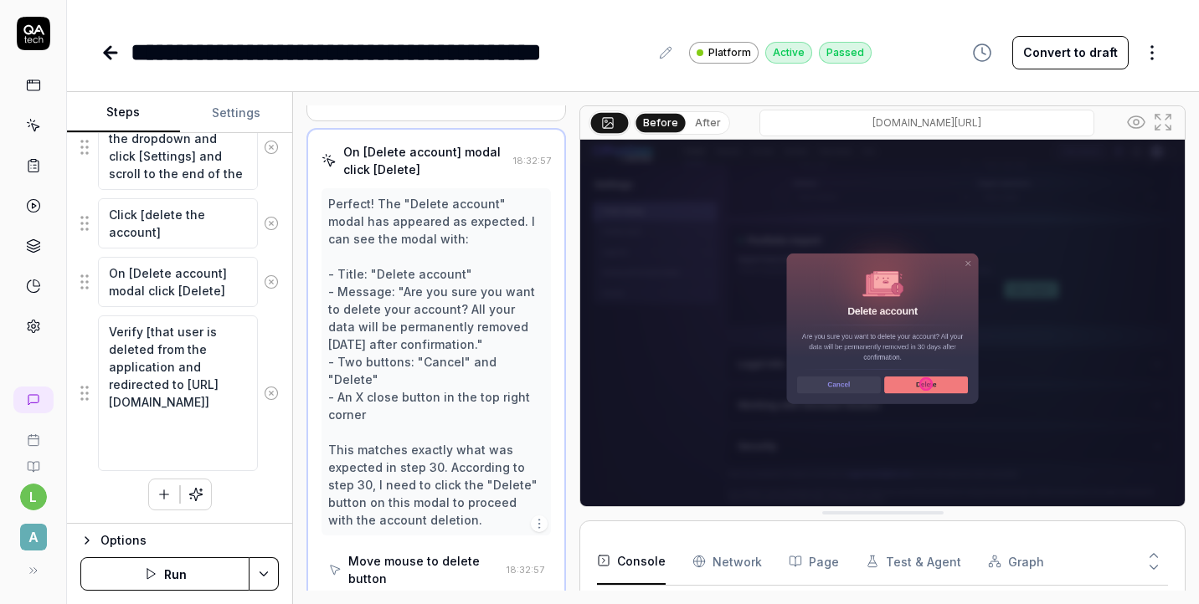
click at [110, 57] on icon at bounding box center [108, 53] width 6 height 12
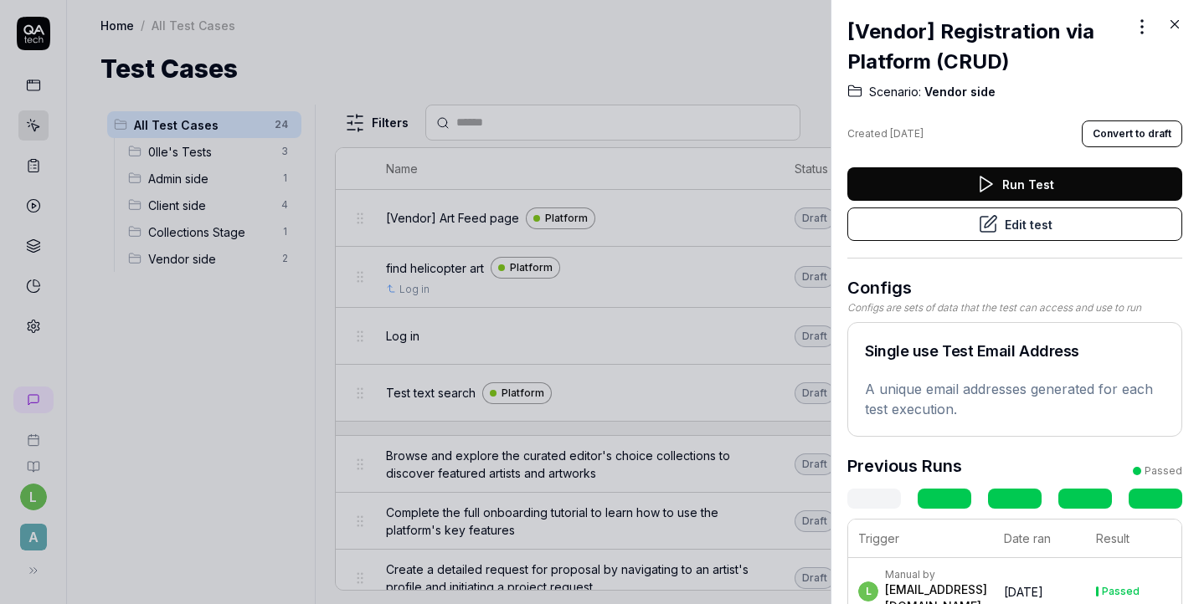
click at [1172, 23] on icon at bounding box center [1175, 25] width 8 height 8
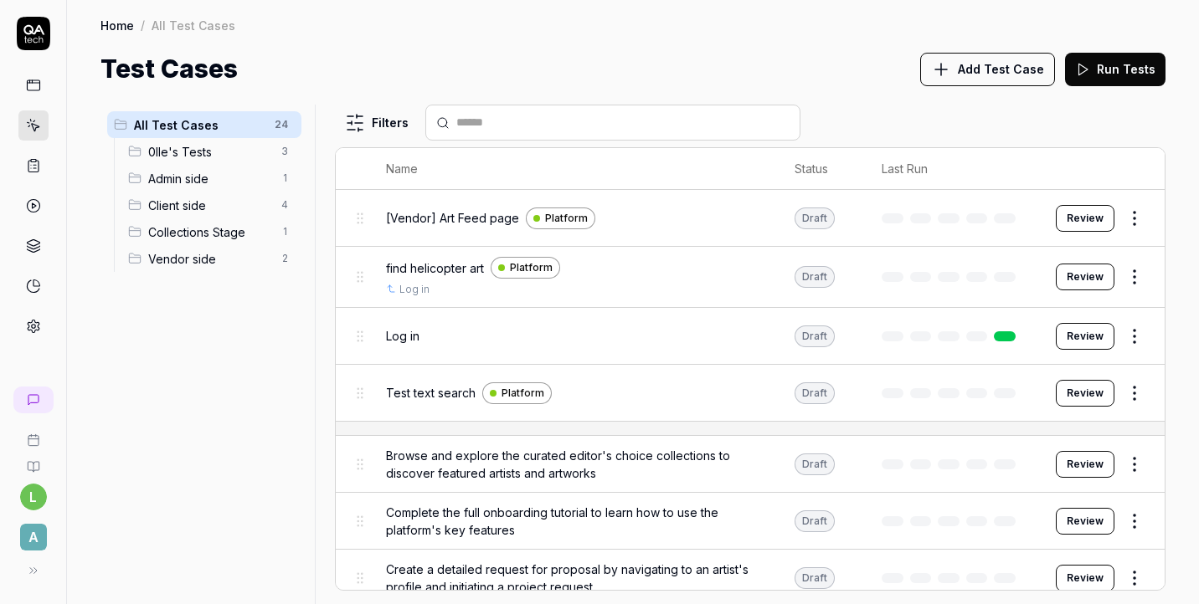
click at [167, 204] on span "Client side" at bounding box center [209, 206] width 123 height 18
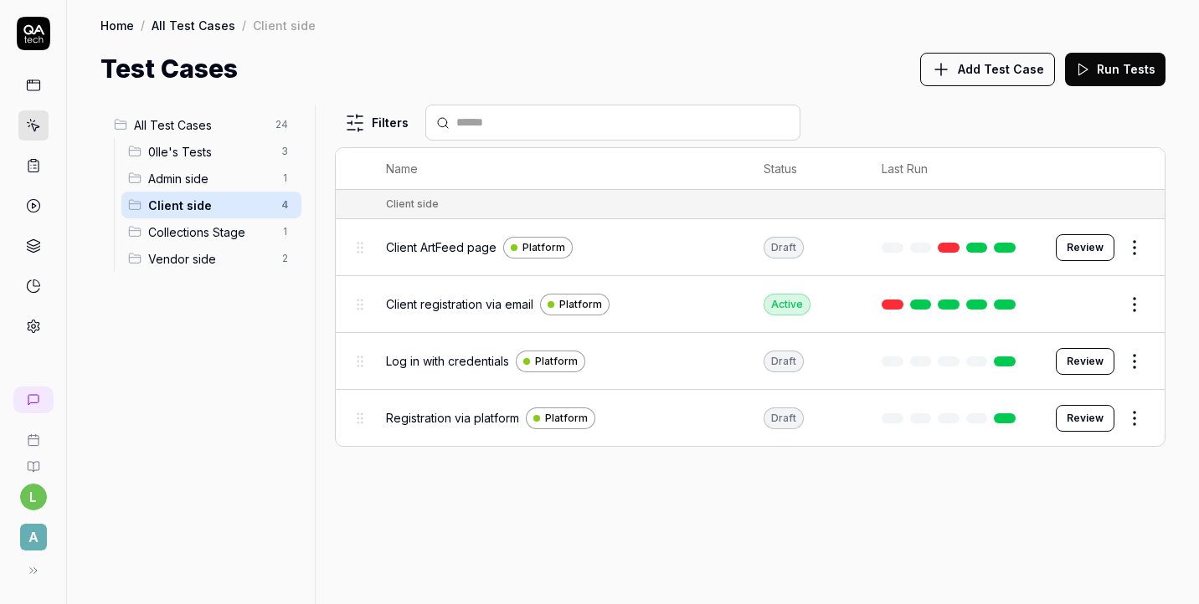
click at [1142, 246] on html "l A Home / All Test Cases / Client side Home / All Test Cases / Client side Tes…" at bounding box center [599, 302] width 1199 height 604
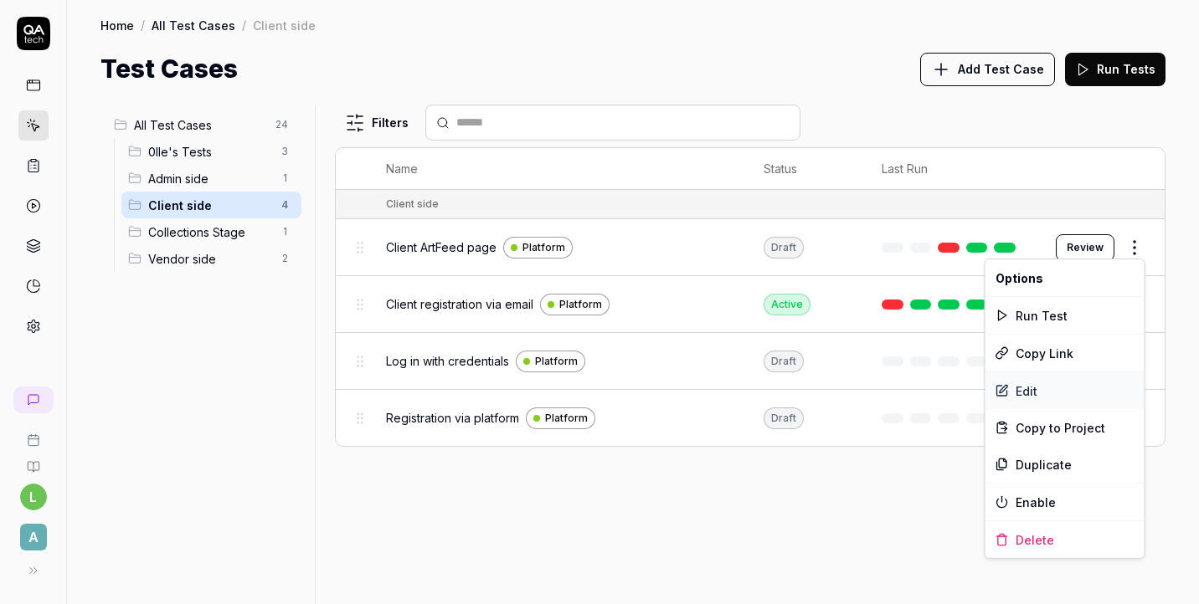
click at [1053, 392] on div "Edit" at bounding box center [1064, 391] width 159 height 37
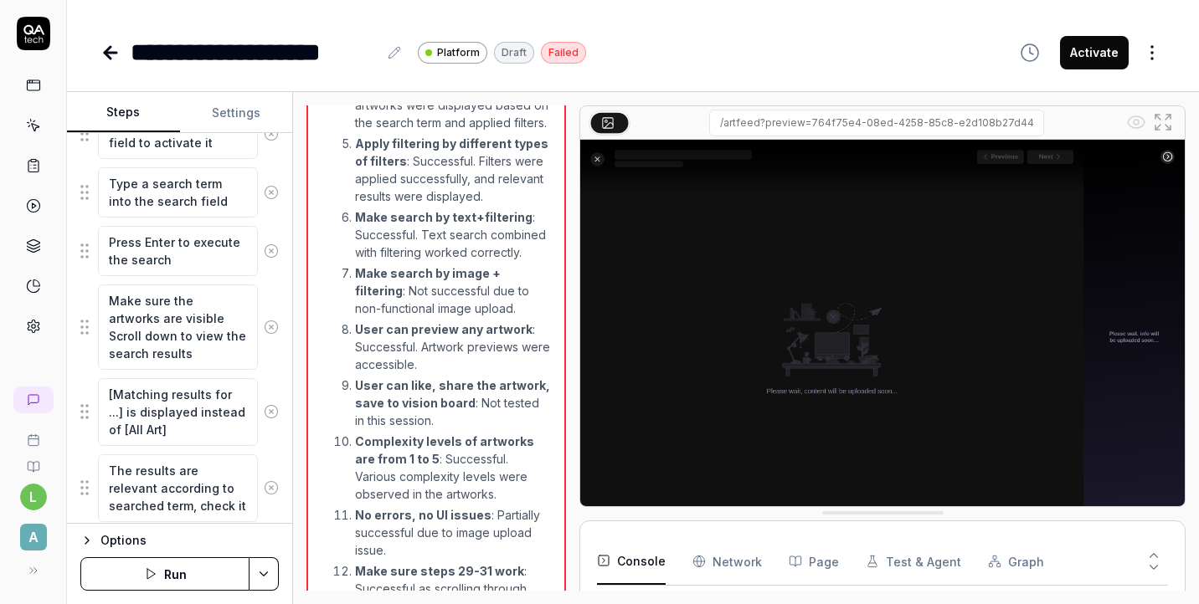
scroll to position [544, 0]
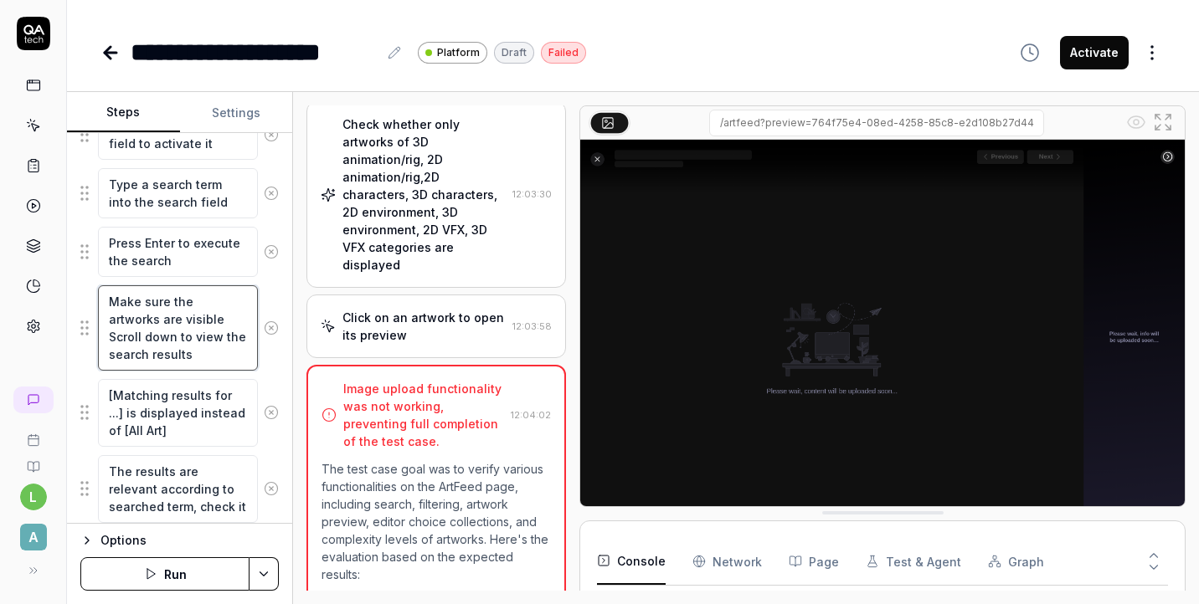
click at [195, 350] on textarea "Make sure the artworks are visible Scroll down to view the search results" at bounding box center [178, 327] width 160 height 85
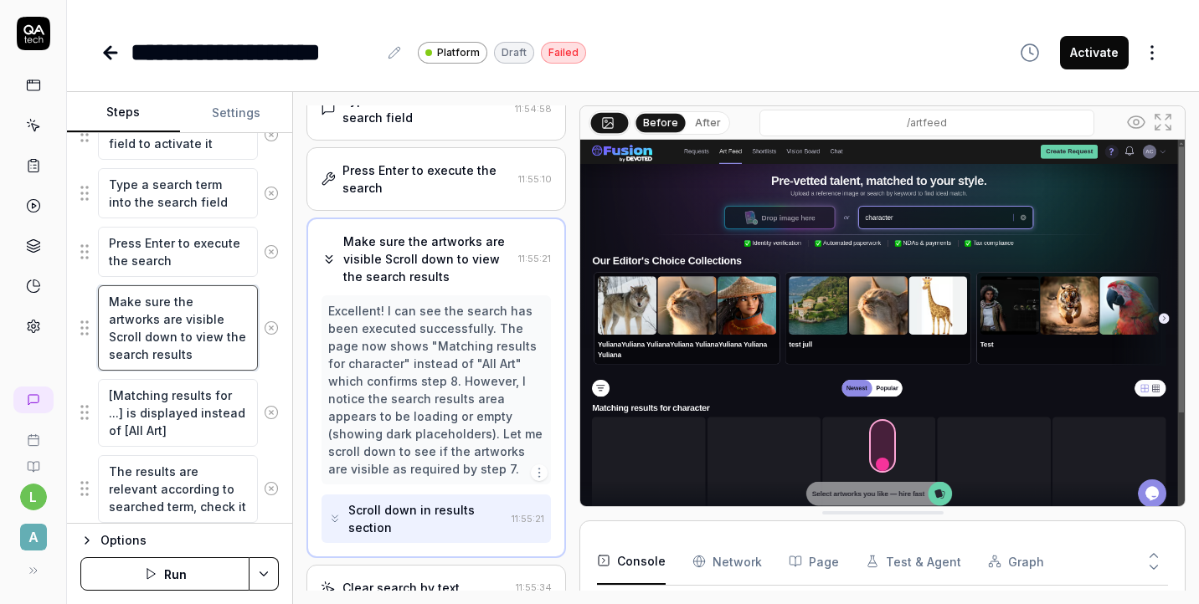
scroll to position [214, 0]
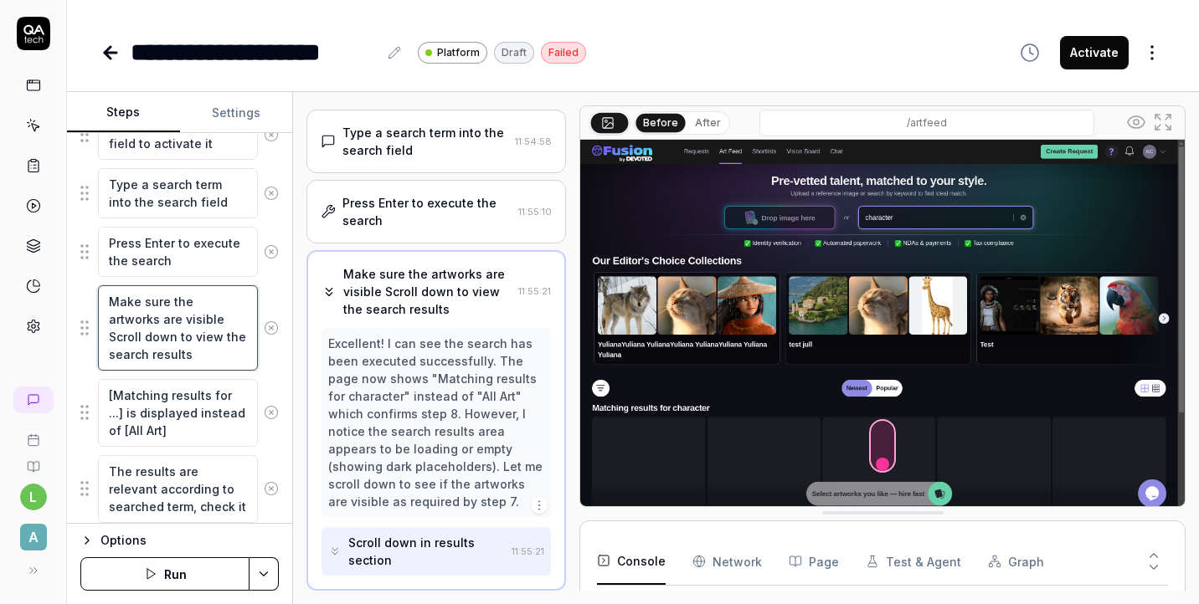
type textarea "*"
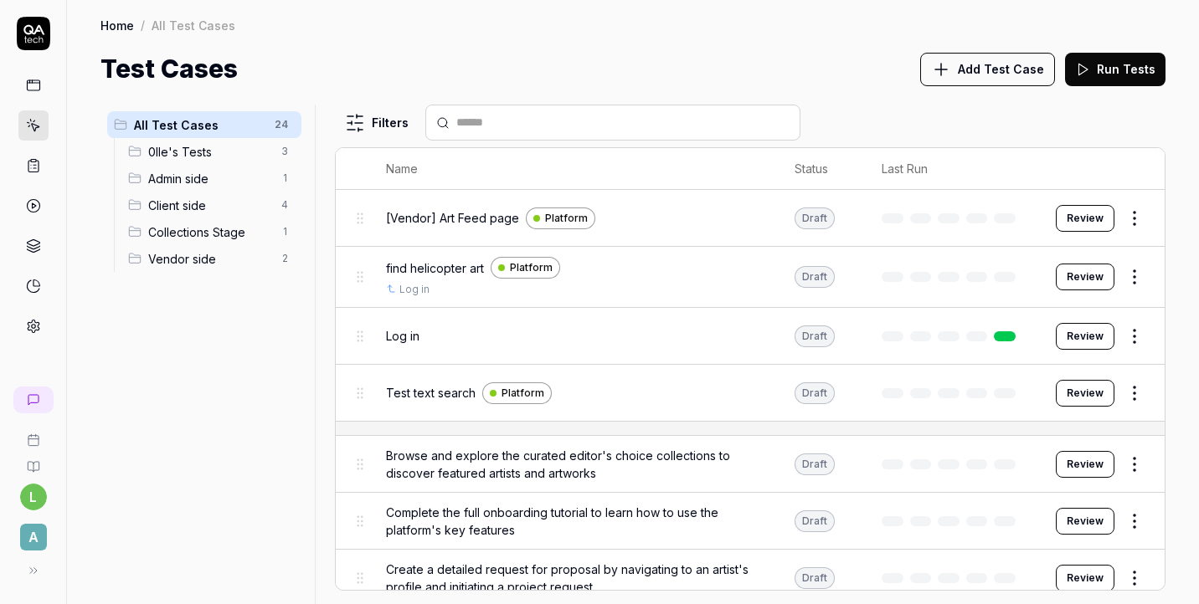
click at [219, 208] on span "Client side" at bounding box center [209, 206] width 123 height 18
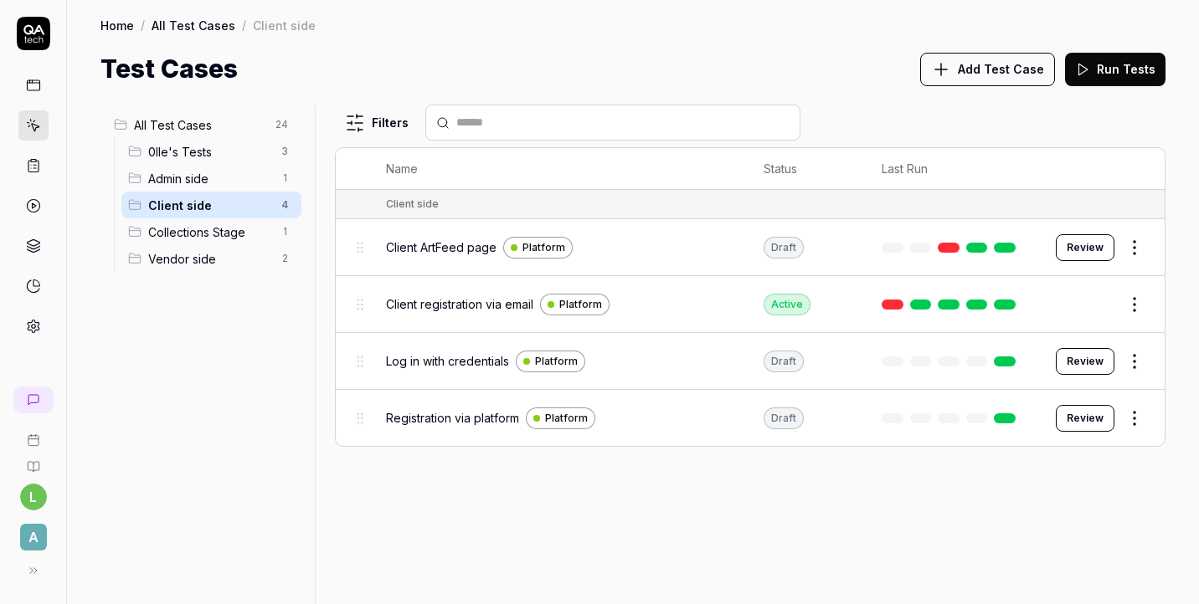
click at [1132, 244] on html "l A Home / All Test Cases / Client side Home / All Test Cases / Client side Tes…" at bounding box center [599, 302] width 1199 height 604
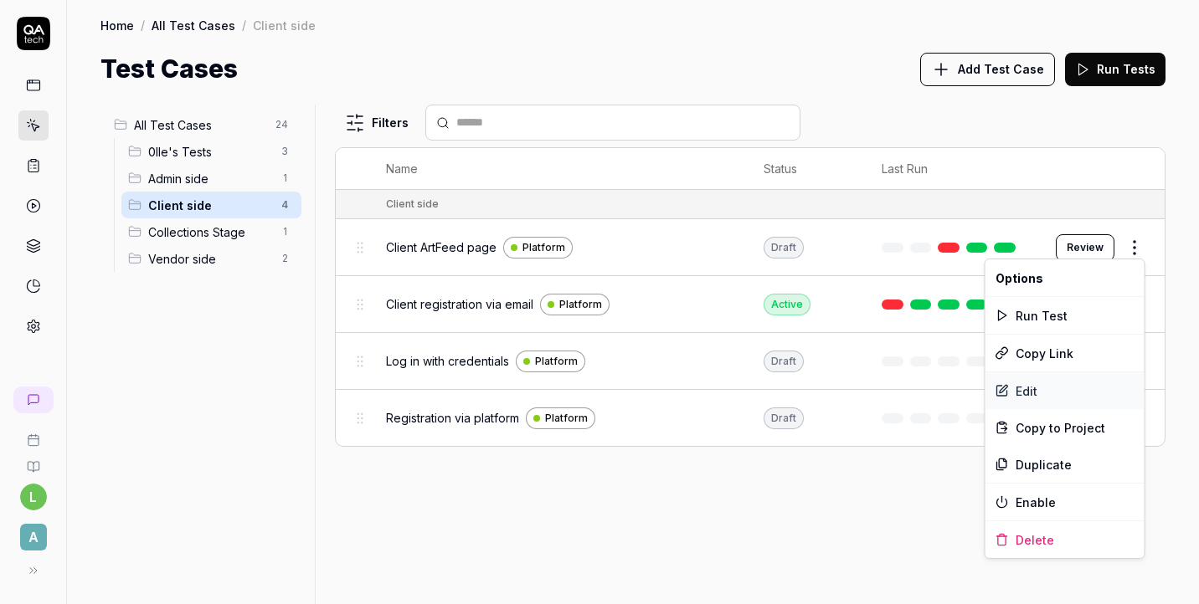
click at [1058, 393] on div "Edit" at bounding box center [1064, 391] width 159 height 37
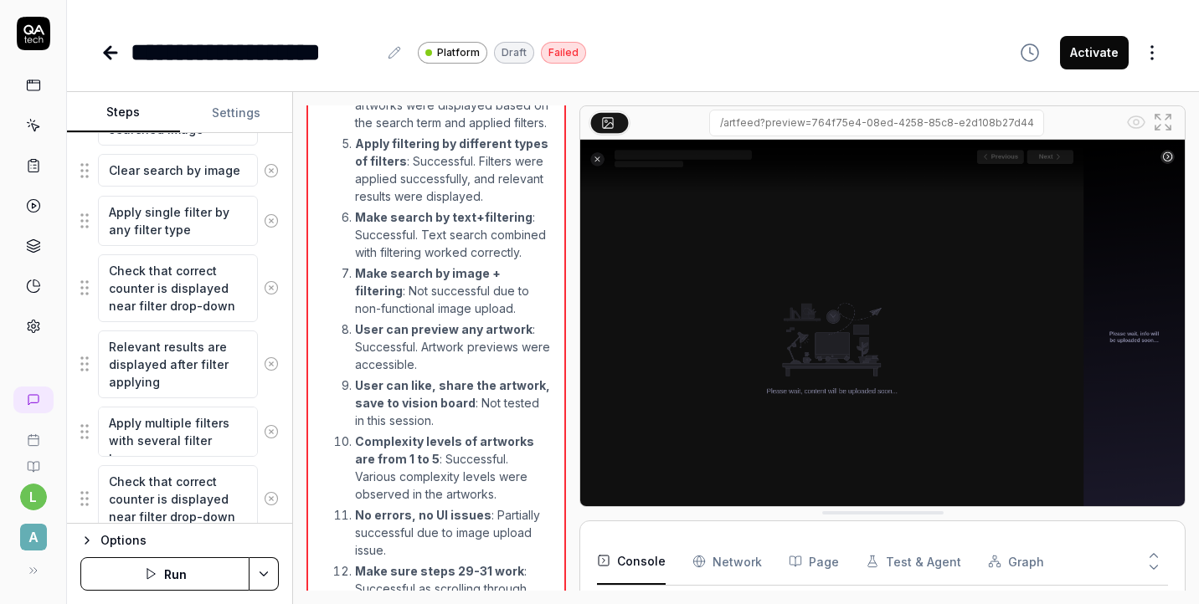
scroll to position [1215, 0]
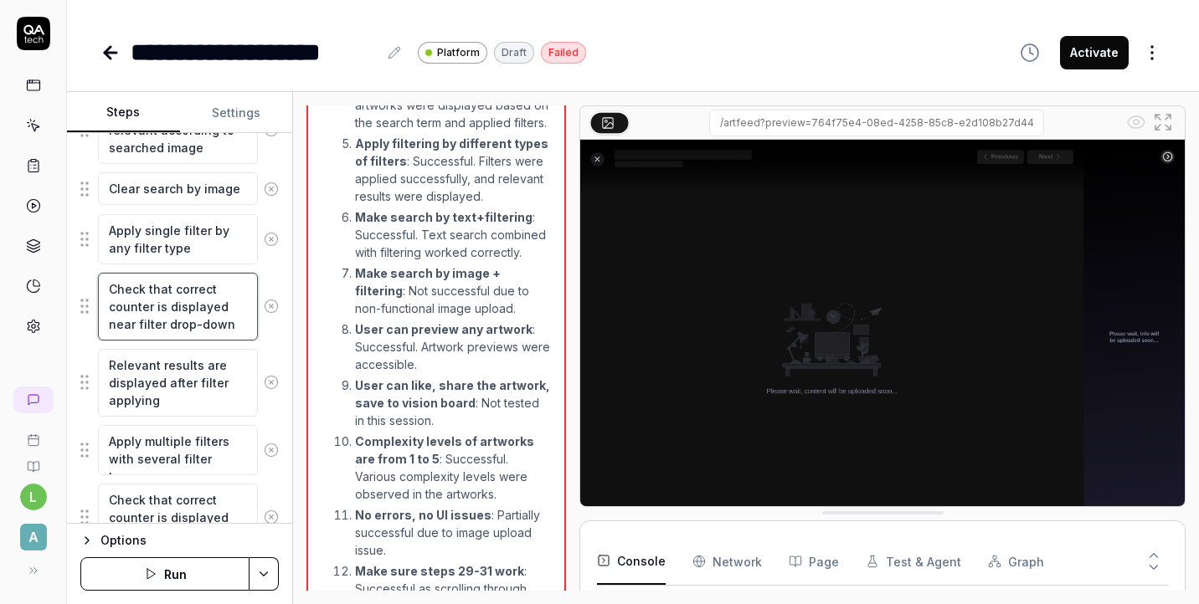
click at [195, 311] on textarea "Check that correct counter is displayed near filter drop-down" at bounding box center [178, 307] width 160 height 68
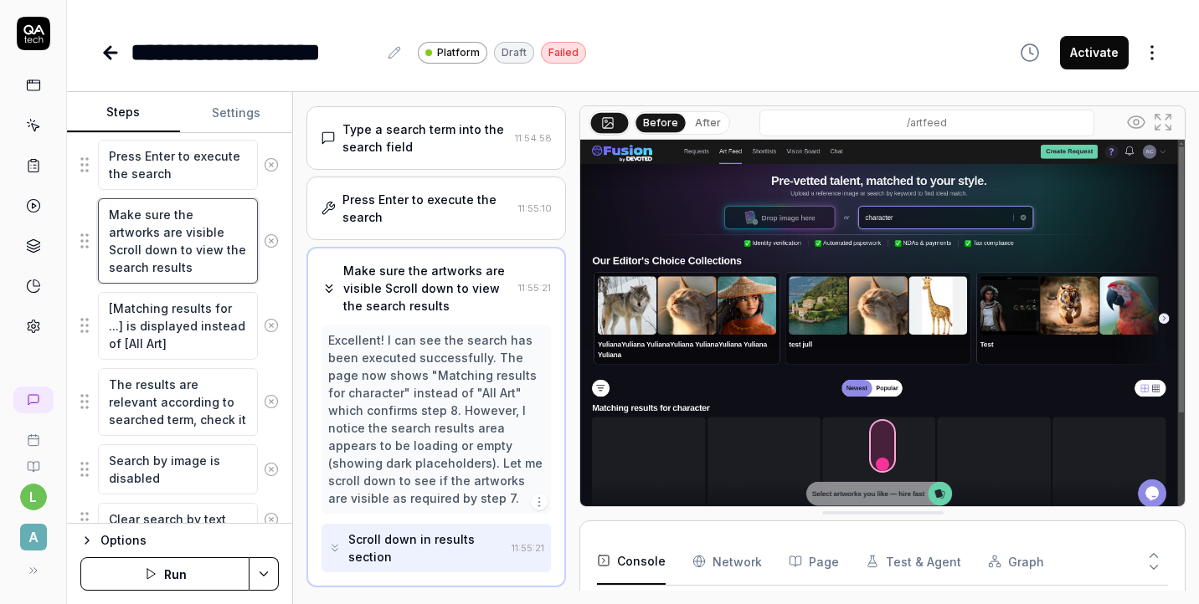
scroll to position [214, 0]
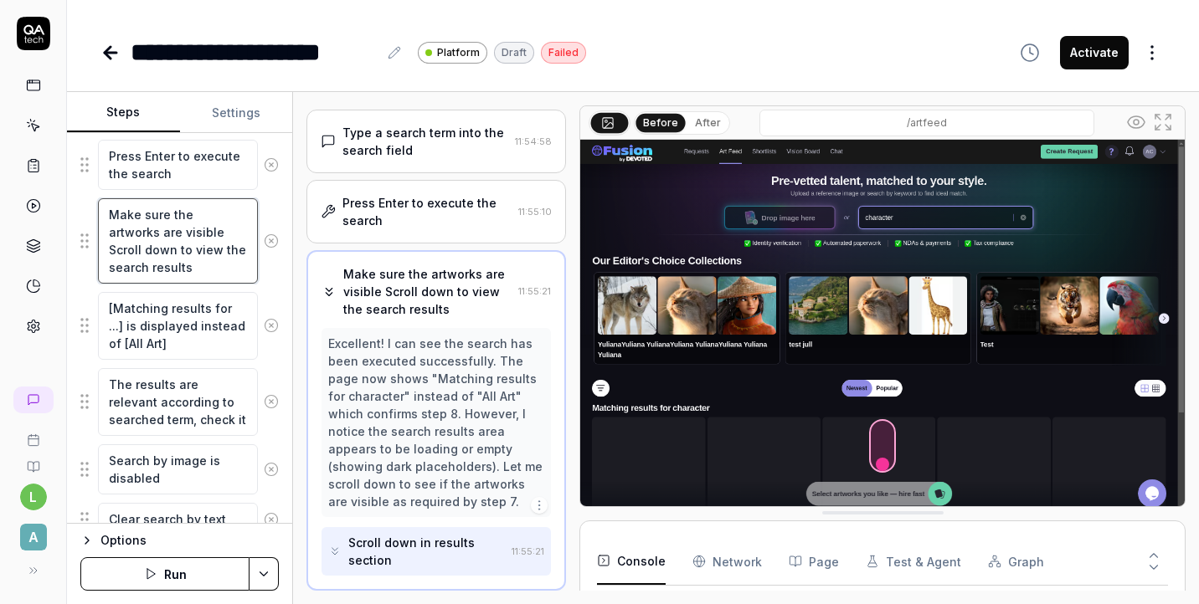
drag, startPoint x: 162, startPoint y: 273, endPoint x: 108, endPoint y: 219, distance: 76.4
click at [108, 219] on textarea "Make sure the artworks are visible Scroll down to view the search results" at bounding box center [178, 240] width 160 height 85
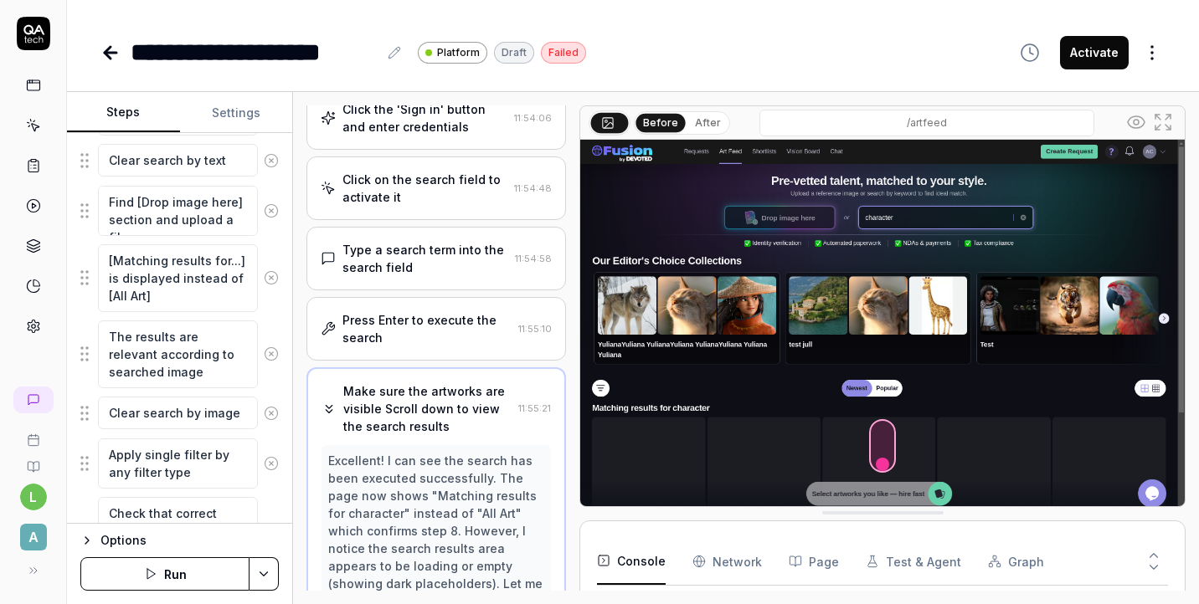
scroll to position [0, 0]
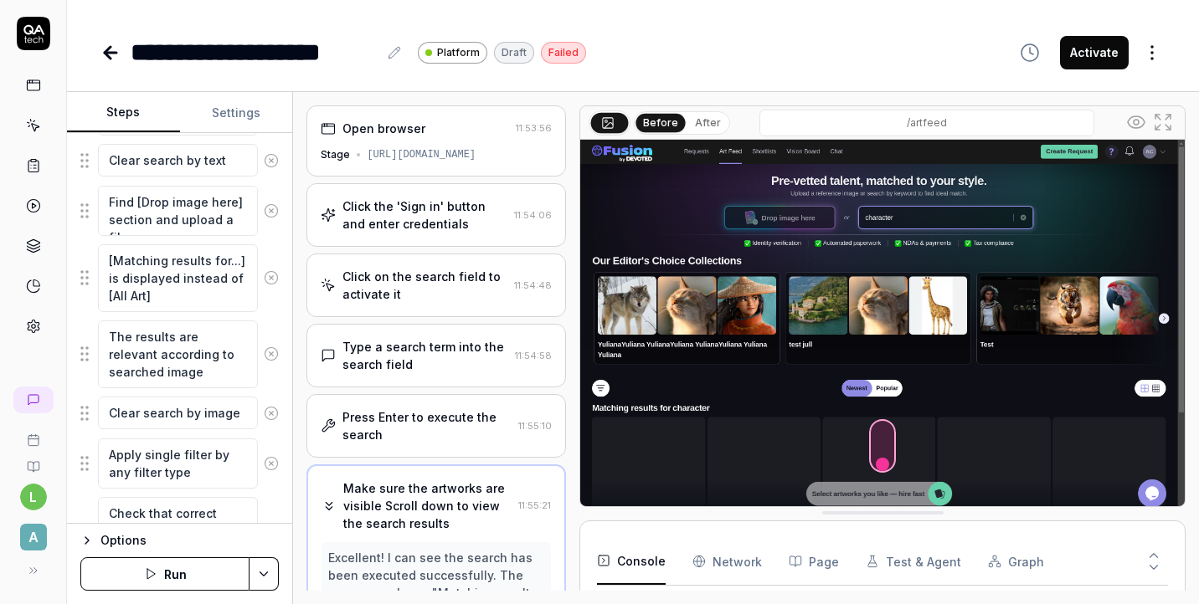
type textarea "*"
